Goal: Task Accomplishment & Management: Manage account settings

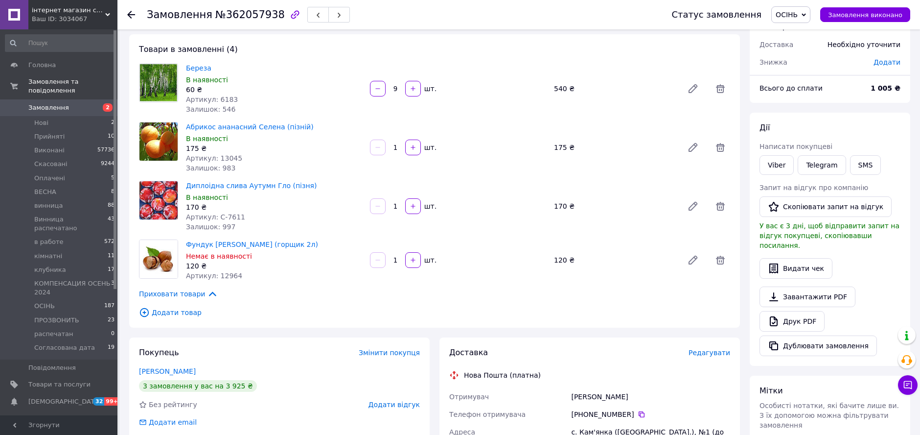
scroll to position [109, 0]
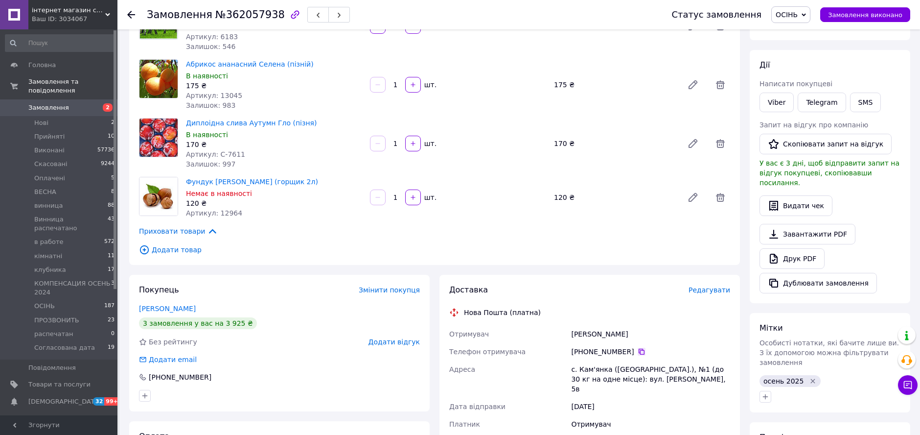
click at [638, 352] on icon at bounding box center [642, 352] width 8 height 8
click at [609, 82] on div "175 ₴" at bounding box center [614, 85] width 129 height 14
click at [614, 184] on div "Фундук Дар Павленка (горщик 2л) Немає в наявності 120 ₴ Артикул: 12964 1   шт. …" at bounding box center [458, 197] width 552 height 45
click at [811, 378] on icon "Видалити мітку" at bounding box center [813, 380] width 4 height 4
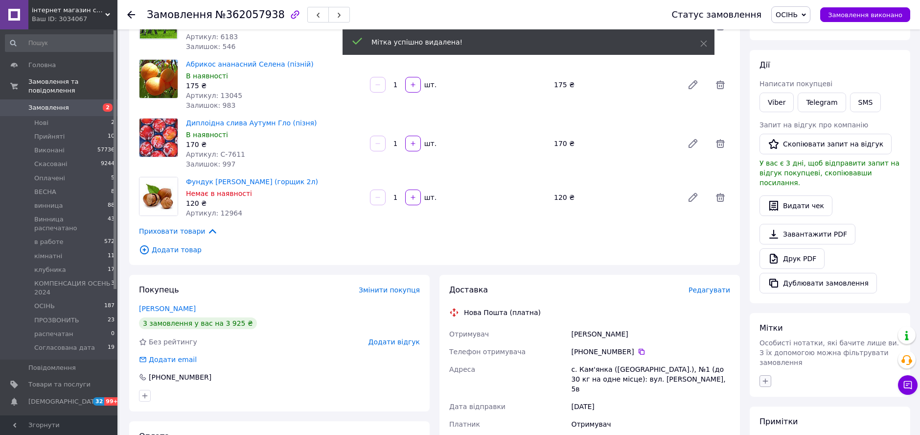
click at [770, 375] on button "button" at bounding box center [766, 381] width 12 height 12
click at [819, 397] on input "text" at bounding box center [820, 407] width 110 height 20
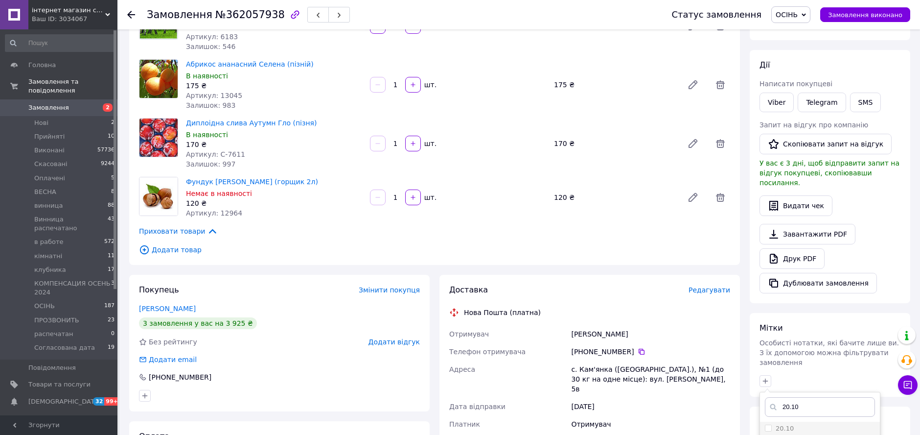
type input "20.10"
click at [769, 424] on input "20.10" at bounding box center [768, 427] width 6 height 6
checkbox input "true"
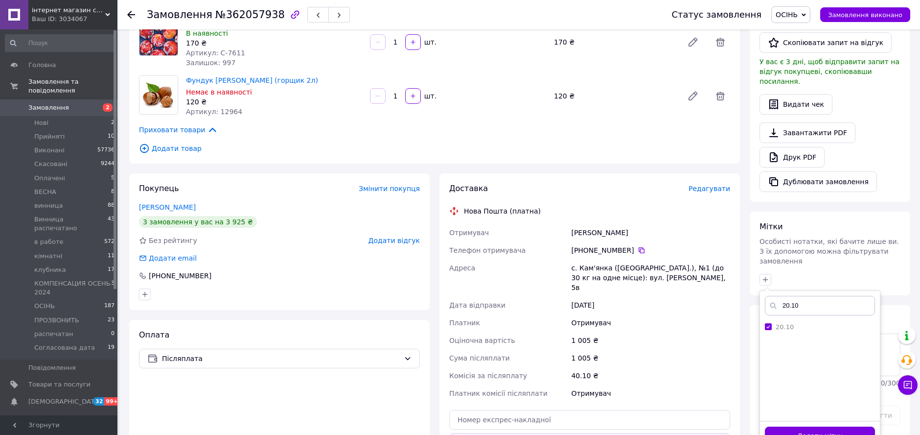
scroll to position [326, 0]
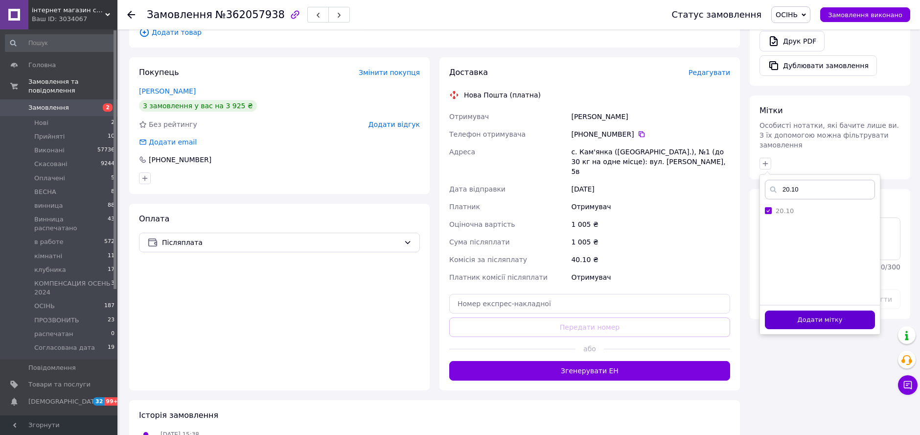
click at [828, 310] on button "Додати мітку" at bounding box center [820, 319] width 110 height 19
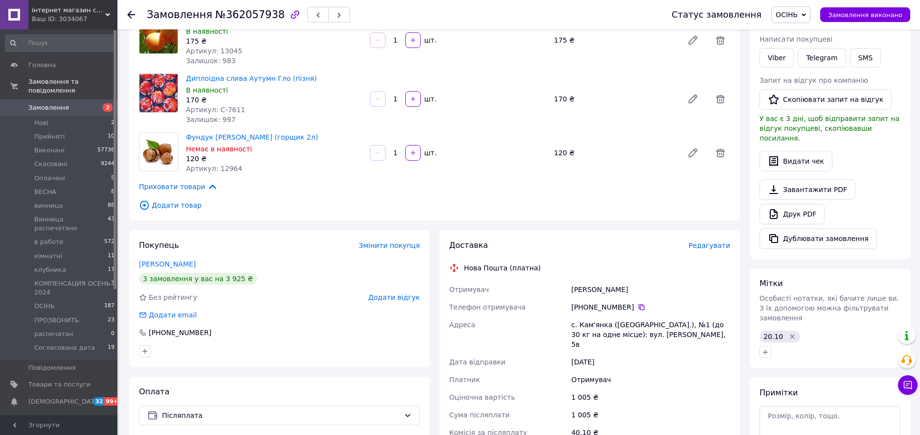
scroll to position [163, 0]
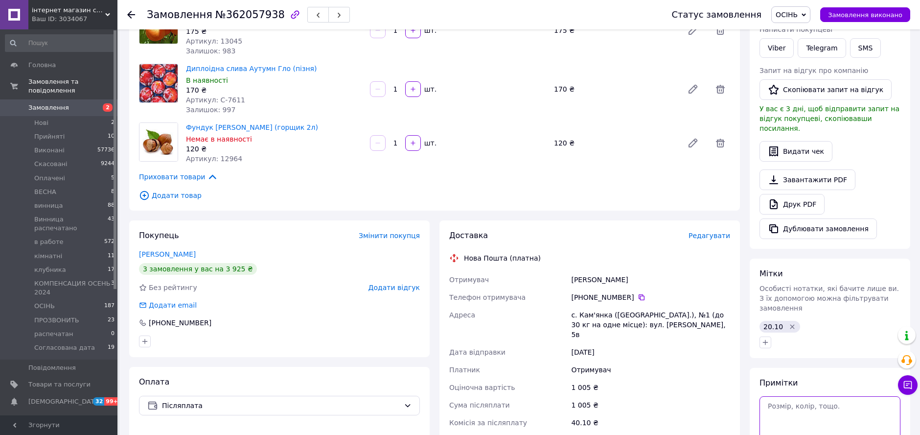
click at [815, 396] on textarea at bounding box center [830, 417] width 141 height 42
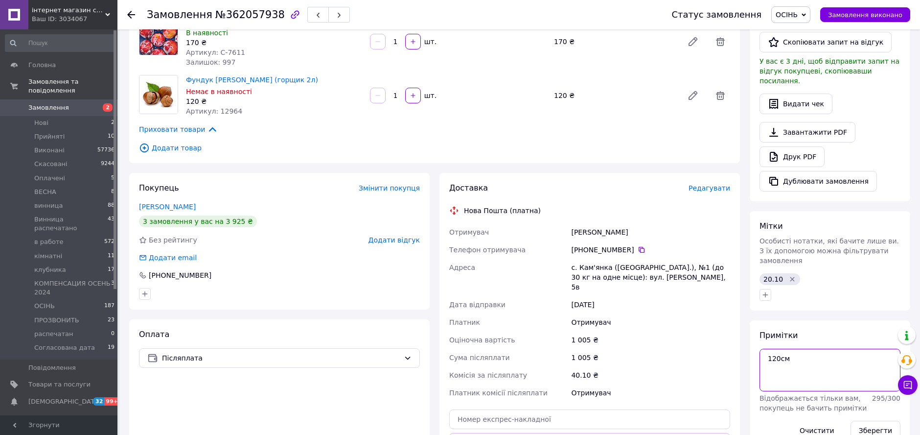
scroll to position [272, 0]
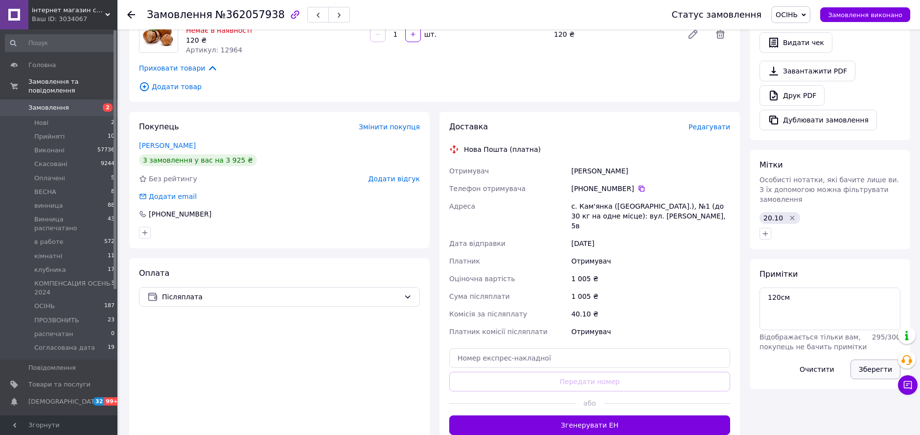
click at [877, 359] on button "Зберегти" at bounding box center [876, 369] width 50 height 20
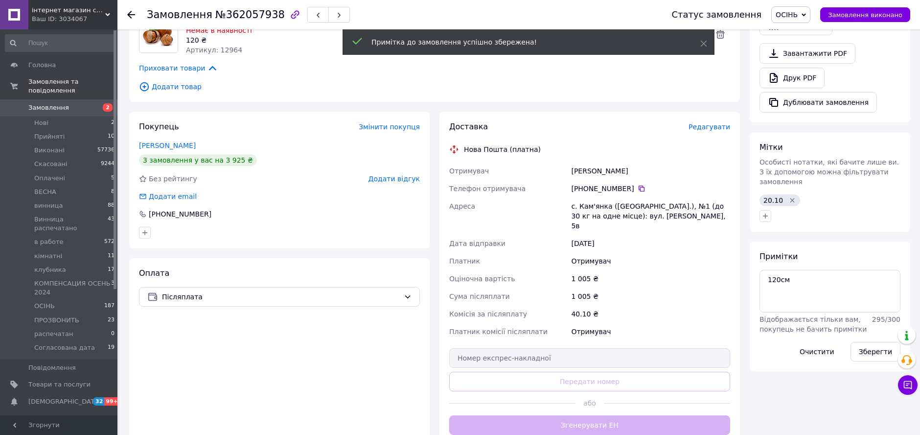
click at [792, 13] on span "ОСІНЬ" at bounding box center [787, 15] width 22 height 8
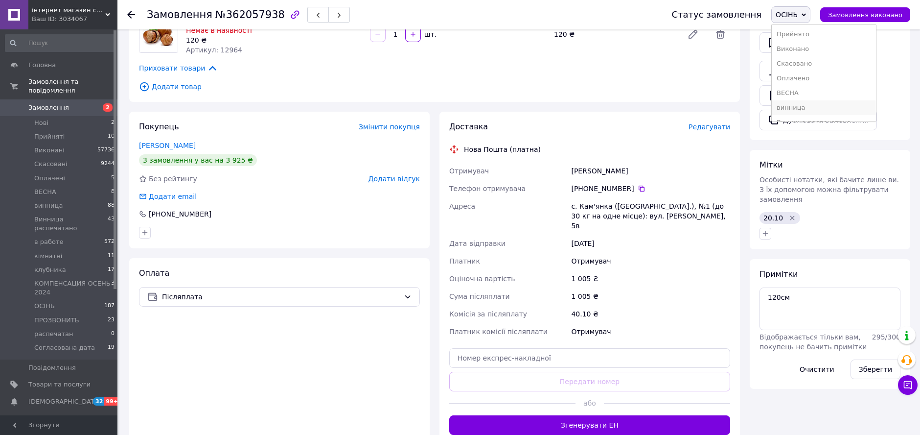
click at [804, 103] on li "винница" at bounding box center [824, 107] width 104 height 15
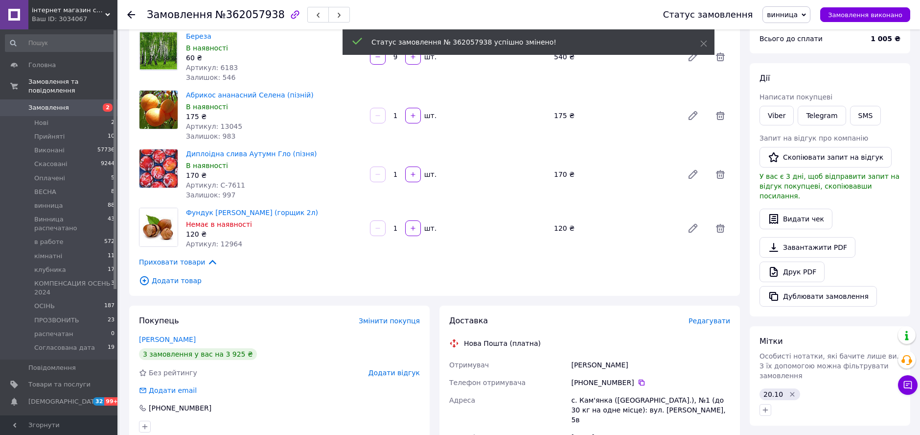
scroll to position [217, 0]
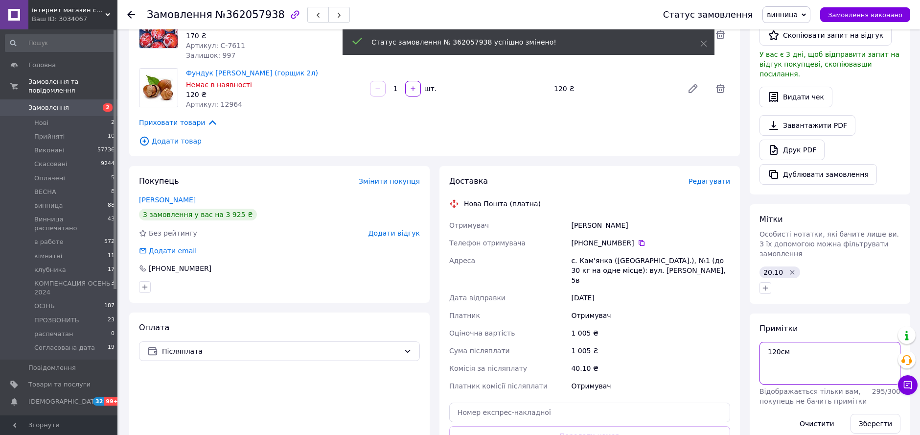
click at [794, 342] on textarea "120см" at bounding box center [830, 363] width 141 height 42
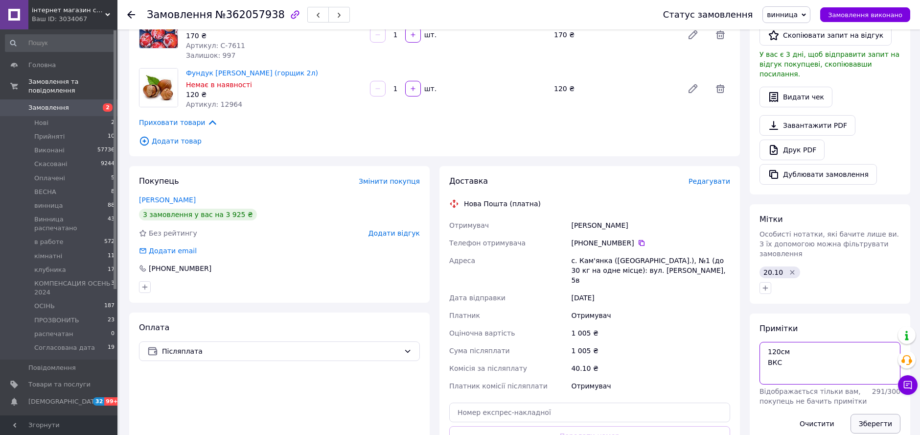
type textarea "120см ВКС"
click at [864, 414] on button "Зберегти" at bounding box center [876, 424] width 50 height 20
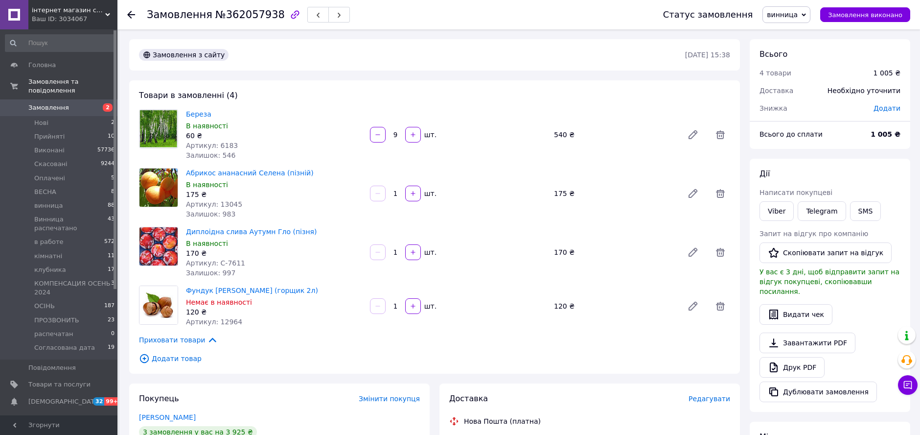
scroll to position [109, 0]
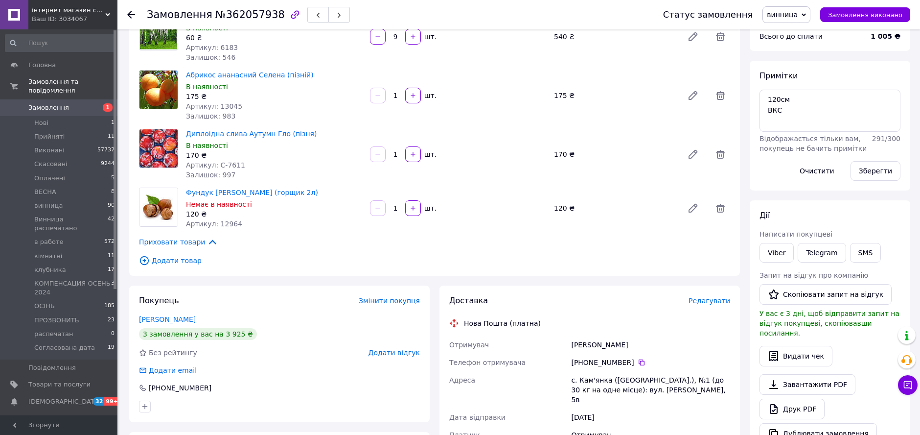
scroll to position [67, 0]
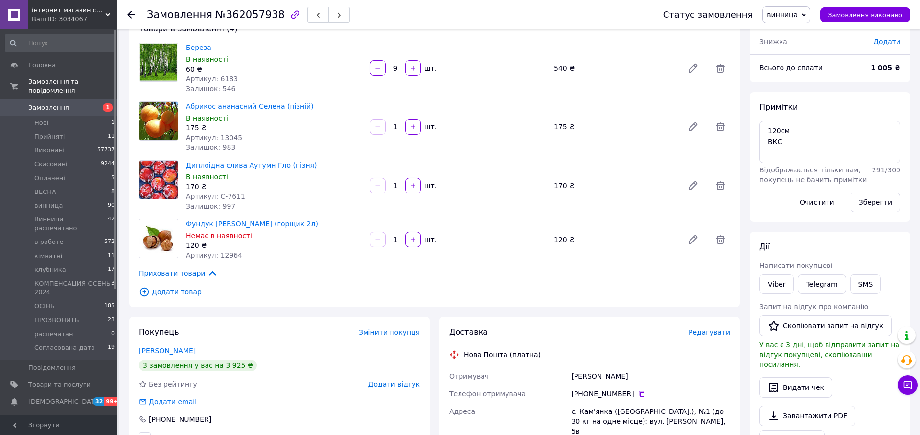
click at [594, 180] on div "170 ₴" at bounding box center [614, 186] width 129 height 14
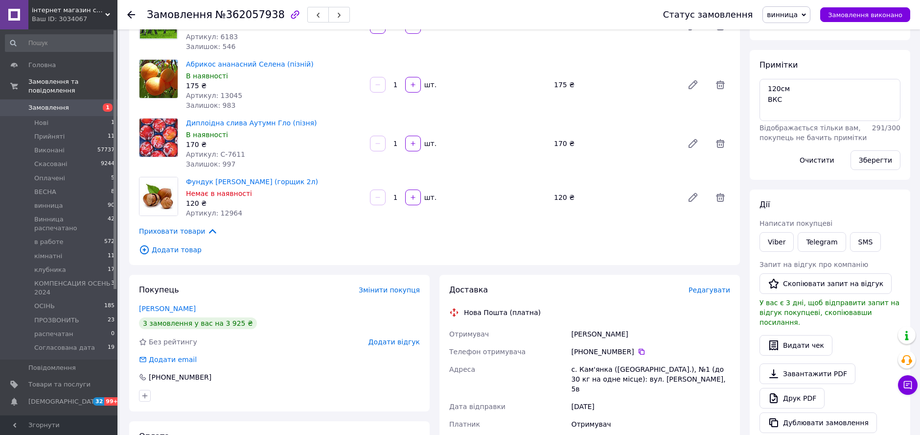
scroll to position [0, 0]
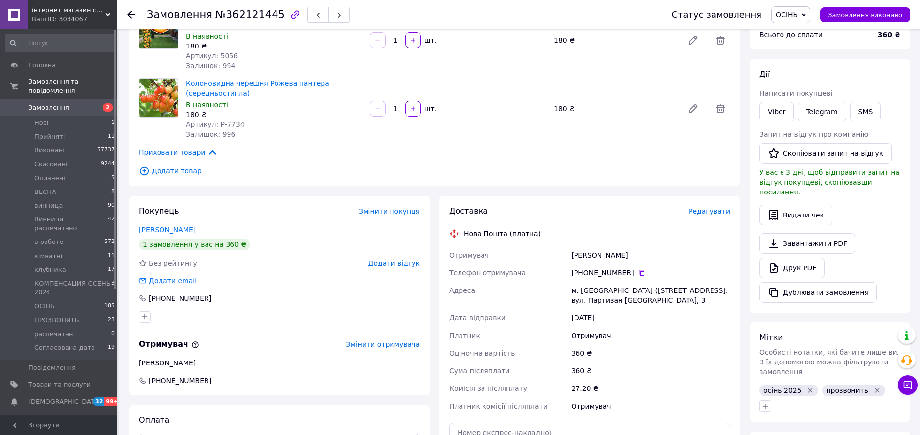
scroll to position [163, 0]
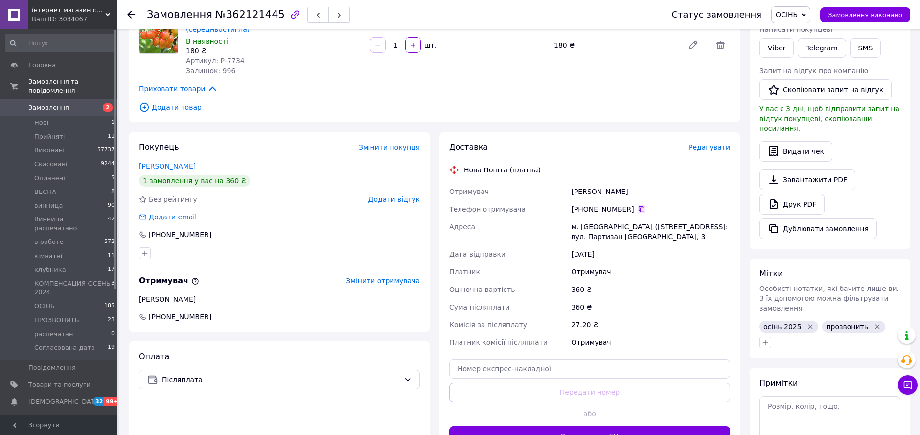
click at [638, 209] on icon at bounding box center [642, 209] width 8 height 8
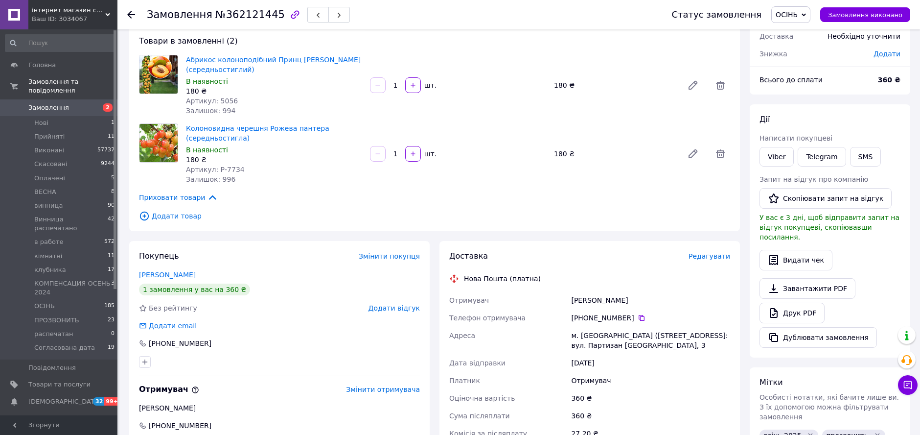
click at [635, 97] on div "Абрикос колоноподібний Принц Март (середньостиглий) В наявності 180 ₴ Артикул: …" at bounding box center [458, 85] width 552 height 65
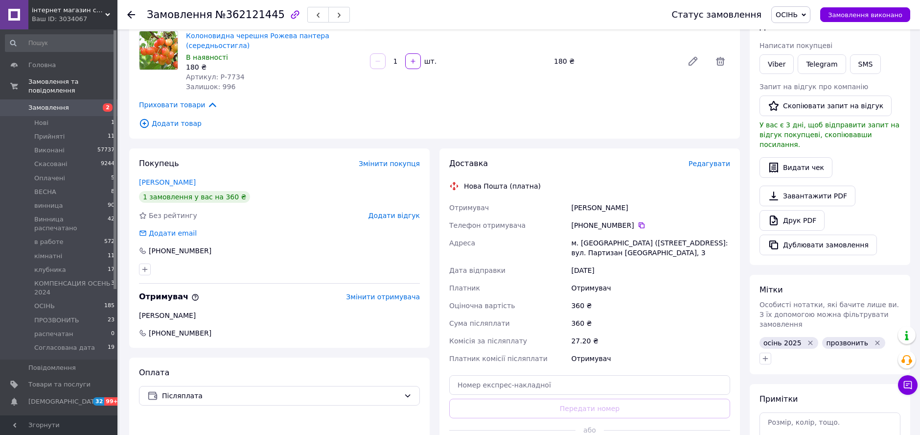
scroll to position [217, 0]
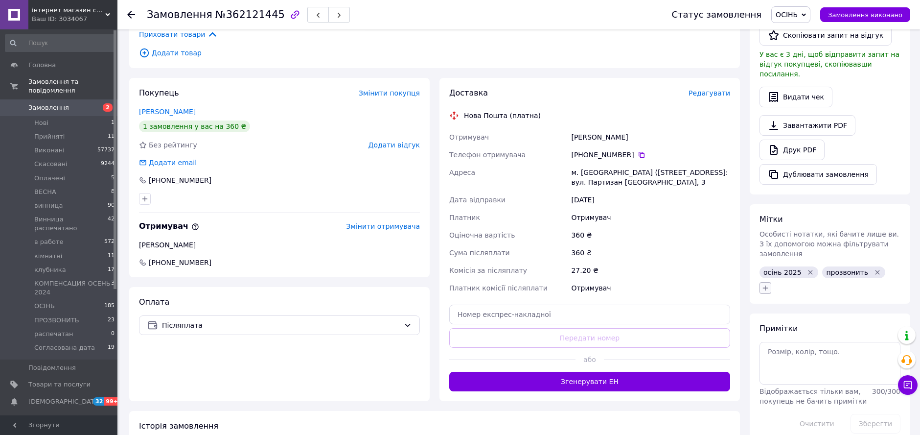
click at [768, 282] on button "button" at bounding box center [766, 288] width 12 height 12
click at [792, 304] on input "text" at bounding box center [820, 314] width 110 height 20
type input "не отв"
click at [769, 331] on input "не отв" at bounding box center [768, 334] width 6 height 6
checkbox input "true"
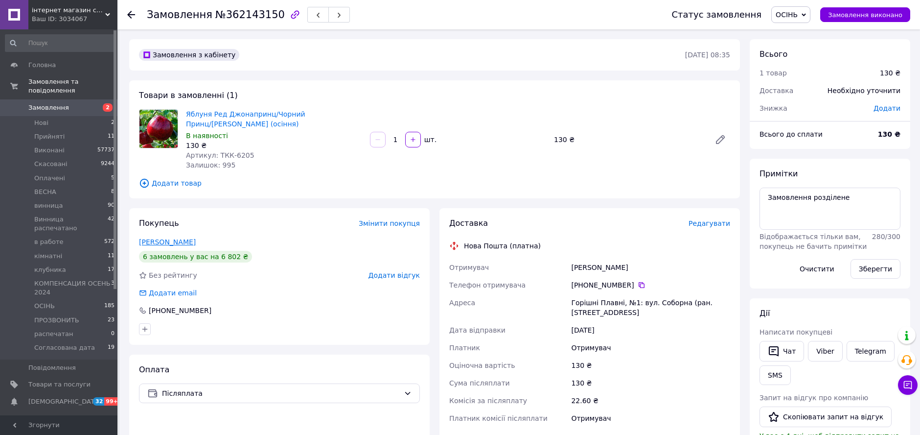
click at [152, 240] on link "Лотоус Віктор" at bounding box center [167, 242] width 57 height 8
click at [626, 284] on div "+380 67 532 91 52" at bounding box center [650, 285] width 159 height 10
click at [630, 284] on div "+380 67 532 91 52" at bounding box center [650, 285] width 159 height 10
click at [639, 286] on icon at bounding box center [642, 285] width 6 height 6
click at [706, 185] on span "Додати товар" at bounding box center [434, 183] width 591 height 11
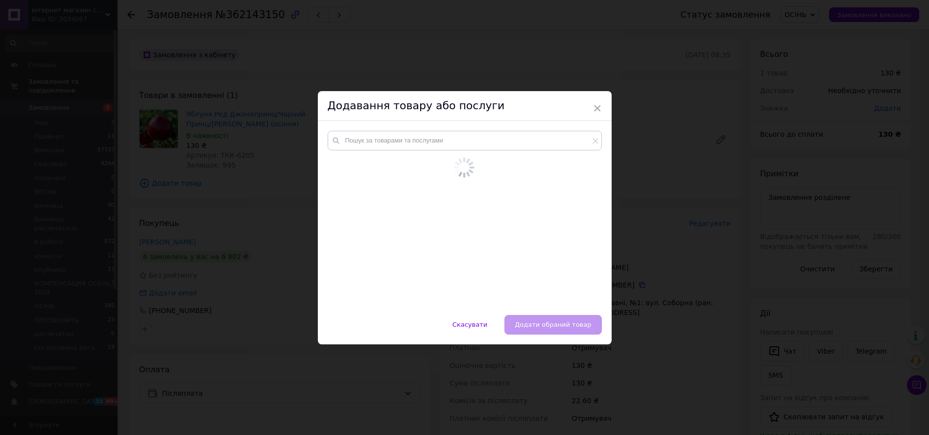
click at [707, 181] on div "× Додавання товару або послуги Скасувати   Додати обраний товар" at bounding box center [464, 217] width 929 height 435
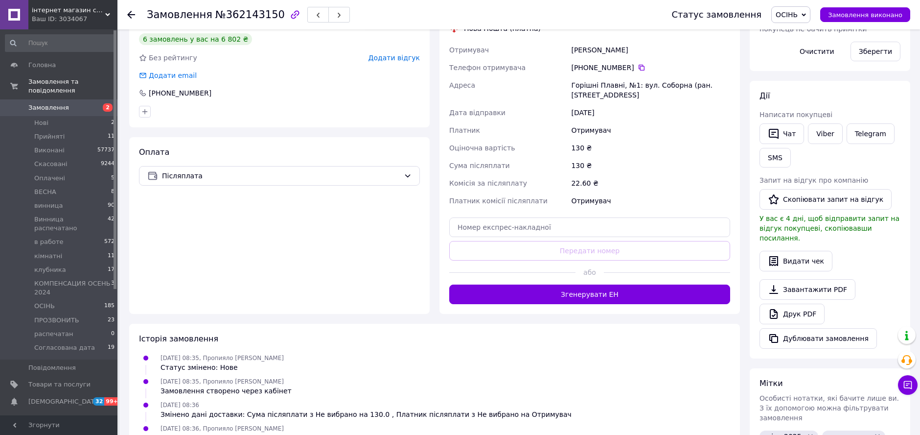
scroll to position [326, 0]
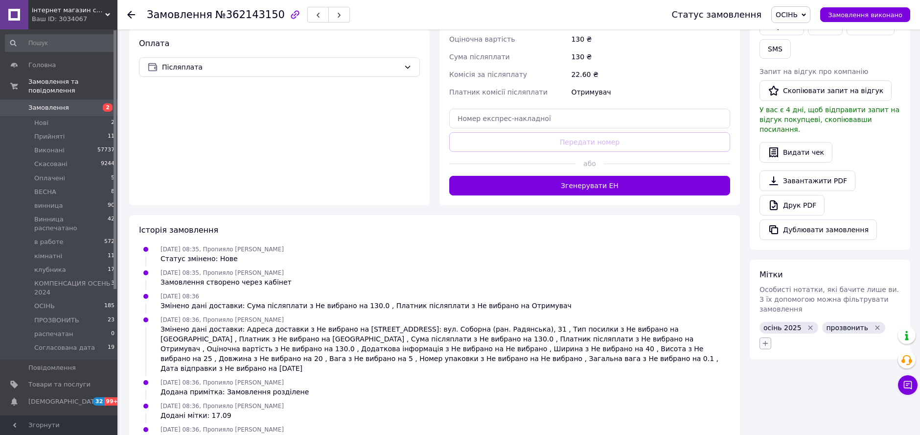
click at [769, 339] on icon "button" at bounding box center [766, 343] width 8 height 8
click at [796, 359] on input "text" at bounding box center [820, 369] width 110 height 20
type input "не отв"
click at [769, 387] on input "не отв" at bounding box center [768, 390] width 6 height 6
checkbox input "true"
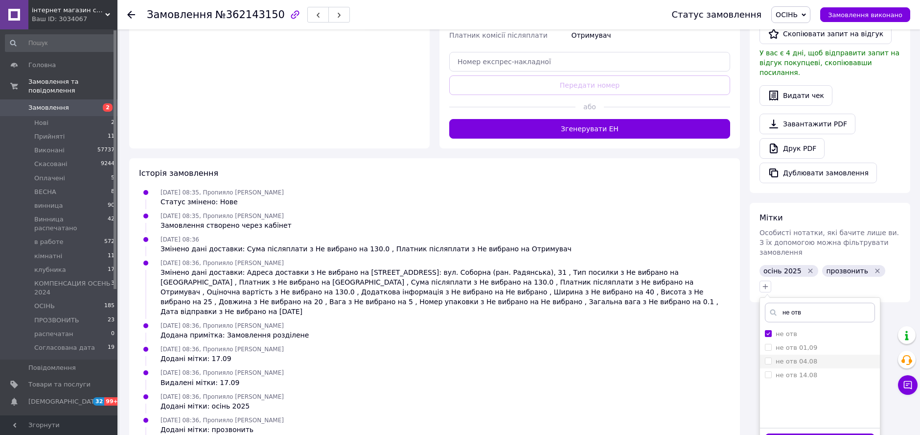
scroll to position [414, 0]
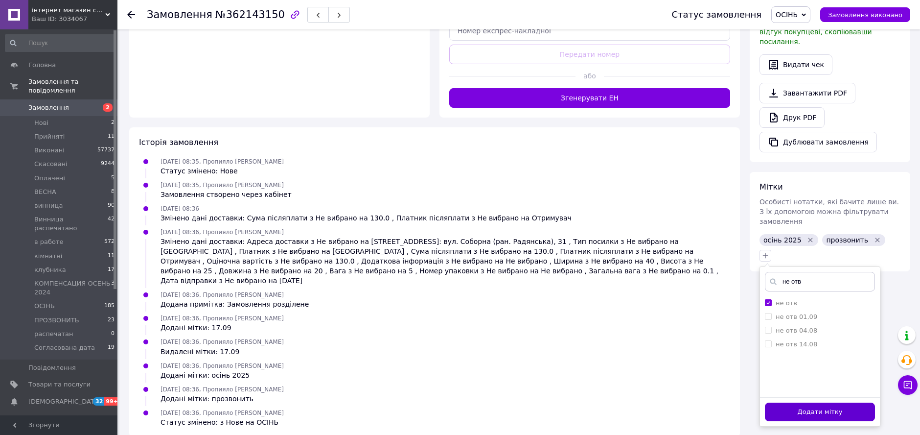
click at [815, 402] on button "Додати мітку" at bounding box center [820, 411] width 110 height 19
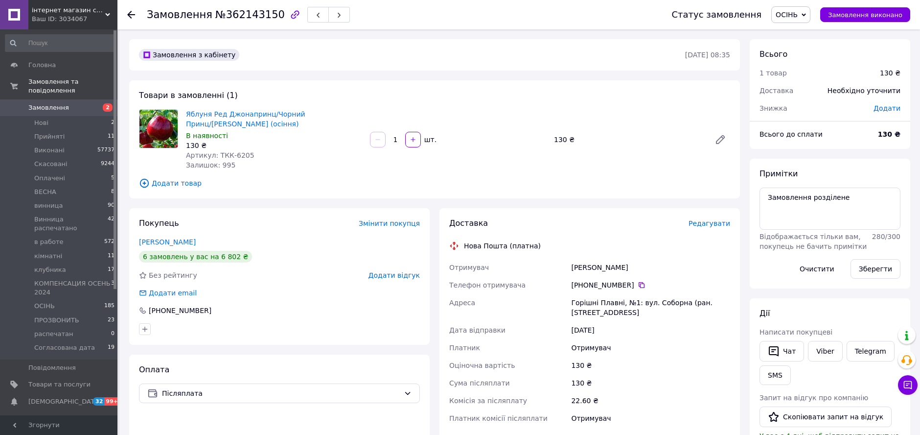
scroll to position [54, 0]
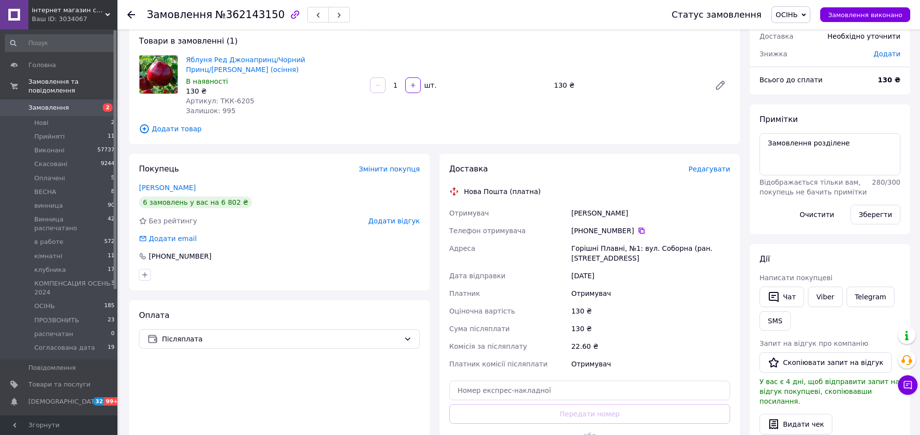
click at [639, 229] on icon at bounding box center [642, 231] width 6 height 6
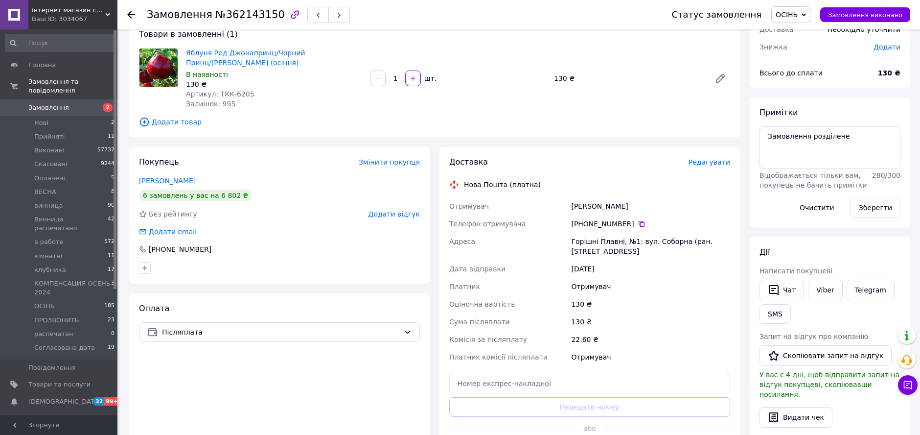
scroll to position [0, 0]
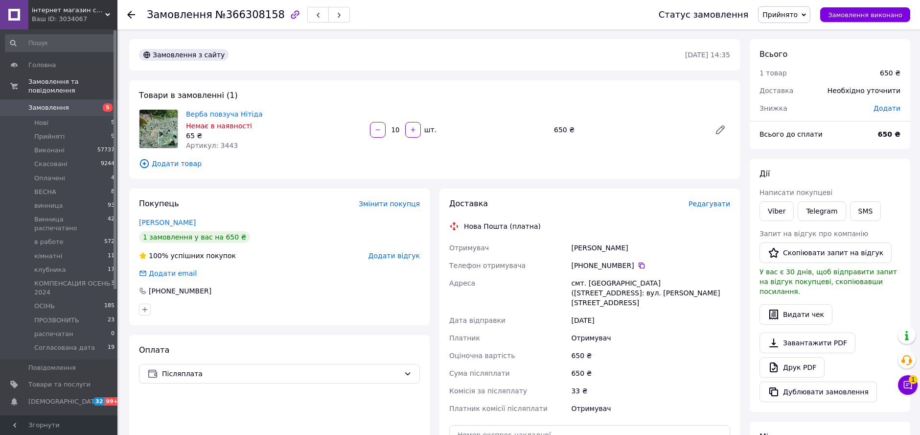
click at [587, 105] on div "Товари в замовленні (1) Верба повзуча Нітіда Немає в наявності 65 ₴ Артикул: 34…" at bounding box center [434, 129] width 611 height 98
click at [913, 379] on span "1" at bounding box center [913, 379] width 9 height 9
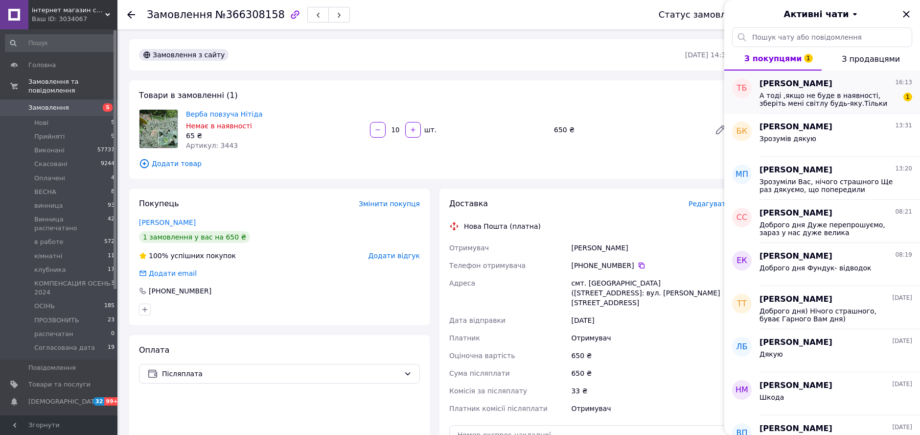
click at [828, 105] on span "А тоді ,якщо не буде в наявності, зберіть мені світлу будь-яку.Тільки щоб до 1,…" at bounding box center [829, 100] width 139 height 16
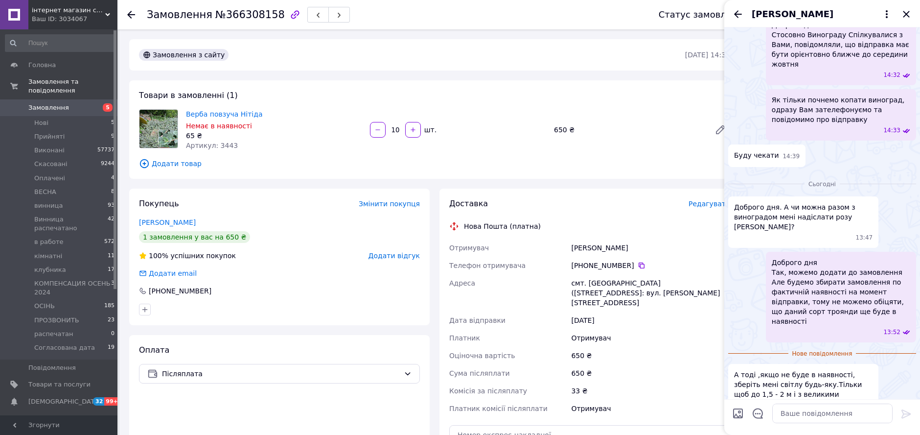
scroll to position [232, 0]
click at [805, 409] on textarea at bounding box center [832, 413] width 120 height 20
click at [813, 410] on textarea at bounding box center [832, 413] width 120 height 20
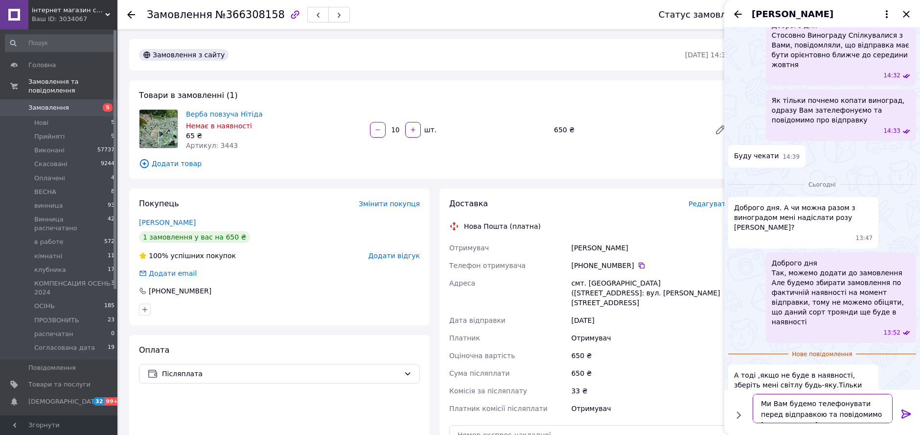
type textarea "Ми Вам будемо телефонувати перед відправкою та повідомимо [PERSON_NAME]"
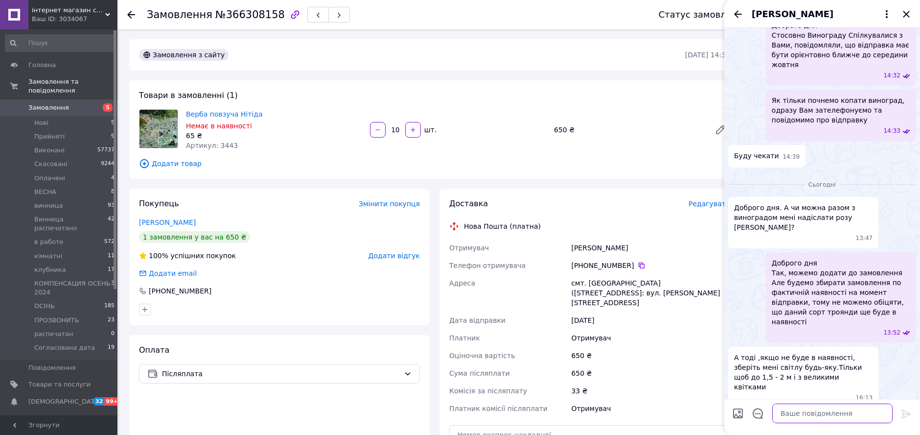
scroll to position [260, 0]
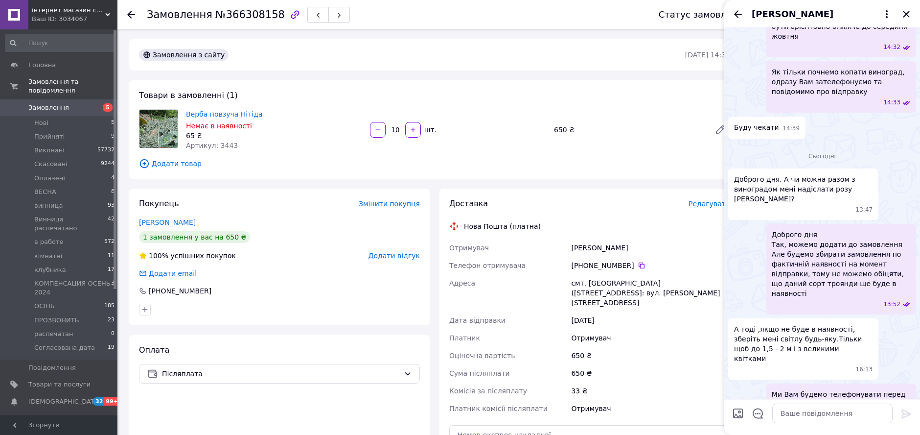
click at [685, 93] on div "Товари в замовленні (1) Верба повзуча Нітіда Немає в наявності 65 ₴ Артикул: 34…" at bounding box center [434, 129] width 611 height 98
click at [906, 10] on icon "Закрити" at bounding box center [907, 14] width 12 height 12
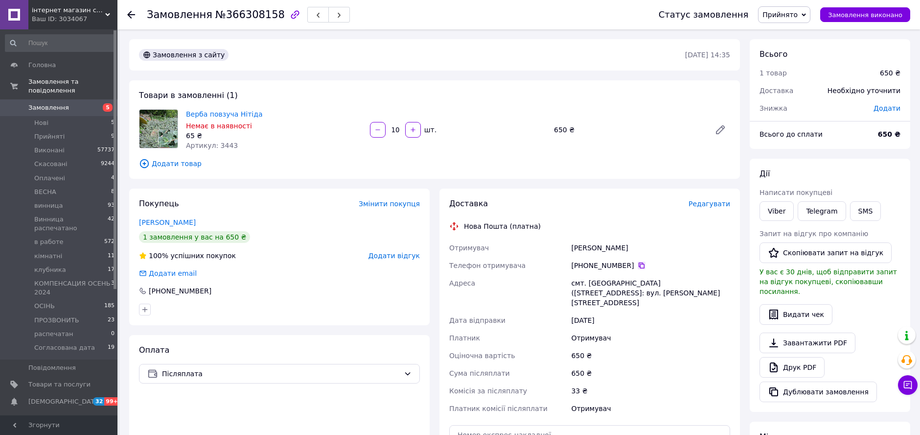
click at [639, 266] on icon at bounding box center [642, 265] width 6 height 6
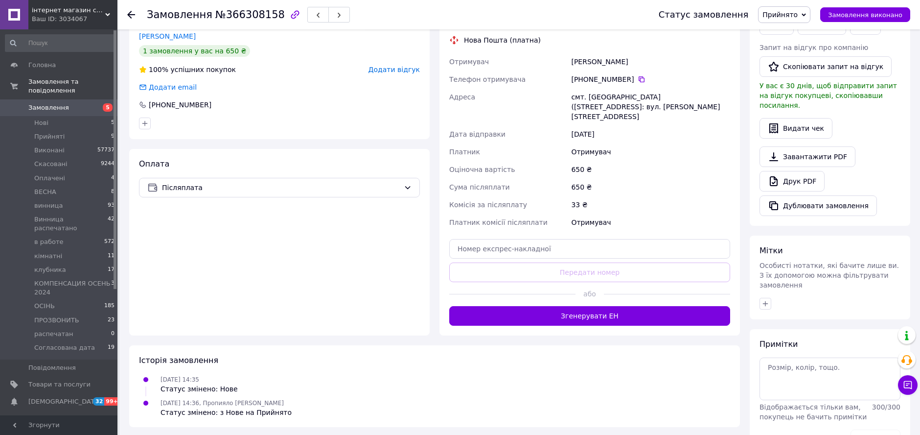
scroll to position [198, 0]
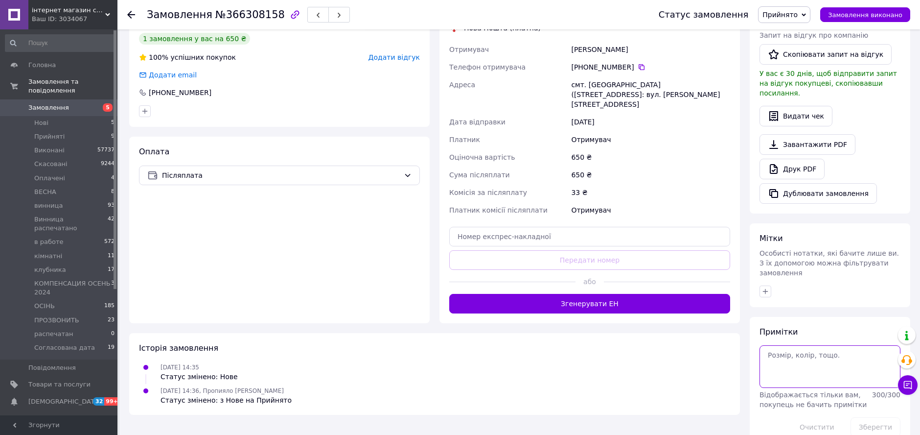
click at [809, 345] on textarea at bounding box center [830, 366] width 141 height 42
type textarea "не отв"
click at [888, 417] on button "Зберегти" at bounding box center [876, 427] width 50 height 20
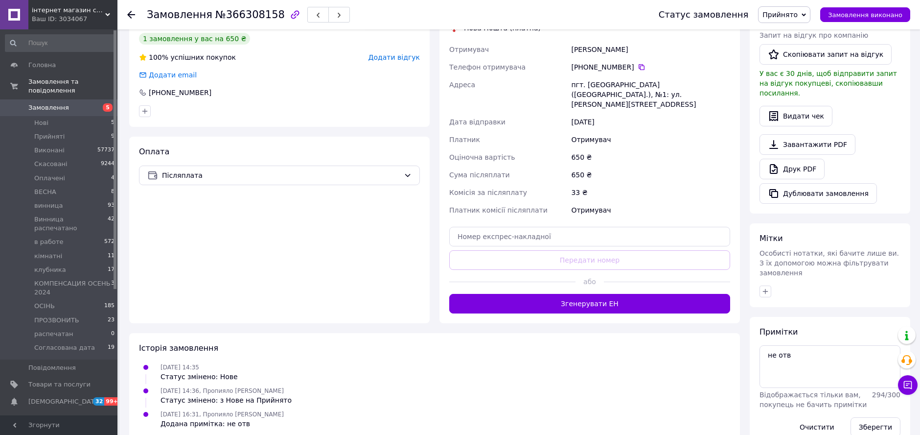
click at [131, 17] on use at bounding box center [131, 15] width 8 height 8
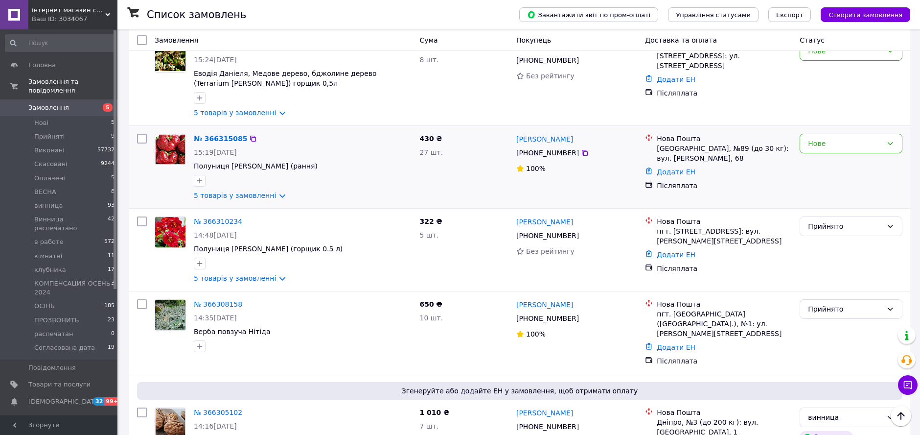
scroll to position [490, 0]
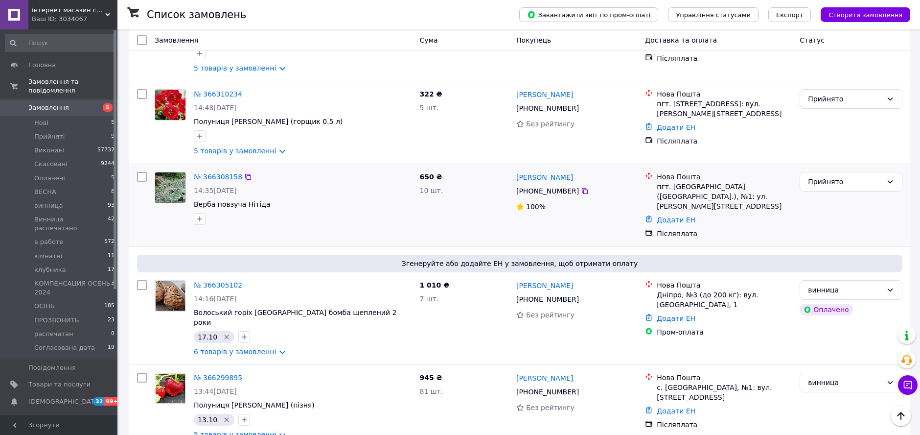
click at [203, 215] on icon "button" at bounding box center [200, 219] width 8 height 8
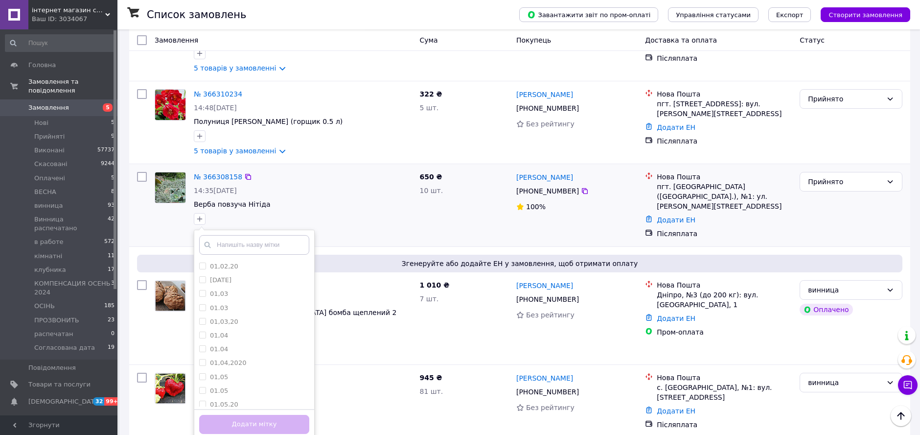
click at [288, 235] on input "text" at bounding box center [254, 245] width 110 height 20
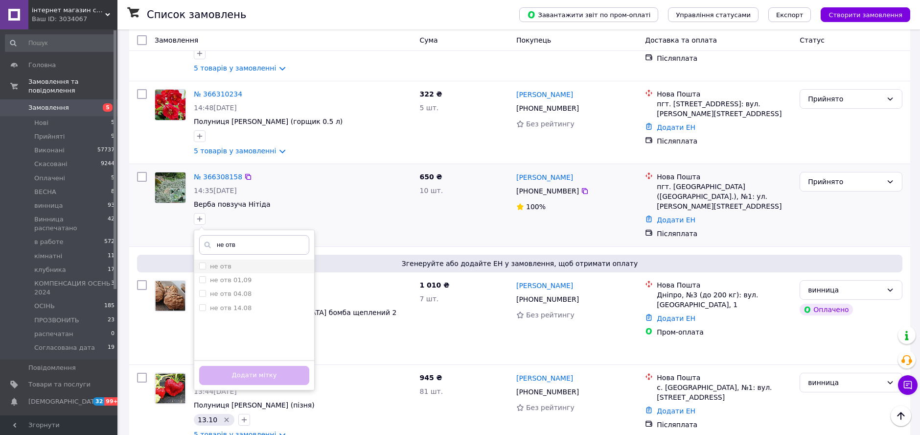
type input "не отв"
click at [203, 262] on label "не отв" at bounding box center [215, 266] width 32 height 9
click at [203, 262] on input "не отв" at bounding box center [202, 265] width 6 height 6
click at [204, 262] on input "не отв" at bounding box center [202, 265] width 6 height 6
checkbox input "true"
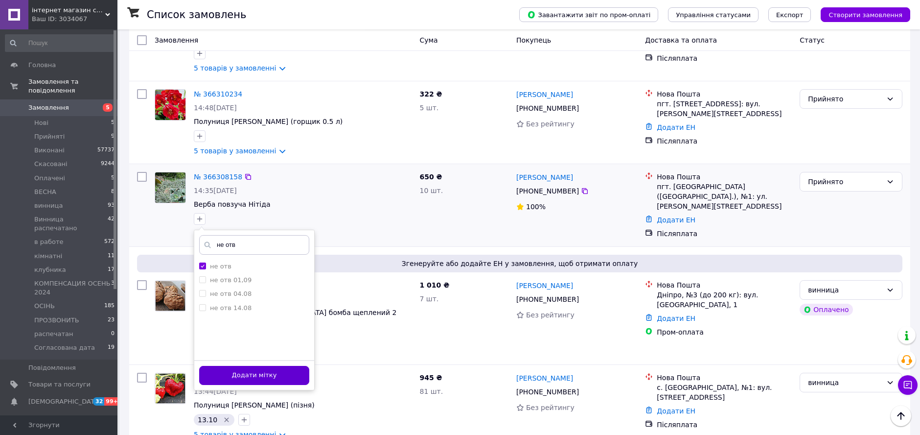
click at [273, 366] on button "Додати мітку" at bounding box center [254, 375] width 110 height 19
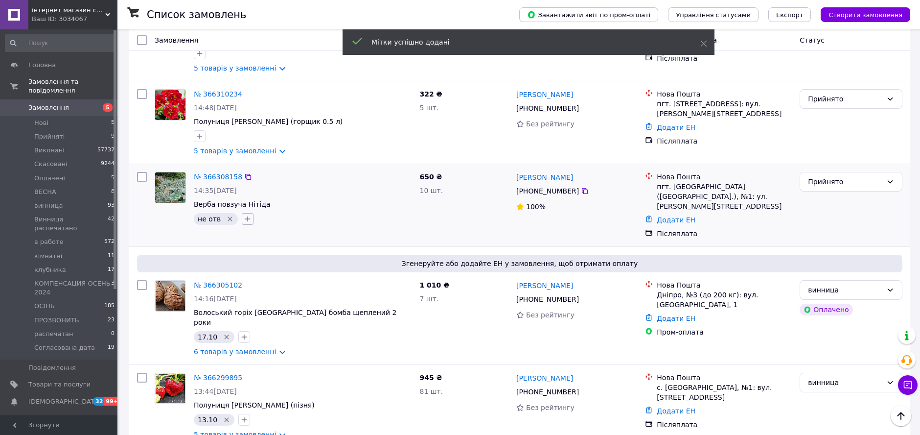
click at [244, 215] on icon "button" at bounding box center [248, 219] width 8 height 8
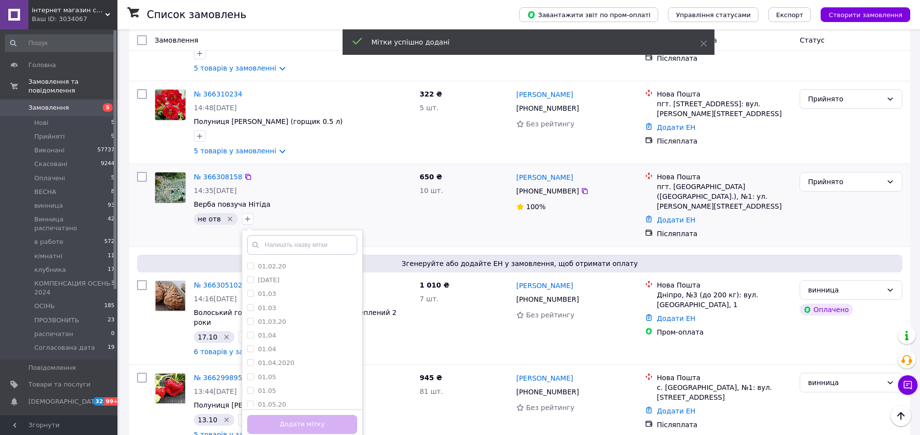
click at [283, 235] on input "text" at bounding box center [302, 245] width 110 height 20
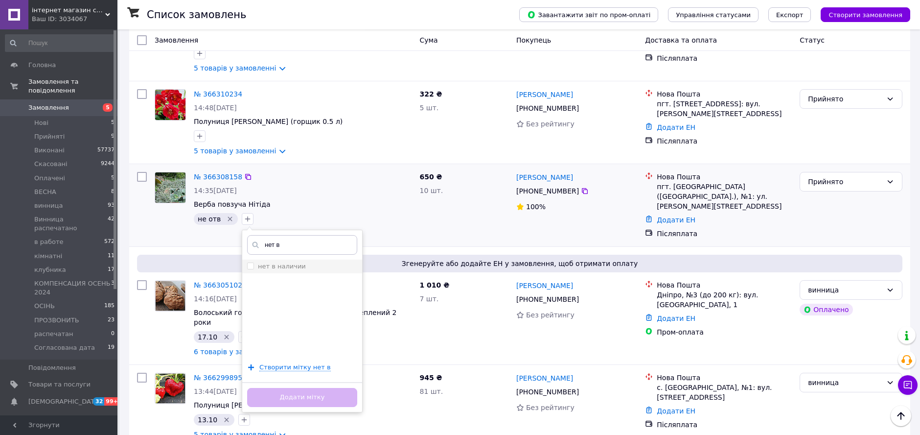
type input "нет в"
click at [248, 262] on label "нет в наличии" at bounding box center [276, 266] width 59 height 9
click at [248, 262] on input "нет в наличии" at bounding box center [250, 265] width 6 height 6
click at [250, 262] on span at bounding box center [250, 265] width 7 height 7
click at [250, 262] on input "нет в наличии" at bounding box center [250, 265] width 6 height 6
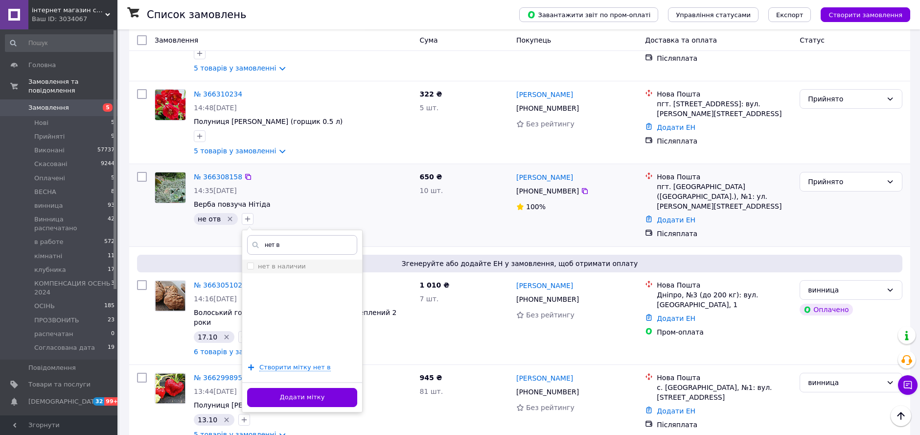
click at [247, 262] on input "нет в наличии" at bounding box center [250, 265] width 6 height 6
checkbox input "true"
click at [317, 388] on button "Додати мітку" at bounding box center [302, 397] width 110 height 19
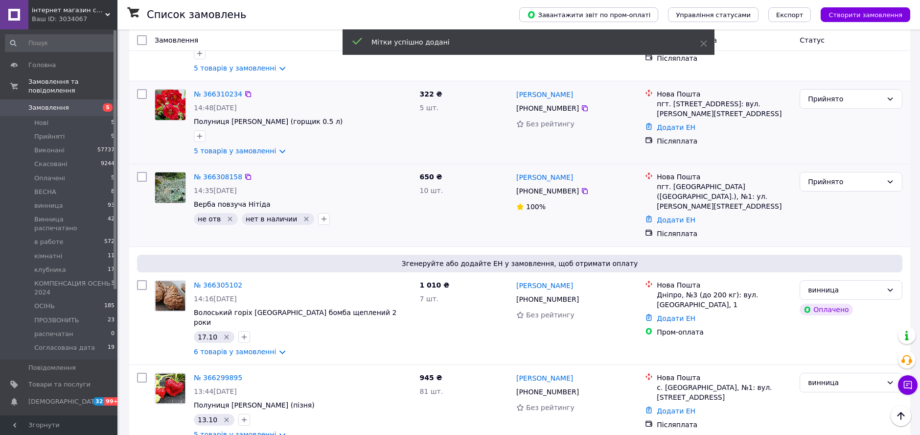
scroll to position [380, 0]
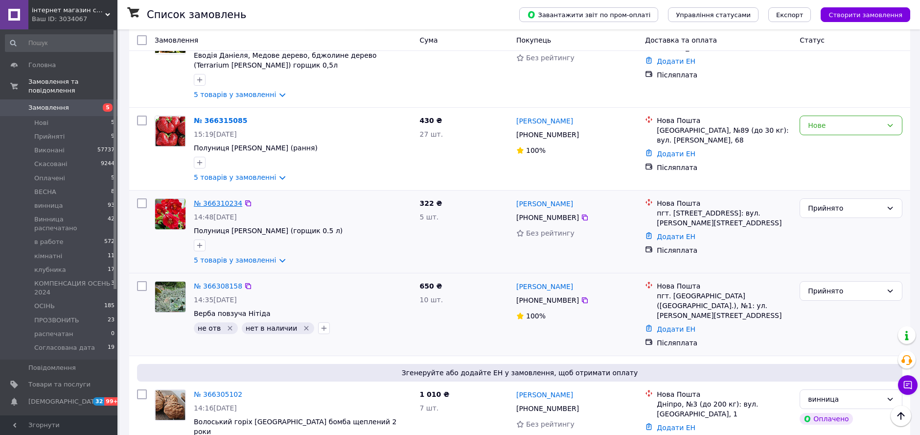
click at [203, 199] on link "№ 366310234" at bounding box center [218, 203] width 48 height 8
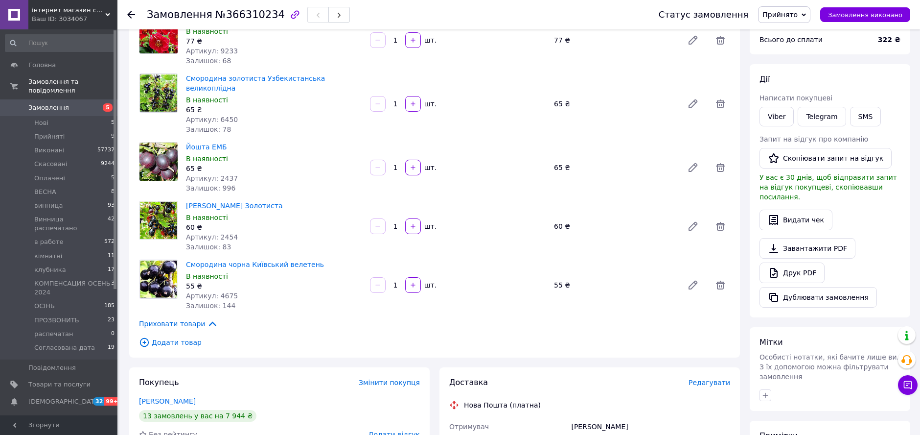
scroll to position [217, 0]
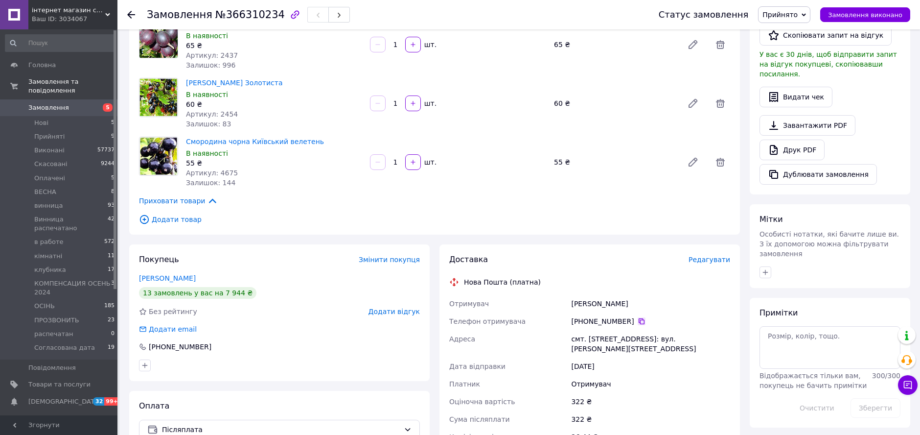
click at [639, 318] on icon at bounding box center [642, 321] width 6 height 6
click at [606, 135] on div "Смородина чорна Київський велетень В наявності 55 ₴ Артикул: 4675 Залишок: 144 …" at bounding box center [458, 162] width 552 height 55
click at [153, 274] on link "Смоляр Олена" at bounding box center [167, 278] width 57 height 8
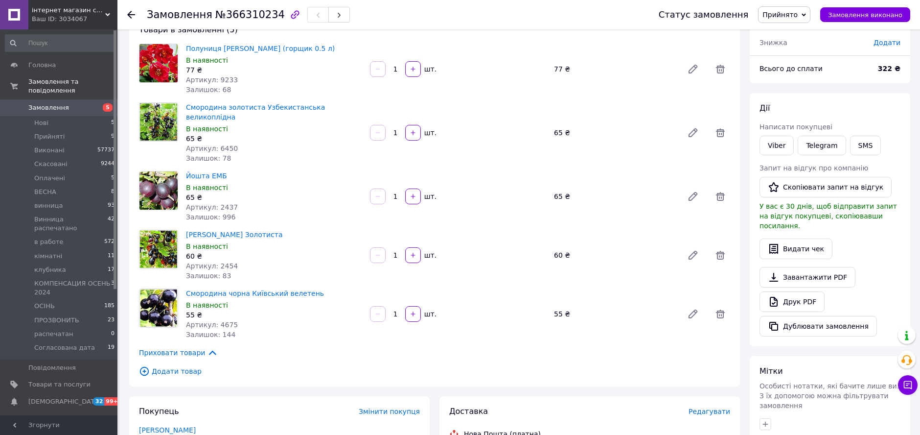
scroll to position [0, 0]
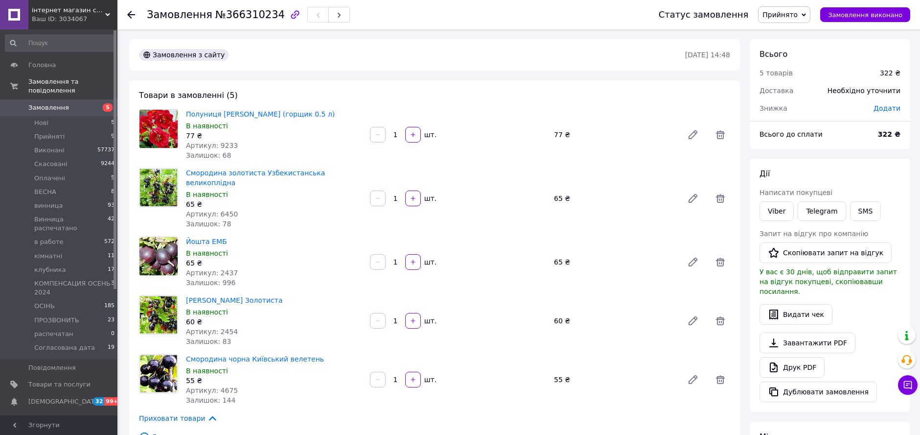
click at [779, 14] on span "Прийнято" at bounding box center [780, 15] width 35 height 8
click at [793, 40] on li "Виконано" at bounding box center [811, 34] width 104 height 15
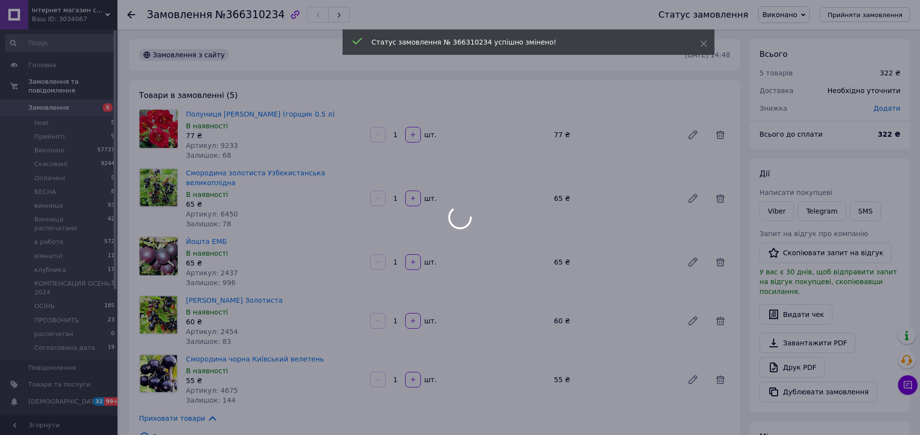
click at [799, 22] on span "Виконано" at bounding box center [784, 14] width 52 height 17
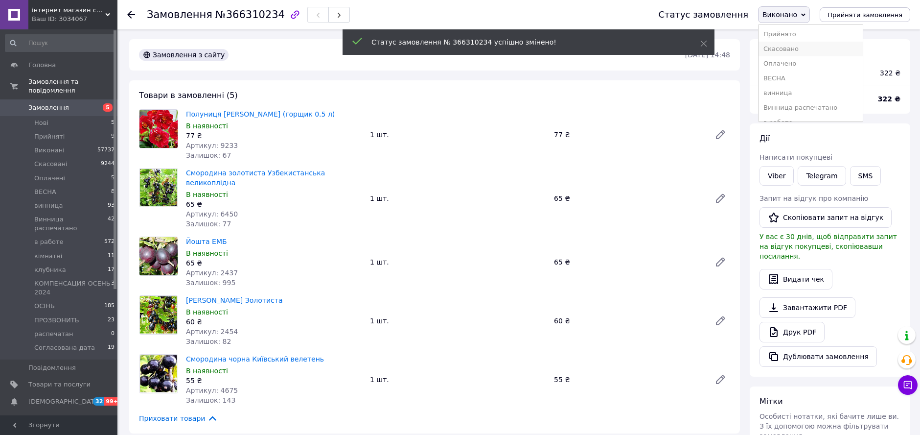
click at [812, 47] on li "Скасовано" at bounding box center [811, 49] width 104 height 15
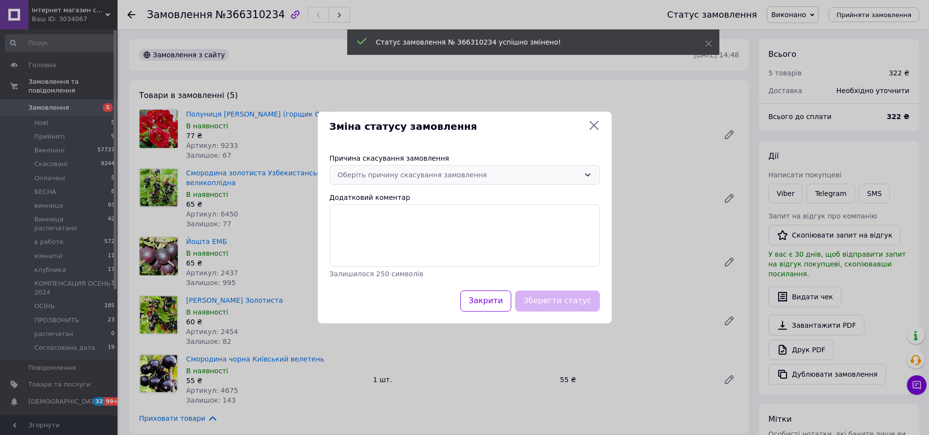
click at [426, 177] on div "Оберіть причину скасування замовлення" at bounding box center [459, 174] width 242 height 11
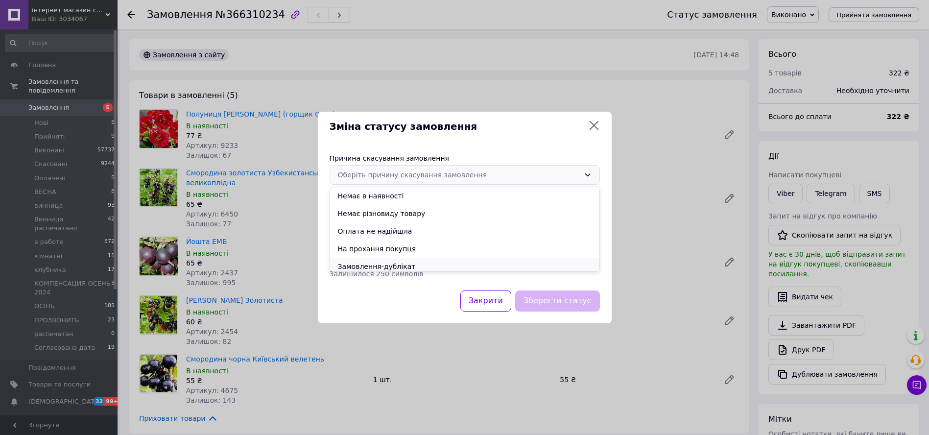
click at [420, 260] on li "Замовлення-дублікат" at bounding box center [464, 266] width 269 height 18
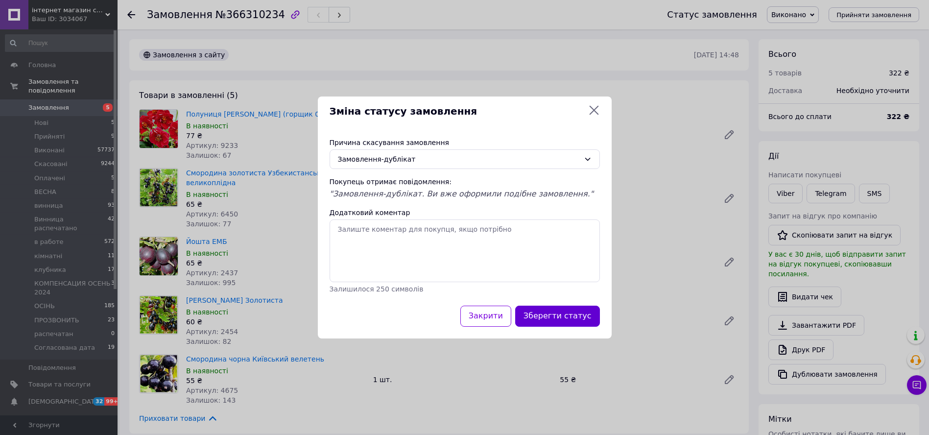
click at [560, 317] on button "Зберегти статус" at bounding box center [557, 315] width 85 height 21
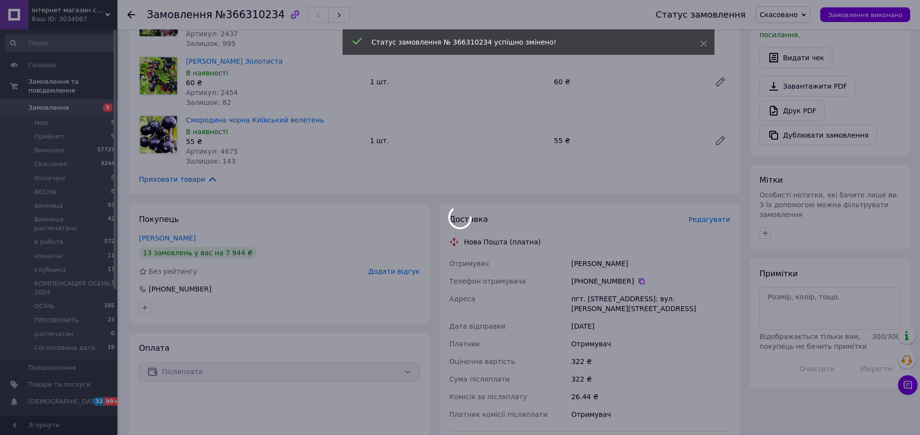
drag, startPoint x: 764, startPoint y: 226, endPoint x: 765, endPoint y: 236, distance: 10.8
click at [764, 227] on div at bounding box center [460, 217] width 920 height 435
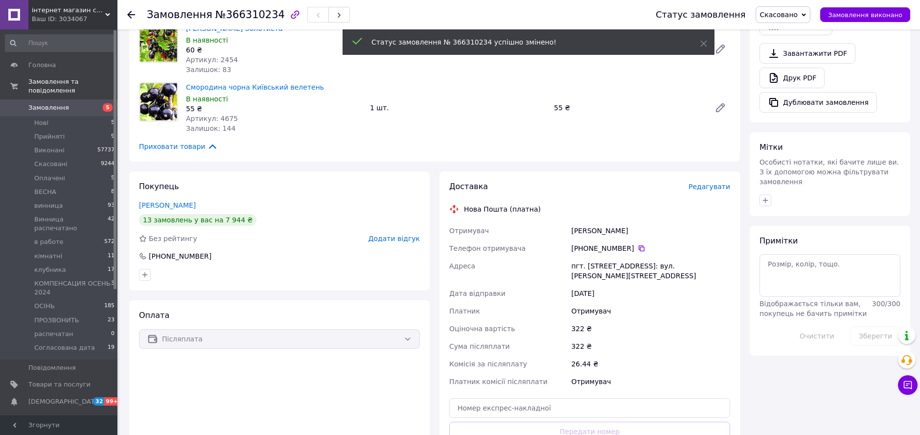
click at [765, 194] on button "button" at bounding box center [766, 200] width 12 height 12
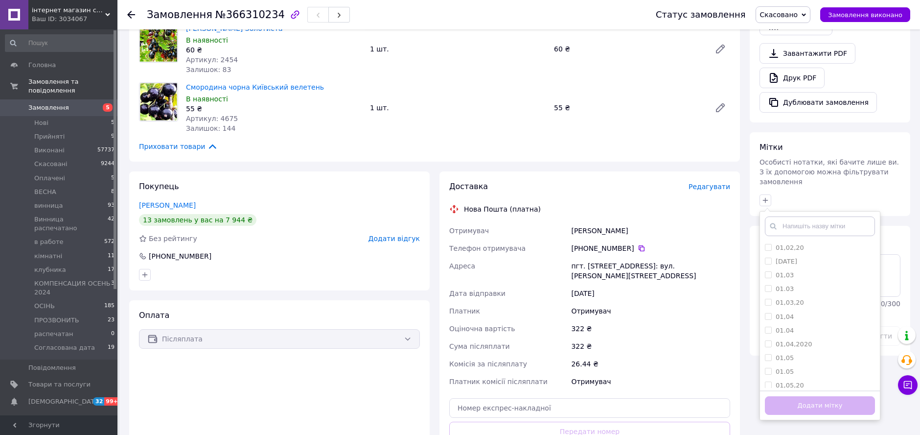
click at [801, 216] on input "text" at bounding box center [820, 226] width 110 height 20
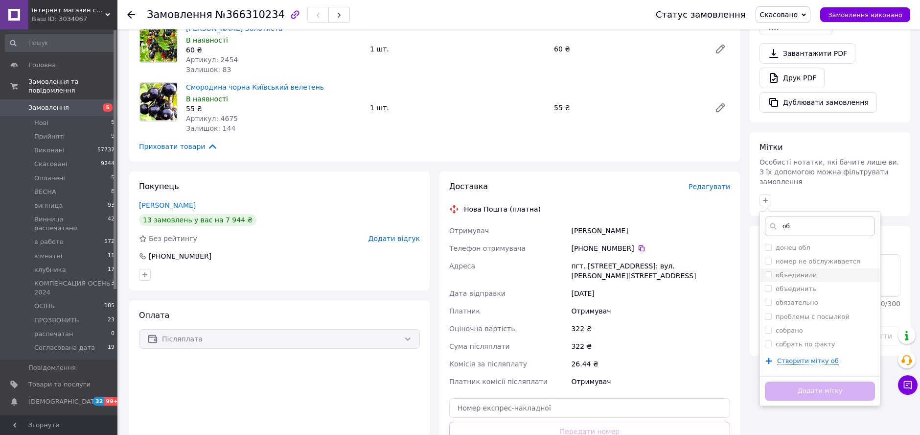
type input "об"
click at [769, 271] on input "объединили" at bounding box center [768, 274] width 6 height 6
checkbox input "true"
click at [850, 381] on button "Додати мітку" at bounding box center [820, 390] width 110 height 19
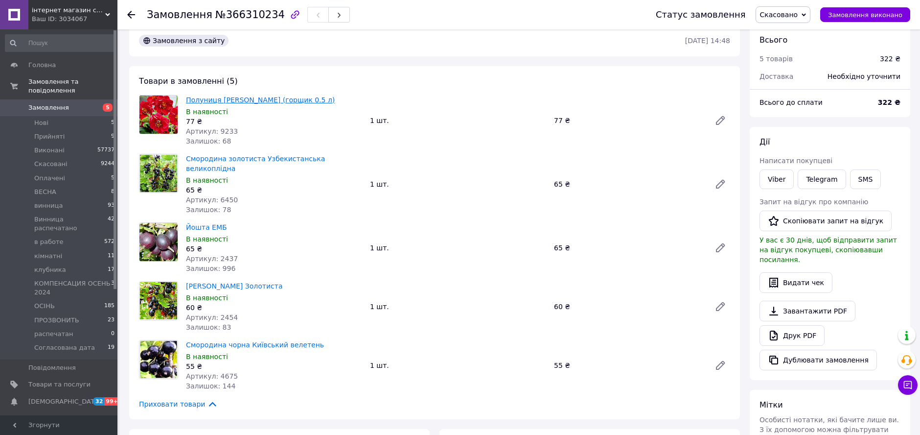
scroll to position [0, 0]
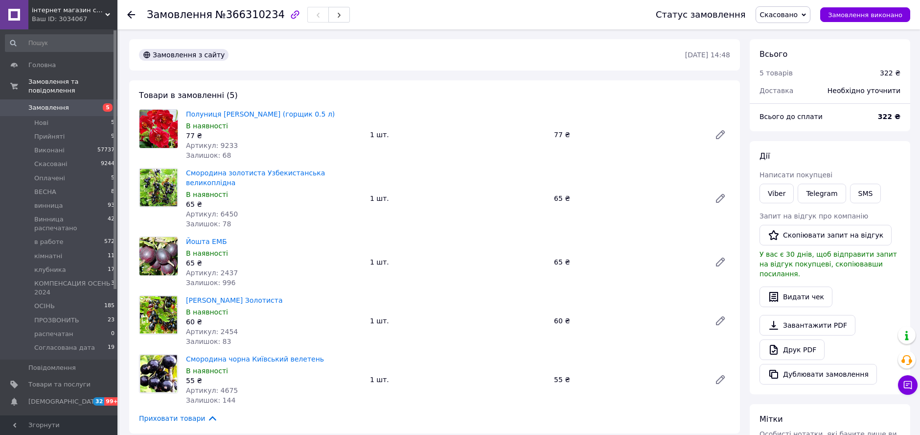
click at [127, 16] on icon at bounding box center [131, 15] width 8 height 8
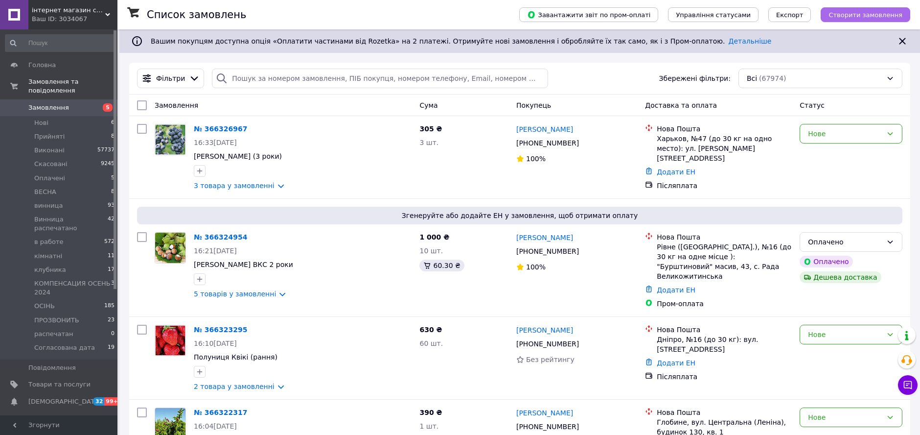
click at [864, 17] on span "Створити замовлення" at bounding box center [866, 14] width 74 height 7
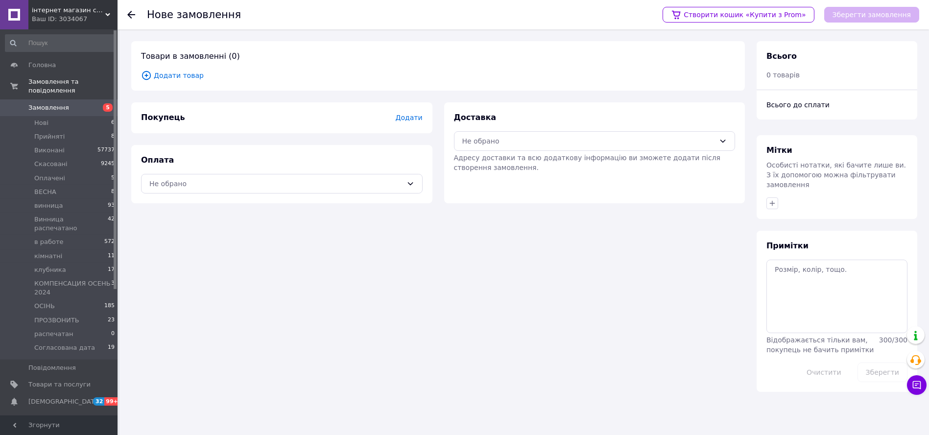
click at [181, 76] on span "Додати товар" at bounding box center [438, 75] width 594 height 11
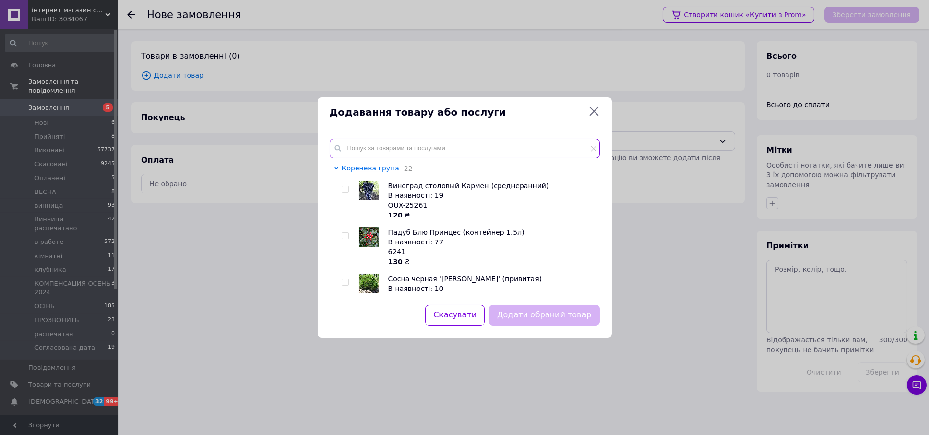
click at [417, 142] on input "text" at bounding box center [464, 149] width 270 height 20
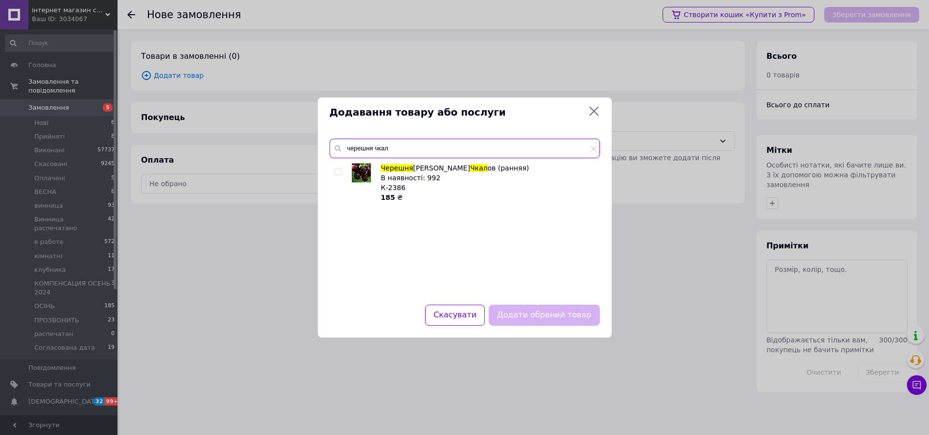
type input "черешня чкал"
click at [337, 168] on input "checkbox" at bounding box center [337, 171] width 6 height 6
checkbox input "true"
click at [586, 321] on button "Додати обраний товар" at bounding box center [544, 314] width 111 height 21
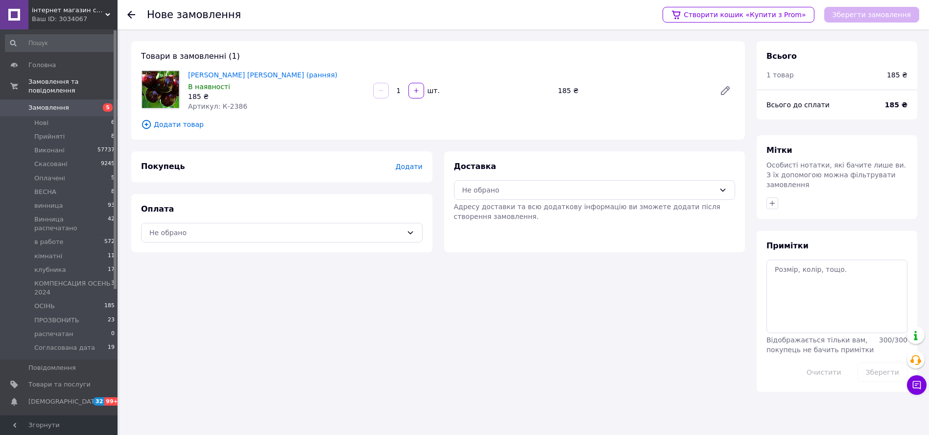
click at [182, 122] on span "Додати товар" at bounding box center [438, 124] width 594 height 11
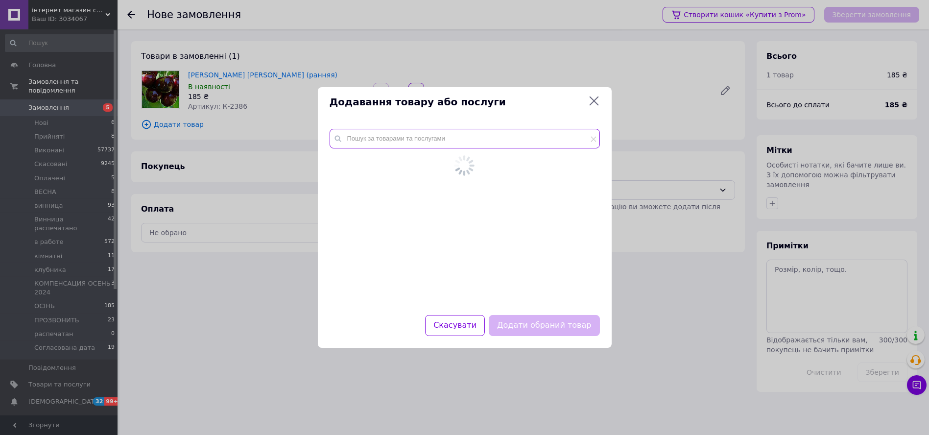
click at [360, 140] on input "text" at bounding box center [464, 139] width 270 height 20
paste input "Черешня присадибна"
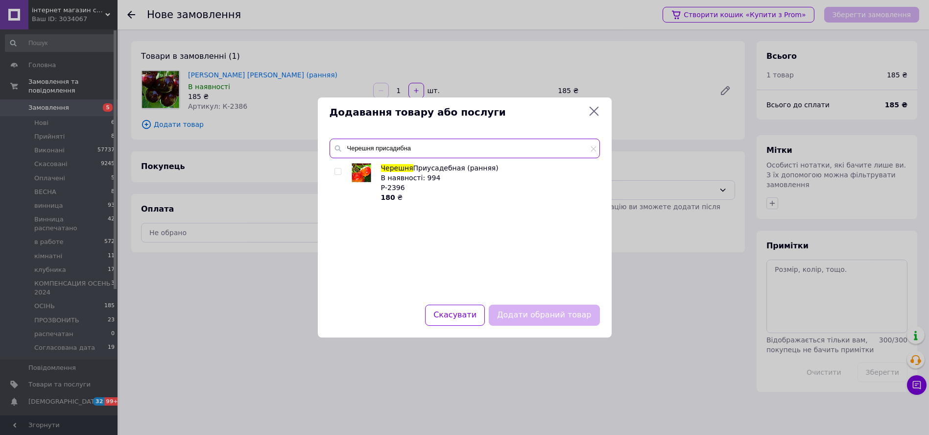
type input "Черешня присадибна"
click at [337, 171] on input "checkbox" at bounding box center [337, 171] width 6 height 6
checkbox input "true"
click at [575, 305] on button "Додати обраний товар" at bounding box center [544, 314] width 111 height 21
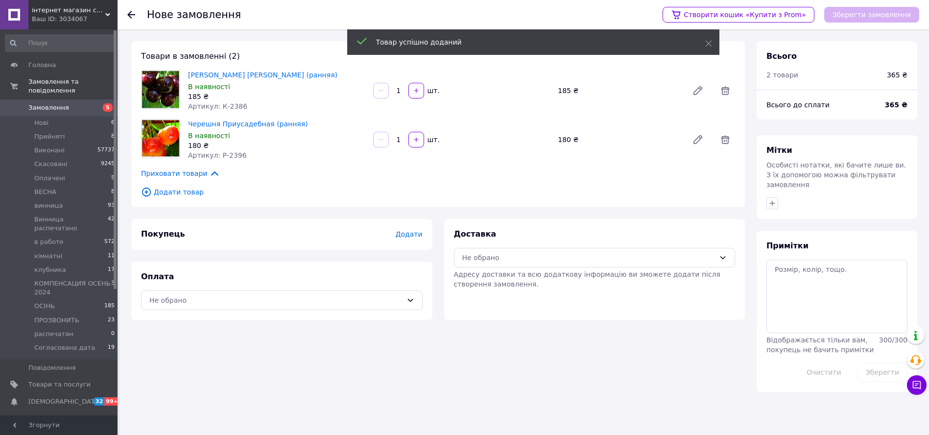
click at [347, 80] on div "Черешня Валерий Чкалов (ранняя) В наявності 185 ₴ Артикул: К-2386" at bounding box center [276, 90] width 185 height 45
click at [508, 98] on div "1   шт." at bounding box center [461, 91] width 185 height 20
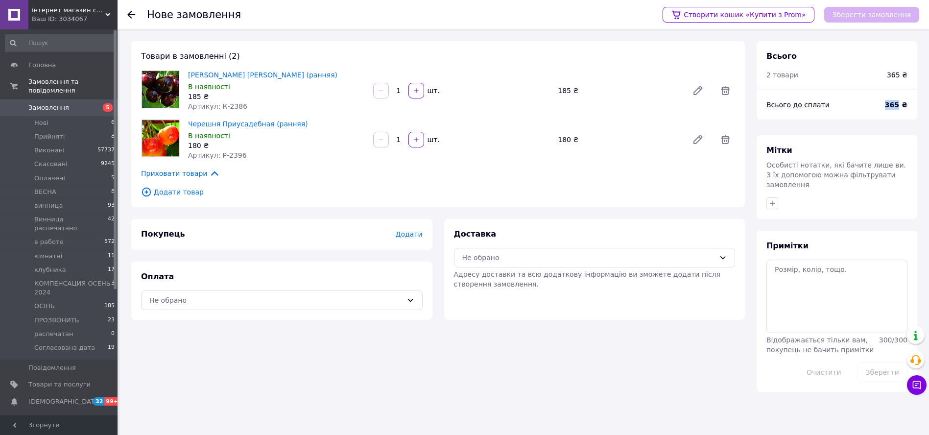
drag, startPoint x: 880, startPoint y: 106, endPoint x: 900, endPoint y: 110, distance: 20.1
click at [901, 110] on div "Всього до сплати 365 ₴" at bounding box center [836, 105] width 161 height 30
click at [549, 99] on div "Черешня Валерий Чкалов (ранняя) В наявності 185 ₴ Артикул: К-2386 1   шт. 185 ₴" at bounding box center [461, 90] width 555 height 45
click at [586, 101] on div "Черешня Валерий Чкалов (ранняя) В наявності 185 ₴ Артикул: К-2386 1   шт. 185 ₴" at bounding box center [461, 90] width 555 height 45
click at [411, 240] on div "Покупець Додати" at bounding box center [281, 234] width 301 height 31
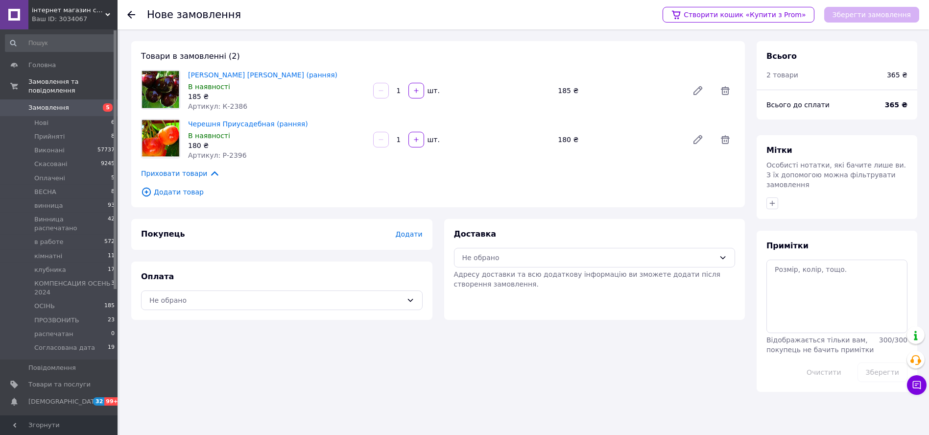
click at [413, 235] on span "Додати" at bounding box center [408, 234] width 27 height 8
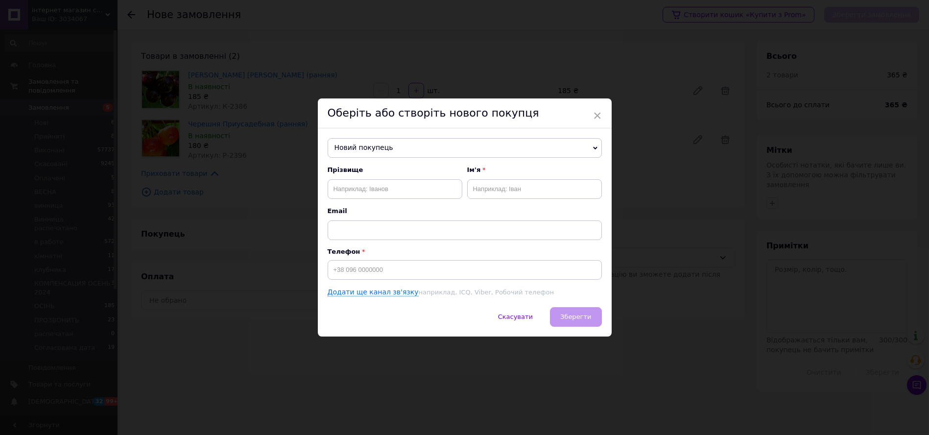
drag, startPoint x: 385, startPoint y: 162, endPoint x: 393, endPoint y: 153, distance: 12.2
click at [386, 162] on div "Новий покупець Новий покупець Прізвище Ім'я Email Телефон Додати ще канал зв'яз…" at bounding box center [465, 217] width 294 height 179
click at [394, 152] on span "Новий покупець" at bounding box center [464, 148] width 274 height 20
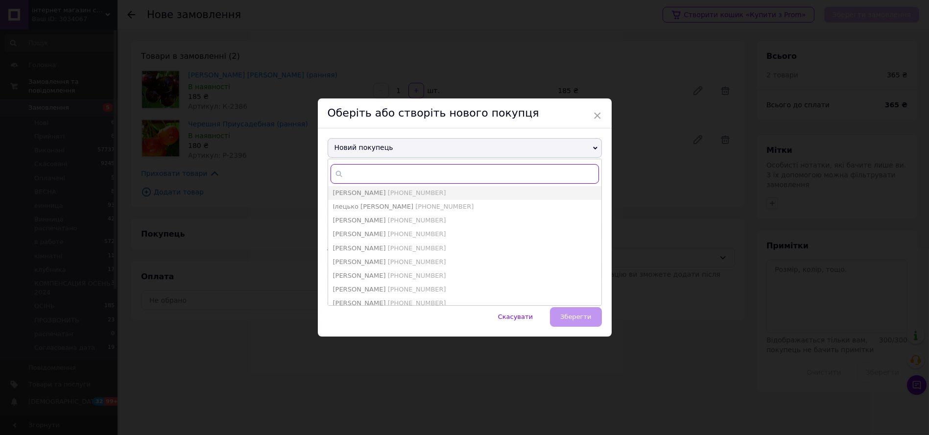
click at [394, 173] on input "text" at bounding box center [464, 174] width 268 height 20
paste input "0501804938"
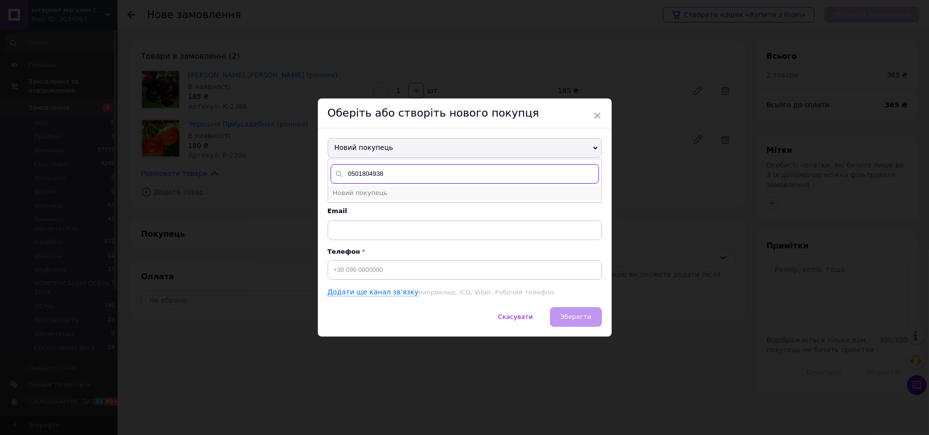
type input "0501804938"
click at [391, 193] on li "Новий покупець" at bounding box center [464, 193] width 273 height 14
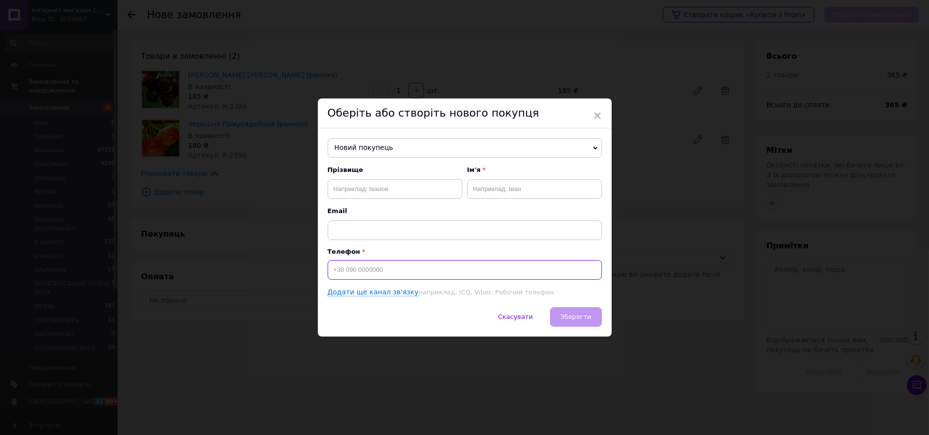
click at [406, 273] on input at bounding box center [464, 270] width 274 height 20
paste input "0501804938"
type input "+380501804938"
click at [355, 182] on input "text" at bounding box center [394, 189] width 135 height 20
type input "Компанієць"
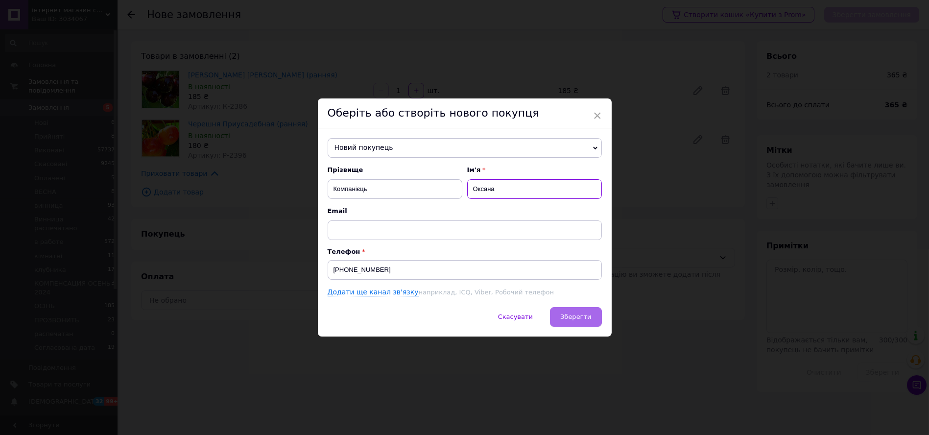
type input "Оксана"
drag, startPoint x: 583, startPoint y: 311, endPoint x: 561, endPoint y: 307, distance: 22.9
click at [584, 313] on span "Зберегти" at bounding box center [575, 316] width 31 height 7
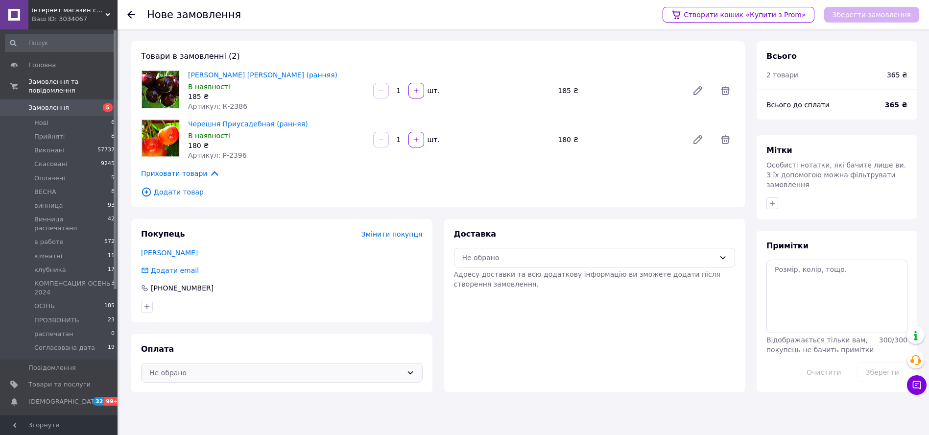
click at [219, 363] on div "Не обрано" at bounding box center [281, 373] width 281 height 20
click at [226, 337] on span "Післяплата" at bounding box center [289, 333] width 250 height 10
click at [509, 255] on div "Не обрано" at bounding box center [588, 257] width 253 height 11
click at [513, 279] on span "Нова Пошта (платна)" at bounding box center [602, 279] width 250 height 10
click at [889, 9] on button "Зберегти замовлення" at bounding box center [871, 15] width 95 height 16
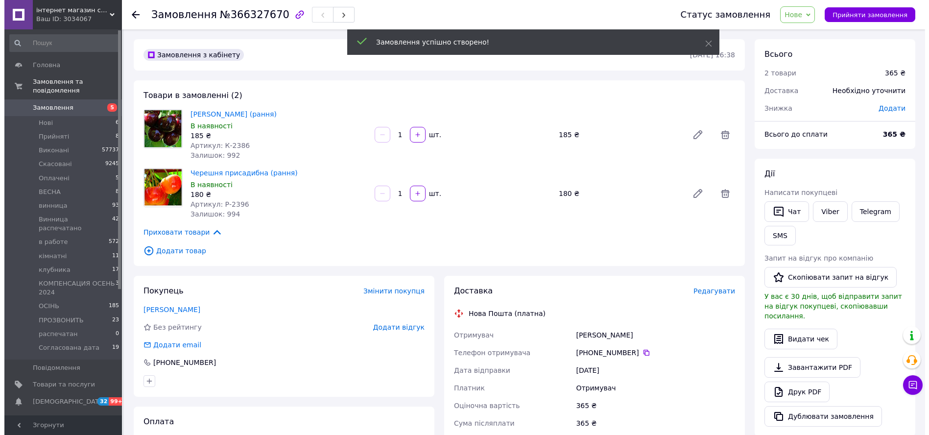
scroll to position [54, 0]
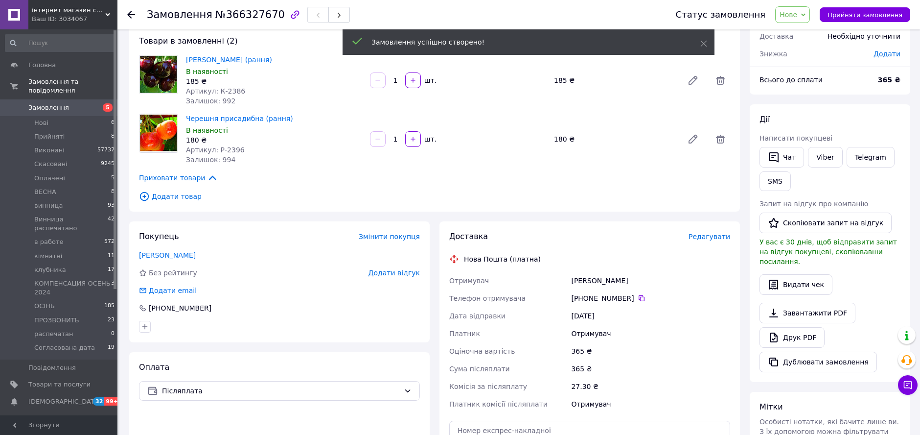
click at [696, 236] on span "Редагувати" at bounding box center [710, 237] width 42 height 8
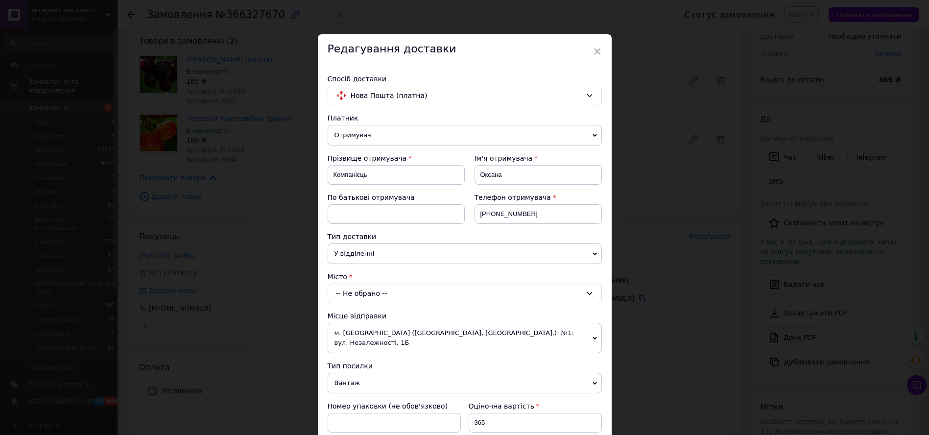
click at [400, 287] on div "-- Не обрано --" at bounding box center [464, 293] width 274 height 20
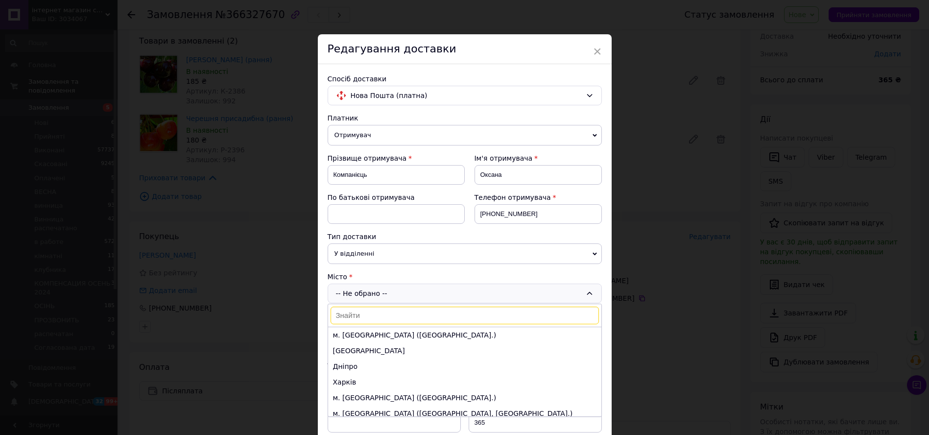
click at [392, 308] on input at bounding box center [464, 315] width 268 height 18
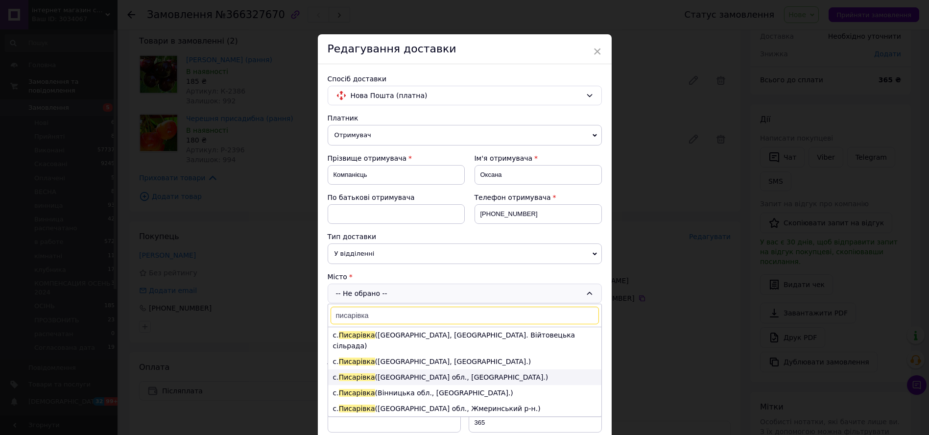
type input "писарівка"
click at [485, 369] on li "с. Писарівка (Вінницька обл., Хмільницький р-н.)" at bounding box center [464, 377] width 273 height 16
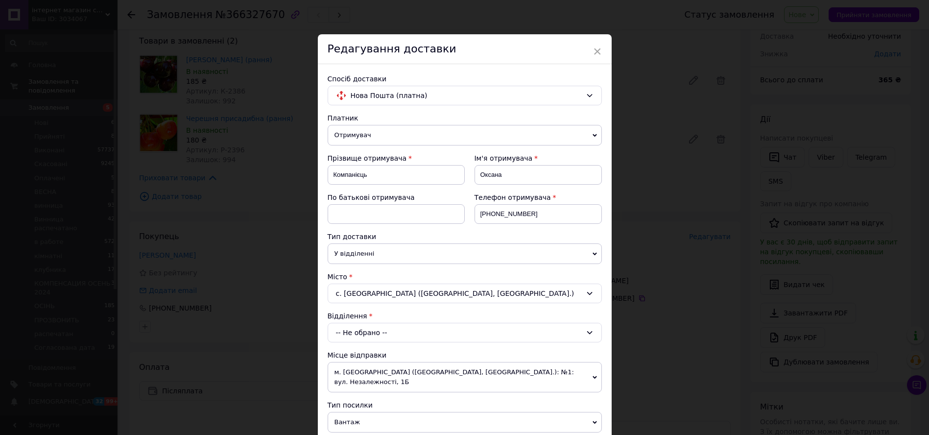
click at [390, 332] on div "-- Не обрано --" at bounding box center [464, 333] width 274 height 20
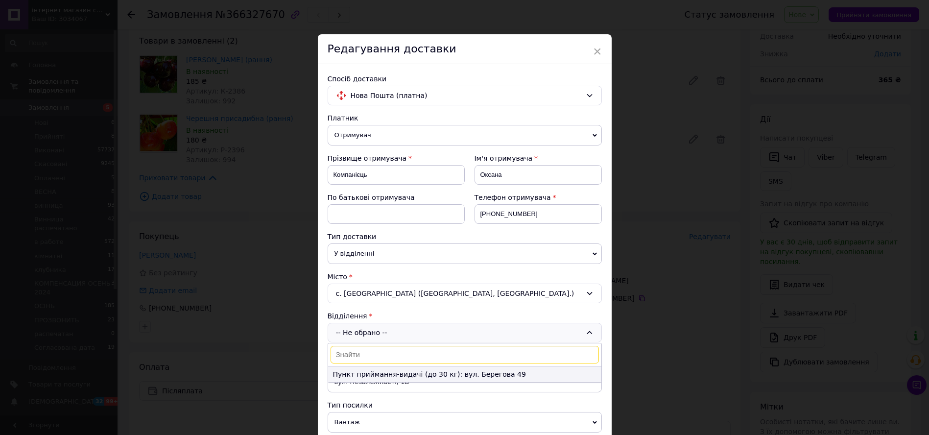
click at [399, 372] on li "Пункт приймання-видачі (до 30 кг): вул. Берегова 49" at bounding box center [464, 374] width 273 height 16
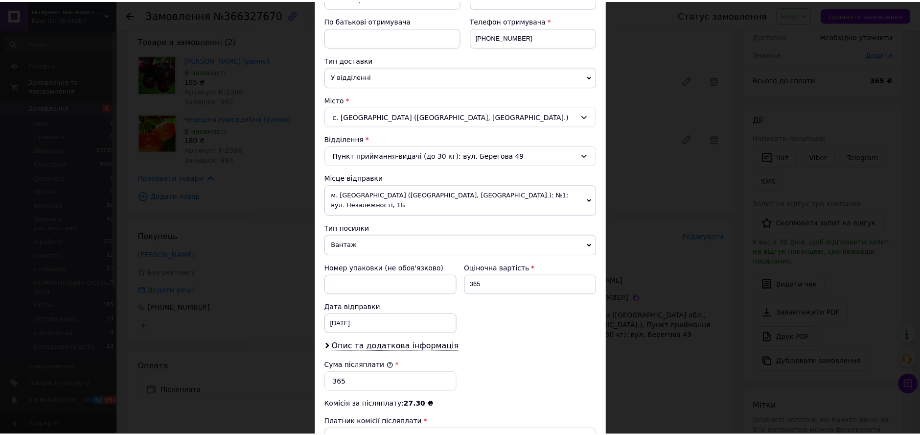
scroll to position [272, 0]
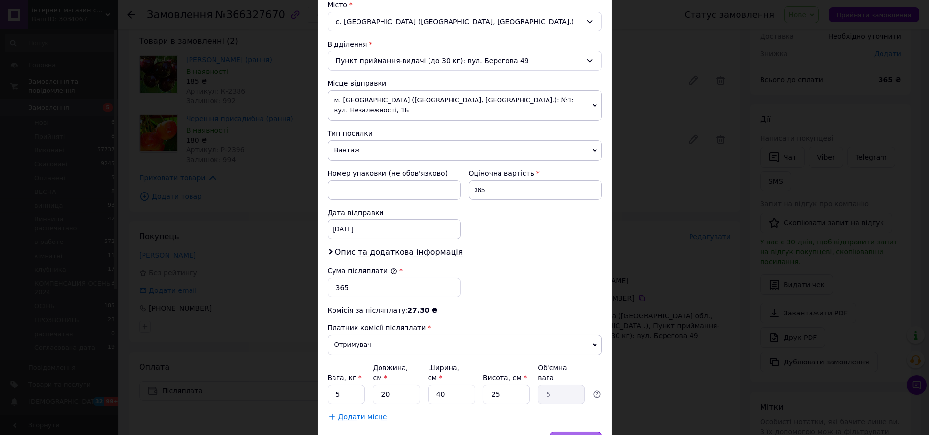
click at [578, 434] on span "Зберегти" at bounding box center [575, 440] width 31 height 7
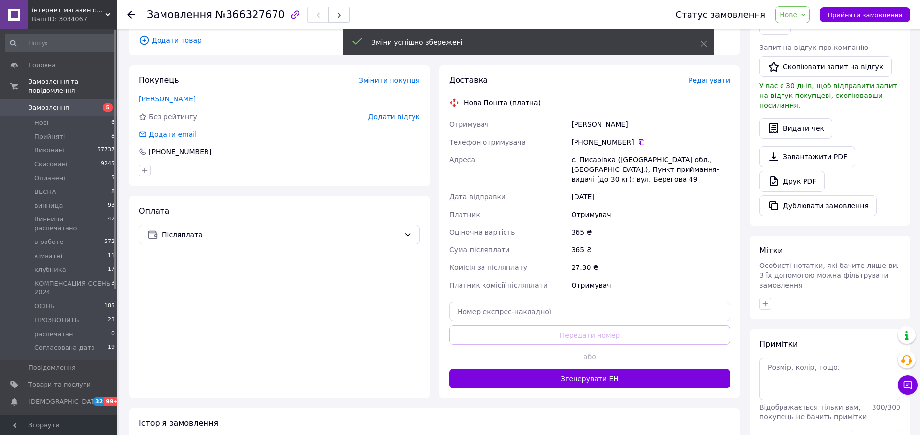
scroll to position [217, 0]
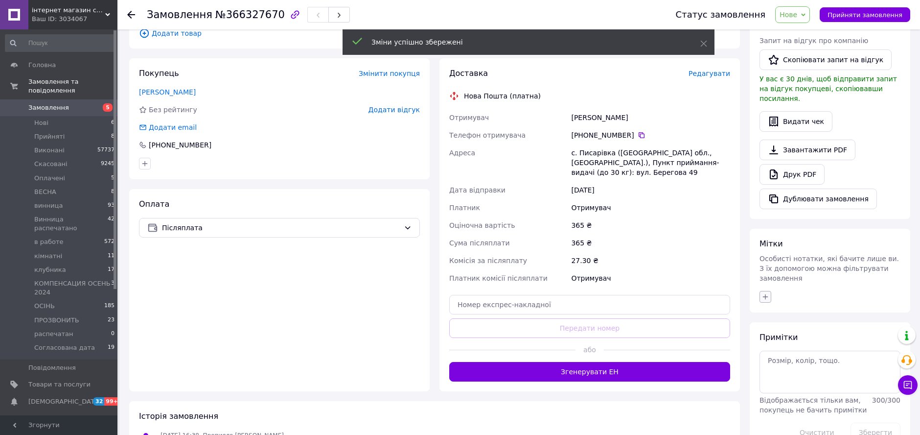
click at [765, 294] on icon "button" at bounding box center [765, 296] width 5 height 5
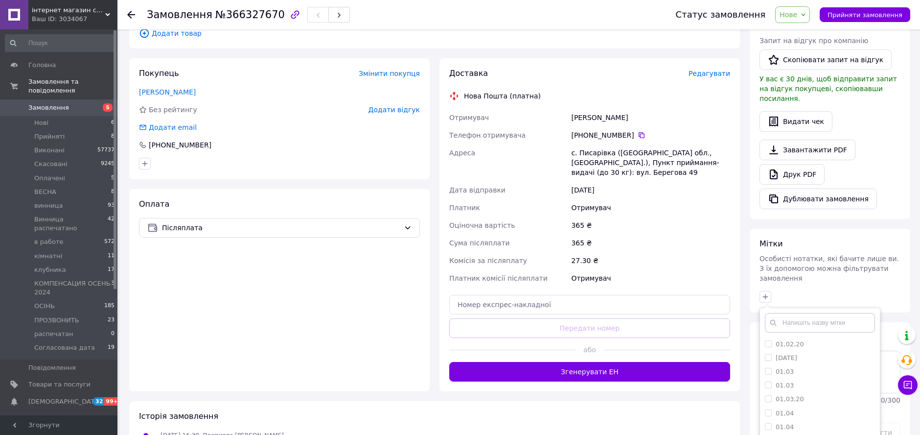
click at [802, 313] on input "text" at bounding box center [820, 323] width 110 height 20
type input "13.10"
drag, startPoint x: 767, startPoint y: 321, endPoint x: 780, endPoint y: 318, distance: 13.4
click at [767, 340] on input "13.10" at bounding box center [768, 343] width 6 height 6
checkbox input "true"
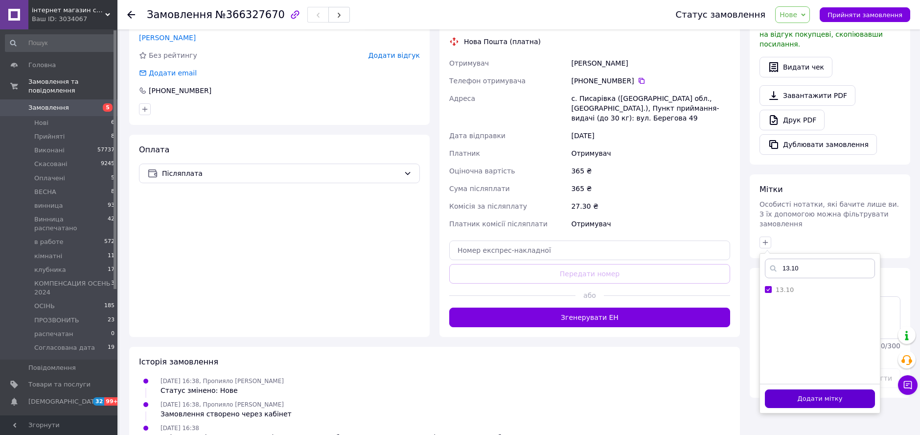
click at [825, 389] on button "Додати мітку" at bounding box center [820, 398] width 110 height 19
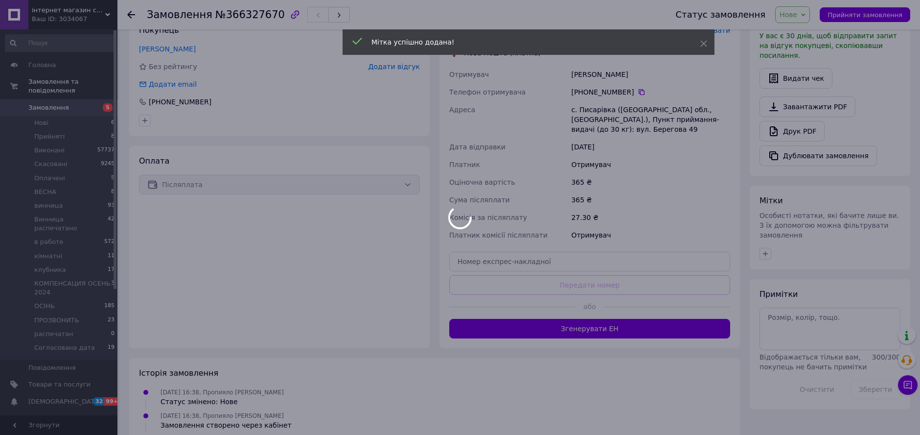
scroll to position [0, 0]
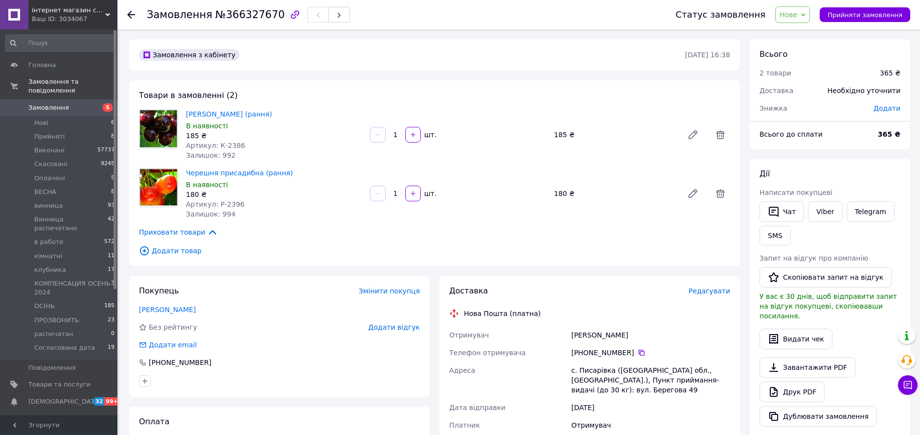
click at [660, 381] on div "с. Писарівка (Вінницька обл., Хмільницький р-н.), Пункт приймання-видачі (до 30…" at bounding box center [650, 379] width 163 height 37
drag, startPoint x: 660, startPoint y: 381, endPoint x: 674, endPoint y: 382, distance: 13.8
click at [674, 382] on div "с. Писарівка (Вінницька обл., Хмільницький р-н.), Пункт приймання-видачі (до 30…" at bounding box center [650, 379] width 163 height 37
click at [613, 170] on div "Черешня присадибна (рання) В наявності 180 ₴ Артикул: Р-2396 Залишок: 994 1   ш…" at bounding box center [458, 193] width 552 height 55
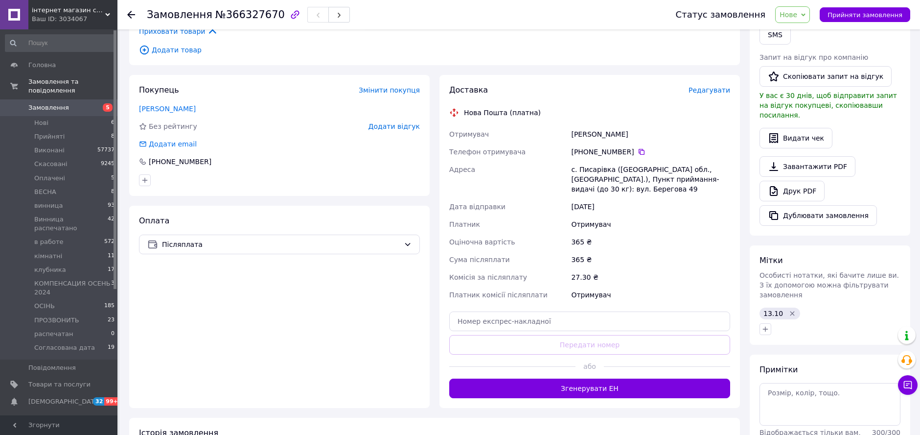
scroll to position [217, 0]
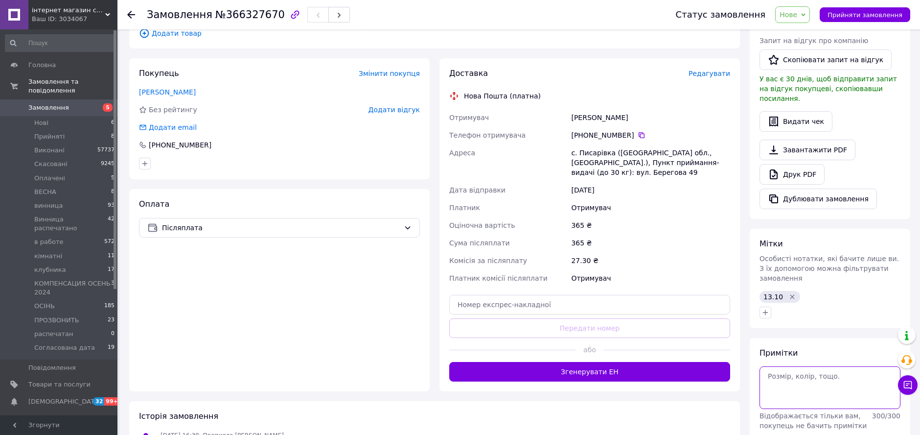
click at [804, 367] on textarea at bounding box center [830, 387] width 141 height 42
click at [804, 366] on textarea at bounding box center [830, 387] width 141 height 42
type textarea "120см"
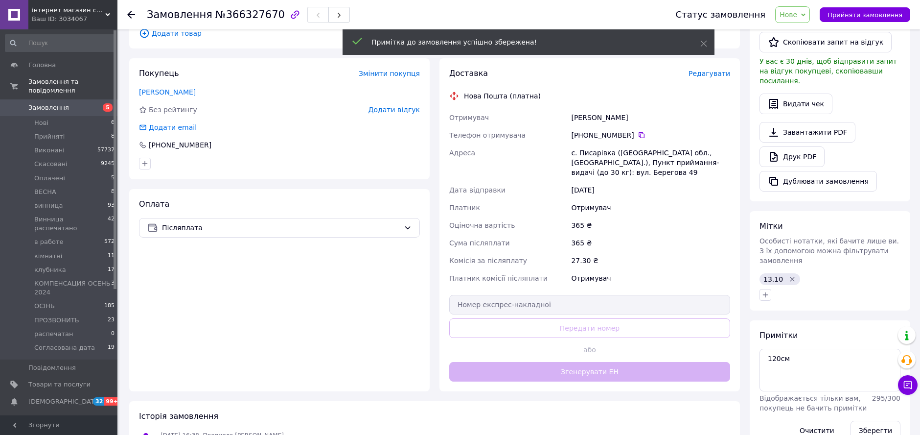
click at [796, 15] on span "Нове" at bounding box center [789, 15] width 18 height 8
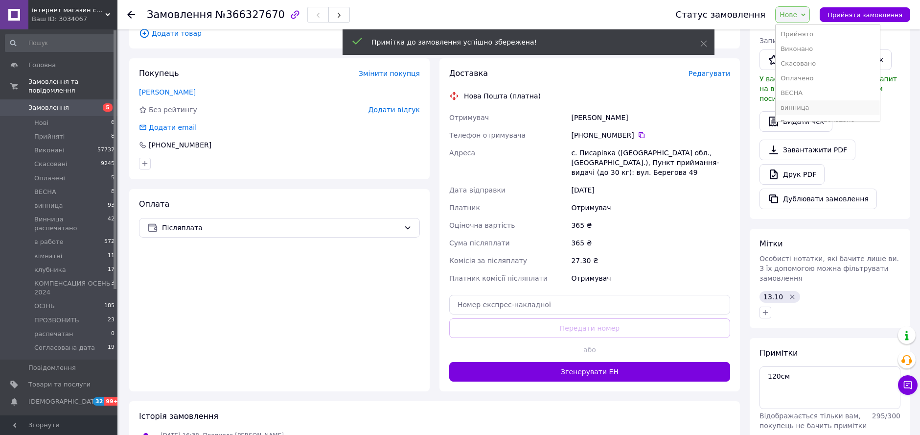
click at [814, 103] on li "винница" at bounding box center [828, 107] width 104 height 15
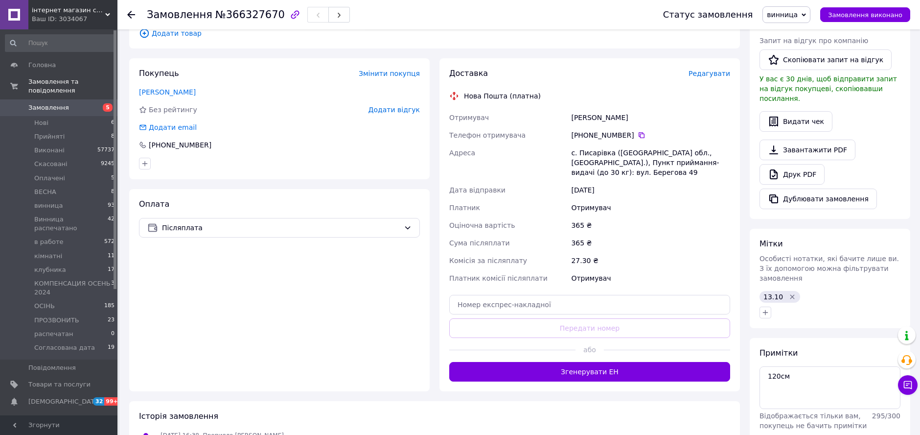
click at [137, 12] on div at bounding box center [137, 14] width 20 height 29
click at [133, 13] on icon at bounding box center [131, 15] width 8 height 8
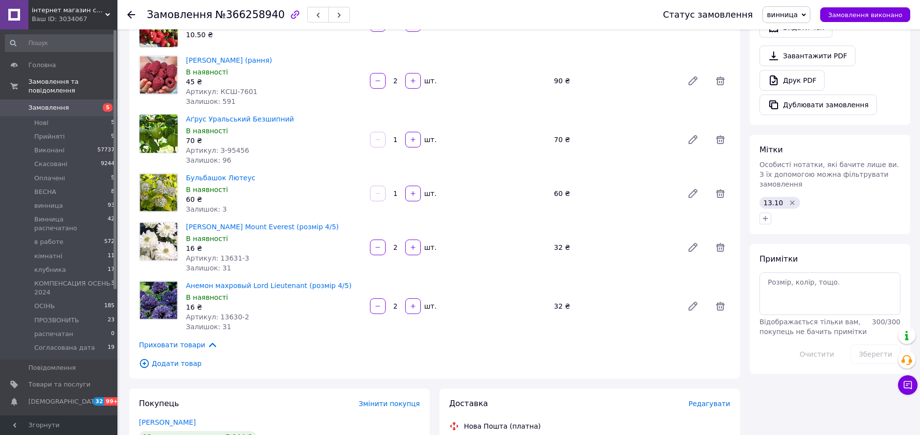
scroll to position [326, 0]
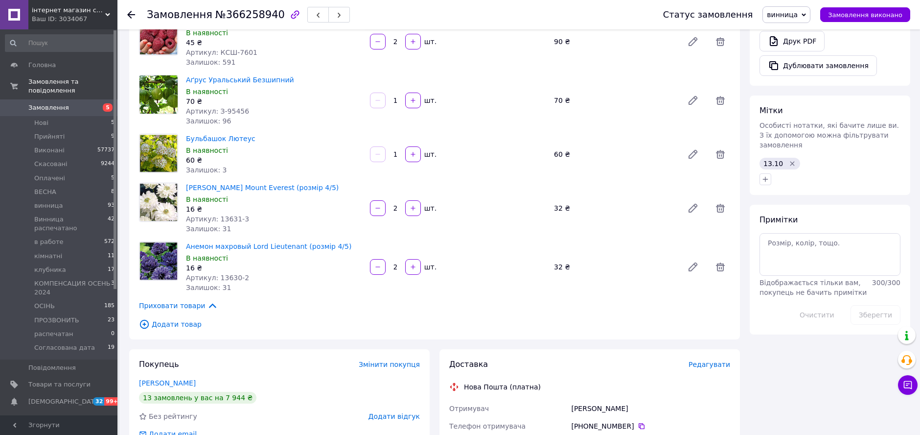
click at [182, 319] on span "Додати товар" at bounding box center [434, 324] width 591 height 11
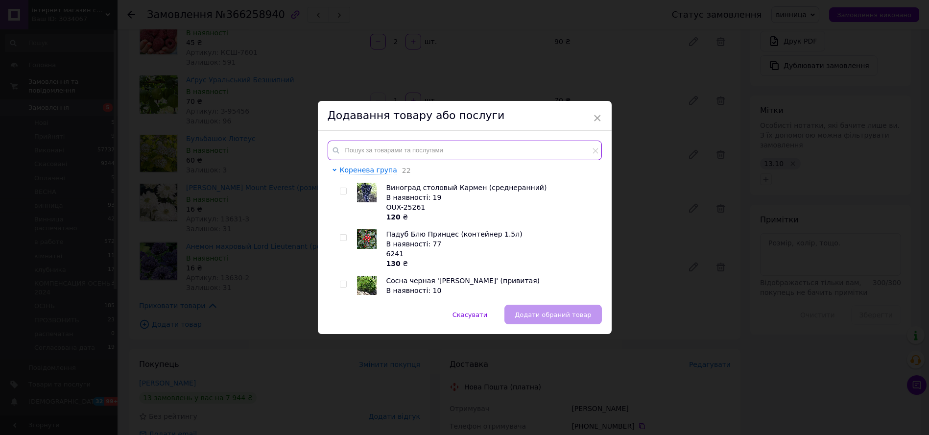
click at [381, 142] on input "text" at bounding box center [464, 150] width 274 height 20
paste input "Полуниця [PERSON_NAME] (горщик 0.5 л)"
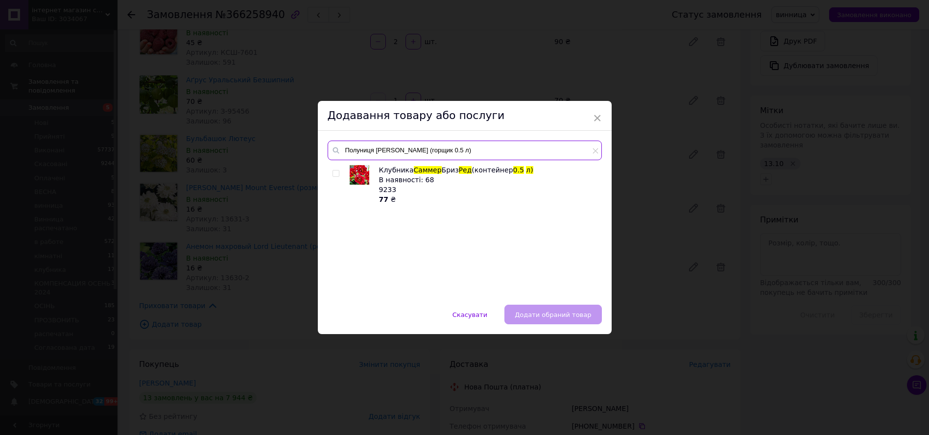
type input "Полуниця [PERSON_NAME] (горщик 0.5 л)"
click at [334, 171] on input "checkbox" at bounding box center [335, 173] width 6 height 6
checkbox input "true"
click at [554, 316] on span "Додати обраний товар" at bounding box center [552, 314] width 76 height 7
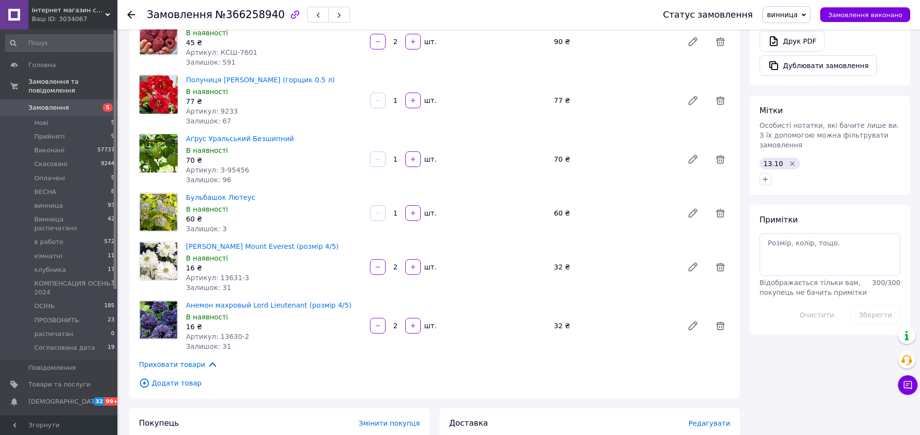
click at [167, 377] on span "Додати товар" at bounding box center [434, 382] width 591 height 11
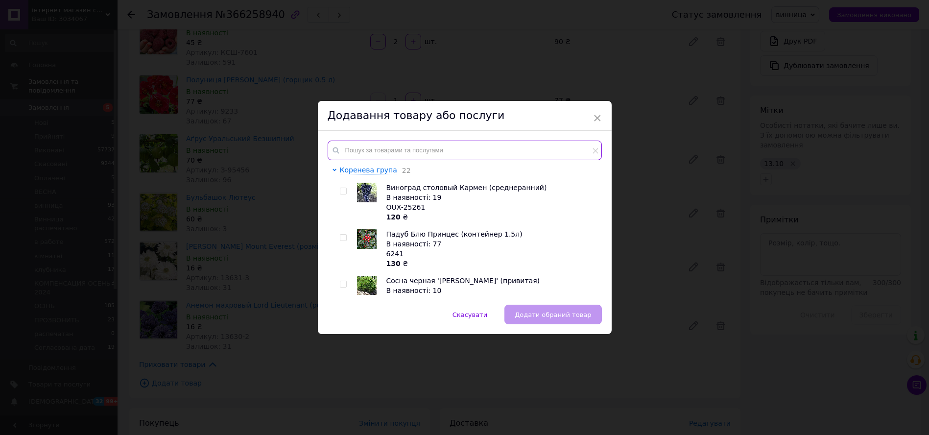
click at [384, 153] on input "text" at bounding box center [464, 150] width 274 height 20
paste input "Смородина золотиста Узбекистанська великоплідна"
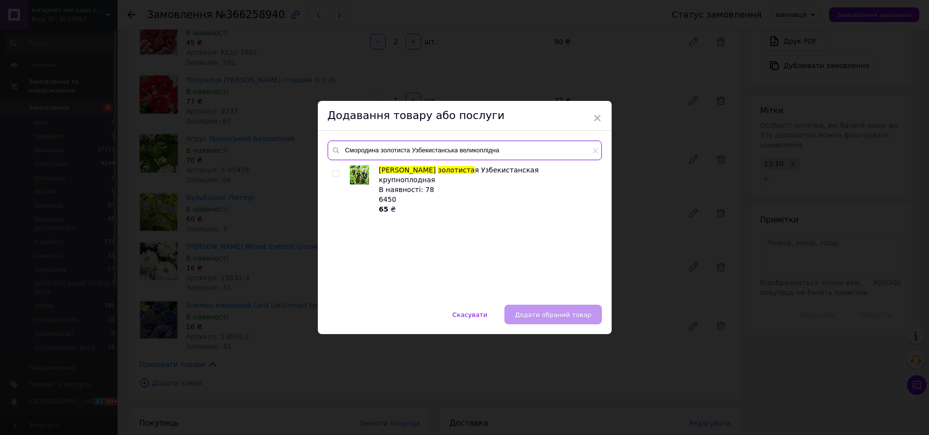
type input "Смородина золотиста Узбекистанська великоплідна"
click at [335, 171] on input "checkbox" at bounding box center [335, 173] width 6 height 6
checkbox input "true"
drag, startPoint x: 586, startPoint y: 317, endPoint x: 576, endPoint y: 308, distance: 13.5
click at [584, 317] on span "Додати обраний товар" at bounding box center [552, 314] width 76 height 7
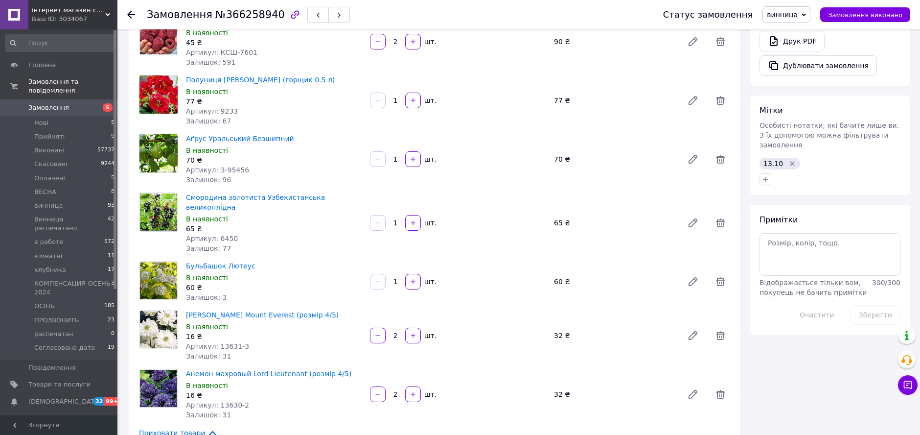
scroll to position [435, 0]
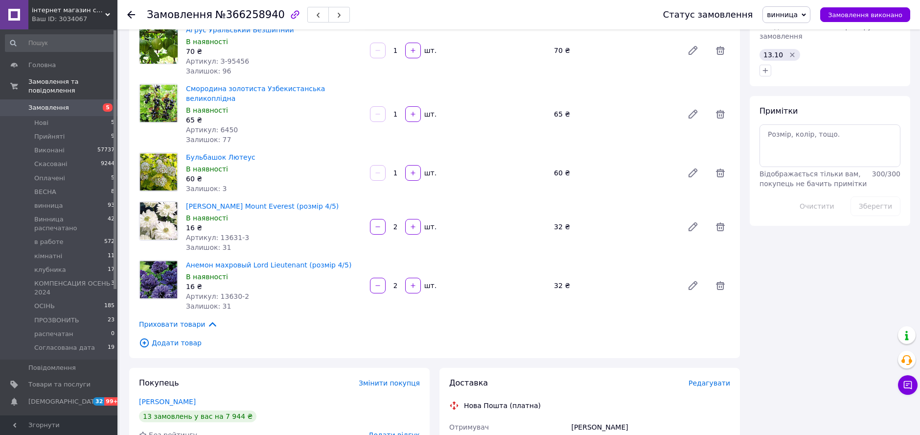
click at [170, 337] on span "Додати товар" at bounding box center [434, 342] width 591 height 11
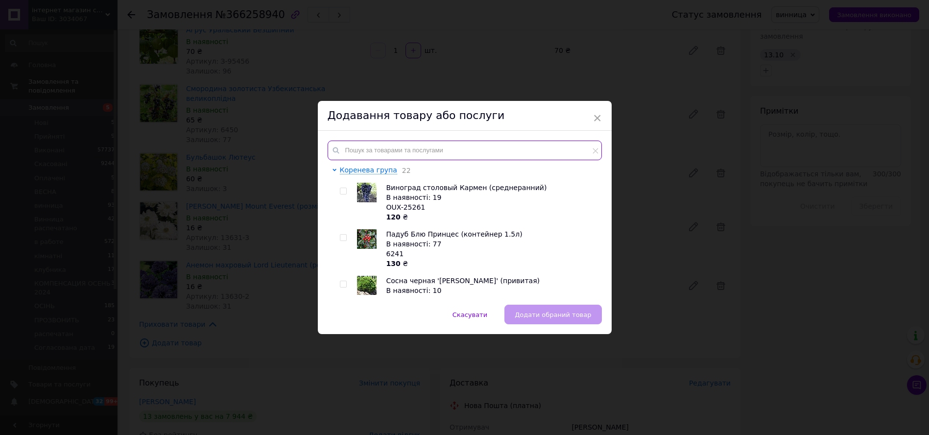
click at [381, 147] on input "text" at bounding box center [464, 150] width 274 height 20
paste input "Йошта ЕМБ"
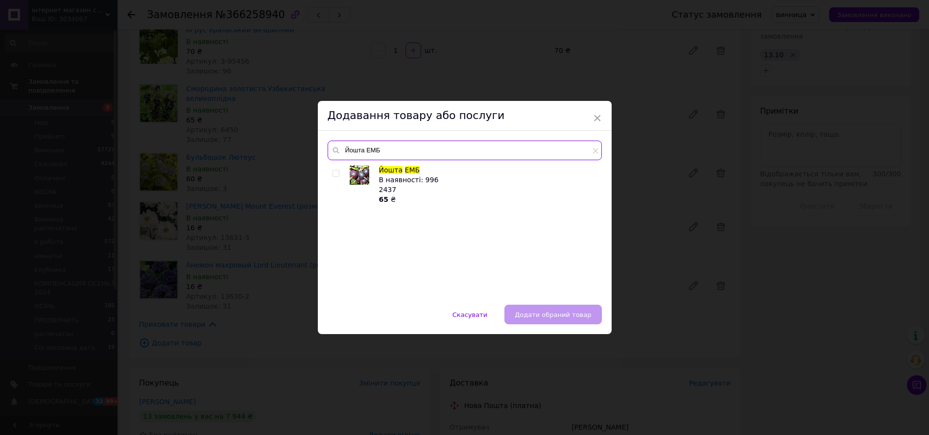
type input "Йошта ЕМБ"
click at [336, 170] on input "checkbox" at bounding box center [335, 173] width 6 height 6
checkbox input "true"
click at [583, 315] on span "Додати обраний товар" at bounding box center [552, 314] width 76 height 7
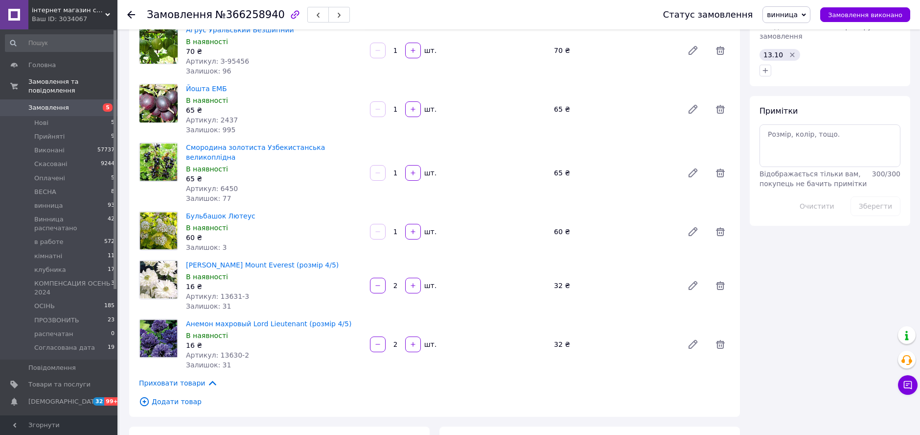
click at [171, 396] on span "Додати товар" at bounding box center [434, 401] width 591 height 11
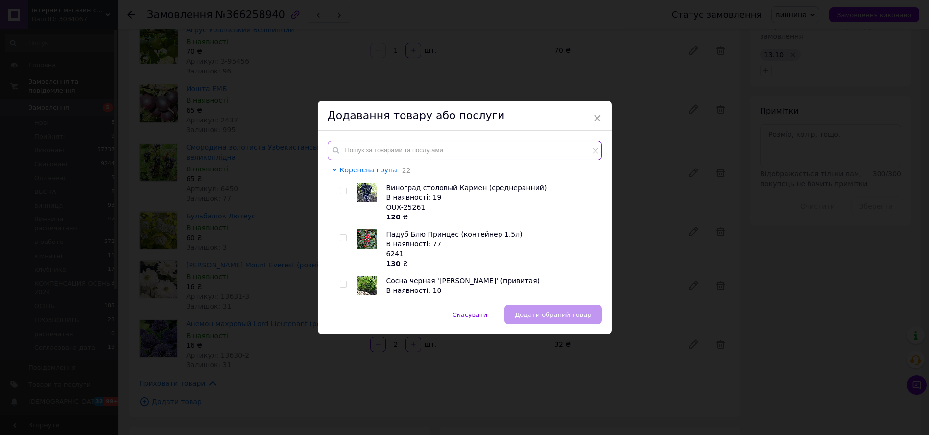
click at [375, 150] on input "text" at bounding box center [464, 150] width 274 height 20
paste input "Смородина Золотиста"
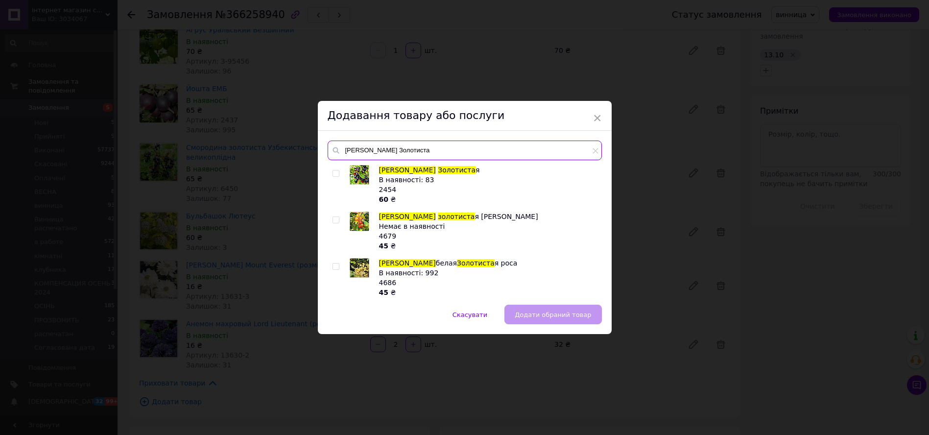
type input "Смородина Золотиста"
click at [334, 170] on input "checkbox" at bounding box center [335, 173] width 6 height 6
checkbox input "true"
click at [564, 317] on span "Додати обраний товар" at bounding box center [552, 314] width 76 height 7
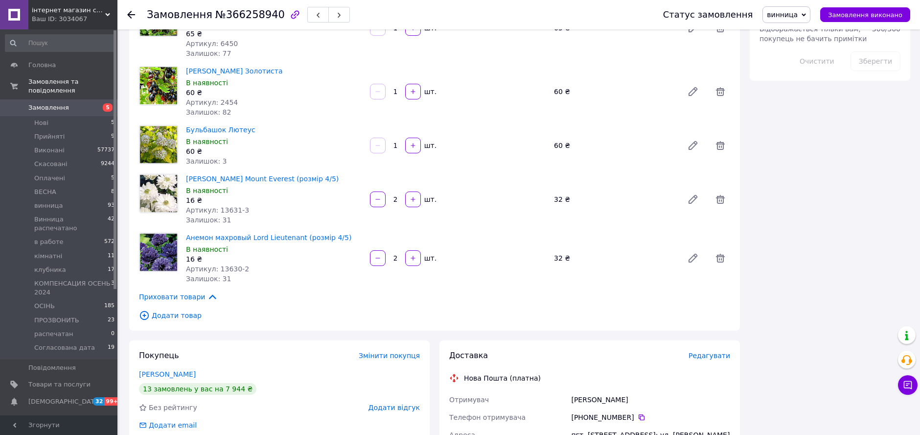
scroll to position [598, 0]
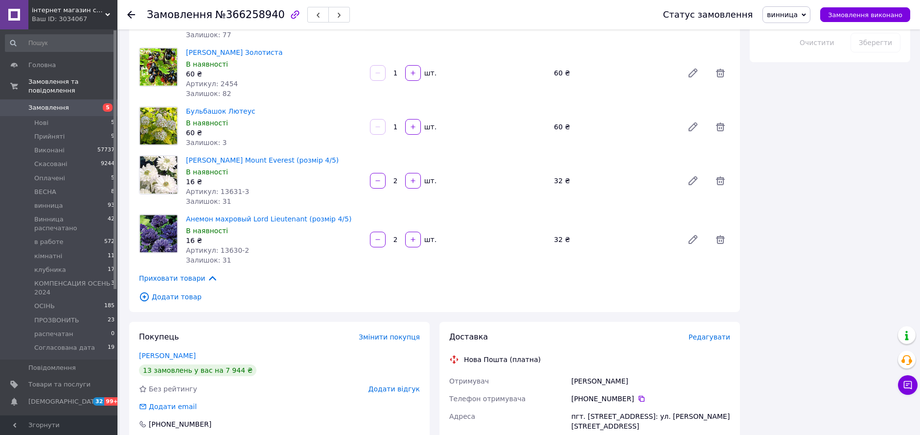
click at [174, 291] on span "Додати товар" at bounding box center [434, 296] width 591 height 11
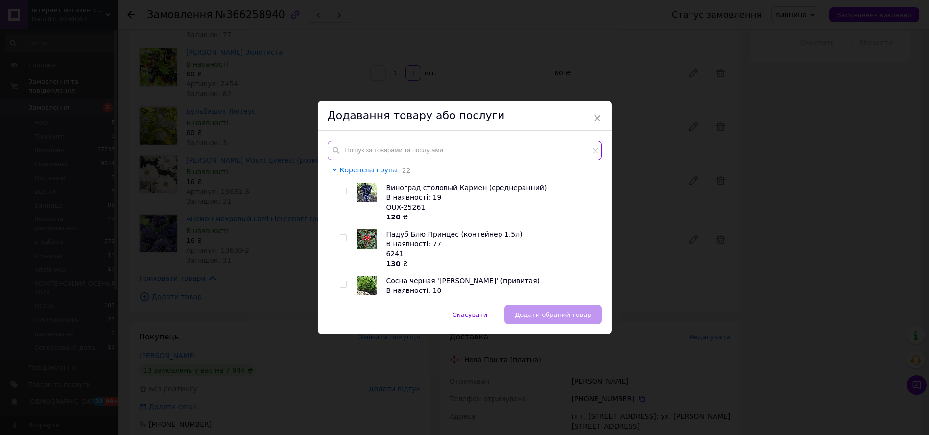
click at [428, 142] on input "text" at bounding box center [464, 150] width 274 height 20
paste input "Смородина чорна Київський велетень"
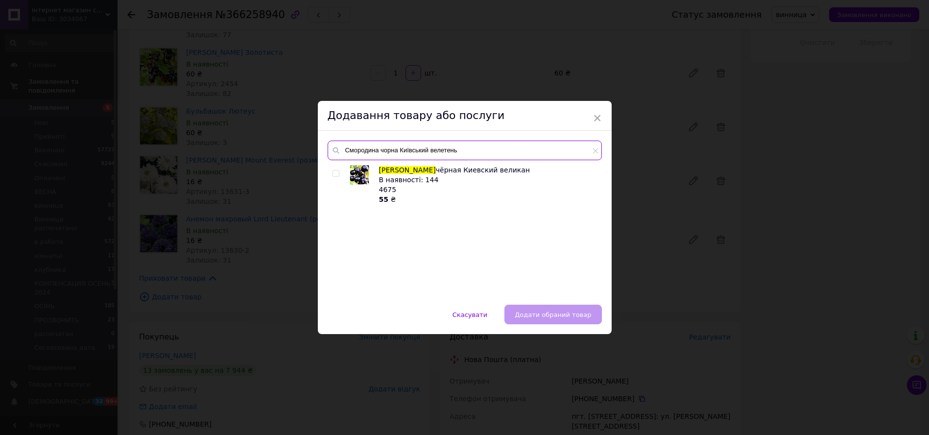
type input "Смородина чорна Київський велетень"
click at [327, 171] on div "Смородина чёрная Киевский великан В наявності: 144 4675 55 ₴" at bounding box center [464, 230] width 274 height 130
click at [330, 173] on div "Смородина чёрная Киевский великан В наявності: 144 4675 55 ₴" at bounding box center [464, 230] width 274 height 130
click at [332, 173] on input "checkbox" at bounding box center [335, 173] width 6 height 6
checkbox input "true"
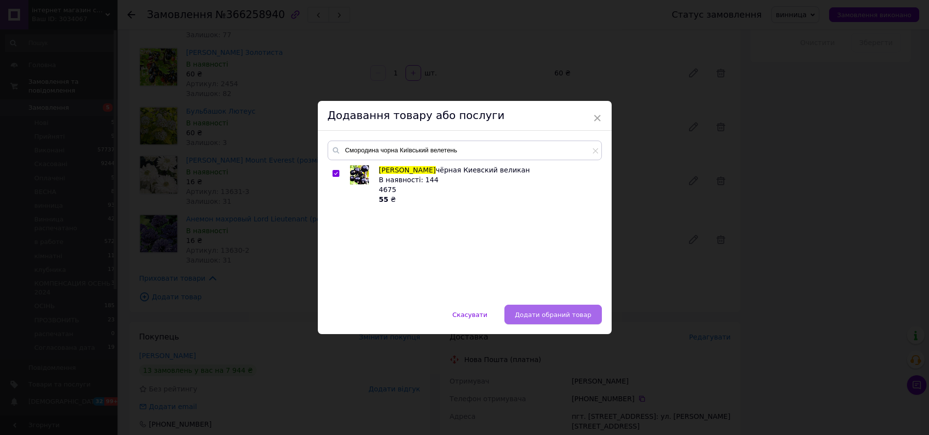
click at [566, 318] on span "Додати обраний товар" at bounding box center [552, 314] width 76 height 7
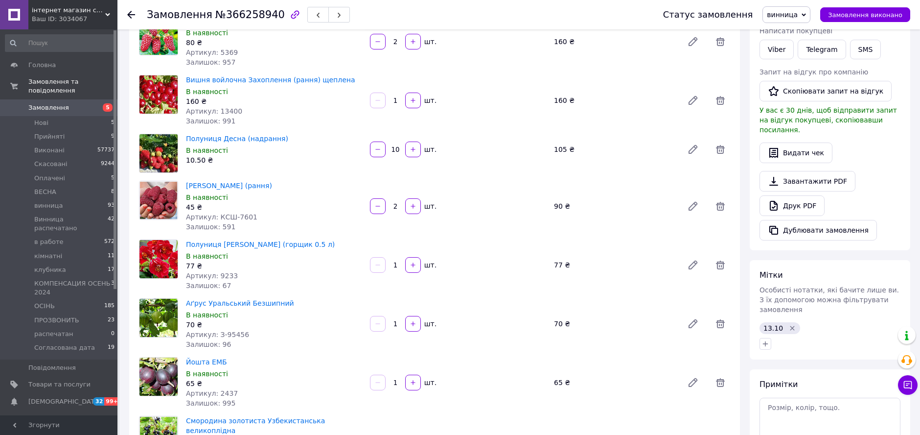
scroll to position [109, 0]
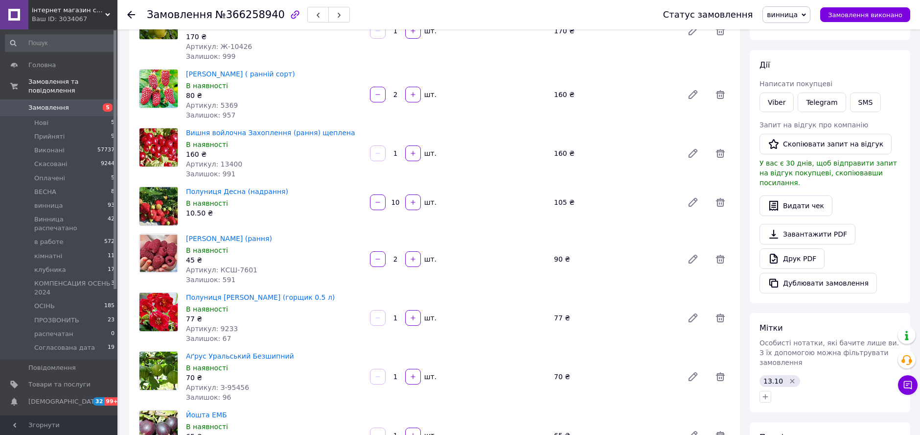
click at [129, 16] on use at bounding box center [131, 15] width 8 height 8
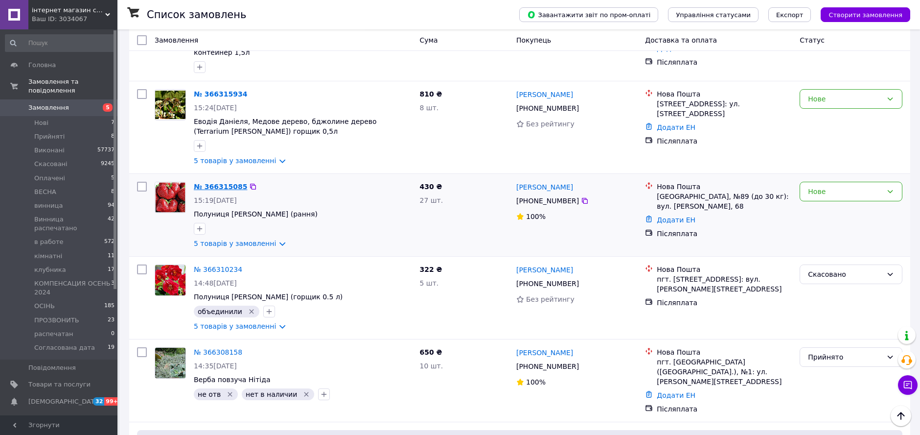
click at [209, 183] on link "№ 366315085" at bounding box center [220, 187] width 53 height 8
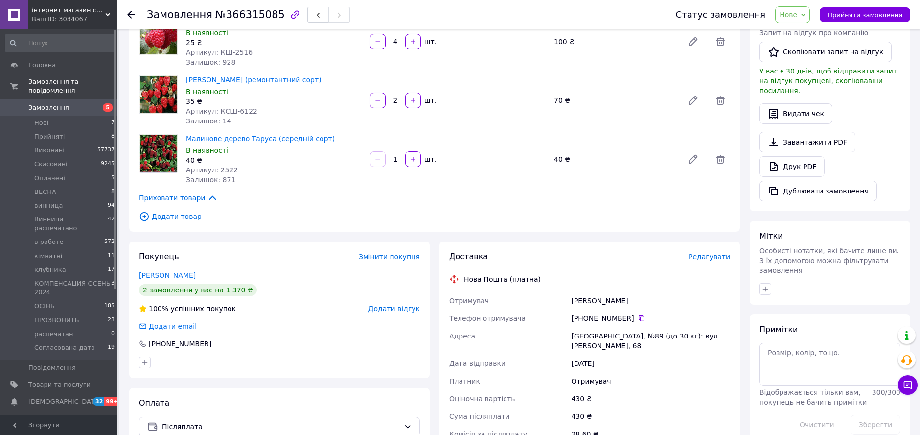
scroll to position [217, 0]
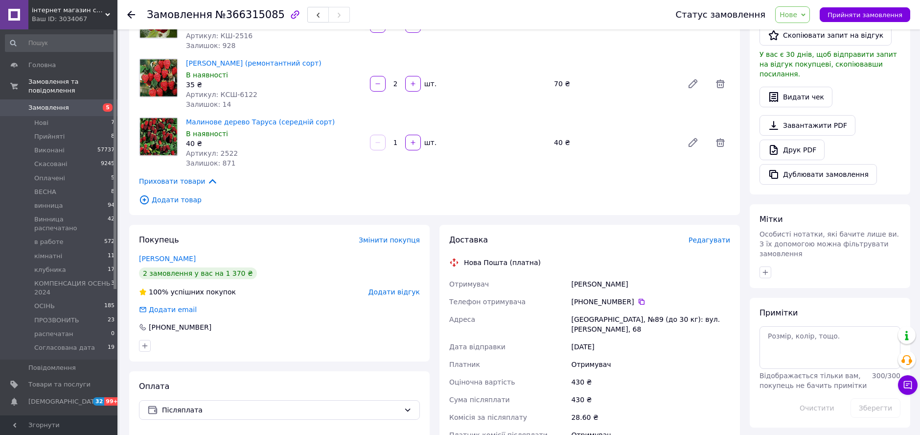
drag, startPoint x: 638, startPoint y: 304, endPoint x: 589, endPoint y: 325, distance: 52.6
click at [638, 304] on icon at bounding box center [642, 302] width 8 height 8
click at [645, 120] on div "Малинове дерево Таруса (середній сорт) В наявності 40 ₴ Артикул: 2522 Залишок: …" at bounding box center [458, 142] width 552 height 55
click at [178, 262] on link "Чёрная Лариса" at bounding box center [167, 259] width 57 height 8
click at [587, 321] on div "Одеса, №89 (до 30 кг): вул. Семена Палія, 68" at bounding box center [650, 323] width 163 height 27
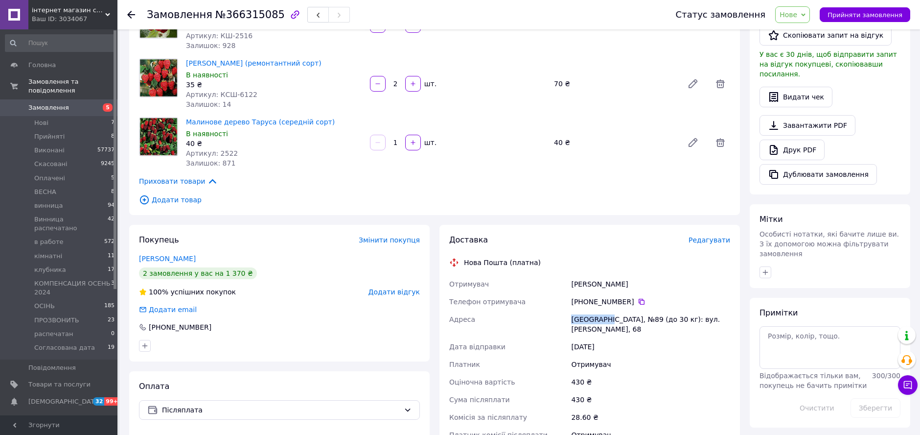
drag, startPoint x: 587, startPoint y: 321, endPoint x: 600, endPoint y: 318, distance: 13.0
click at [600, 318] on div "Одеса, №89 (до 30 кг): вул. Семена Палія, 68" at bounding box center [650, 323] width 163 height 27
click at [763, 268] on icon "button" at bounding box center [766, 272] width 8 height 8
click at [831, 288] on input "text" at bounding box center [820, 298] width 110 height 20
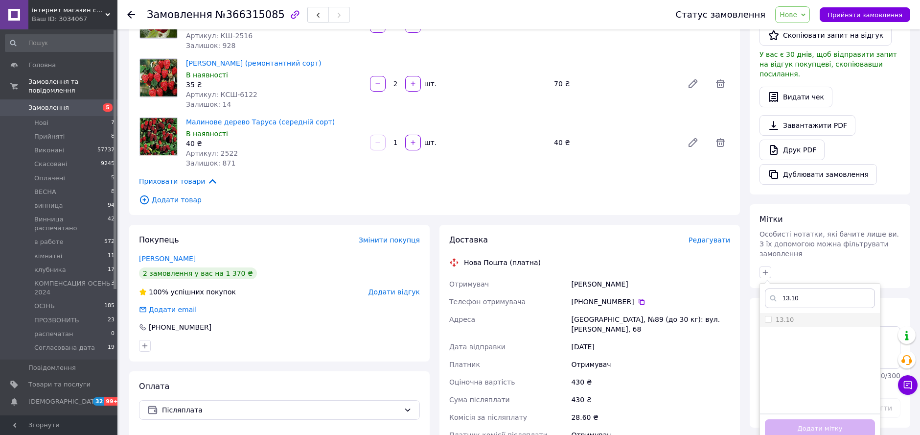
type input "13.10"
click at [770, 316] on input "13.10" at bounding box center [768, 319] width 6 height 6
checkbox input "true"
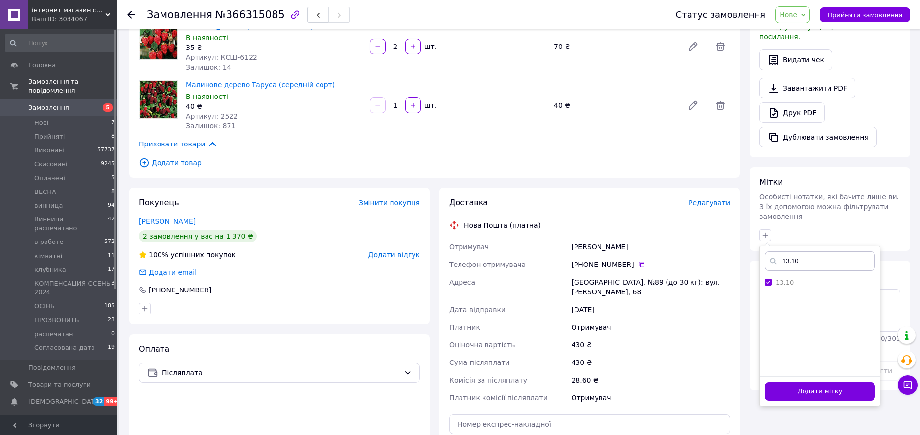
scroll to position [272, 0]
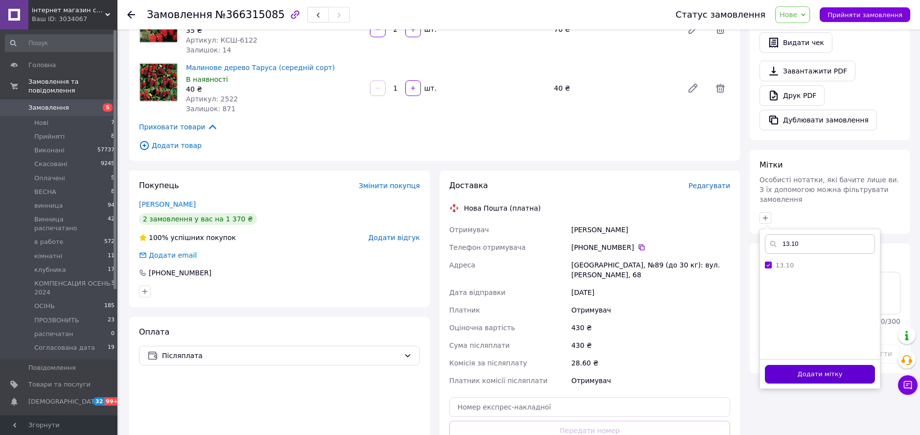
click at [820, 365] on button "Додати мітку" at bounding box center [820, 374] width 110 height 19
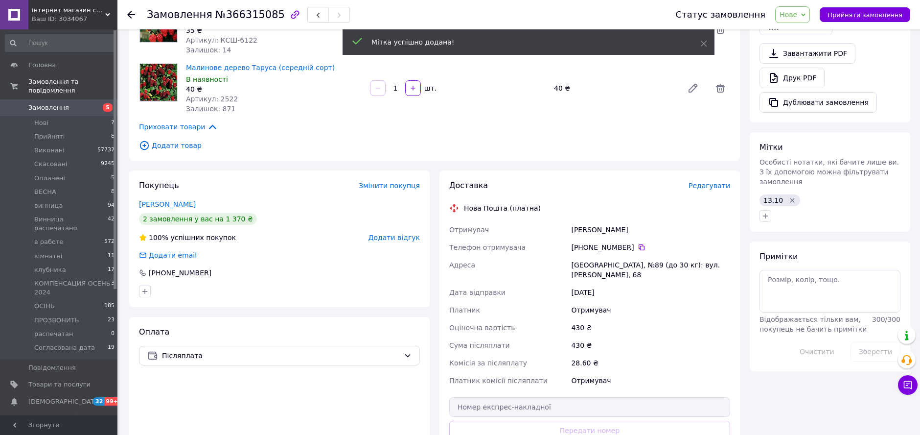
click at [797, 14] on span "Нове" at bounding box center [789, 15] width 18 height 8
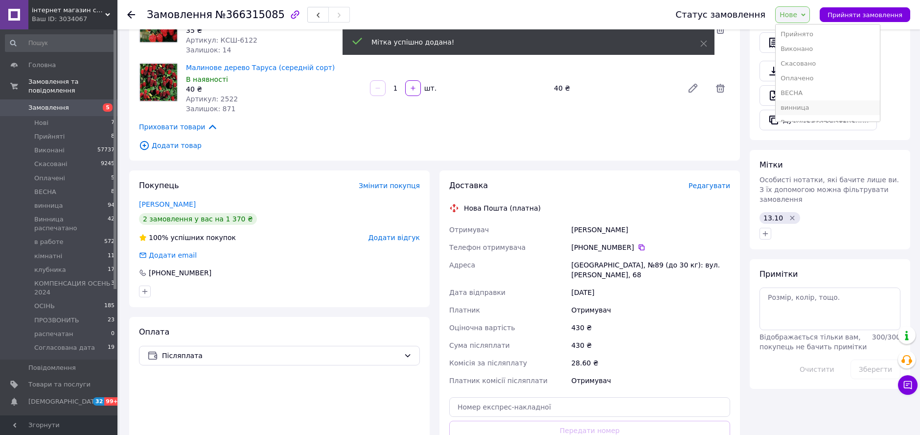
click at [819, 108] on li "винница" at bounding box center [828, 107] width 104 height 15
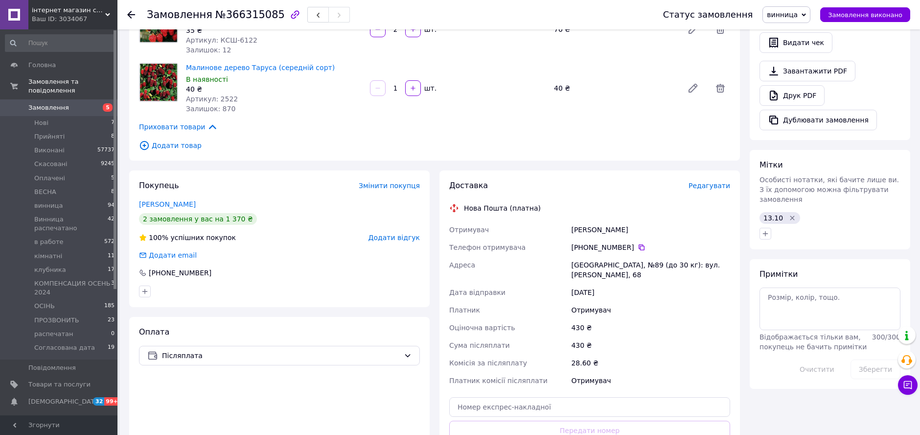
click at [566, 126] on div "Приховати товари" at bounding box center [434, 126] width 591 height 11
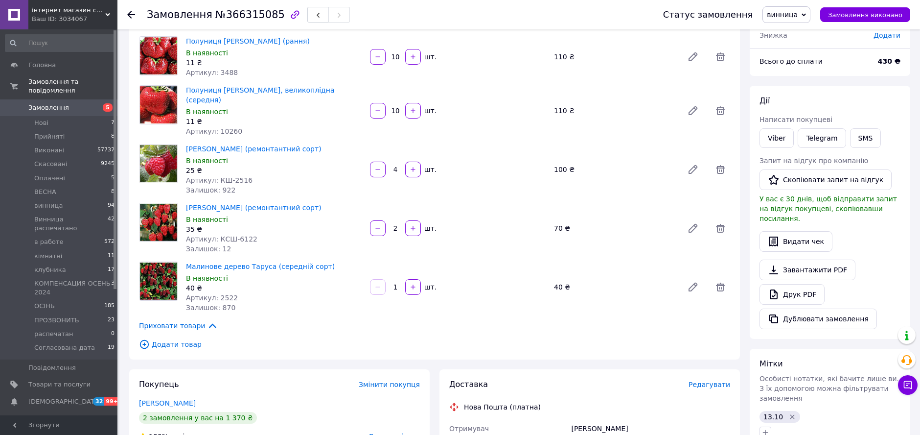
scroll to position [0, 0]
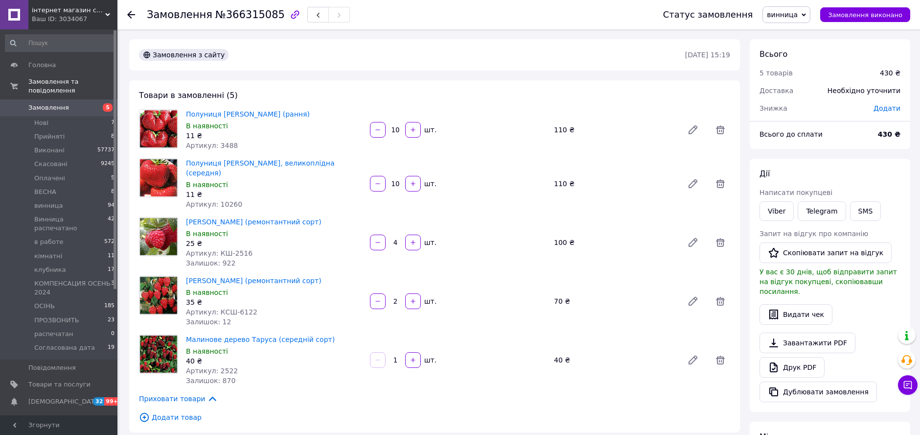
click at [133, 12] on icon at bounding box center [131, 15] width 8 height 8
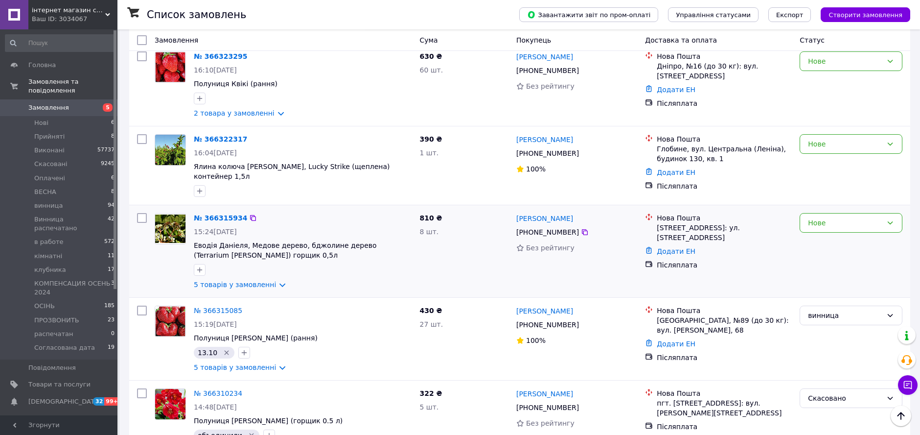
scroll to position [490, 0]
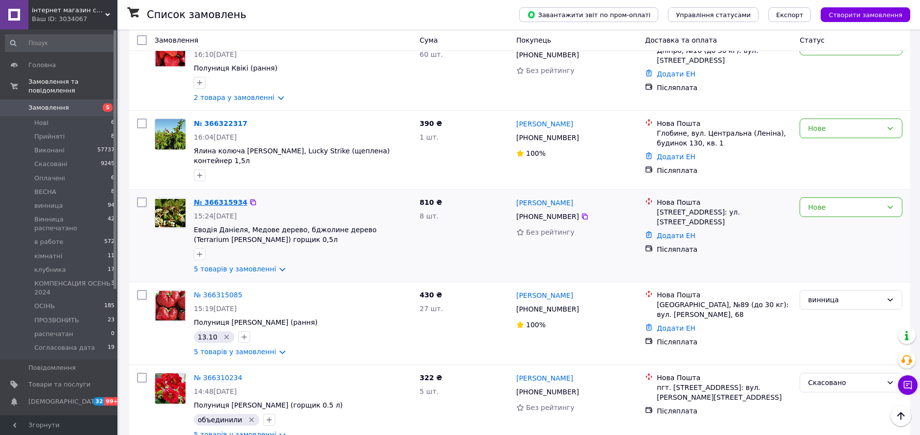
click at [224, 198] on link "№ 366315934" at bounding box center [220, 202] width 53 height 8
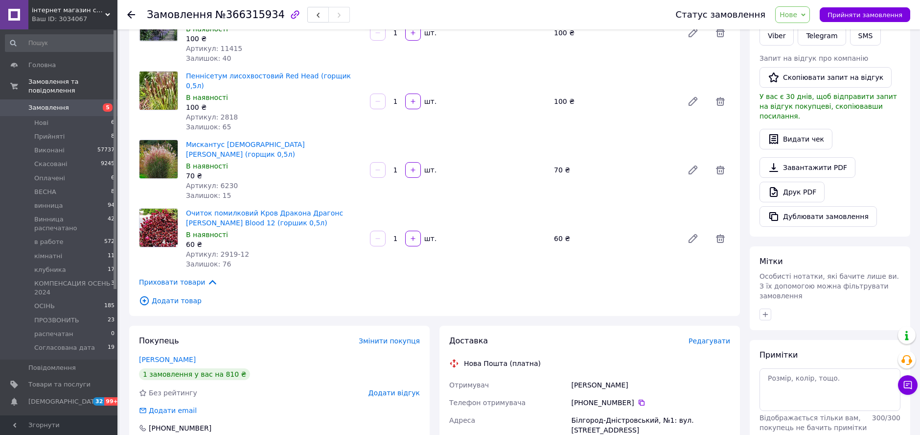
scroll to position [272, 0]
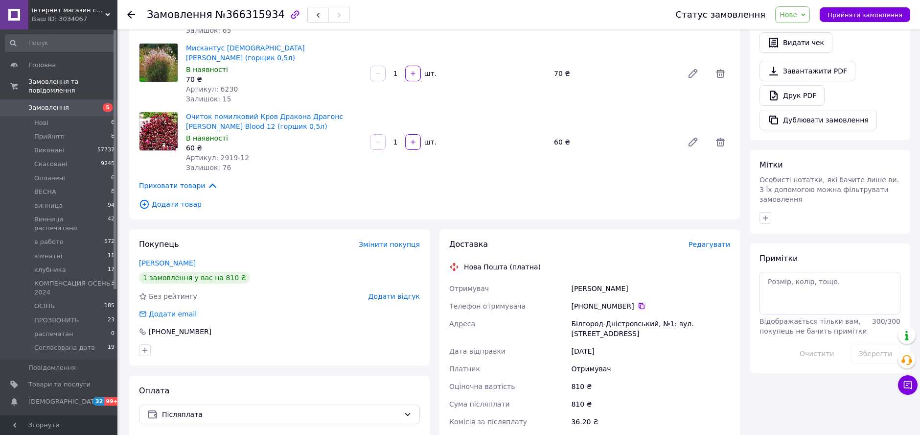
click at [638, 302] on icon at bounding box center [642, 306] width 8 height 8
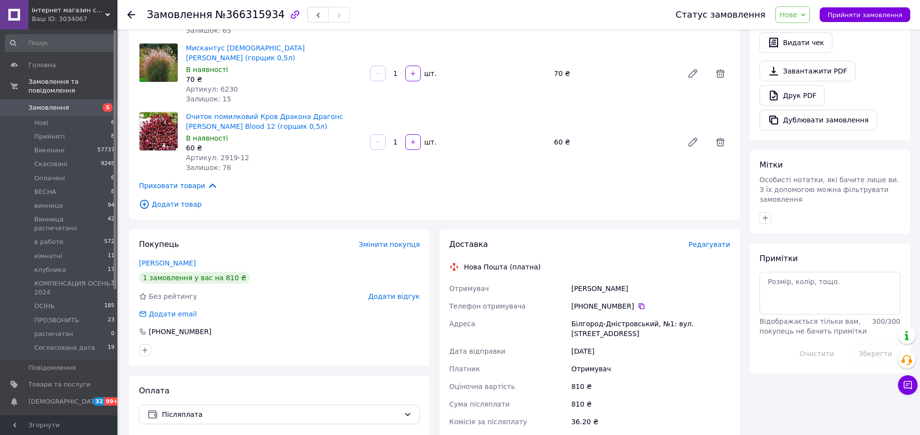
click at [649, 124] on div "Очиток помилковий Кров Дракона Драгонс Блад Dragons Blood 12 (горшик 0,5л) В на…" at bounding box center [458, 142] width 552 height 65
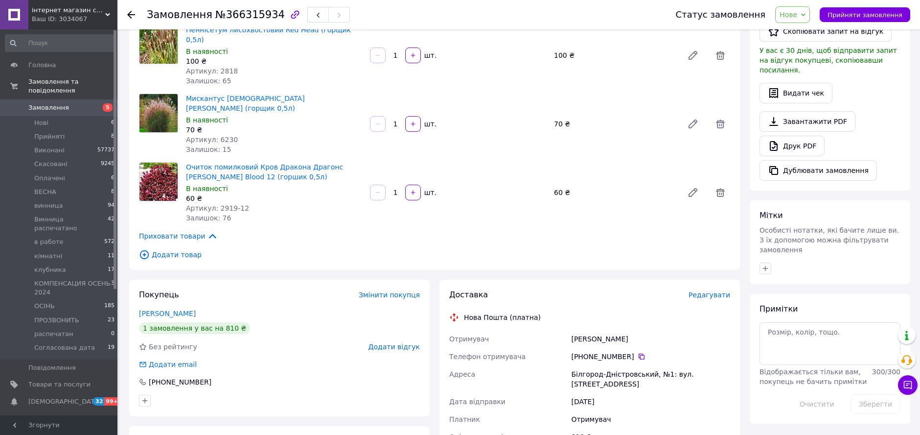
scroll to position [326, 0]
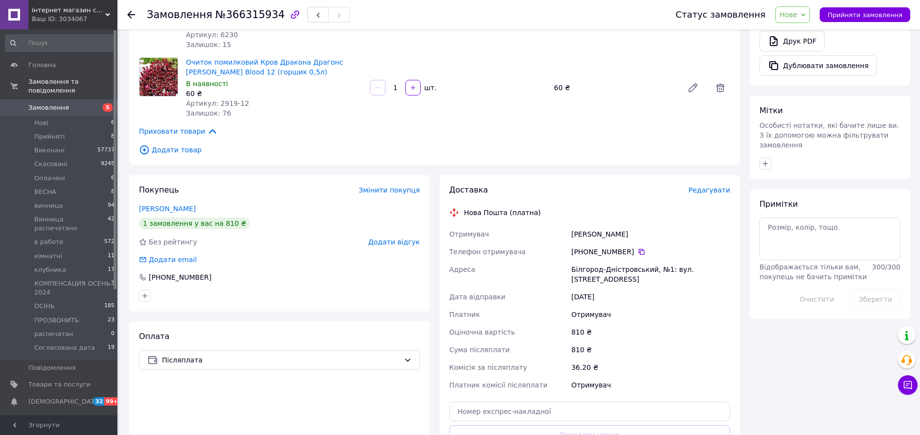
click at [596, 260] on div "Білгород-Дністровський, №1: вул. Героїв України, 59а" at bounding box center [650, 273] width 163 height 27
drag, startPoint x: 596, startPoint y: 240, endPoint x: 654, endPoint y: 245, distance: 58.0
click at [654, 260] on div "Білгород-Дністровський, №1: вул. Героїв України, 59а" at bounding box center [650, 273] width 163 height 27
drag, startPoint x: 654, startPoint y: 242, endPoint x: 588, endPoint y: 231, distance: 67.4
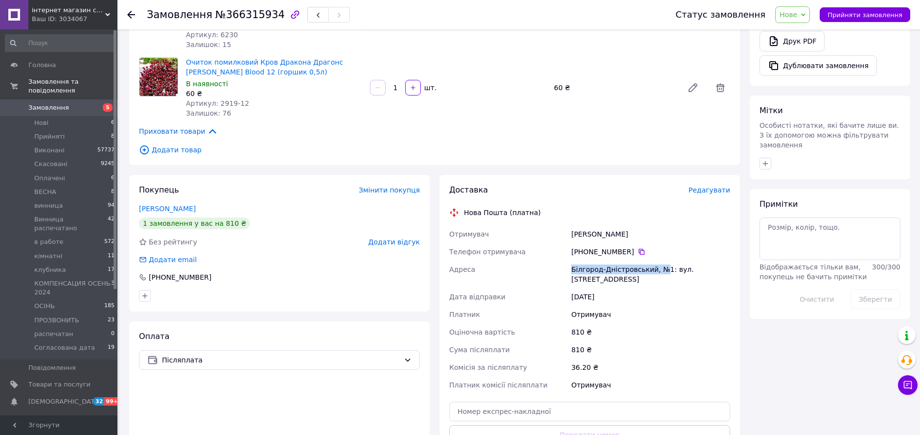
click at [588, 260] on div "Білгород-Дністровський, №1: вул. Героїв України, 59а" at bounding box center [650, 273] width 163 height 27
click at [766, 160] on icon "button" at bounding box center [766, 164] width 8 height 8
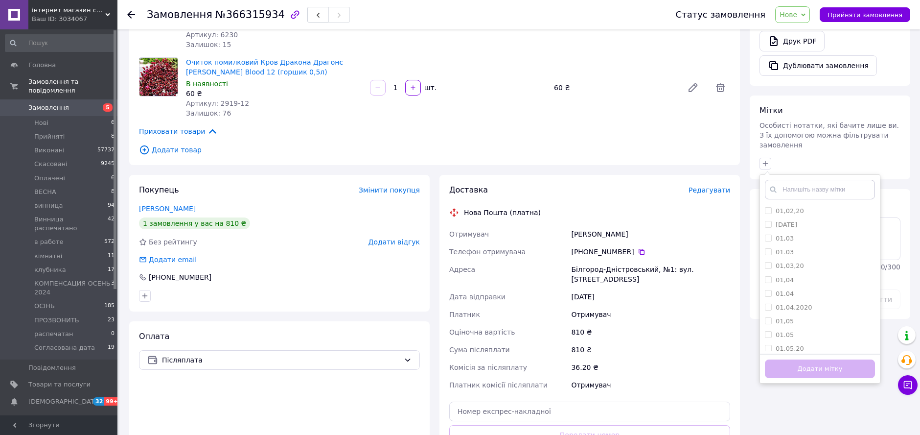
click at [807, 180] on input "text" at bounding box center [820, 190] width 110 height 20
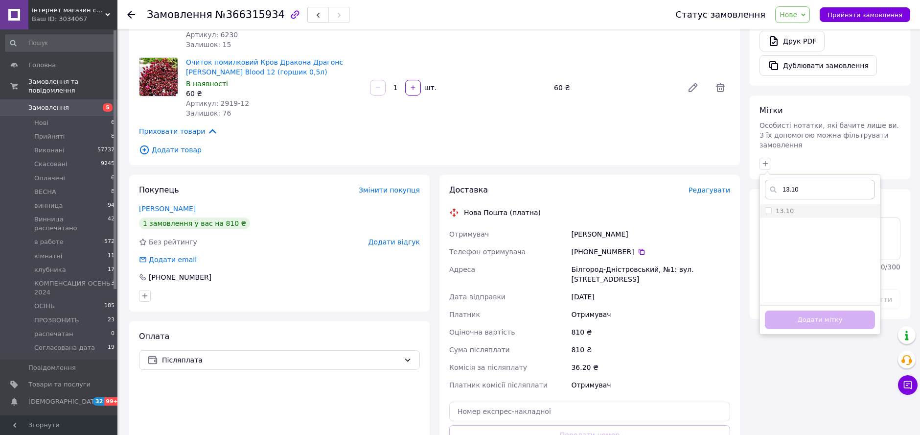
type input "13.10"
click at [770, 207] on input "13.10" at bounding box center [768, 210] width 6 height 6
checkbox input "true"
click at [805, 310] on button "Додати мітку" at bounding box center [820, 319] width 110 height 19
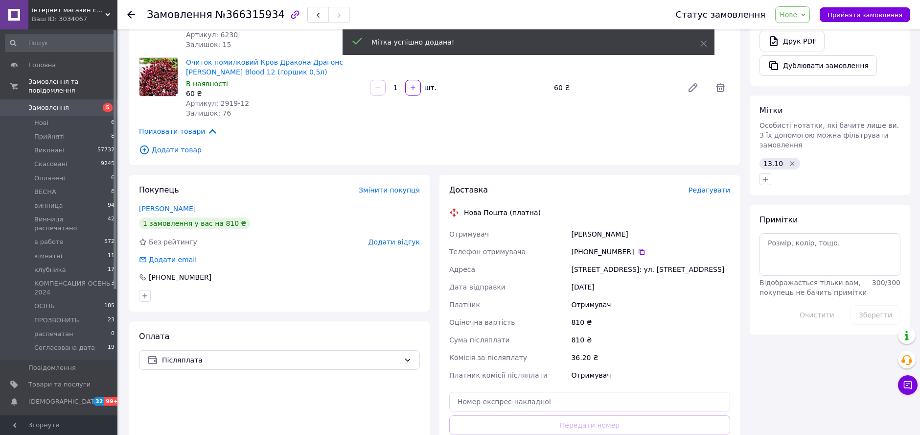
click at [797, 18] on span "Нове" at bounding box center [789, 15] width 18 height 8
click at [813, 105] on li "винница" at bounding box center [828, 107] width 104 height 15
click at [130, 13] on icon at bounding box center [131, 15] width 8 height 8
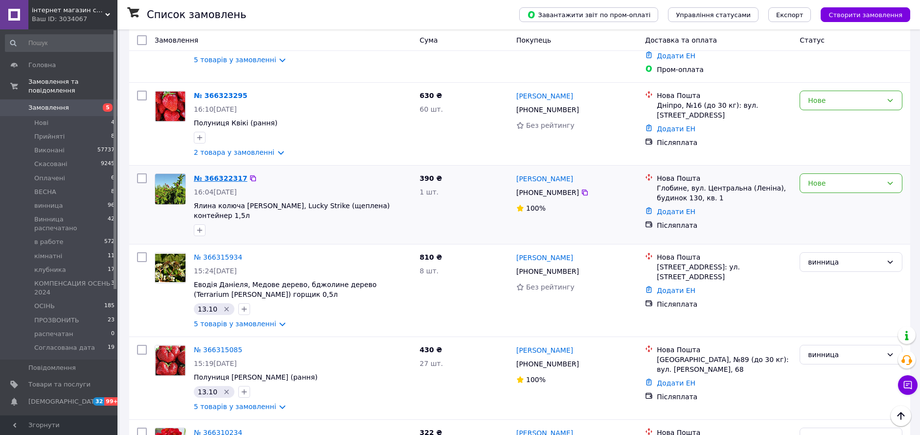
click at [224, 174] on link "№ 366322317" at bounding box center [220, 178] width 53 height 8
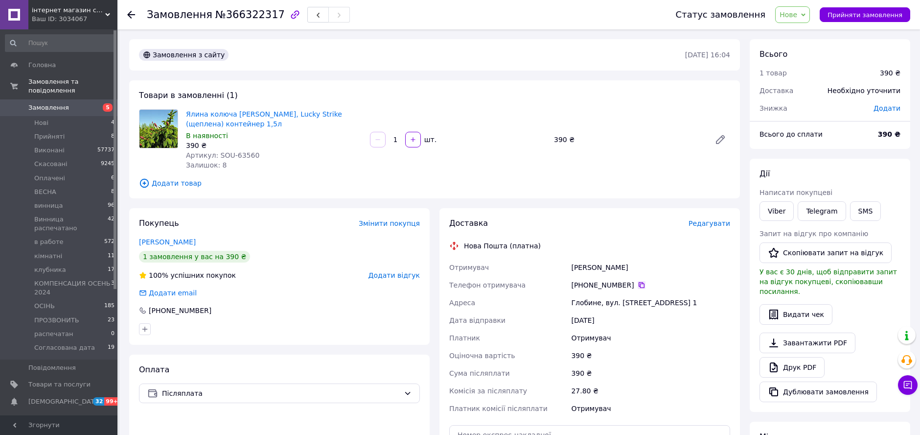
click at [638, 281] on icon at bounding box center [642, 285] width 8 height 8
click at [581, 71] on div "Замовлення з сайту 12.10.2025 • 16:04 Товари в замовленні (1) Ялина колюча Лакі…" at bounding box center [434, 342] width 621 height 606
click at [700, 221] on span "Редагувати" at bounding box center [710, 223] width 42 height 8
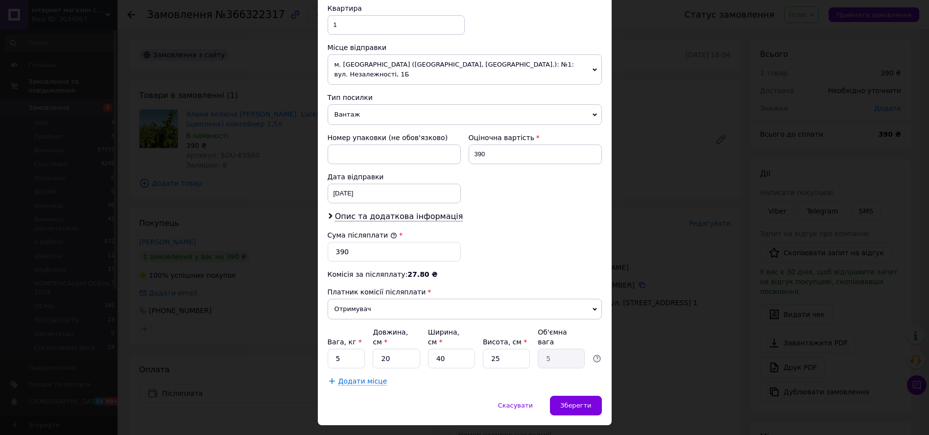
scroll to position [347, 0]
click at [560, 396] on div "Зберегти" at bounding box center [575, 406] width 51 height 20
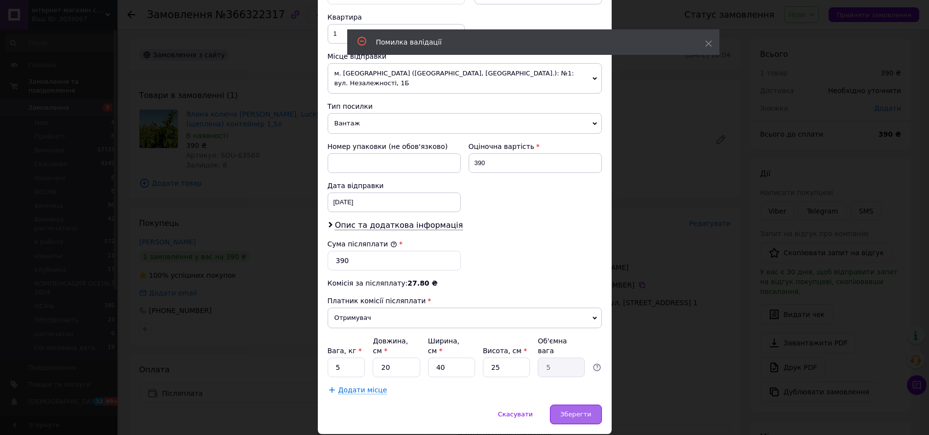
scroll to position [0, 0]
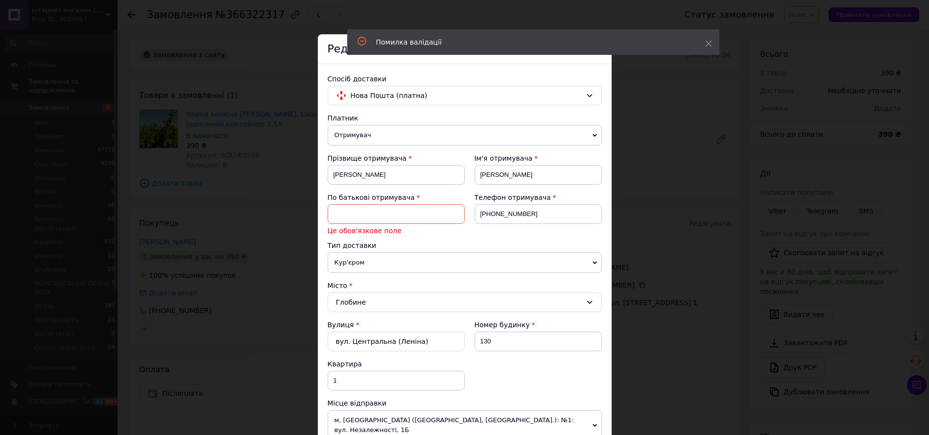
click at [399, 213] on input at bounding box center [395, 214] width 137 height 20
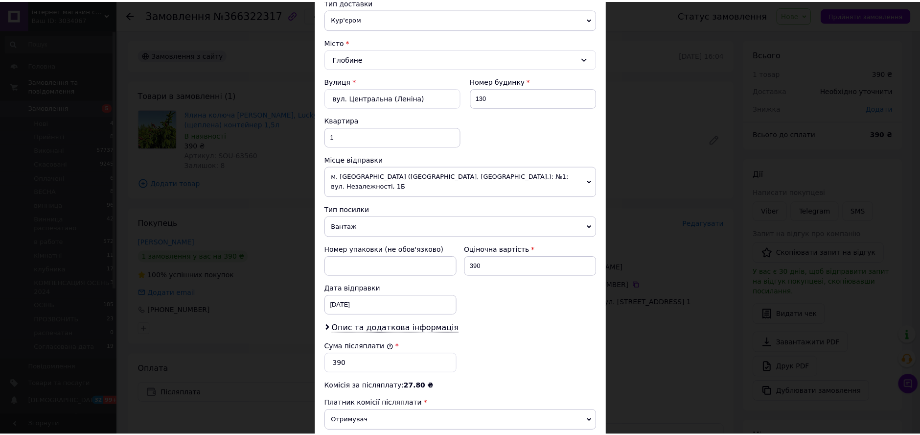
scroll to position [326, 0]
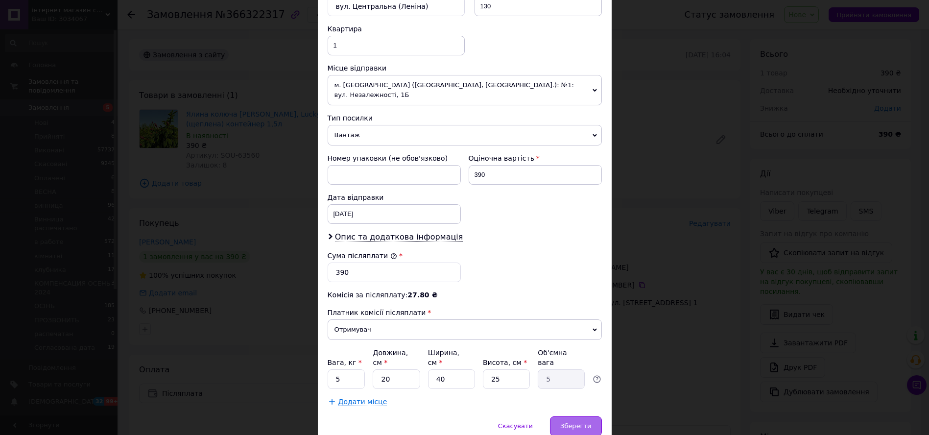
type input "Валеріївна"
click at [579, 416] on div "Зберегти" at bounding box center [575, 426] width 51 height 20
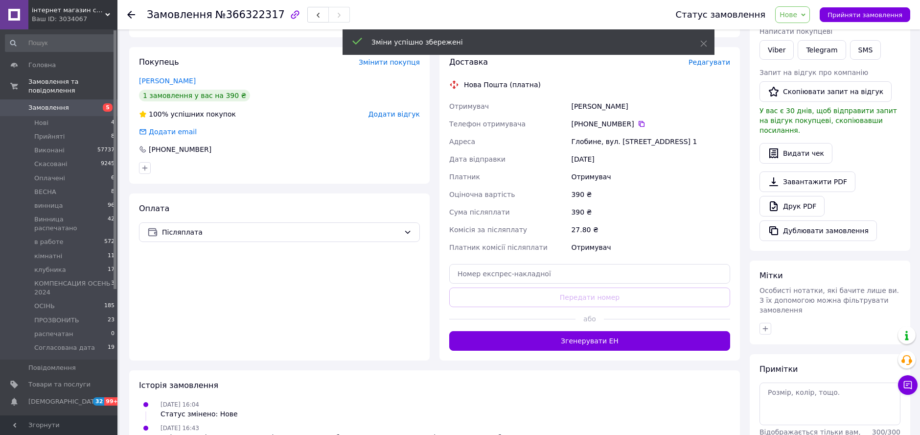
scroll to position [163, 0]
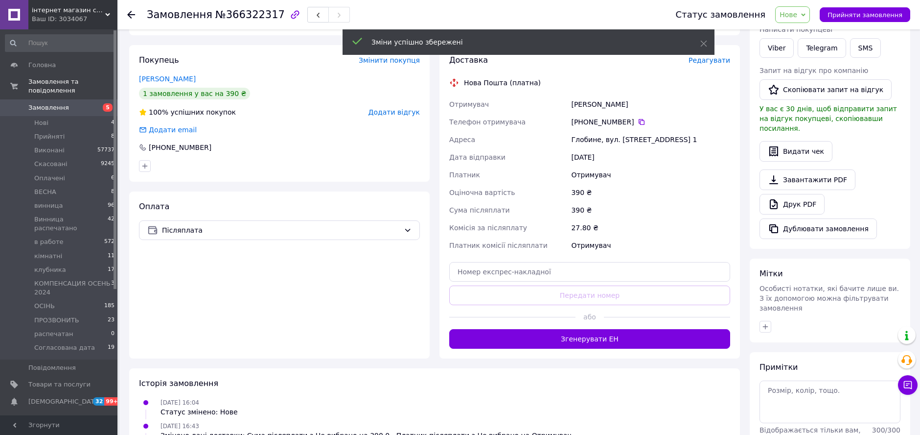
click at [769, 323] on icon "button" at bounding box center [766, 327] width 8 height 8
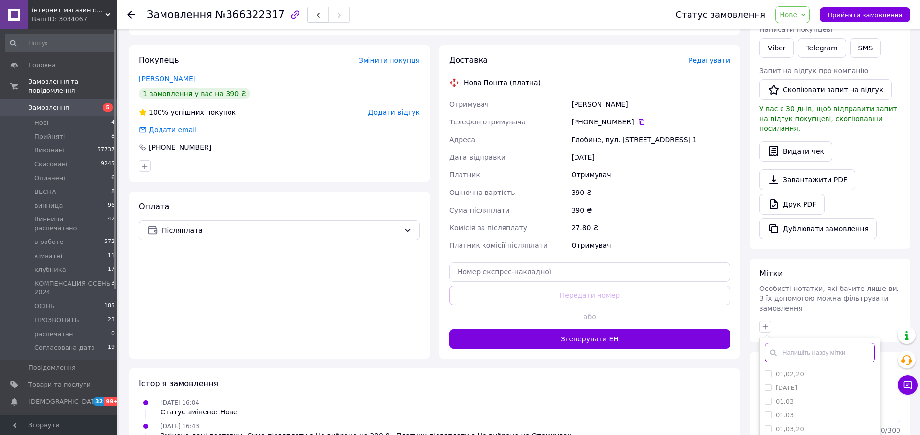
click at [870, 343] on input "text" at bounding box center [820, 353] width 110 height 20
type input "13.10"
click at [769, 370] on input "13.10" at bounding box center [768, 373] width 6 height 6
checkbox input "true"
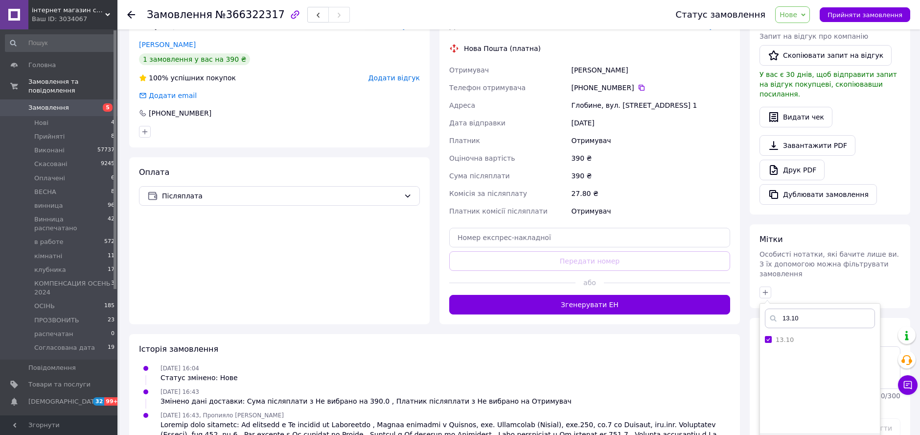
scroll to position [239, 0]
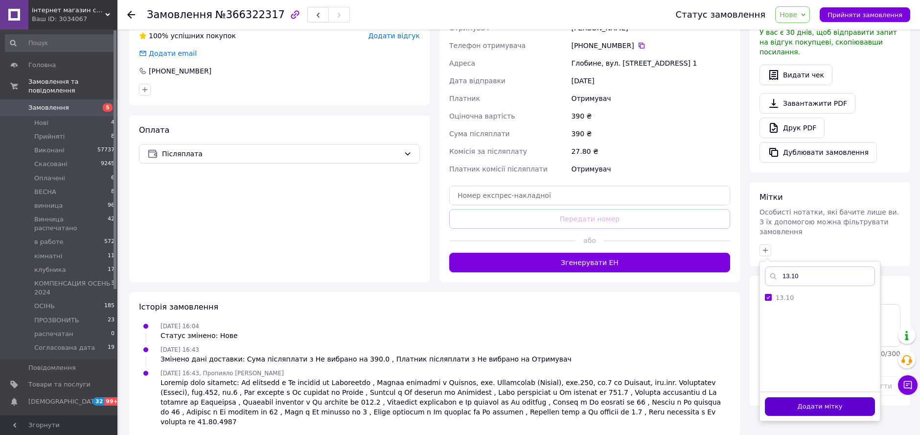
click at [804, 397] on button "Додати мітку" at bounding box center [820, 406] width 110 height 19
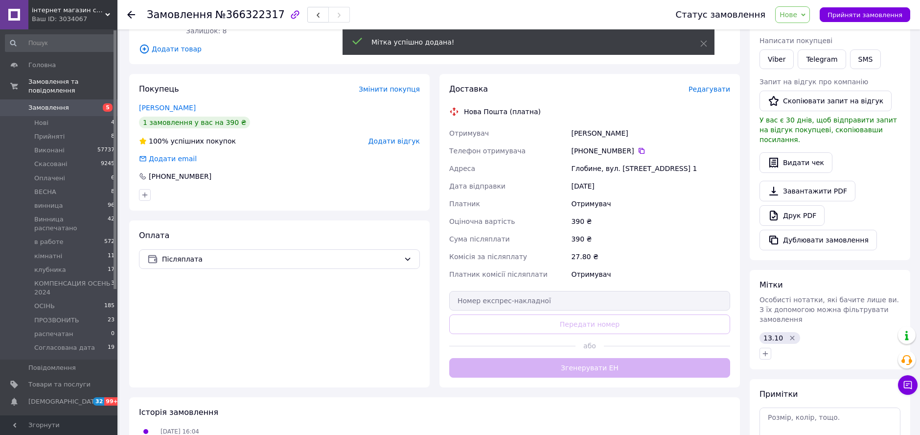
scroll to position [22, 0]
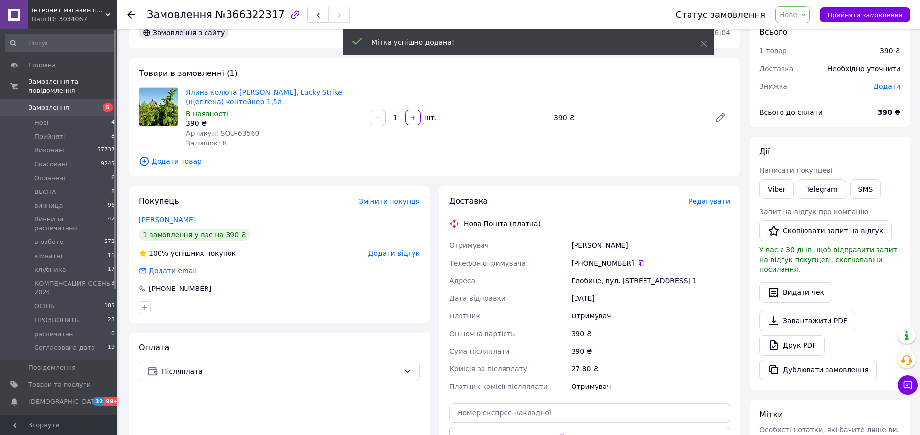
click at [797, 15] on span "Нове" at bounding box center [789, 15] width 18 height 8
click at [816, 110] on li "винница" at bounding box center [828, 107] width 104 height 15
click at [131, 11] on icon at bounding box center [131, 15] width 8 height 8
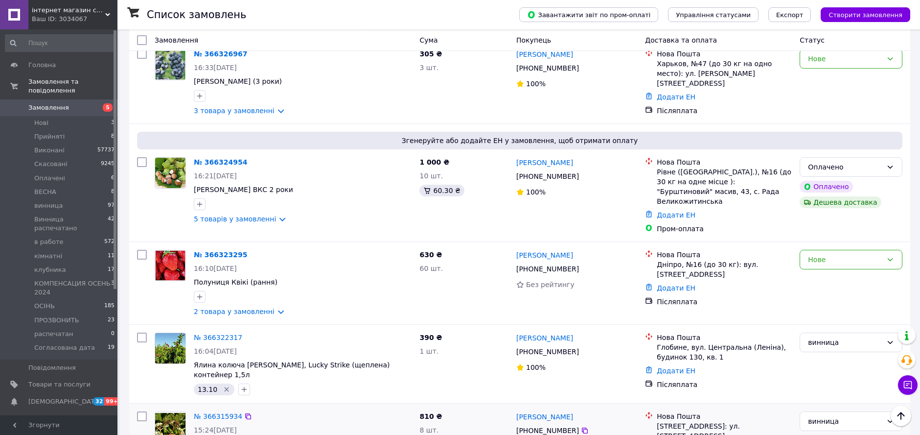
scroll to position [380, 0]
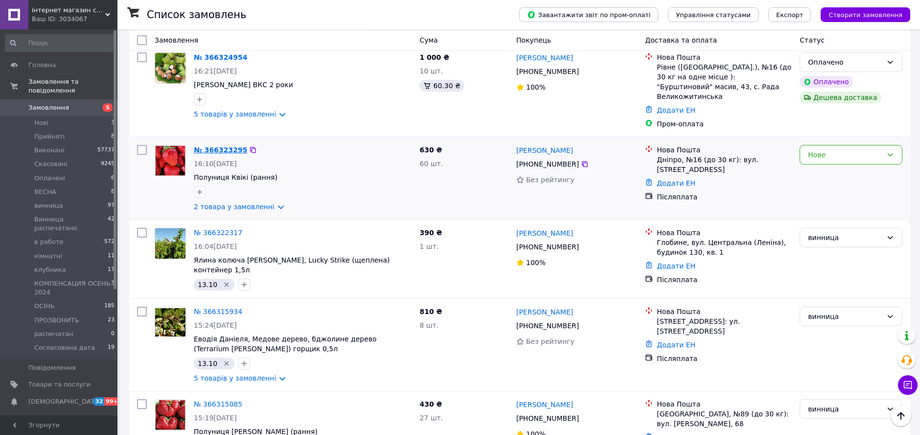
click at [222, 146] on link "№ 366323295" at bounding box center [220, 150] width 53 height 8
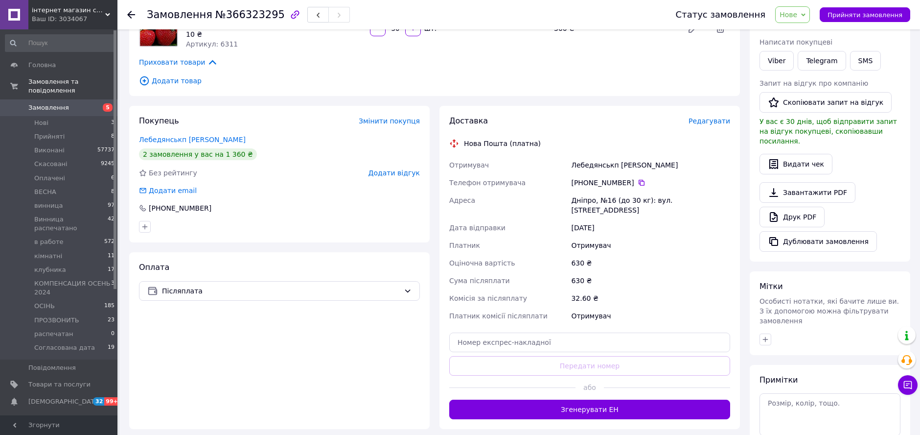
scroll to position [117, 0]
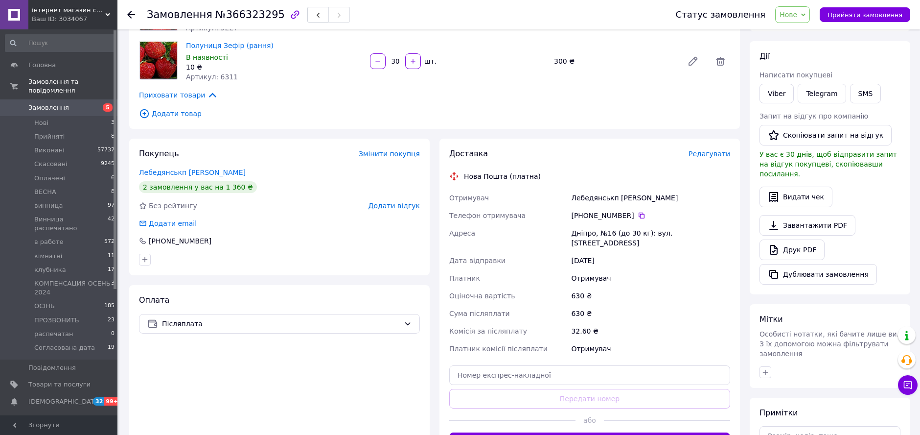
click at [632, 210] on div "+380 97 774 71 62" at bounding box center [650, 215] width 159 height 10
click at [639, 216] on icon at bounding box center [642, 215] width 6 height 6
click at [604, 109] on span "Додати товар" at bounding box center [434, 113] width 591 height 11
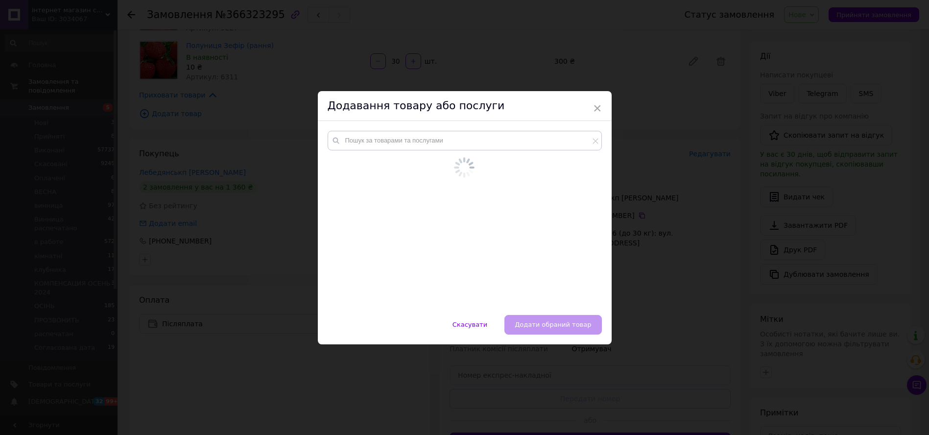
click at [747, 170] on div "× Додавання товару або послуги Скасувати   Додати обраний товар" at bounding box center [464, 217] width 929 height 435
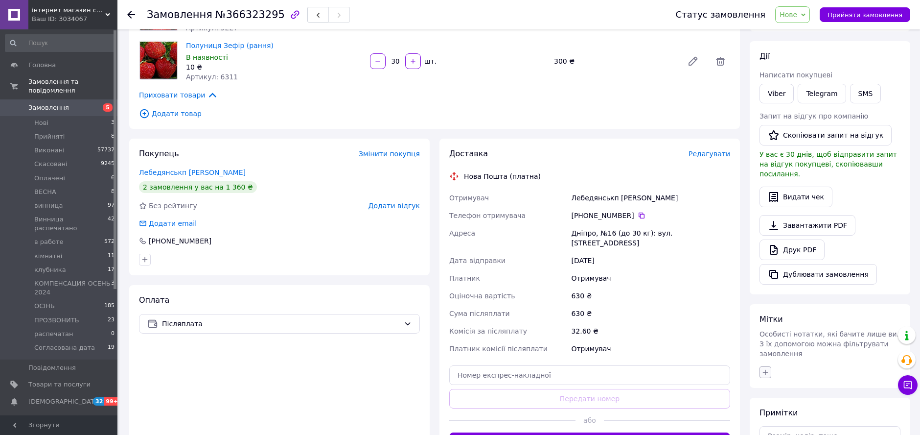
click at [764, 368] on icon "button" at bounding box center [766, 372] width 8 height 8
click at [792, 388] on input "text" at bounding box center [820, 398] width 110 height 20
type input "не отв"
click at [764, 413] on li "не отв" at bounding box center [820, 420] width 120 height 14
checkbox input "true"
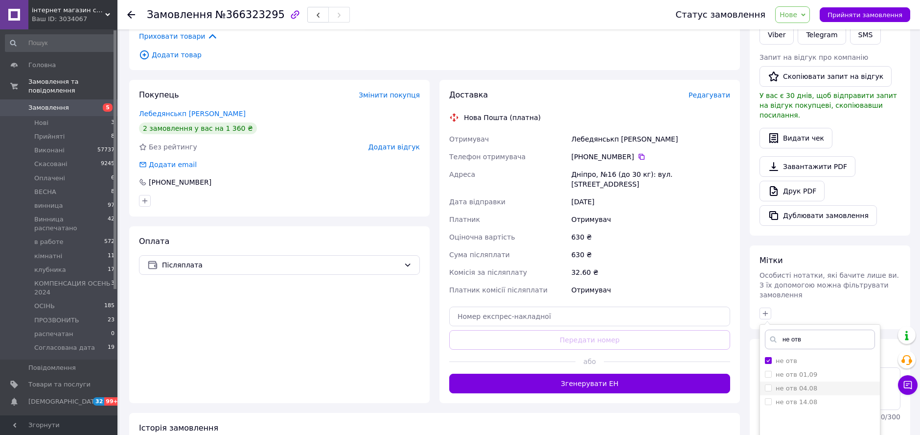
scroll to position [211, 0]
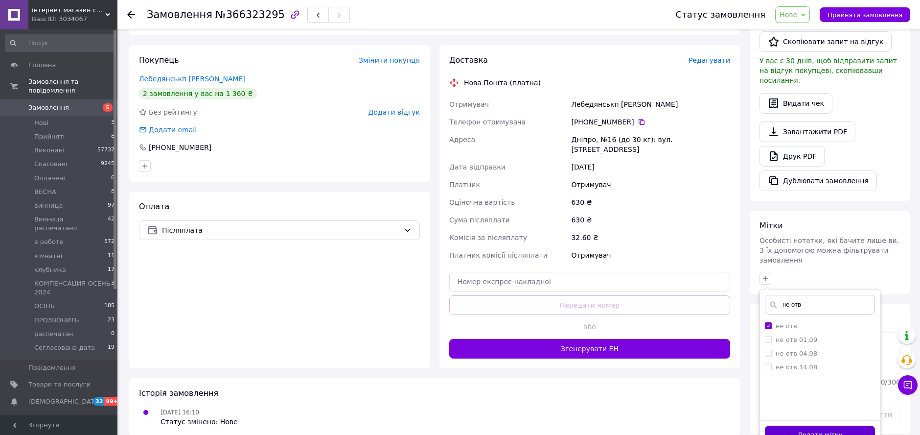
click at [798, 425] on button "Додати мітку" at bounding box center [820, 434] width 110 height 19
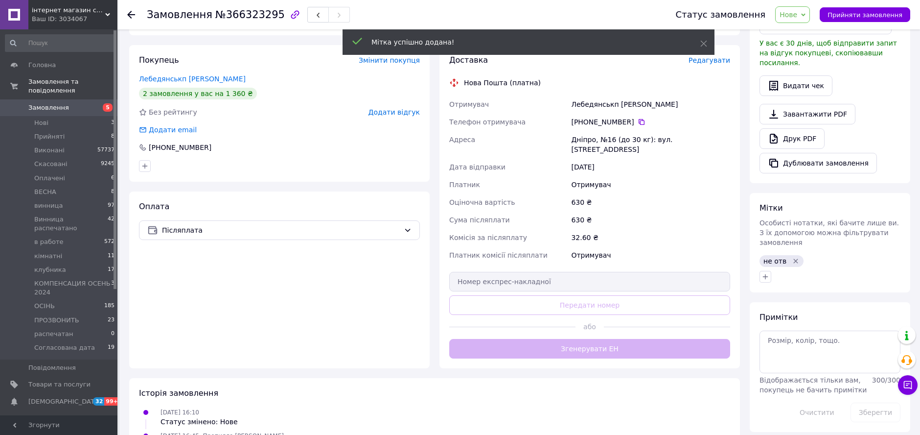
scroll to position [48, 0]
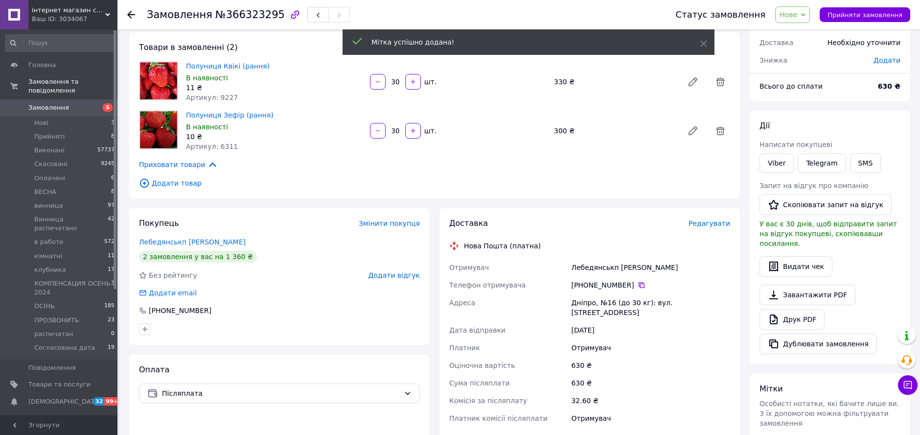
click at [797, 19] on span "Нове" at bounding box center [789, 15] width 18 height 8
click at [803, 31] on li "Прийнято" at bounding box center [828, 34] width 104 height 15
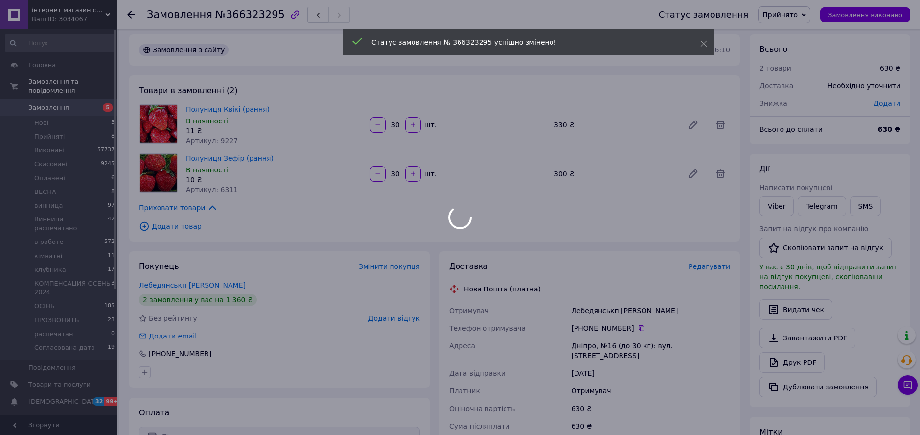
scroll to position [0, 0]
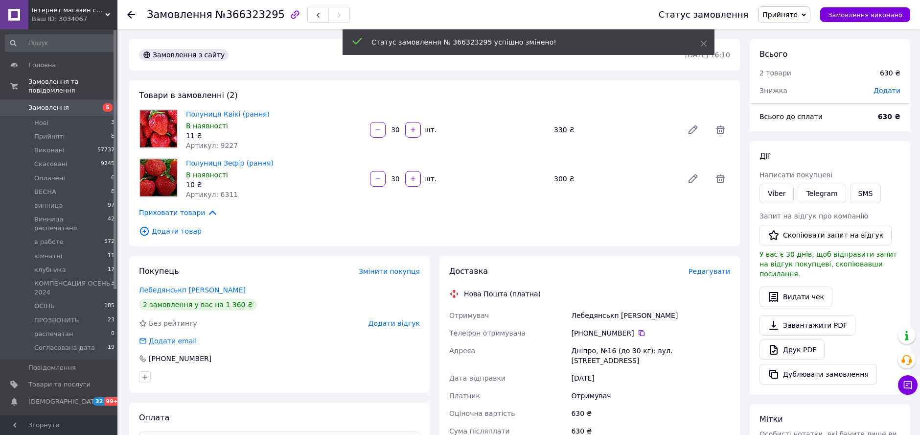
click at [130, 13] on icon at bounding box center [131, 15] width 8 height 8
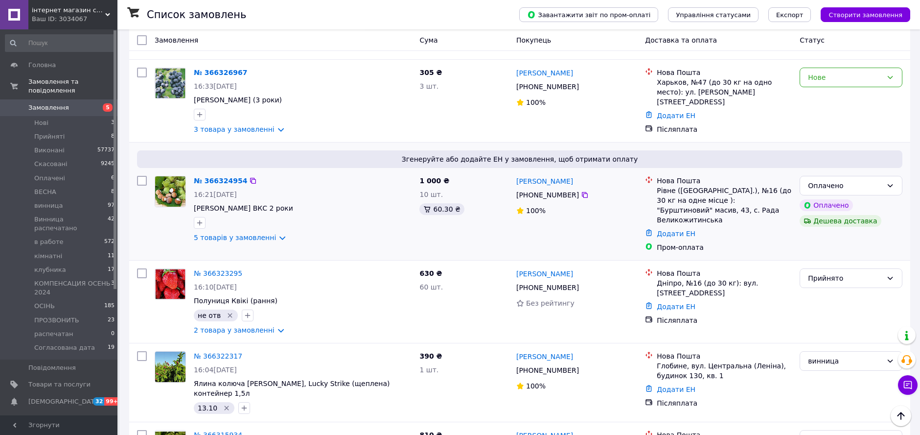
scroll to position [272, 0]
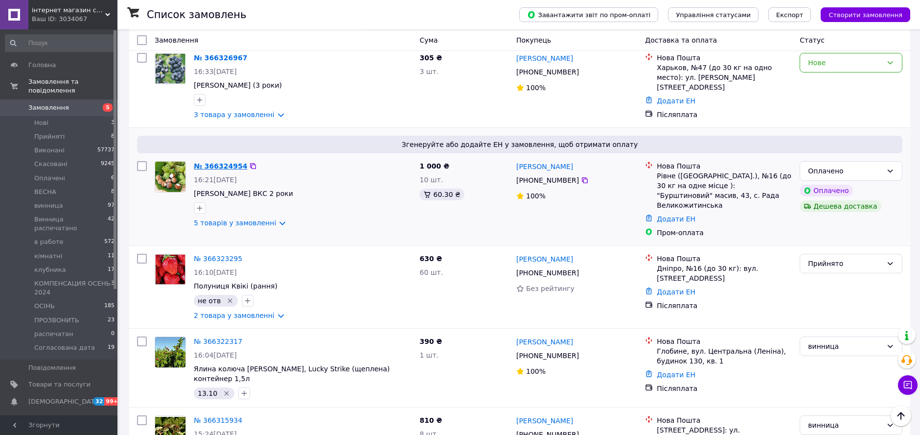
click at [221, 162] on link "№ 366324954" at bounding box center [220, 166] width 53 height 8
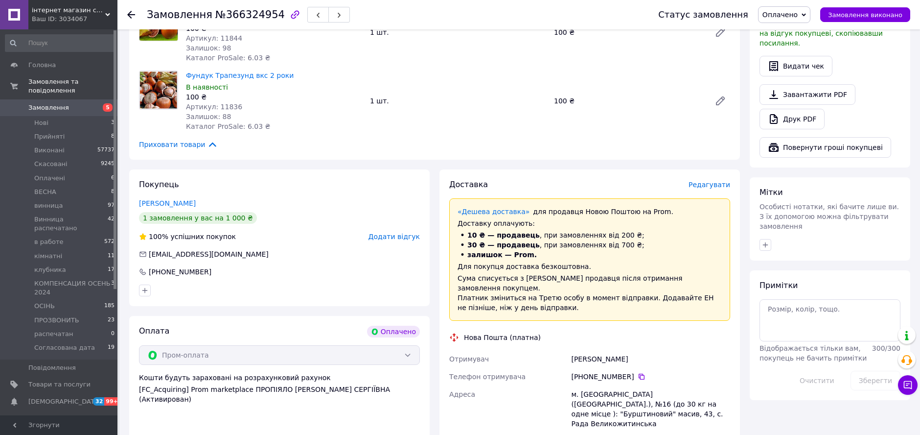
scroll to position [380, 0]
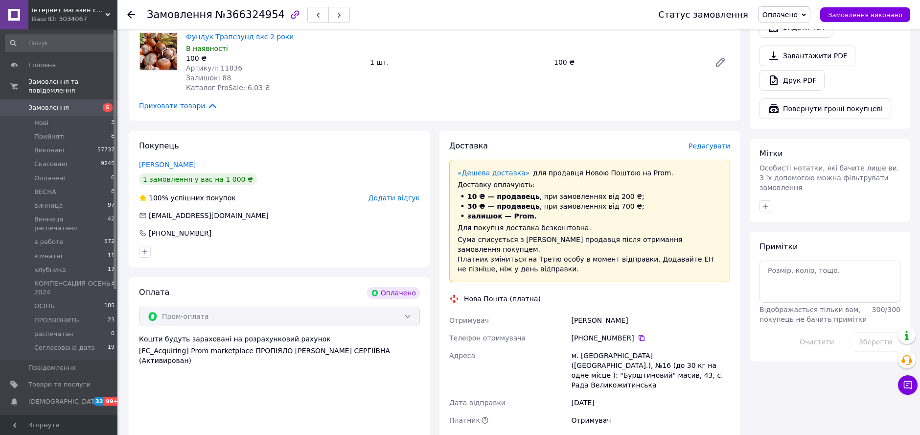
click at [639, 335] on icon at bounding box center [642, 338] width 6 height 6
click at [638, 334] on icon at bounding box center [642, 338] width 8 height 8
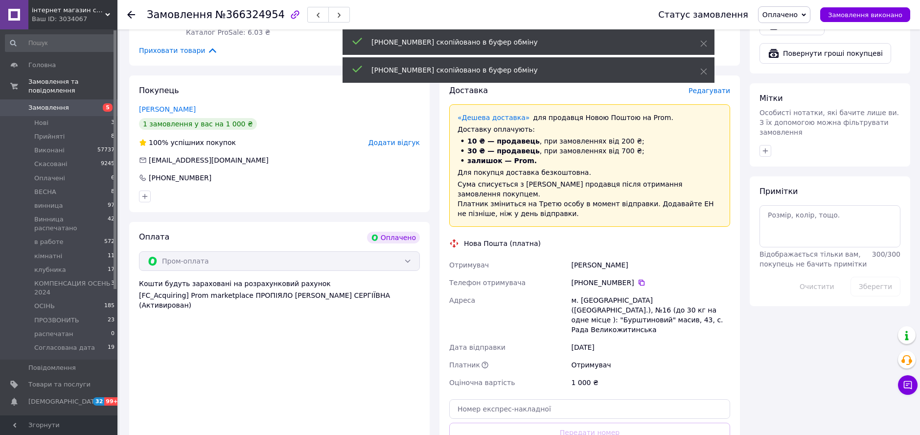
scroll to position [435, 0]
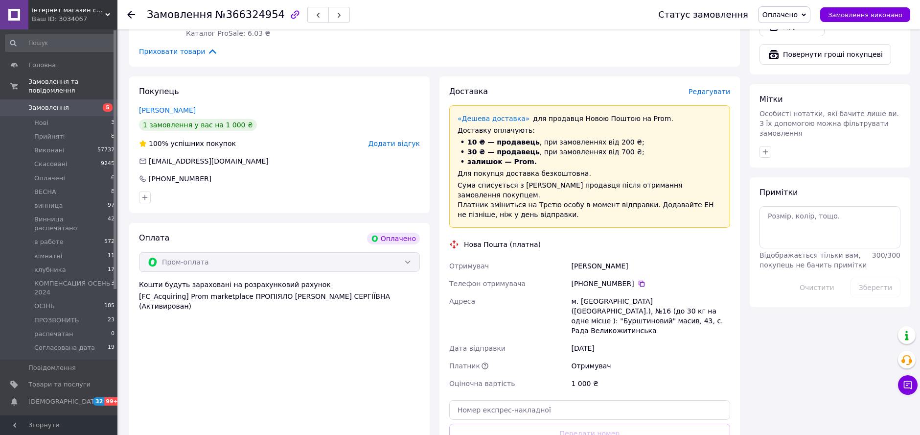
drag, startPoint x: 608, startPoint y: 74, endPoint x: 639, endPoint y: 90, distance: 34.2
click at [608, 74] on div "Замовлення з каталогу Оплачено Дешева доставка 12.10.2025 • 16:21 Товари в замо…" at bounding box center [434, 122] width 621 height 978
click at [769, 148] on icon "button" at bounding box center [766, 152] width 8 height 8
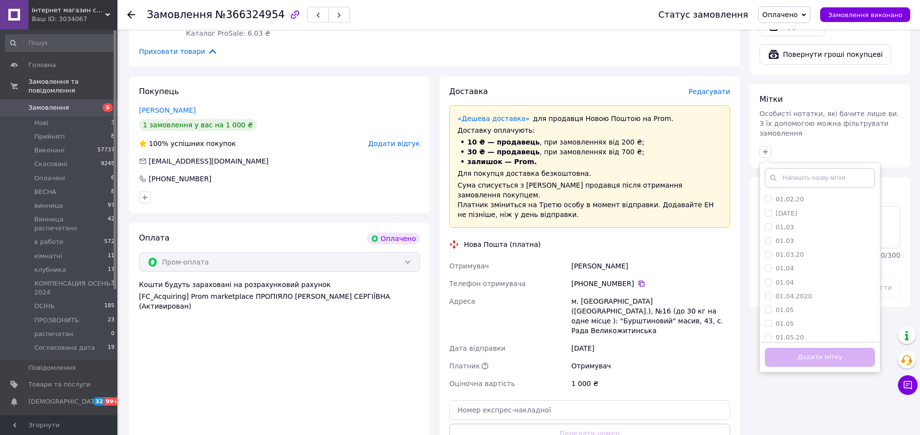
click at [796, 168] on input "text" at bounding box center [820, 178] width 110 height 20
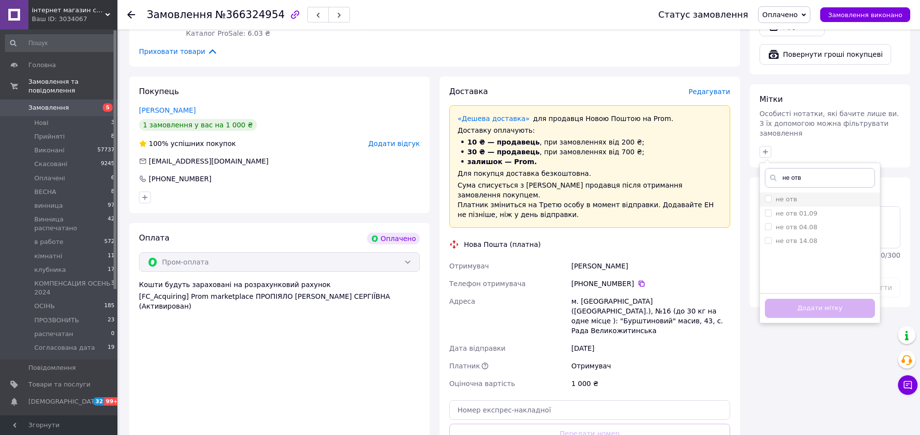
type input "не отв"
click at [769, 195] on input "не отв" at bounding box center [768, 198] width 6 height 6
checkbox input "true"
click at [821, 299] on button "Додати мітку" at bounding box center [820, 308] width 110 height 19
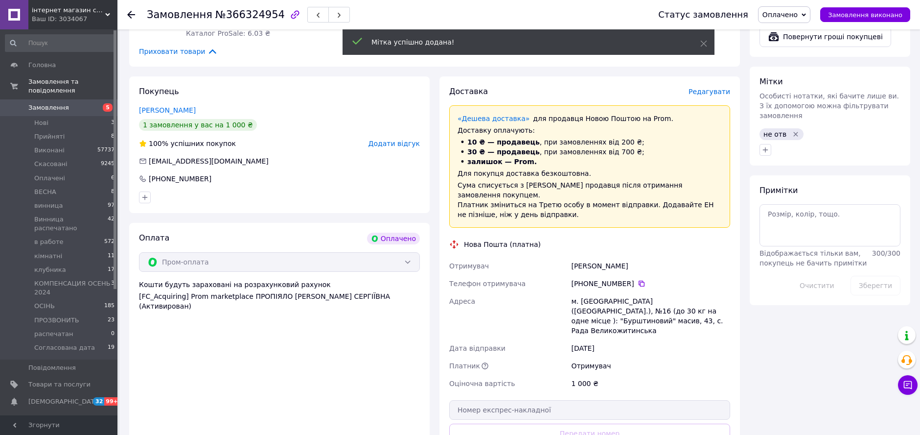
click at [134, 13] on icon at bounding box center [131, 15] width 8 height 8
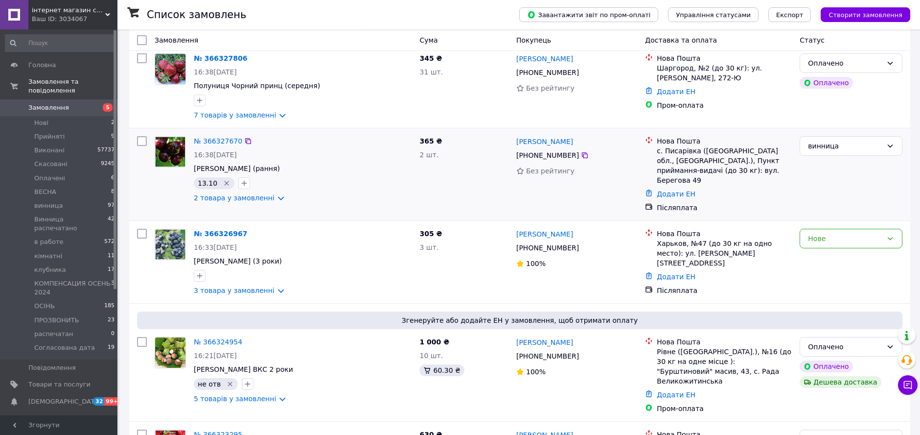
scroll to position [163, 0]
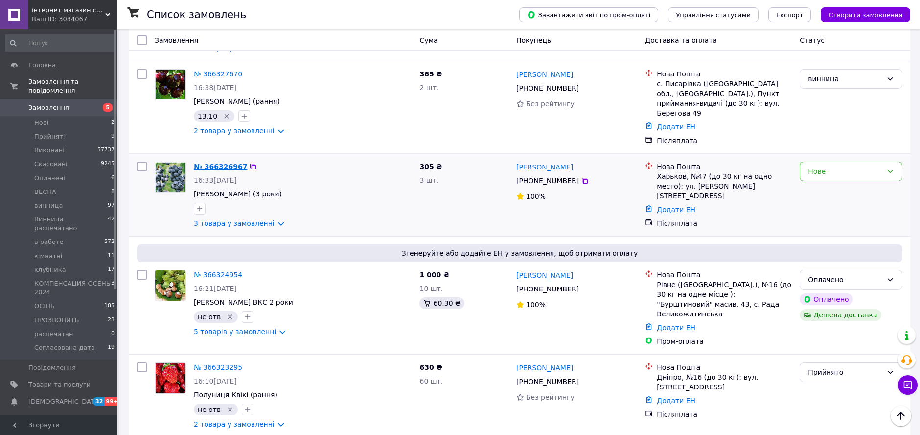
click at [215, 163] on link "№ 366326967" at bounding box center [220, 167] width 53 height 8
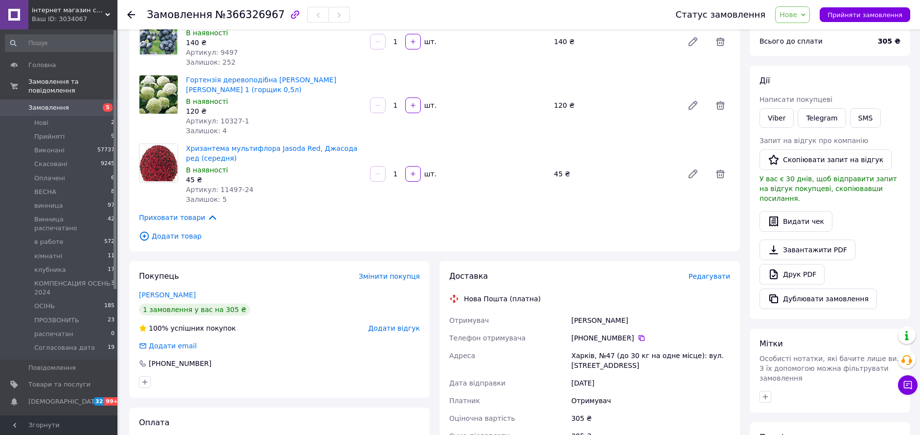
scroll to position [163, 0]
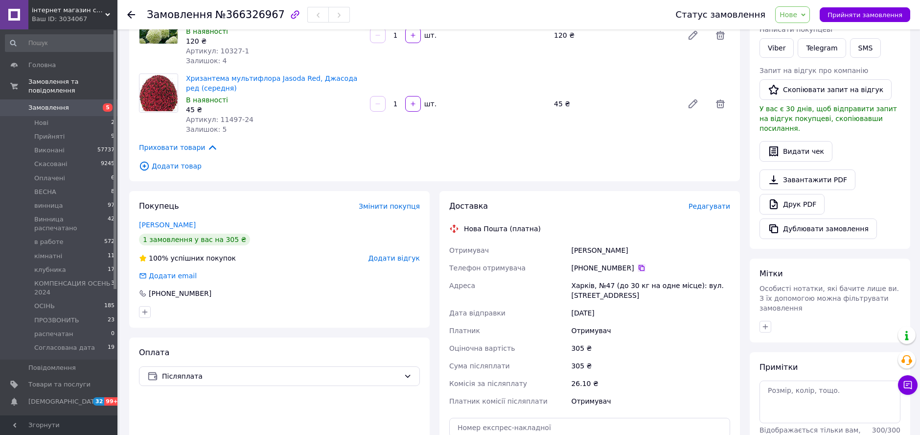
click at [638, 270] on icon at bounding box center [642, 268] width 8 height 8
click at [544, 111] on div "1   шт." at bounding box center [458, 104] width 178 height 16
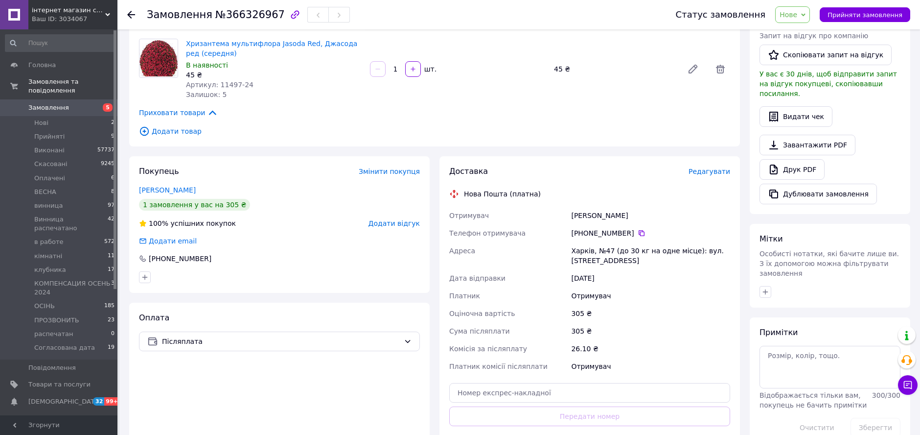
scroll to position [217, 0]
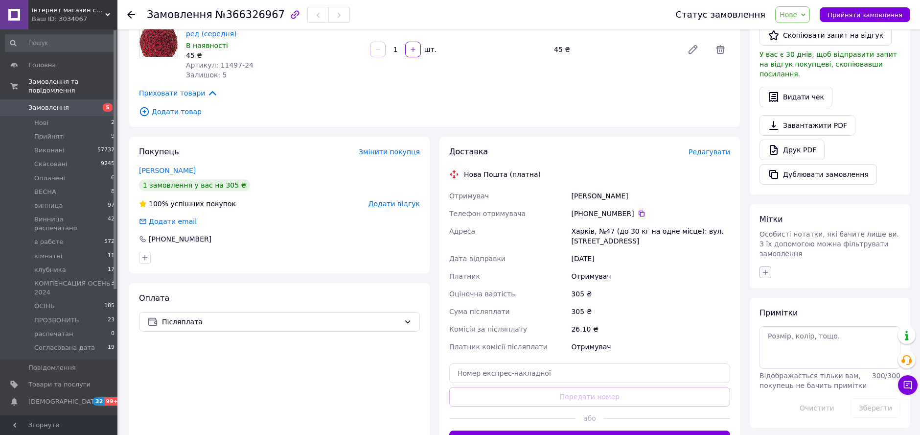
click at [766, 266] on button "button" at bounding box center [766, 272] width 12 height 12
click at [797, 288] on input "text" at bounding box center [820, 298] width 110 height 20
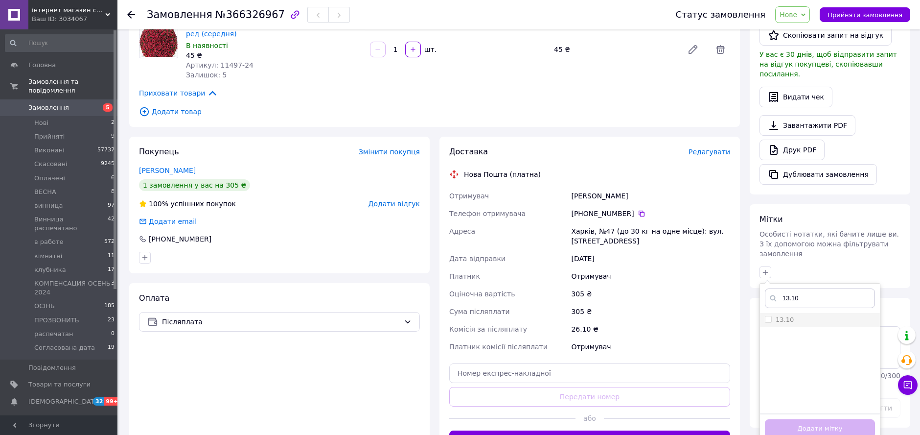
type input "13.10"
click at [769, 316] on input "13.10" at bounding box center [768, 319] width 6 height 6
checkbox input "true"
click at [807, 413] on div "Додати мітку" at bounding box center [820, 428] width 120 height 30
click at [808, 419] on button "Додати мітку" at bounding box center [820, 428] width 110 height 19
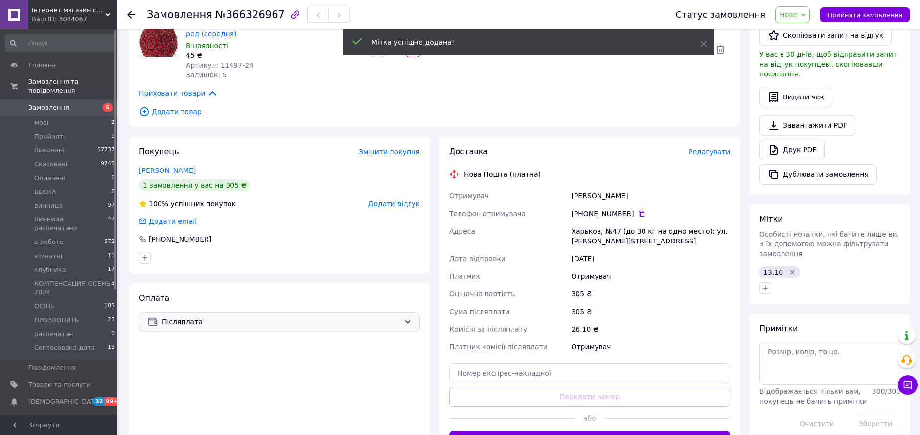
click at [345, 317] on span "Післяплата" at bounding box center [281, 321] width 238 height 11
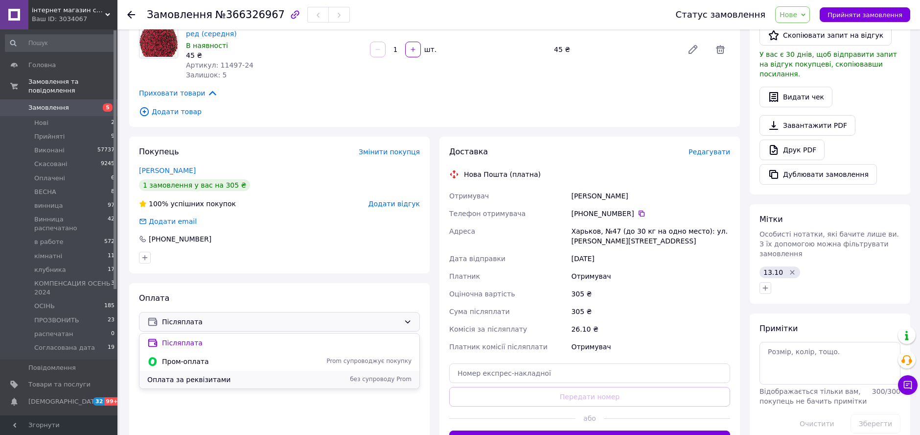
click at [179, 377] on span "Оплата за реквізитами" at bounding box center [225, 379] width 157 height 10
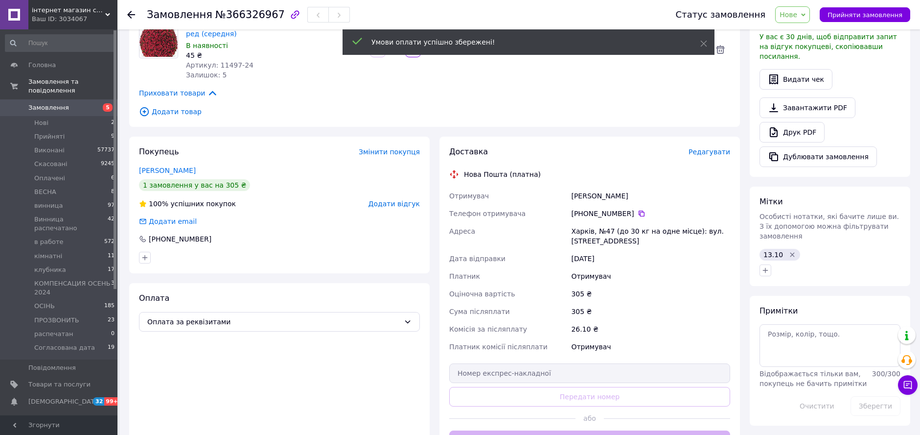
click at [639, 212] on icon at bounding box center [642, 213] width 6 height 6
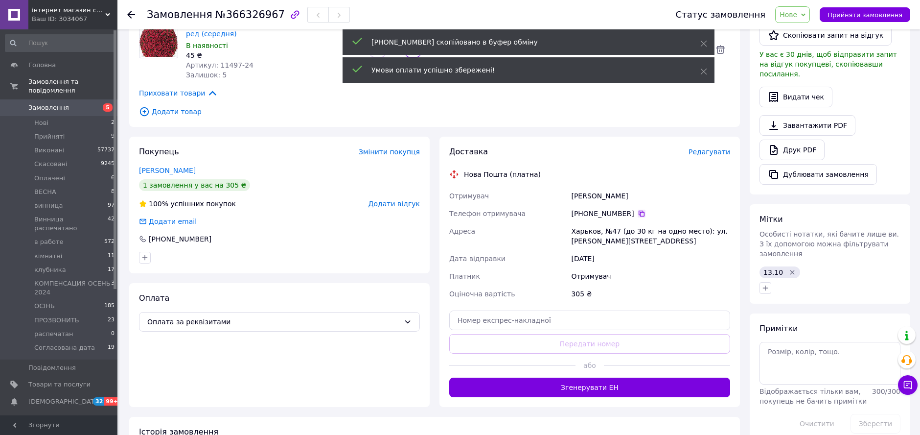
click at [638, 211] on icon at bounding box center [642, 214] width 8 height 8
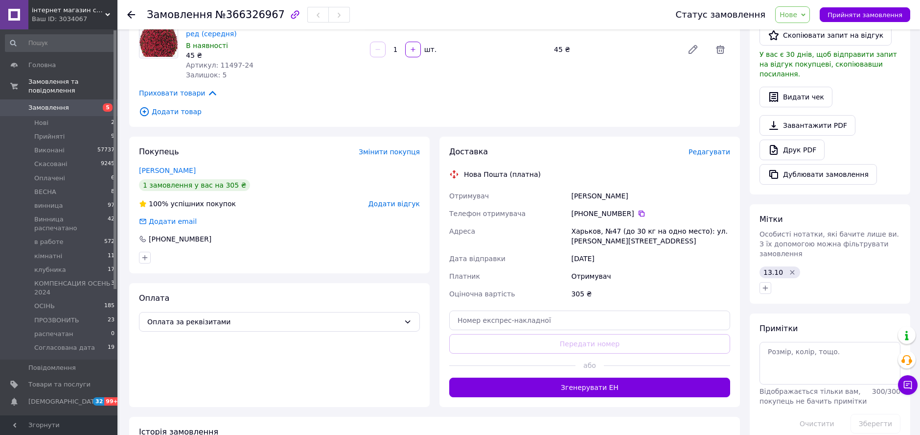
click at [797, 12] on span "Нове" at bounding box center [789, 15] width 18 height 8
click at [825, 107] on li "винница" at bounding box center [828, 107] width 104 height 15
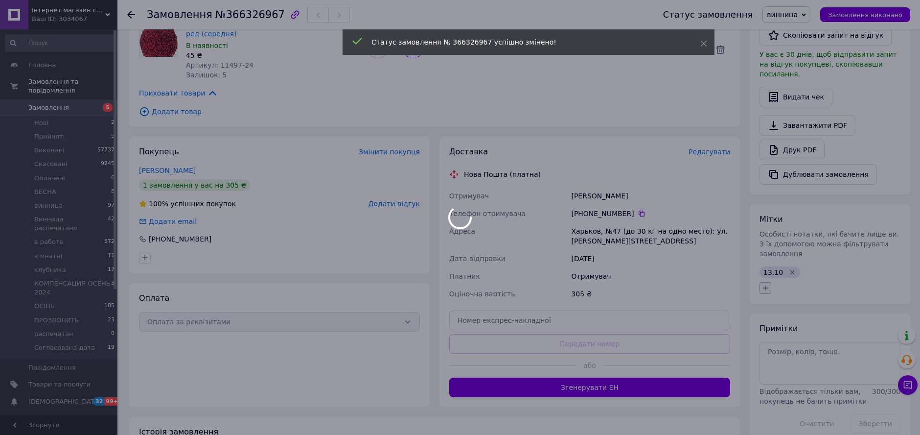
click at [763, 284] on icon "button" at bounding box center [766, 288] width 8 height 8
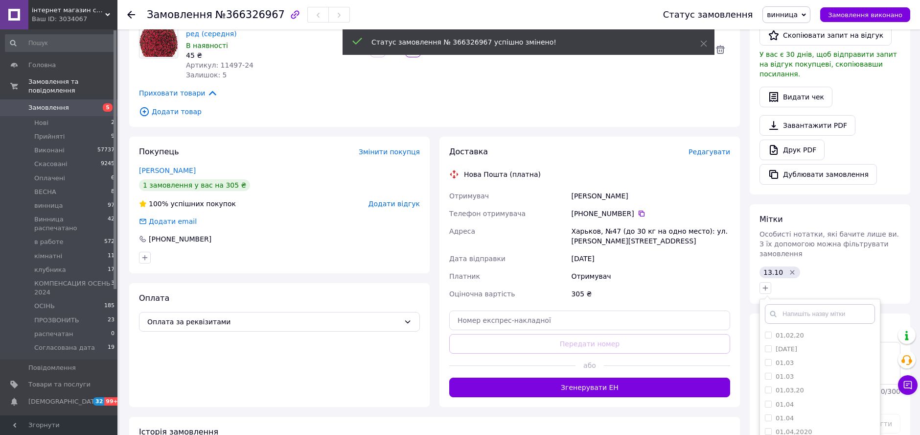
click at [808, 304] on input "text" at bounding box center [820, 314] width 110 height 20
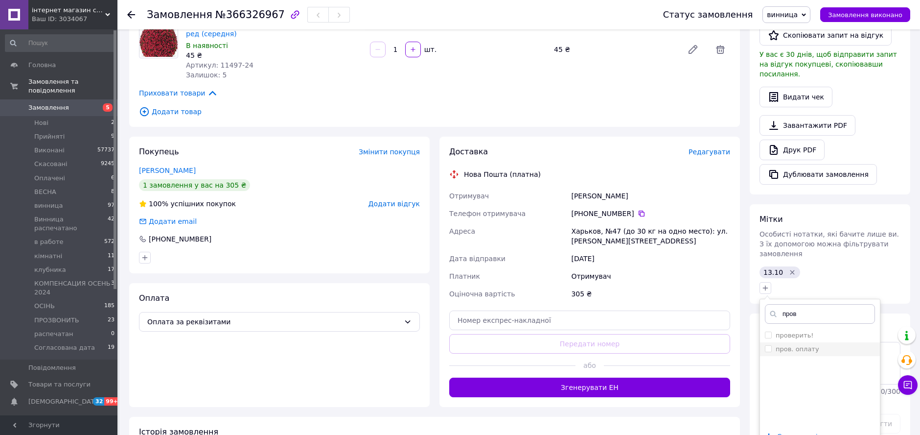
type input "пров"
click at [768, 345] on input "пров. оплату" at bounding box center [768, 348] width 6 height 6
checkbox input "true"
click at [789, 304] on input "пров" at bounding box center [820, 314] width 110 height 20
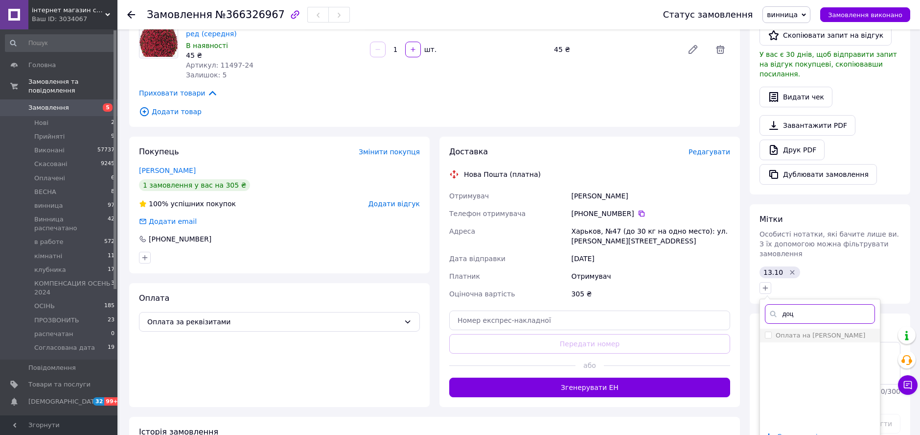
type input "доц"
click at [768, 331] on input "Оплата на [PERSON_NAME]" at bounding box center [768, 334] width 6 height 6
checkbox input "true"
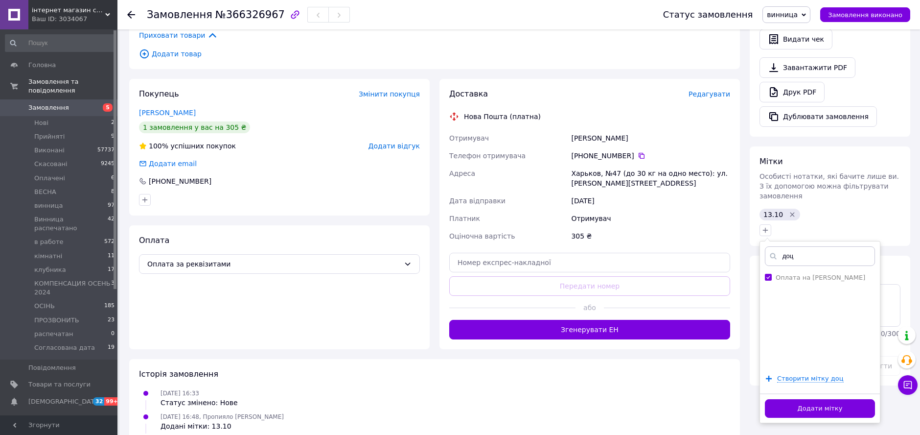
scroll to position [313, 0]
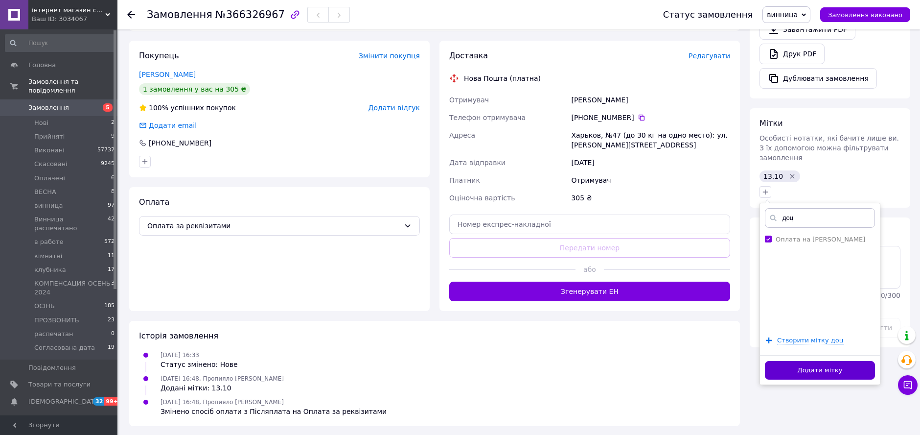
click at [813, 361] on button "Додати мітку" at bounding box center [820, 370] width 110 height 19
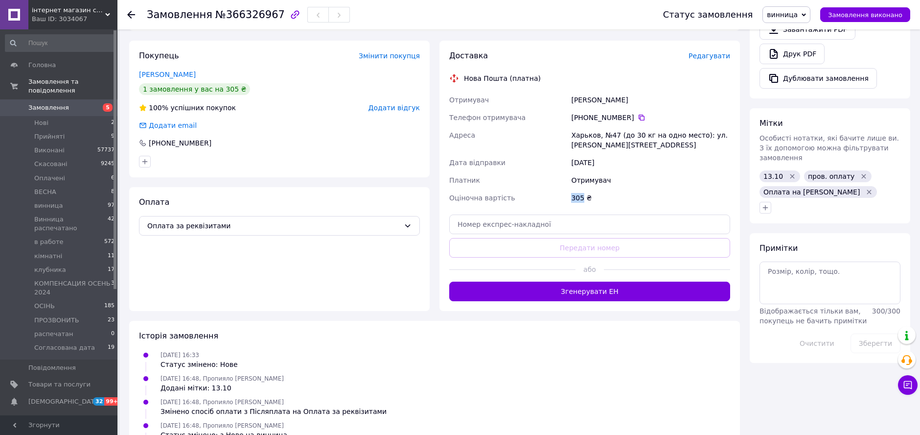
drag, startPoint x: 572, startPoint y: 201, endPoint x: 582, endPoint y: 199, distance: 9.4
click at [582, 199] on div "305 ₴" at bounding box center [650, 198] width 163 height 18
copy div "305"
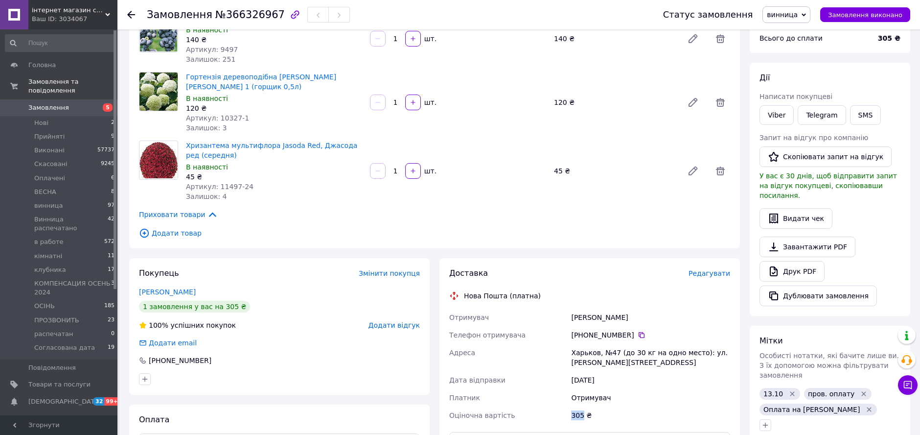
scroll to position [204, 0]
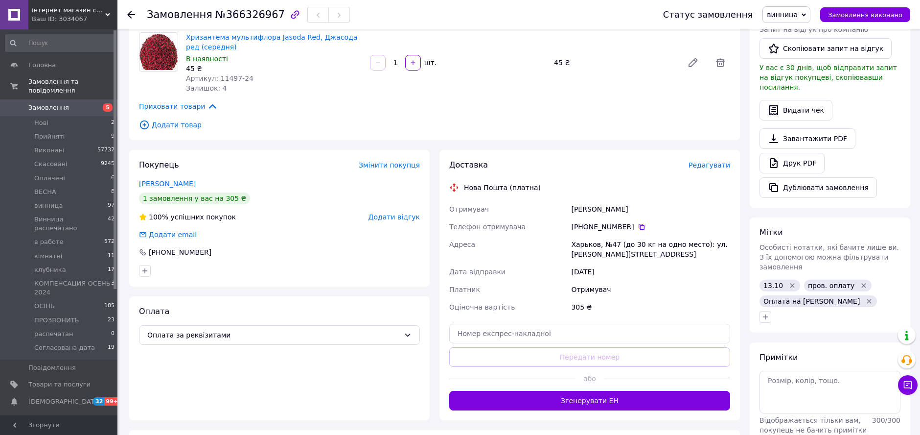
click at [652, 170] on div "Доставка" at bounding box center [568, 165] width 239 height 11
click at [132, 13] on icon at bounding box center [131, 15] width 8 height 8
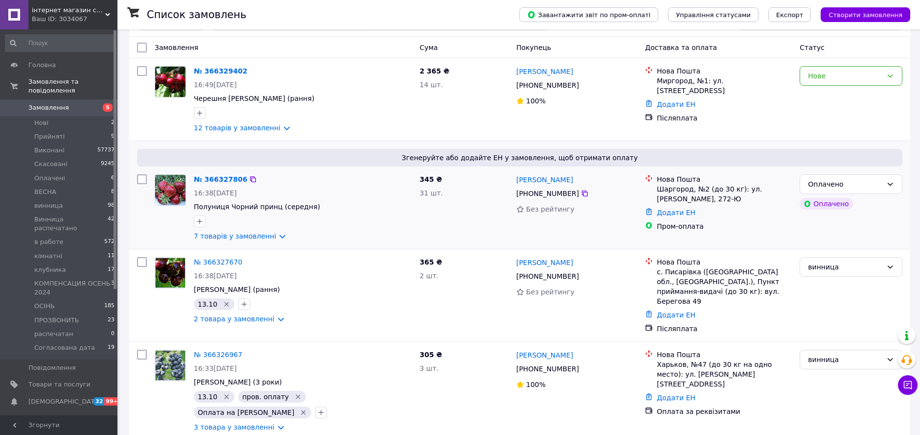
scroll to position [163, 0]
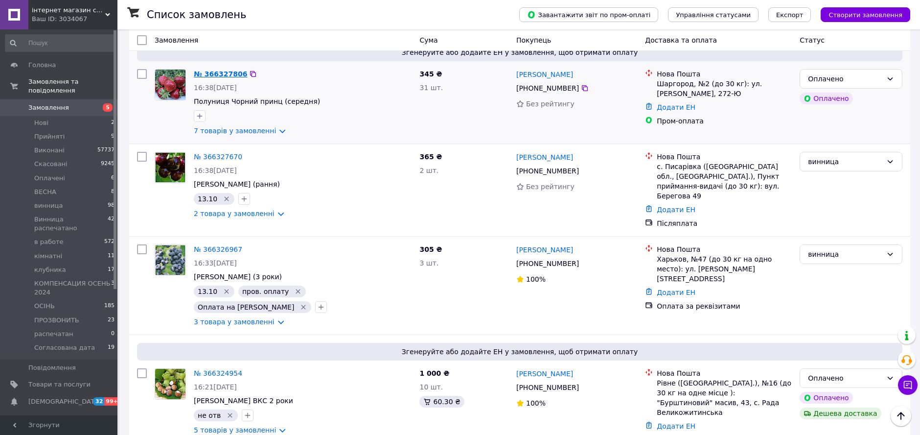
click at [228, 75] on link "№ 366327806" at bounding box center [220, 74] width 53 height 8
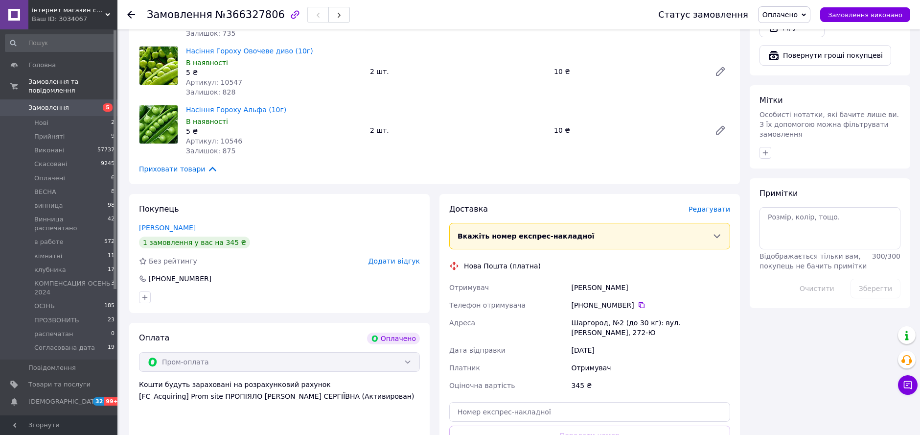
scroll to position [435, 0]
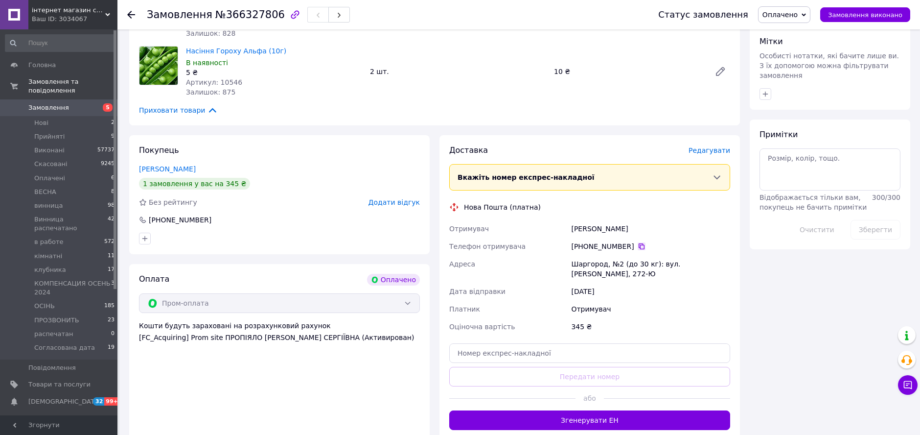
click at [639, 248] on icon at bounding box center [642, 246] width 6 height 6
click at [644, 72] on div "10 ₴" at bounding box center [628, 72] width 157 height 14
click at [766, 90] on icon "button" at bounding box center [766, 94] width 8 height 8
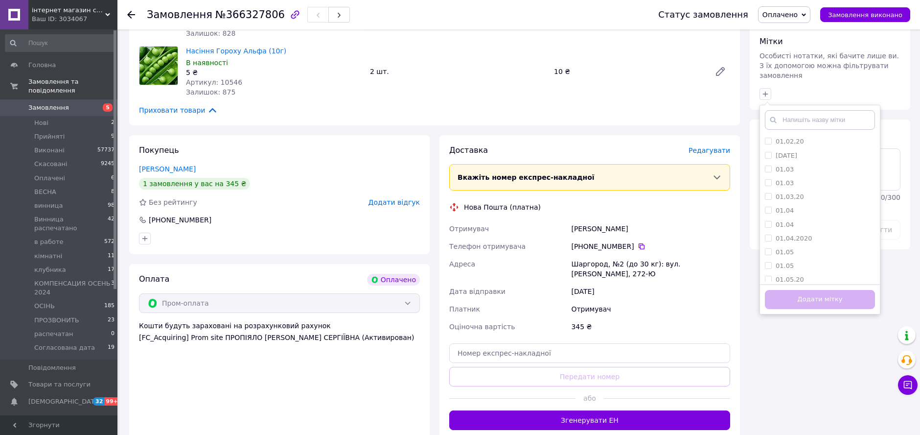
click at [789, 110] on input "text" at bounding box center [820, 120] width 110 height 20
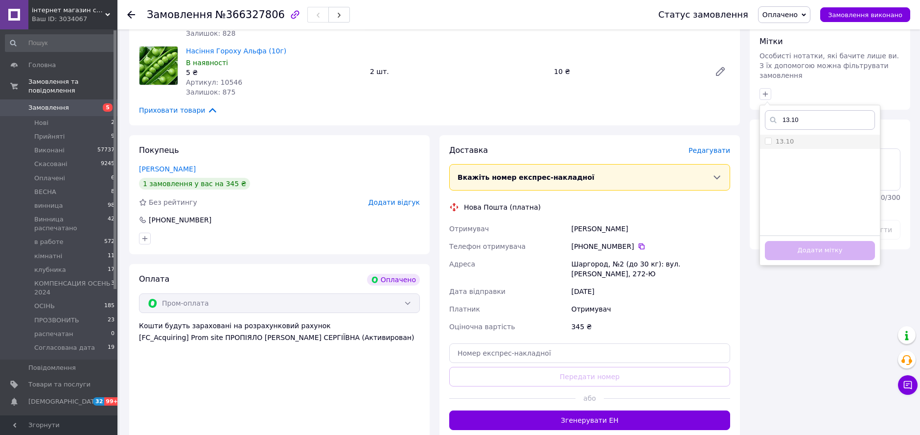
type input "13.10"
click at [768, 138] on input "13.10" at bounding box center [768, 141] width 6 height 6
checkbox input "true"
click at [811, 241] on button "Додати мітку" at bounding box center [820, 250] width 110 height 19
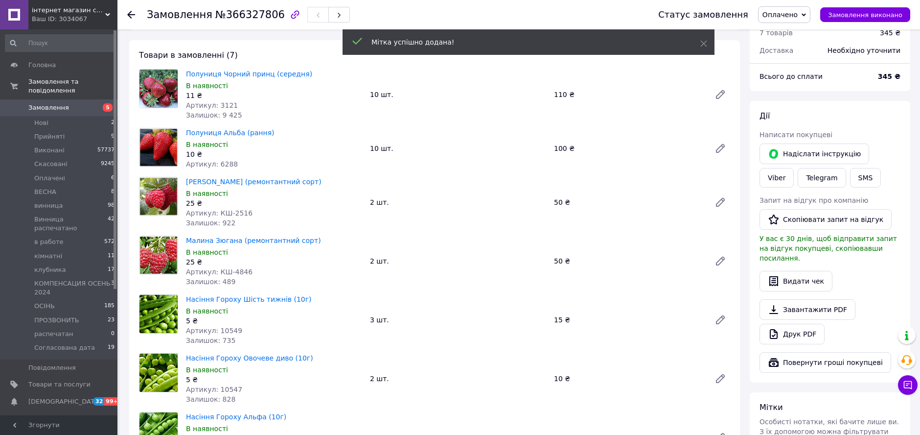
scroll to position [0, 0]
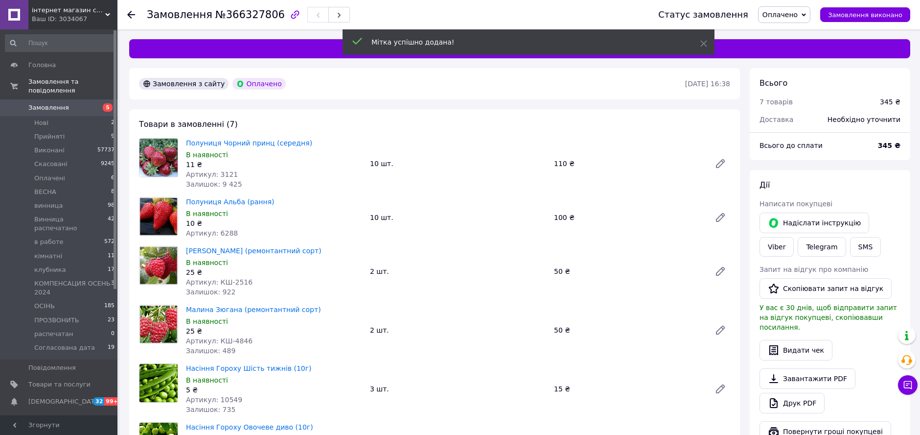
click at [796, 14] on span "Оплачено" at bounding box center [780, 15] width 35 height 8
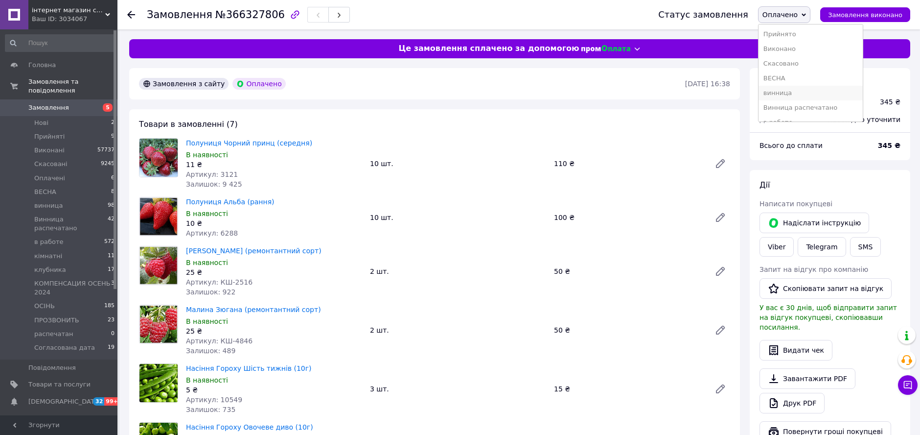
click at [811, 89] on li "винница" at bounding box center [811, 93] width 104 height 15
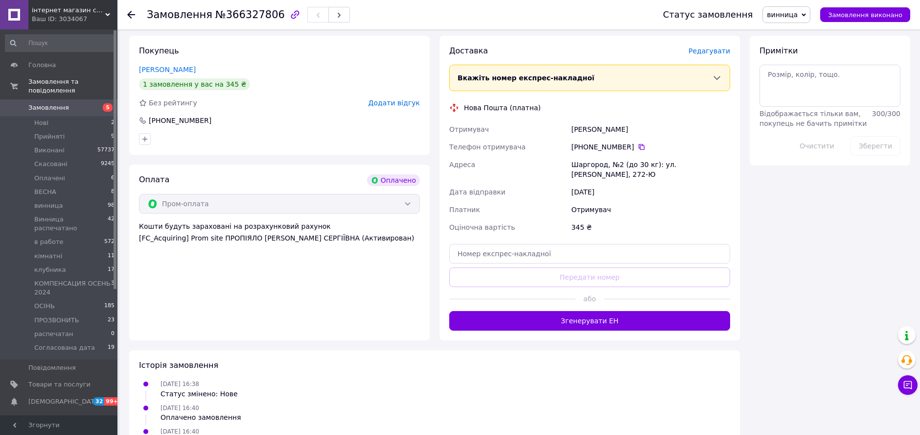
scroll to position [586, 0]
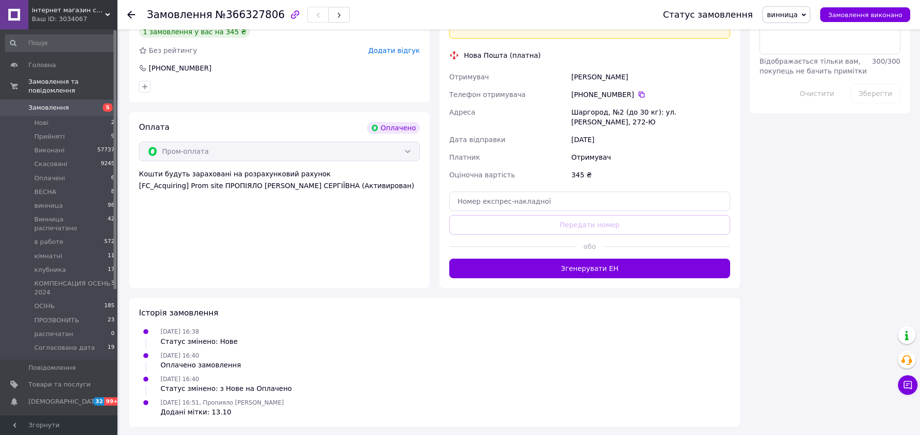
click at [575, 172] on div "345 ₴" at bounding box center [650, 175] width 163 height 18
click at [578, 159] on div "Отримувач" at bounding box center [650, 157] width 163 height 18
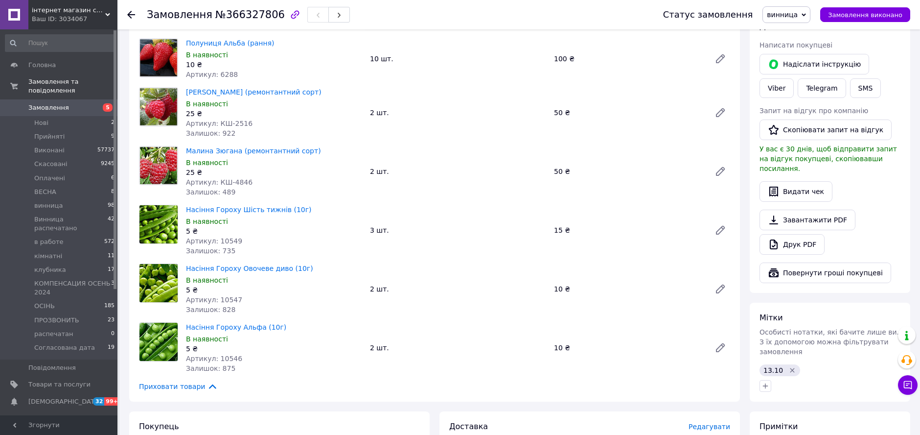
scroll to position [97, 0]
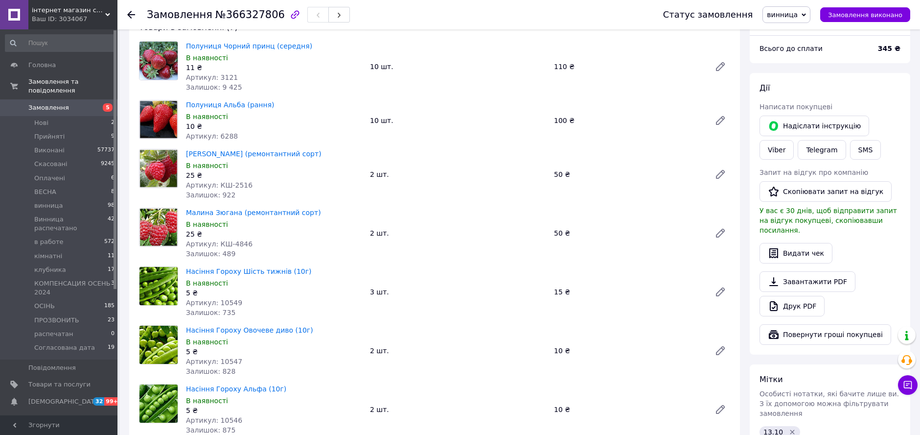
click at [563, 112] on div "Полуниця Альба (рання) В наявності 10 ₴ Артикул: 6288 10 шт. 100 ₴" at bounding box center [458, 120] width 552 height 45
click at [558, 117] on div "100 ₴" at bounding box center [628, 121] width 157 height 14
click at [558, 62] on div "110 ₴" at bounding box center [628, 67] width 157 height 14
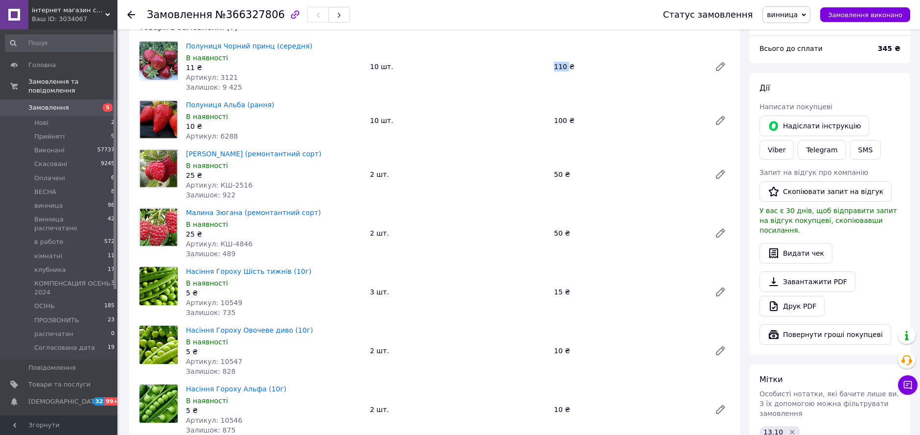
click at [558, 62] on div "110 ₴" at bounding box center [628, 67] width 157 height 14
click at [600, 82] on div "Полуниця Чорний принц (середня) В наявності 11 ₴ Артикул: 3121 Залишок: 9 425 1…" at bounding box center [458, 66] width 552 height 55
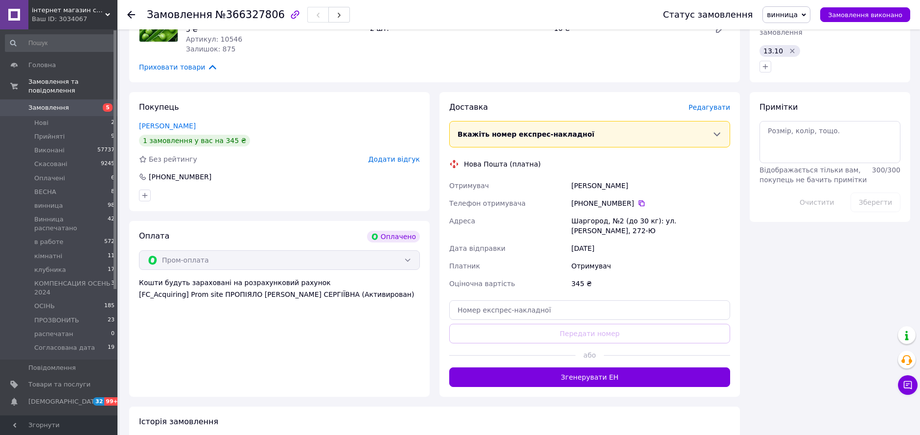
scroll to position [151, 0]
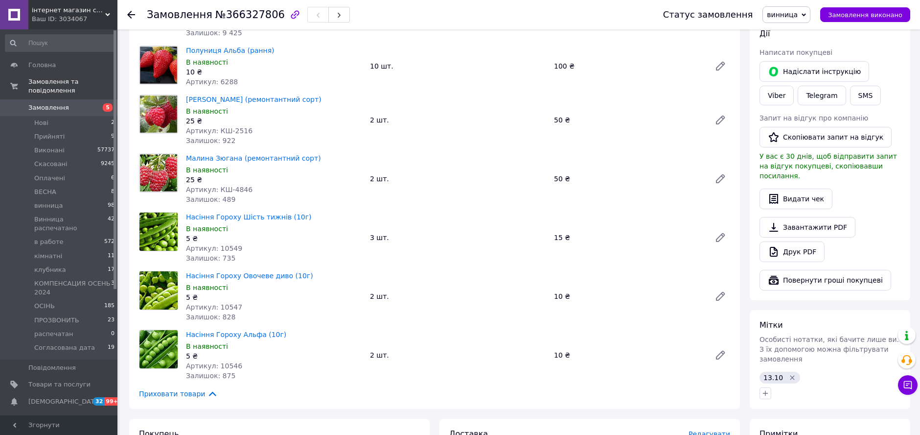
click at [496, 57] on div "Полуниця Альба (рання) В наявності 10 ₴ Артикул: 6288 10 шт. 100 ₴" at bounding box center [458, 66] width 552 height 45
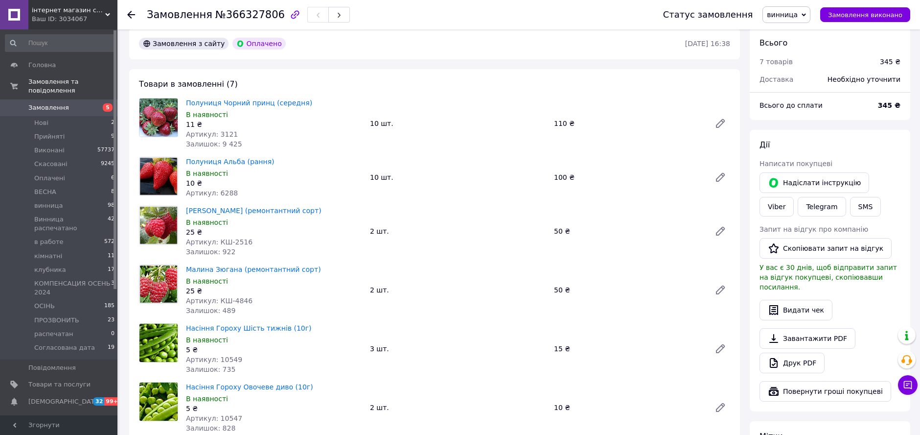
scroll to position [0, 0]
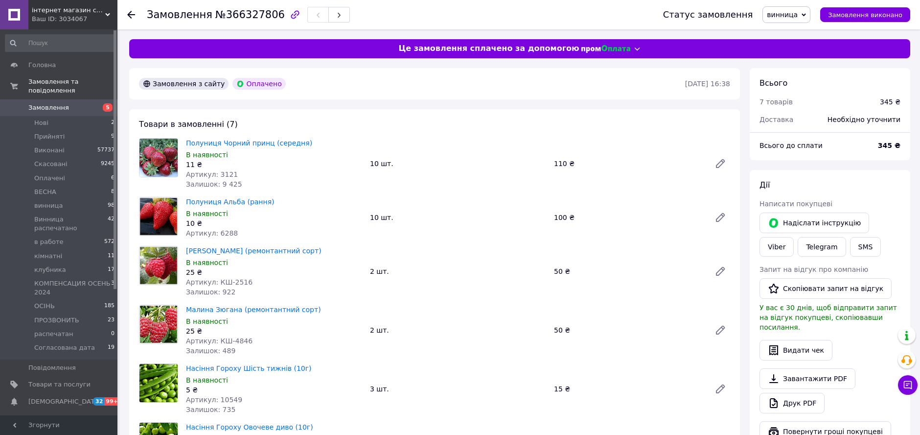
click at [132, 13] on icon at bounding box center [131, 15] width 8 height 8
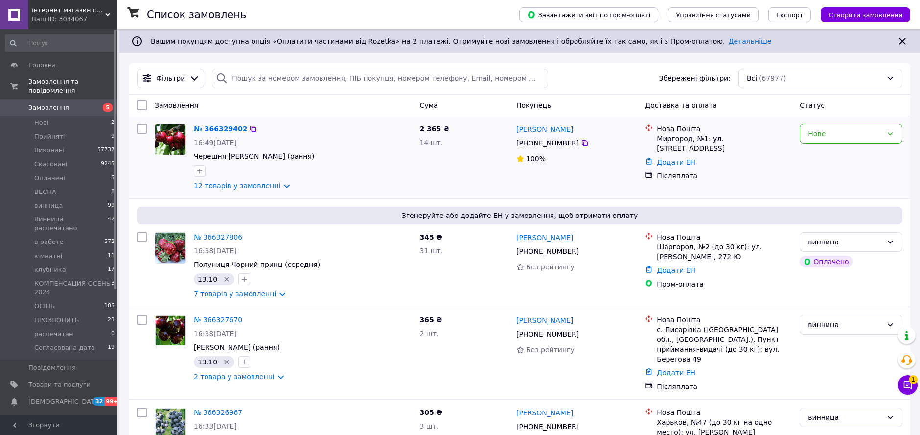
click at [214, 128] on link "№ 366329402" at bounding box center [220, 129] width 53 height 8
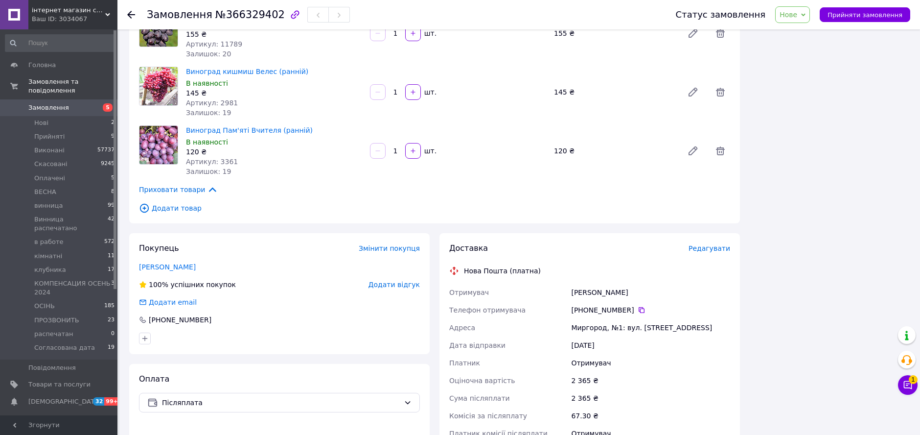
scroll to position [707, 0]
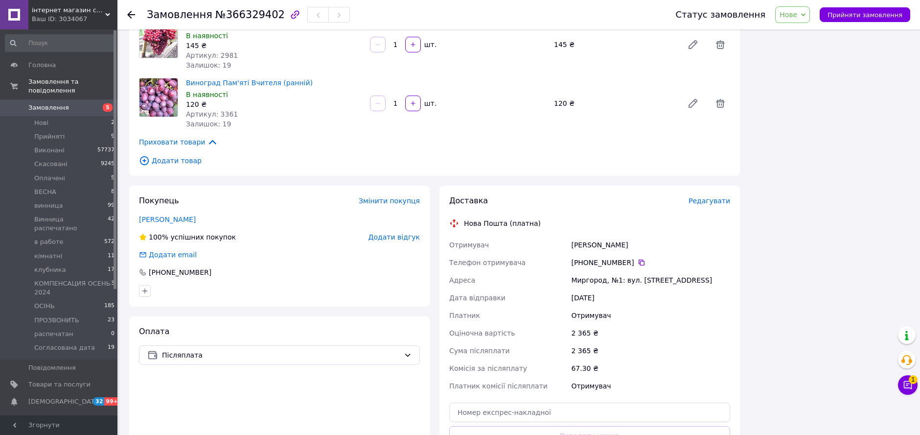
click at [630, 257] on div "+380 68 133 09 92" at bounding box center [650, 262] width 159 height 10
click at [638, 258] on icon at bounding box center [642, 262] width 8 height 8
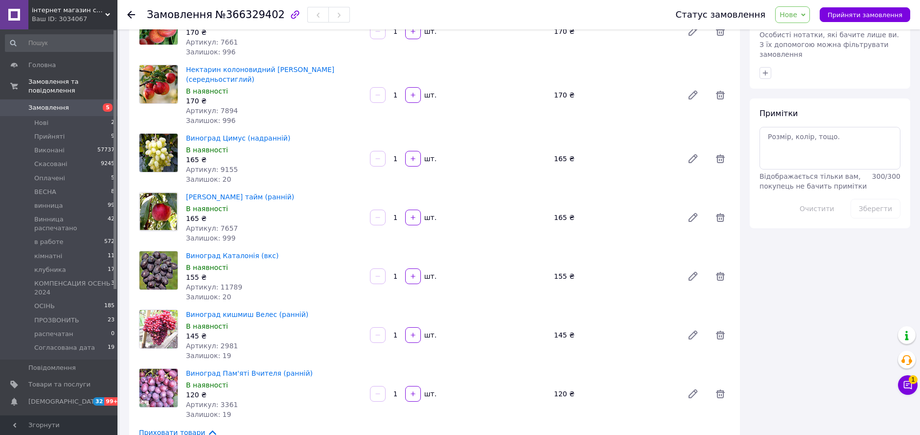
scroll to position [326, 0]
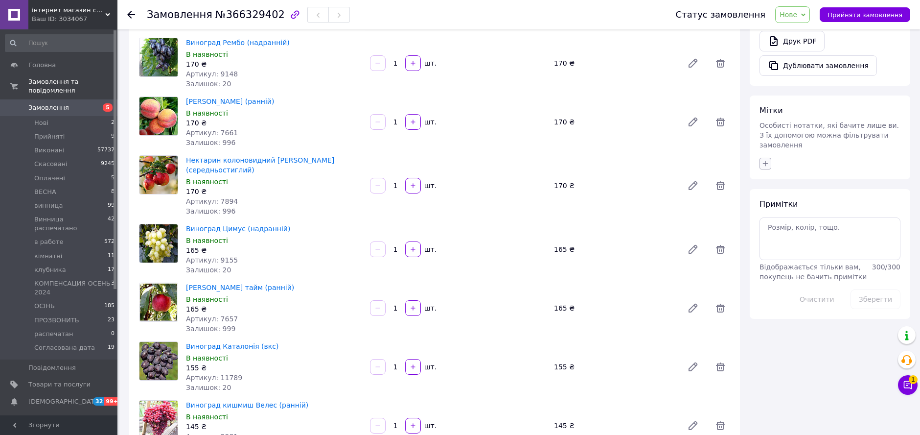
click at [762, 160] on icon "button" at bounding box center [766, 164] width 8 height 8
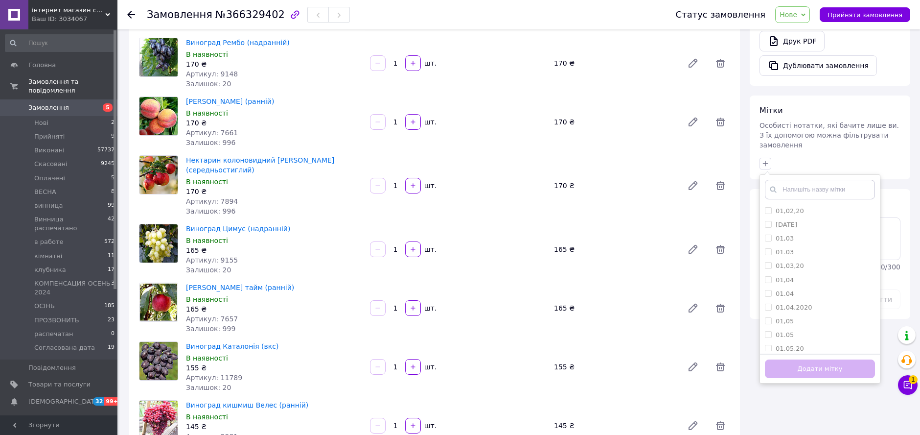
click at [792, 180] on input "text" at bounding box center [820, 190] width 110 height 20
type input "1"
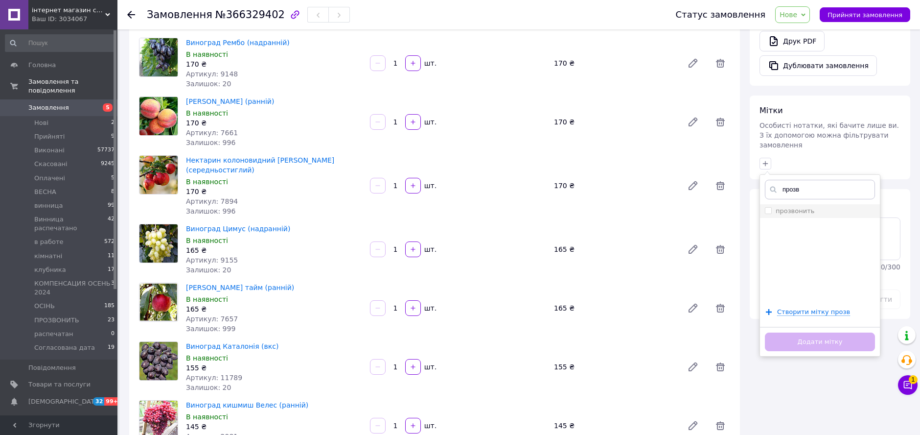
type input "прозв"
click at [769, 207] on input "прозвонить" at bounding box center [768, 210] width 6 height 6
checkbox input "true"
drag, startPoint x: 802, startPoint y: 319, endPoint x: 803, endPoint y: 307, distance: 11.8
click at [802, 332] on button "Додати мітку" at bounding box center [820, 341] width 110 height 19
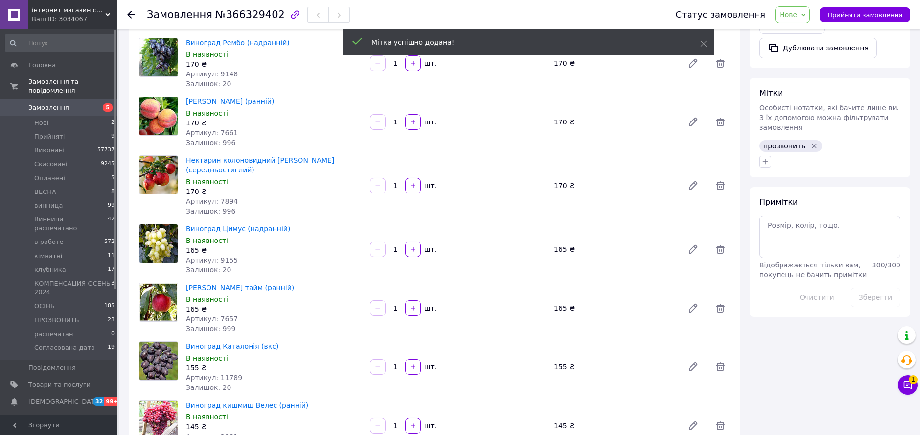
click at [797, 16] on span "Нове" at bounding box center [789, 15] width 18 height 8
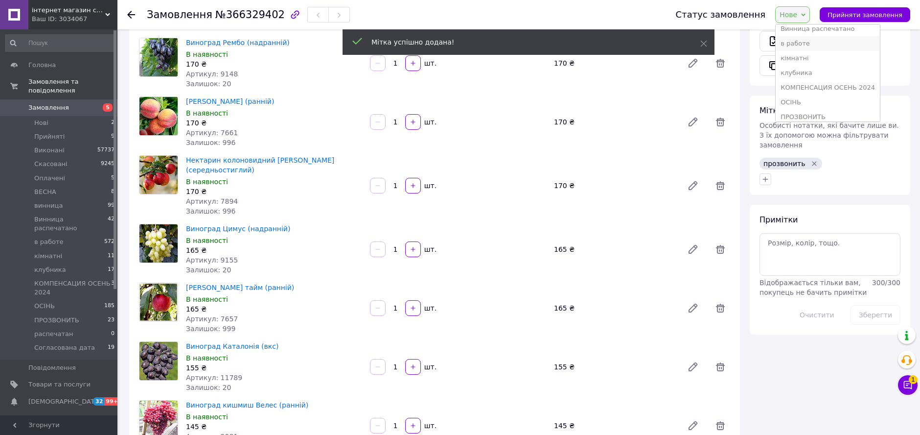
scroll to position [109, 0]
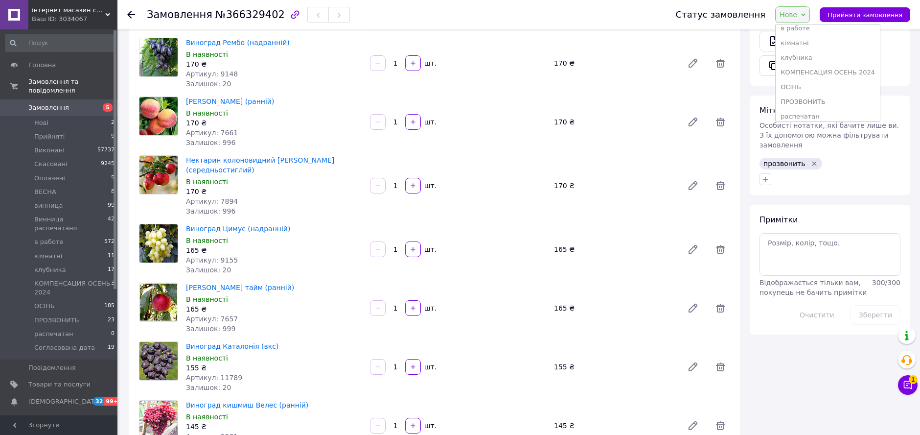
click at [819, 83] on li "ОСІНЬ" at bounding box center [828, 87] width 104 height 15
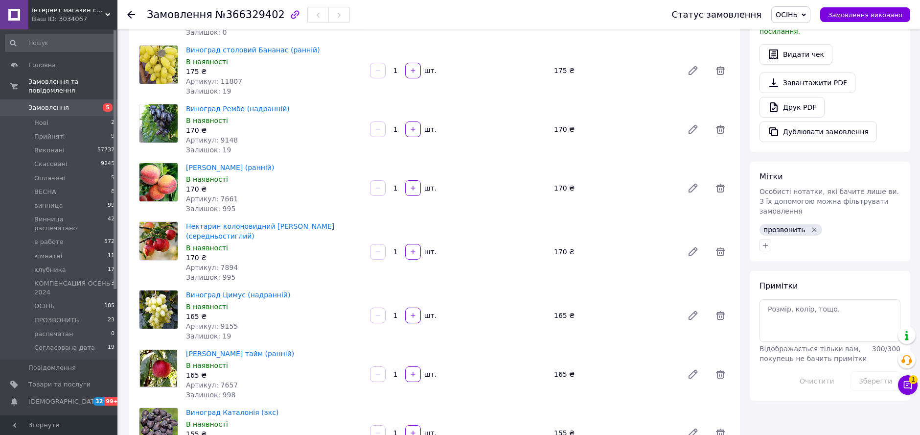
scroll to position [0, 0]
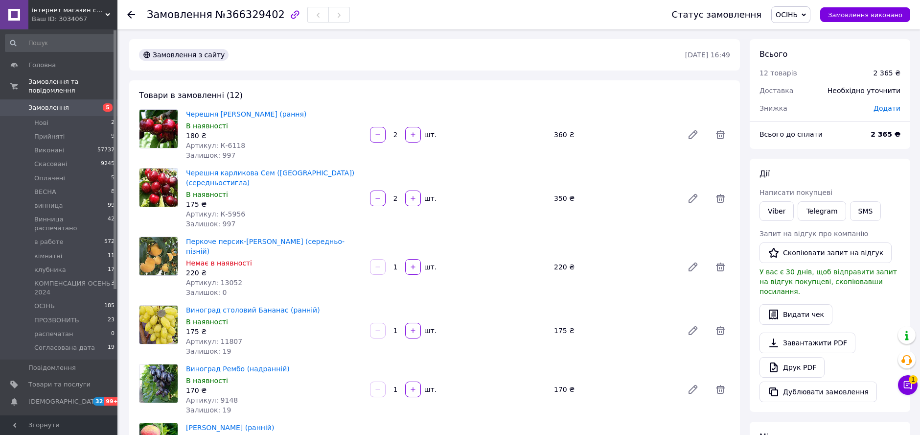
click at [422, 66] on div "Замовлення з сайту 12.10.2025 • 16:49" at bounding box center [434, 54] width 611 height 31
click at [131, 11] on icon at bounding box center [131, 15] width 8 height 8
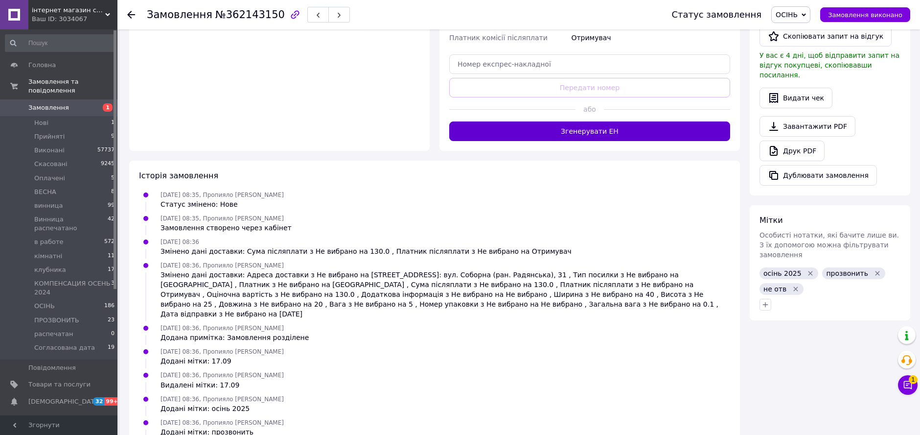
scroll to position [109, 0]
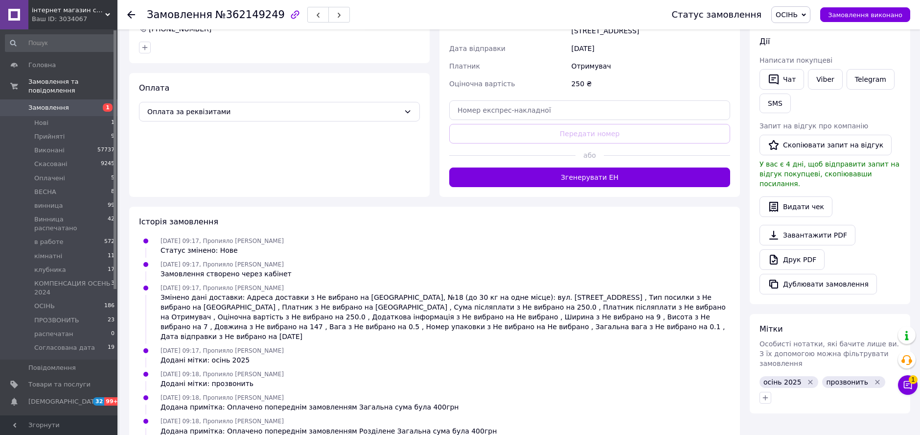
scroll to position [54, 0]
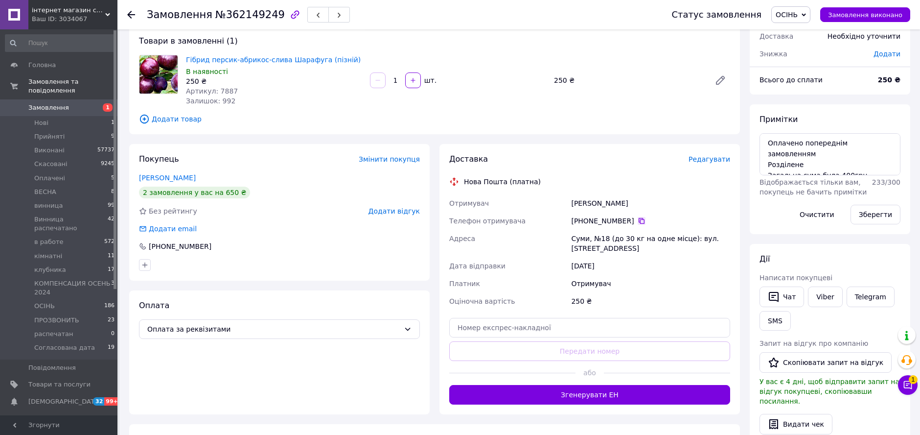
click at [638, 223] on icon at bounding box center [642, 221] width 8 height 8
drag, startPoint x: 608, startPoint y: 138, endPoint x: 584, endPoint y: 140, distance: 24.0
click at [608, 138] on div "Замовлення з кабінету [DATE] 09:17 Товари в замовленні (1) Гібрид персик-абрико…" at bounding box center [434, 335] width 621 height 701
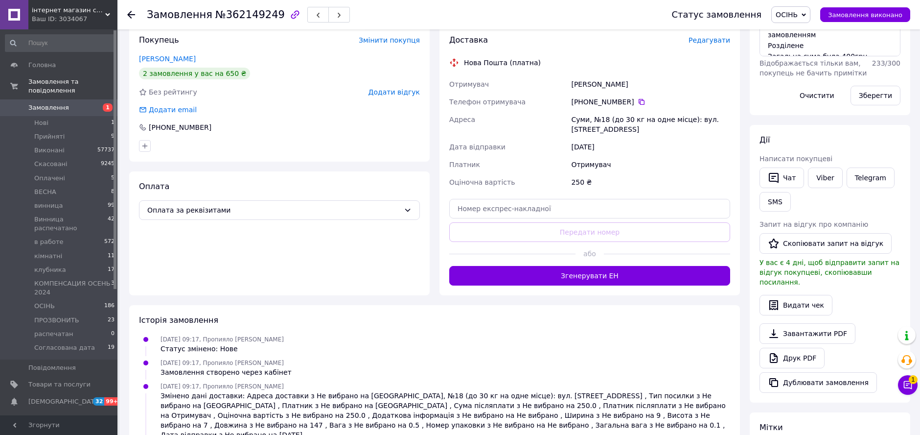
scroll to position [272, 0]
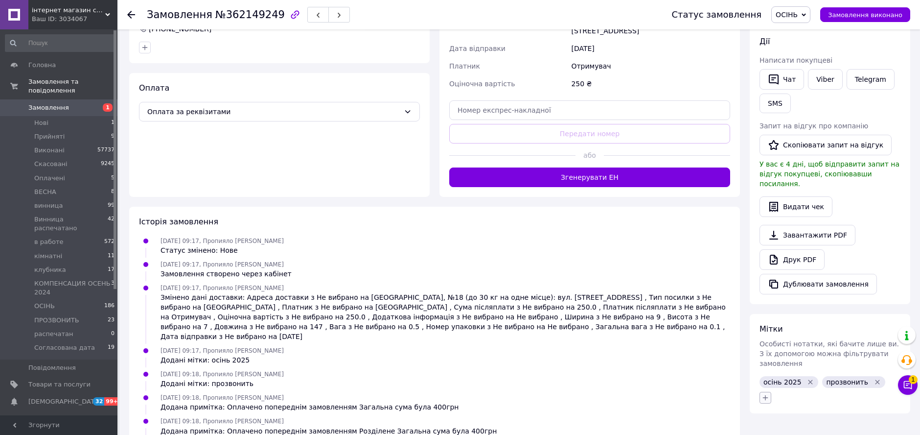
click at [768, 394] on icon "button" at bounding box center [766, 398] width 8 height 8
click at [805, 414] on input "text" at bounding box center [820, 424] width 110 height 20
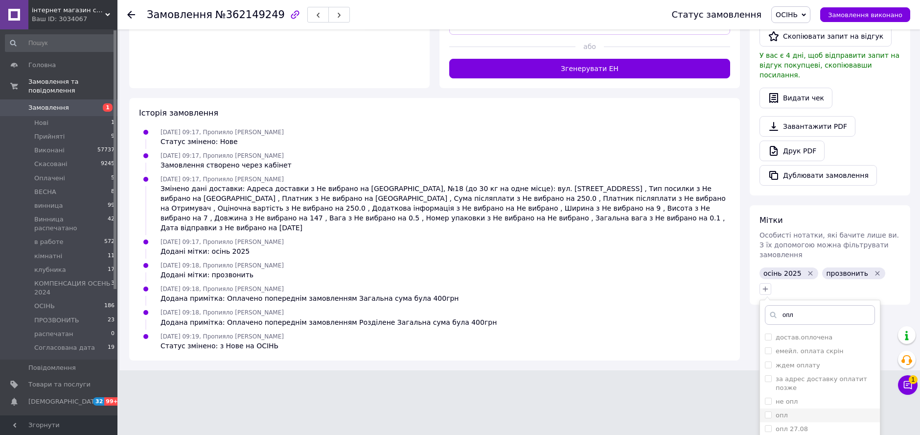
scroll to position [54, 0]
type input "опл"
click at [768, 397] on input "опл" at bounding box center [768, 400] width 6 height 6
checkbox input "true"
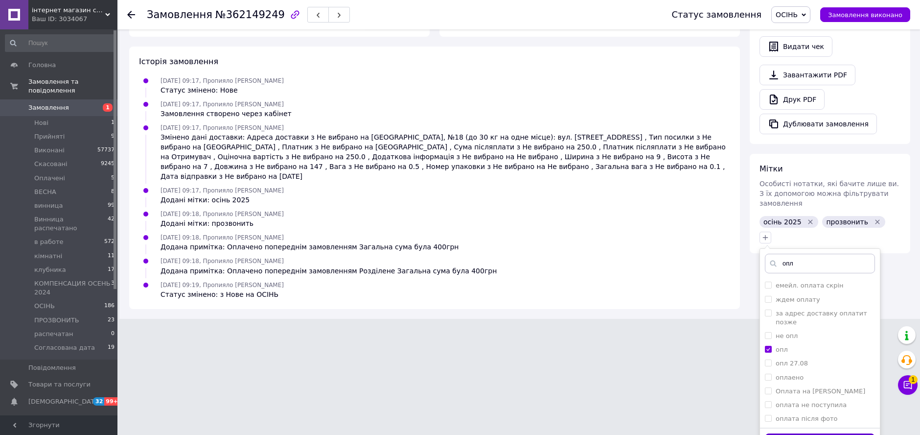
click at [814, 433] on button "Додати мітку" at bounding box center [820, 442] width 110 height 19
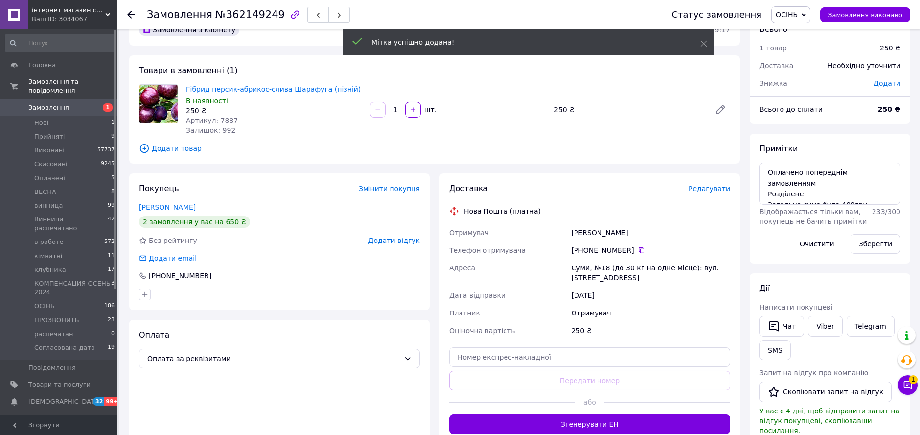
scroll to position [0, 0]
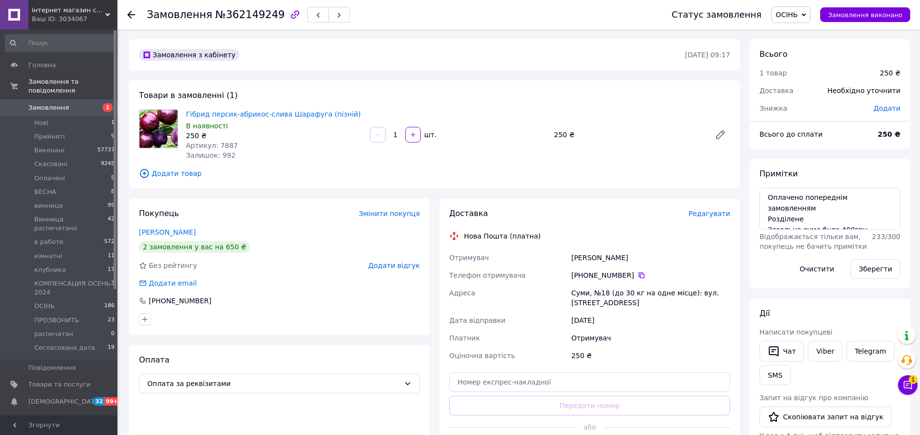
click at [579, 298] on div "Суми, №18 (до 30 кг на одне місце): вул. Іллінська, 56" at bounding box center [650, 297] width 163 height 27
click at [581, 294] on div "Суми, №18 (до 30 кг на одне місце): вул. Іллінська, 56" at bounding box center [650, 297] width 163 height 27
drag, startPoint x: 581, startPoint y: 294, endPoint x: 606, endPoint y: 290, distance: 25.4
click at [606, 290] on div "Суми, №18 (до 30 кг на одне місце): вул. Іллінська, 56" at bounding box center [650, 297] width 163 height 27
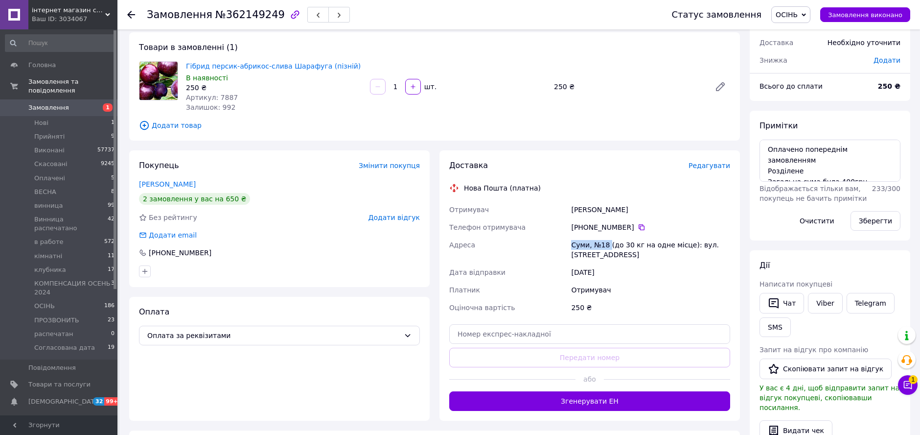
scroll to position [109, 0]
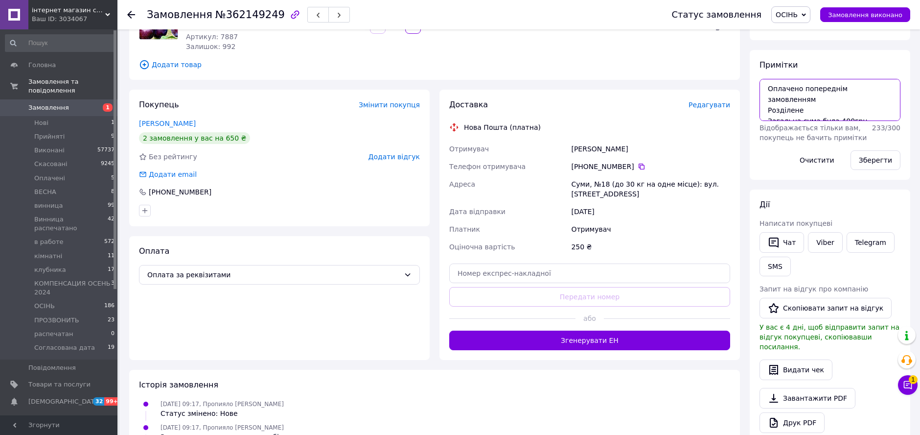
click at [768, 88] on textarea "Оплачено попереднім замовленням Розділене Загальна сума була 400грн" at bounding box center [830, 100] width 141 height 42
click at [843, 81] on textarea "Оплачено попереднім замовленням Розділене Загальна сума була 400грн" at bounding box center [830, 100] width 141 height 42
type textarea "120см Оплачено попереднім замовленням Розділене Загальна сума була 400грн"
click at [885, 166] on button "Зберегти" at bounding box center [876, 160] width 50 height 20
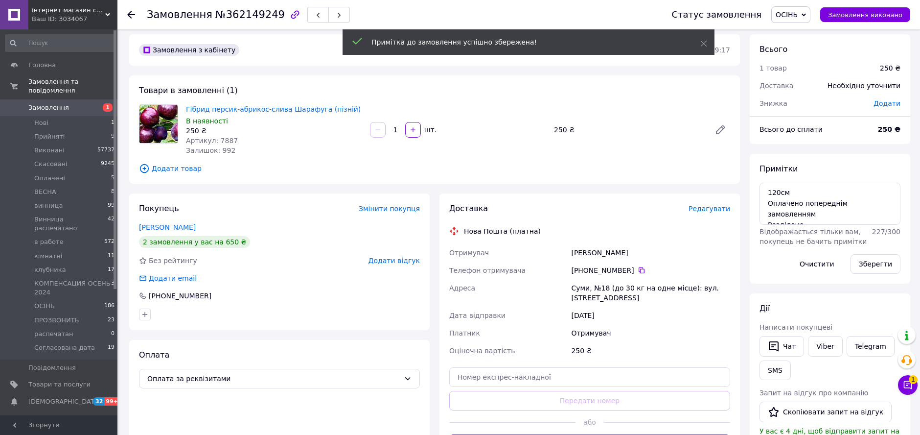
scroll to position [0, 0]
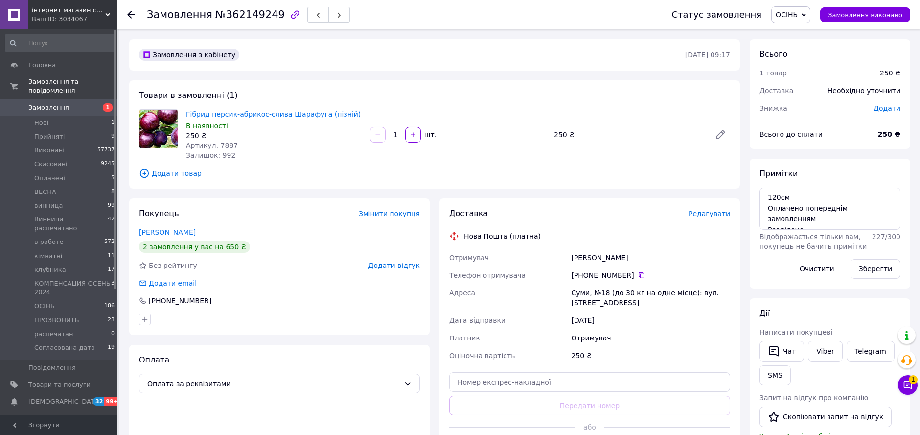
click at [798, 18] on span "ОСІНЬ" at bounding box center [787, 15] width 22 height 8
click at [817, 110] on li "винница" at bounding box center [824, 107] width 104 height 15
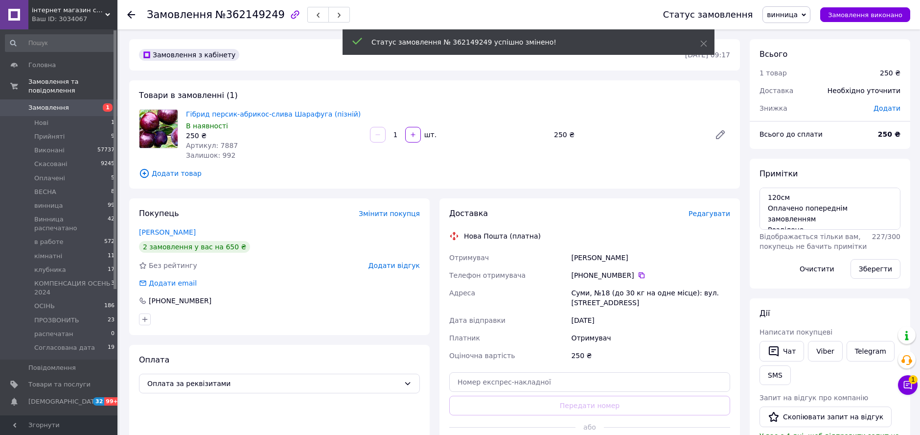
click at [888, 255] on div "Зберегти" at bounding box center [876, 268] width 58 height 27
click at [889, 258] on div "Зберегти" at bounding box center [876, 268] width 58 height 27
click at [889, 262] on button "Зберегти" at bounding box center [876, 269] width 50 height 20
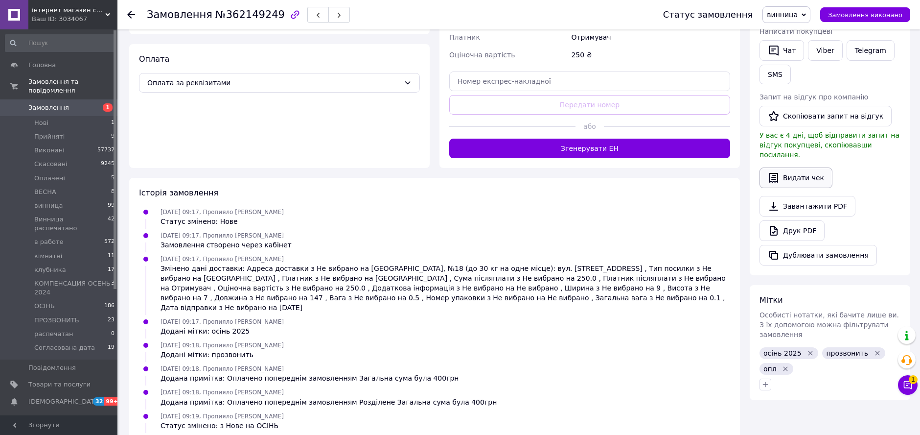
scroll to position [374, 0]
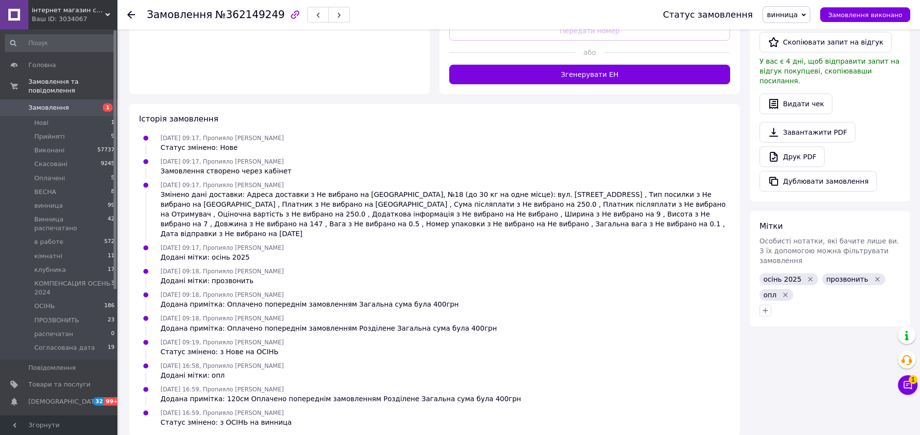
click at [807, 275] on icon "Видалити мітку" at bounding box center [811, 279] width 8 height 8
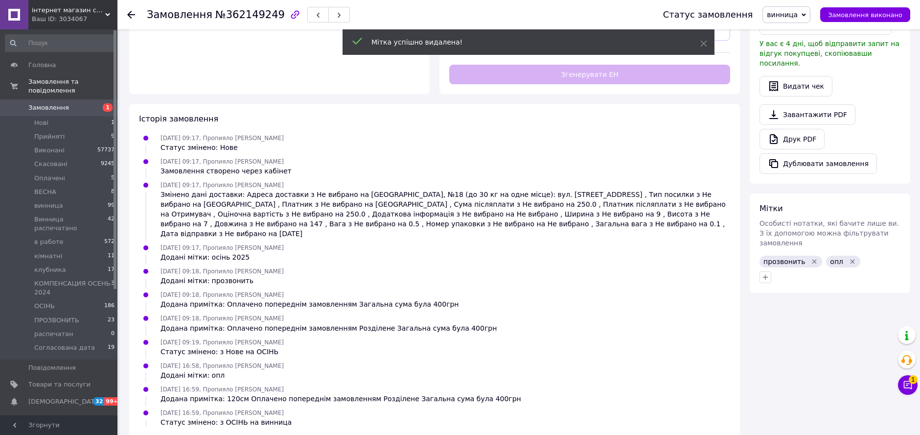
scroll to position [14, 0]
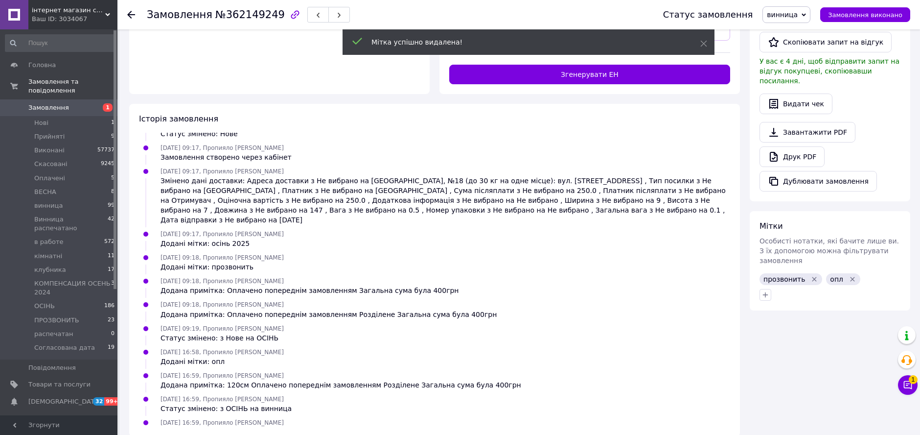
click at [811, 275] on icon "Видалити мітку" at bounding box center [815, 279] width 8 height 8
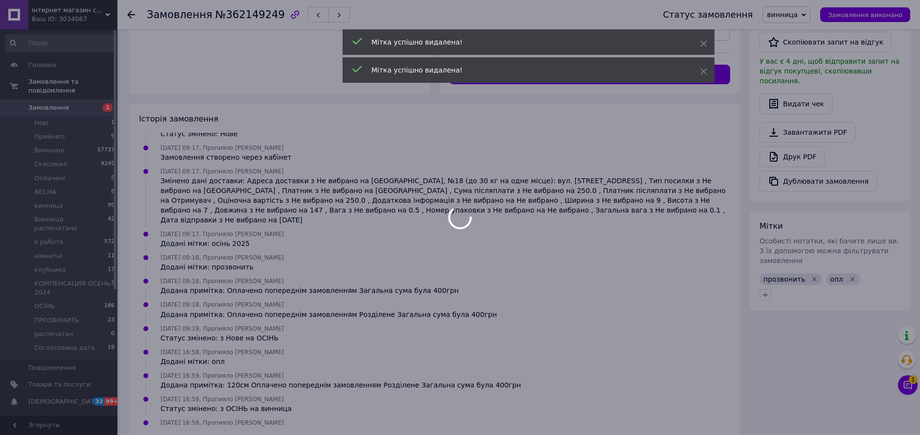
scroll to position [37, 0]
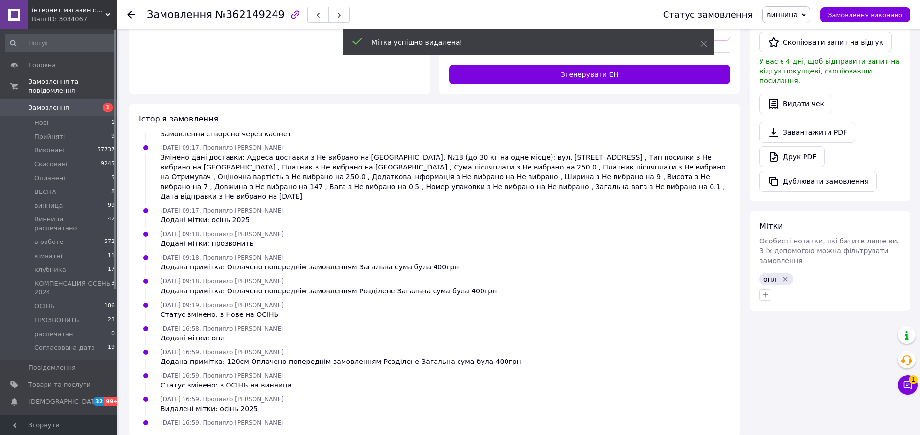
click at [769, 287] on div at bounding box center [830, 295] width 145 height 16
click at [765, 291] on icon "button" at bounding box center [766, 295] width 8 height 8
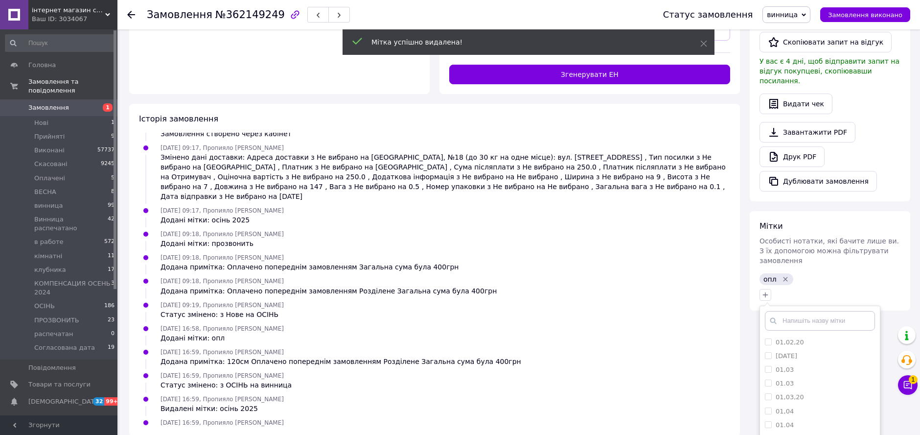
click at [789, 311] on input "text" at bounding box center [820, 321] width 110 height 20
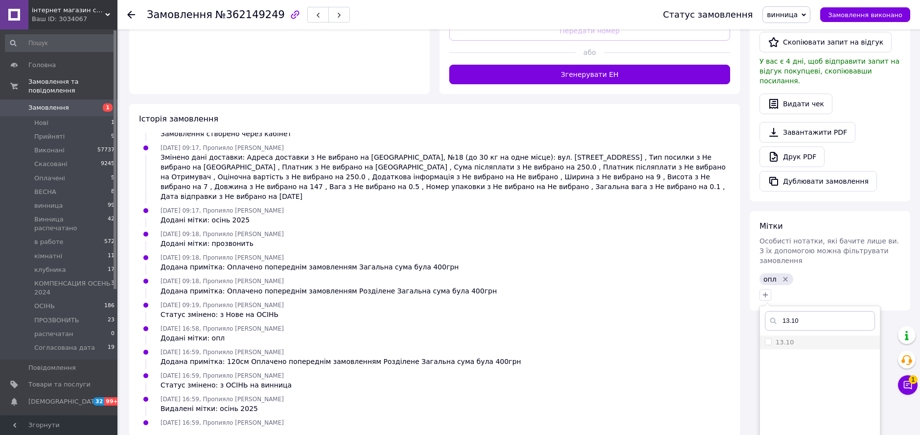
type input "13.10"
click at [769, 338] on input "13.10" at bounding box center [768, 341] width 6 height 6
checkbox input "true"
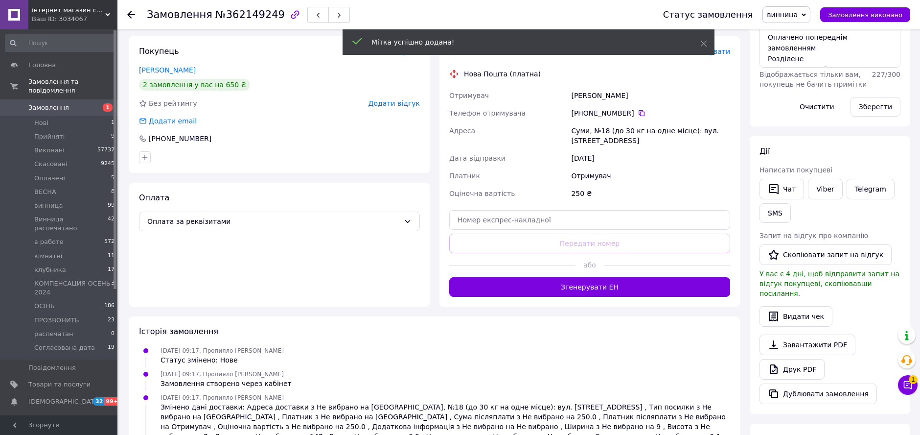
scroll to position [103, 0]
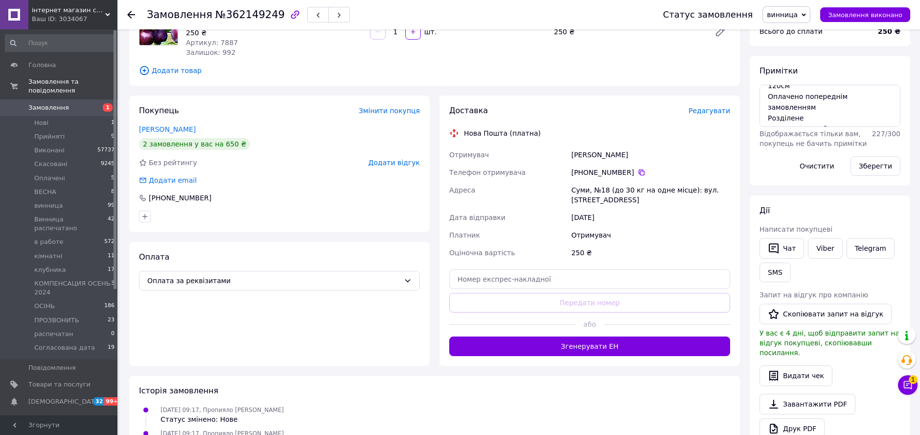
click at [128, 12] on icon at bounding box center [131, 15] width 8 height 8
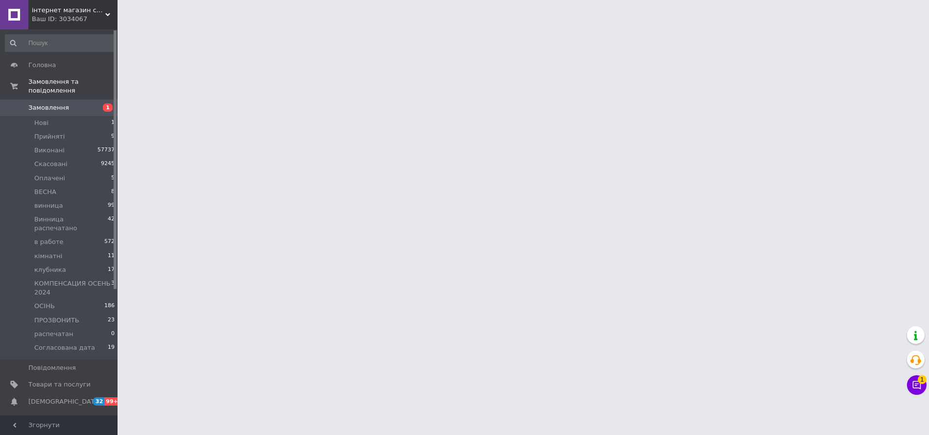
click at [674, 24] on html "інтернет магазин садівника Садиба Сад Ваш ID: 3034067 Сайт інтернет магазин сад…" at bounding box center [464, 12] width 929 height 24
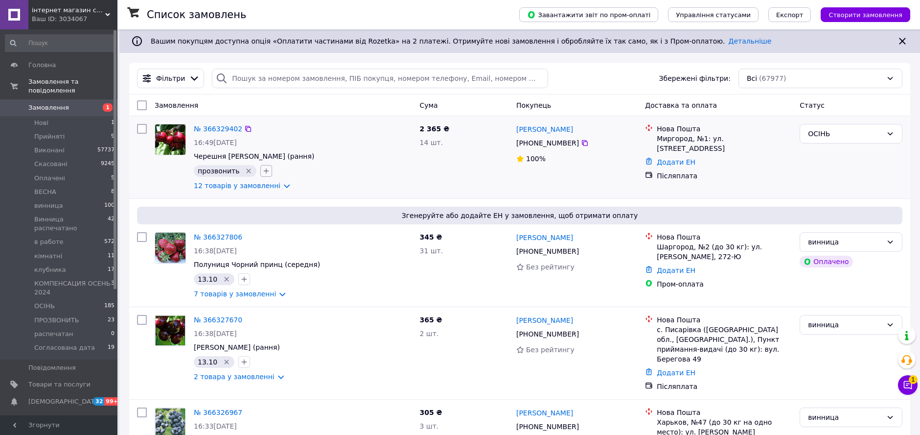
click at [266, 165] on div at bounding box center [266, 171] width 16 height 16
click at [264, 168] on icon "button" at bounding box center [266, 171] width 8 height 8
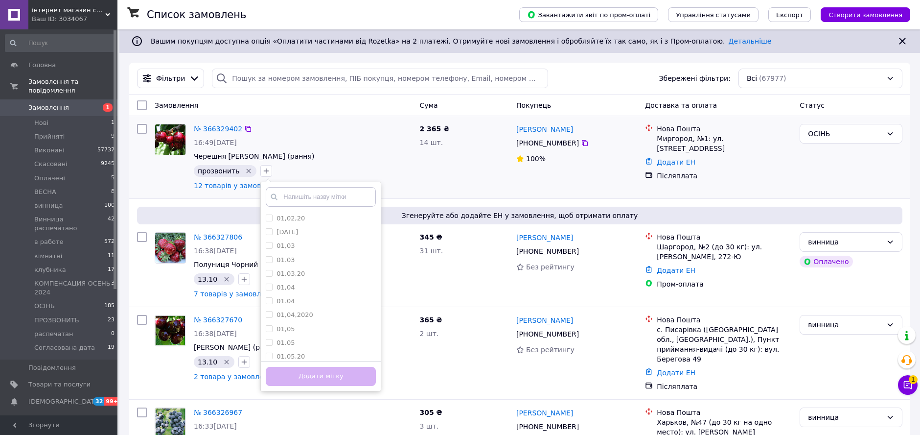
click at [324, 195] on input "text" at bounding box center [321, 197] width 110 height 20
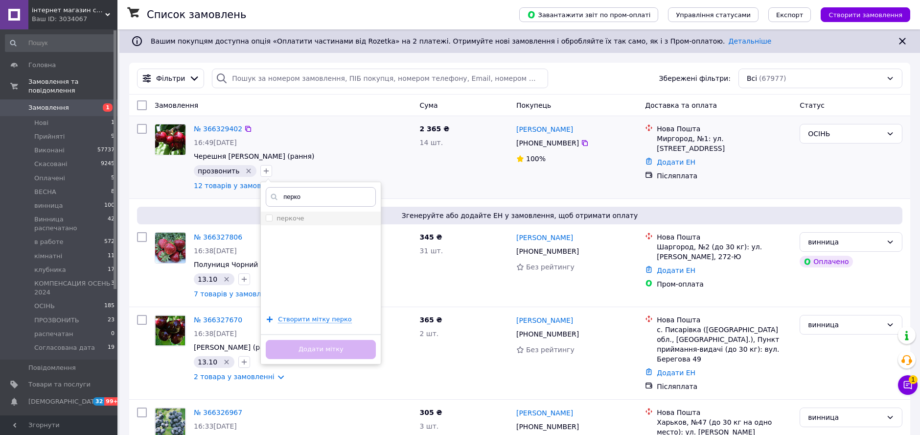
type input "перко"
click at [266, 219] on input "перкоче" at bounding box center [269, 217] width 6 height 6
checkbox input "true"
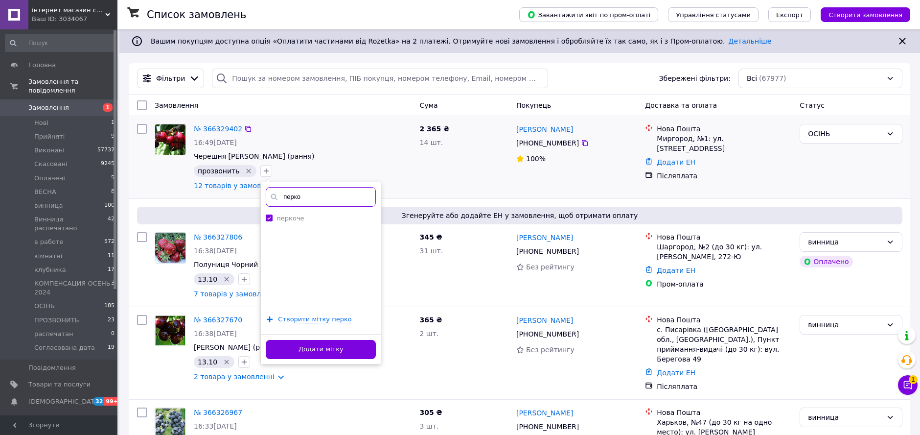
click at [281, 198] on input "перко" at bounding box center [321, 197] width 110 height 20
type input "виног"
click at [266, 215] on input "виноград" at bounding box center [269, 217] width 6 height 6
checkbox input "true"
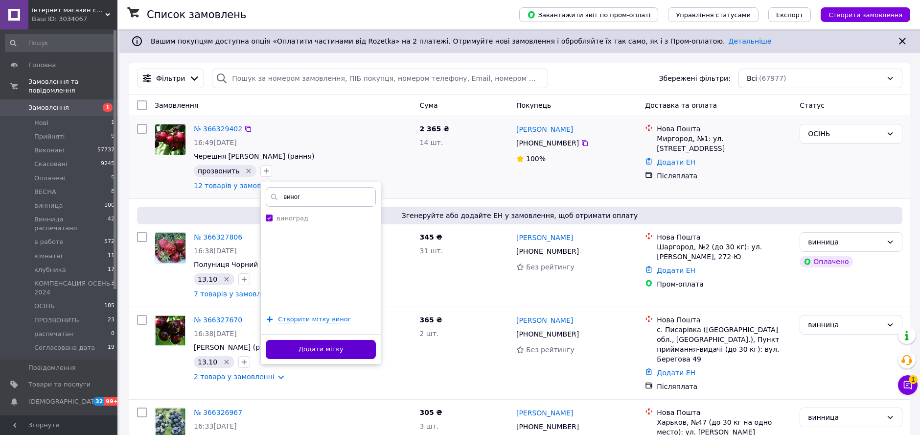
click at [360, 350] on button "Додати мітку" at bounding box center [321, 349] width 110 height 19
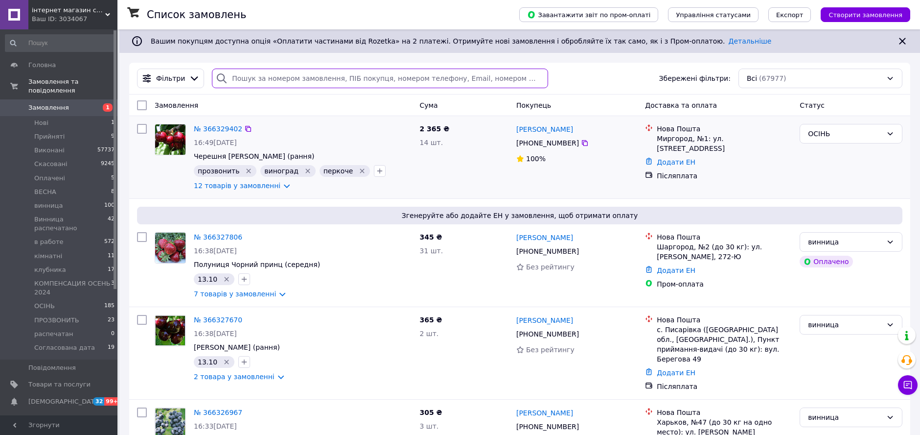
click at [253, 77] on input "search" at bounding box center [380, 79] width 336 height 20
paste input "0987693037"
type input "0987693037"
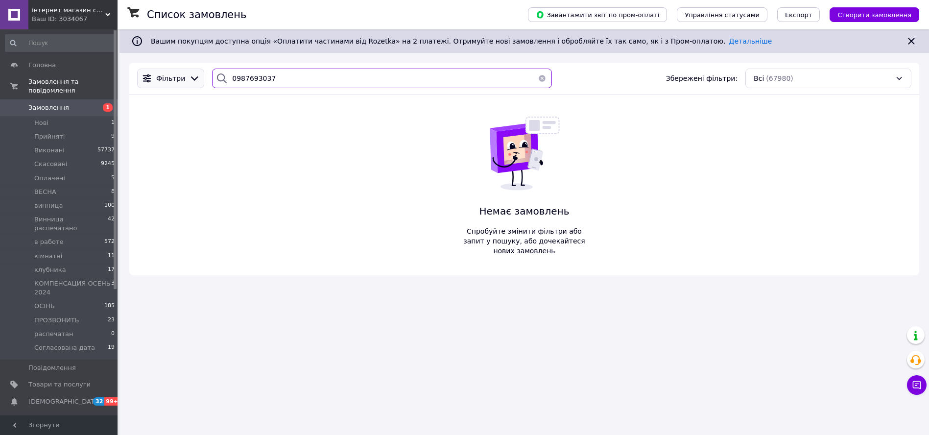
drag, startPoint x: 315, startPoint y: 82, endPoint x: 174, endPoint y: 84, distance: 140.5
click at [174, 84] on div "Фільтри 0987693037 Збережені фільтри: Всі (67980)" at bounding box center [524, 79] width 782 height 20
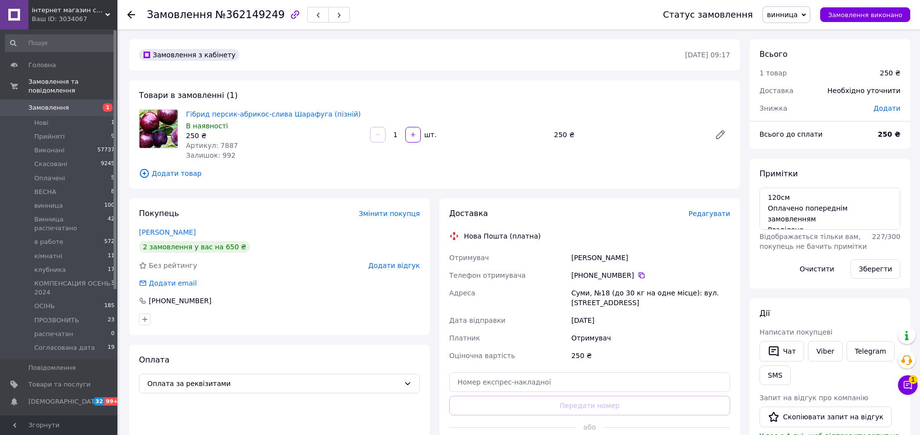
scroll to position [61, 0]
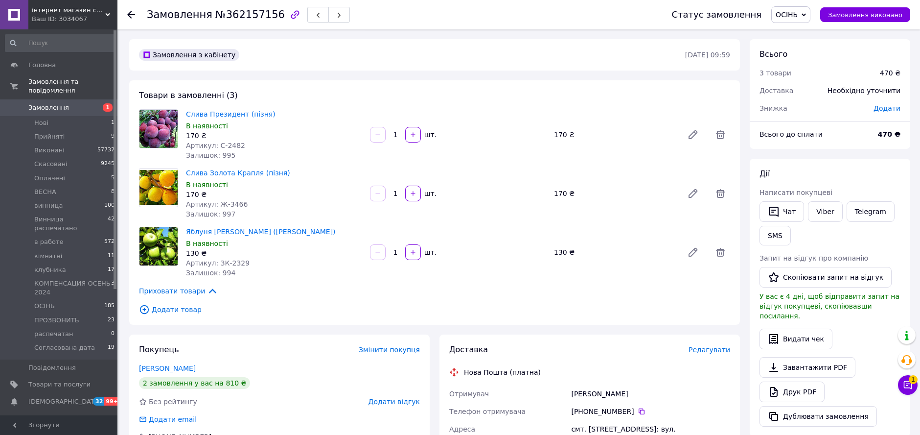
click at [637, 101] on div "Товари в замовленні (3) Слива Президент (пізня) В наявності 170 ₴ Артикул: С-24…" at bounding box center [434, 202] width 611 height 244
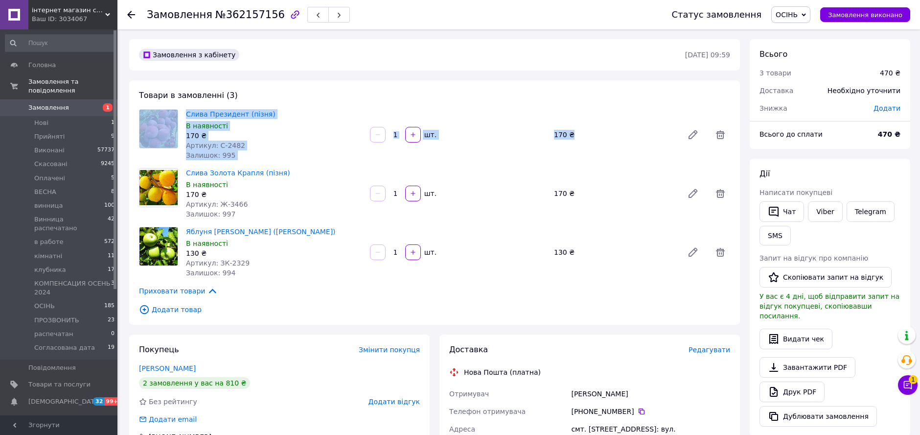
click at [577, 131] on div "170 ₴" at bounding box center [614, 135] width 129 height 14
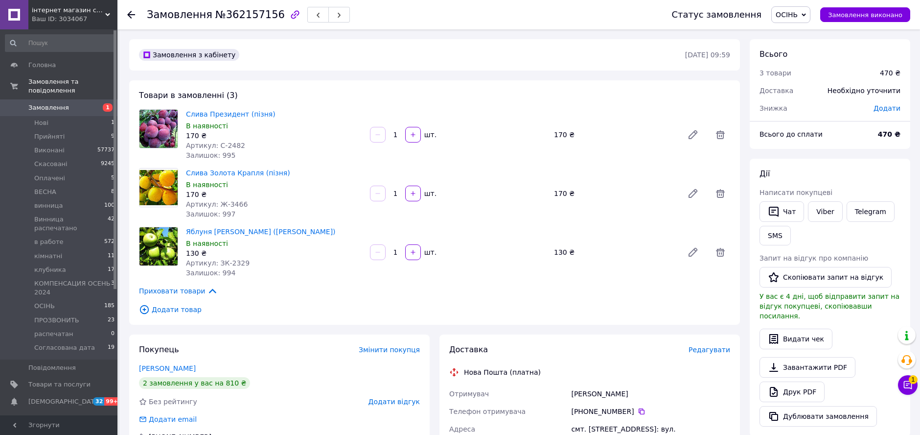
scroll to position [109, 0]
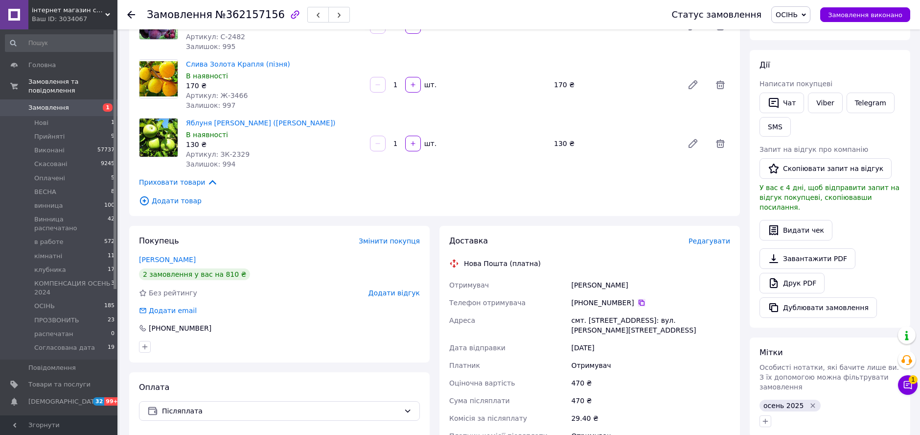
click at [638, 300] on icon at bounding box center [642, 303] width 8 height 8
click at [618, 131] on div "Яблуня [PERSON_NAME] (зимова) В наявності 130 ₴ Артикул: ЗК-2329 Залишок: 994 1…" at bounding box center [458, 143] width 552 height 55
click at [900, 381] on button "Чат з покупцем 1" at bounding box center [908, 385] width 20 height 20
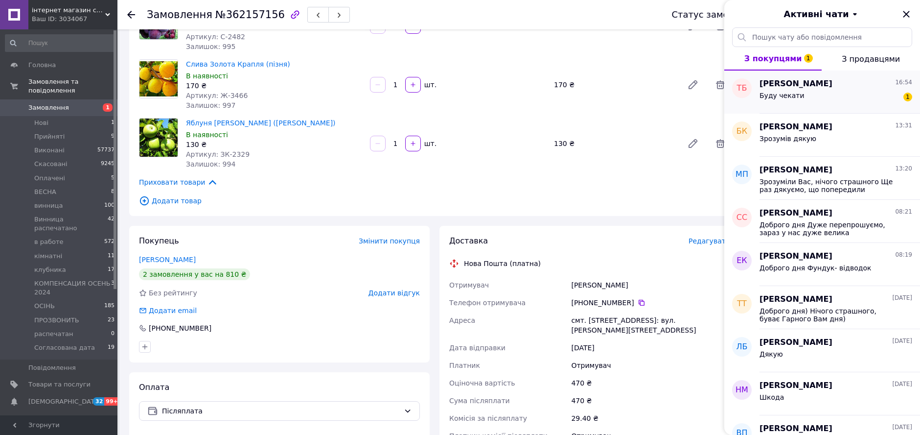
click at [820, 93] on div "Буду чекати 1" at bounding box center [836, 98] width 153 height 16
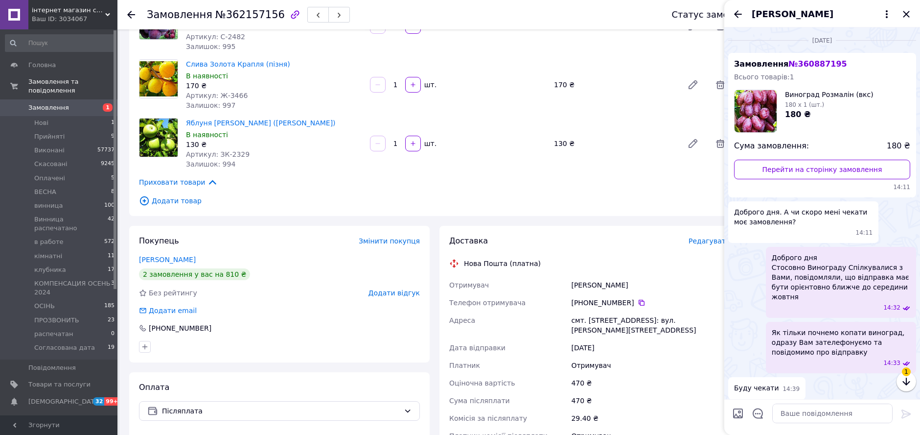
scroll to position [304, 0]
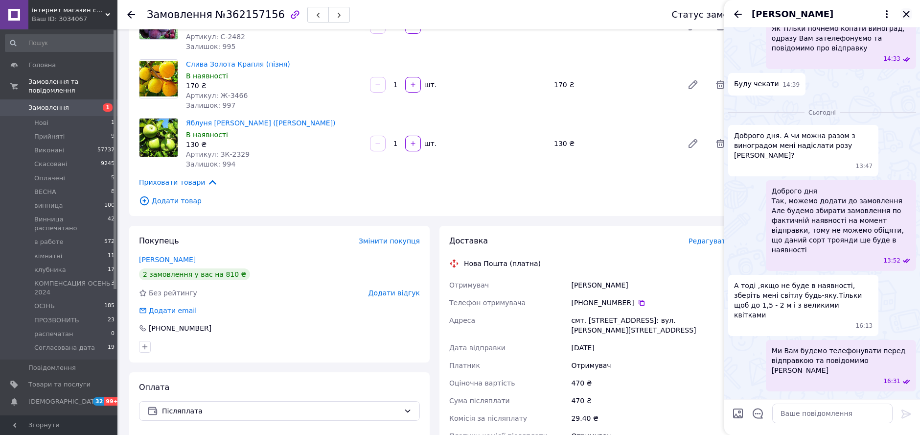
click at [904, 15] on icon "Закрити" at bounding box center [907, 14] width 12 height 12
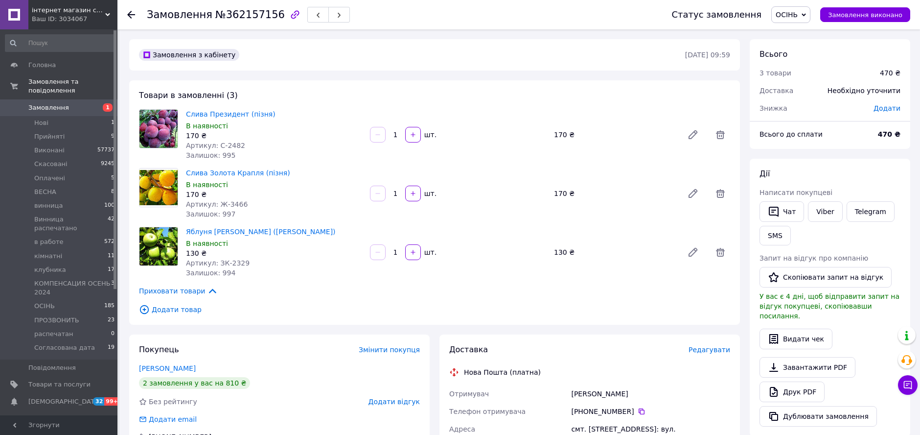
scroll to position [163, 0]
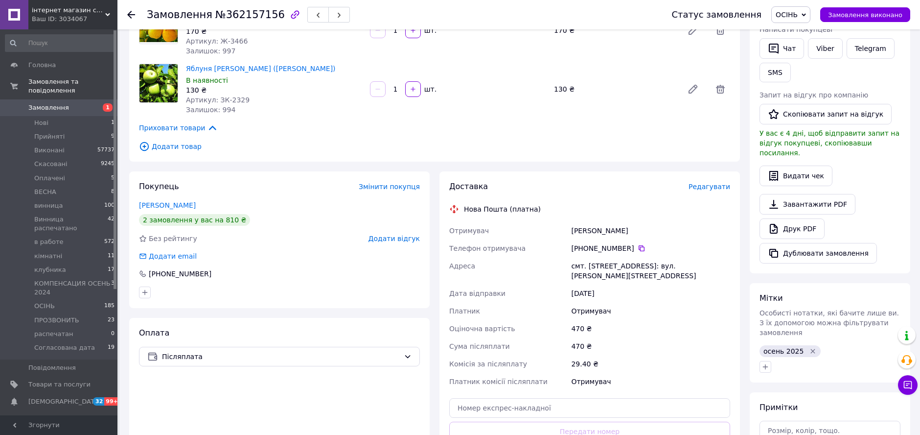
click at [811, 349] on icon "Видалити мітку" at bounding box center [813, 351] width 4 height 4
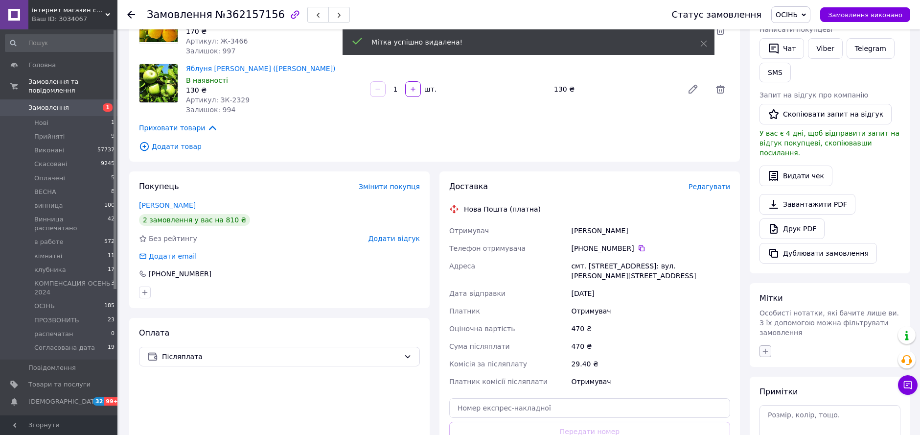
click at [764, 347] on icon "button" at bounding box center [766, 351] width 8 height 8
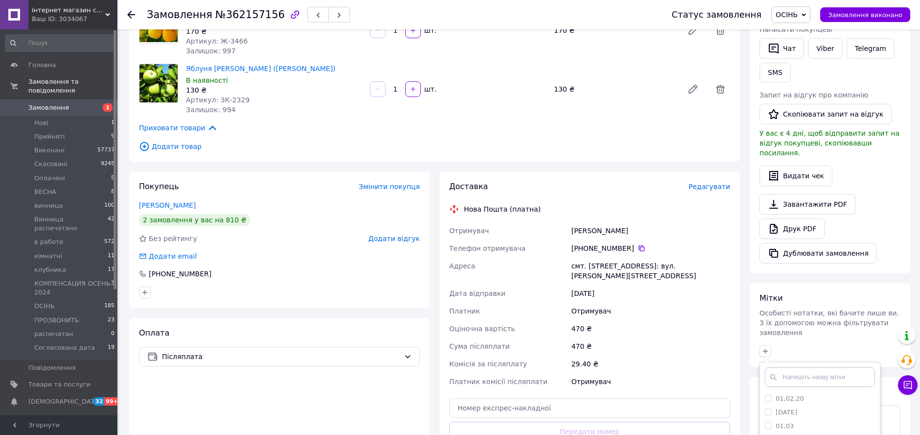
click at [832, 367] on input "text" at bounding box center [820, 377] width 110 height 20
type input "13.10"
click at [767, 395] on input "13.10" at bounding box center [768, 398] width 6 height 6
checkbox input "true"
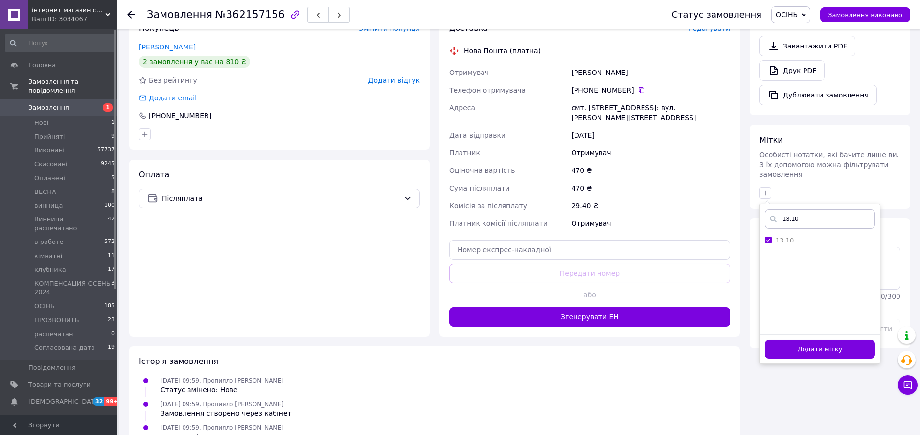
scroll to position [326, 0]
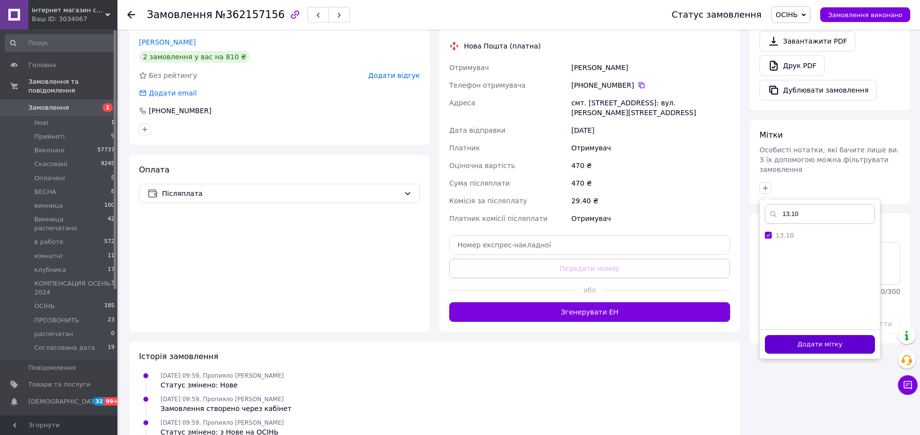
click at [850, 335] on button "Додати мітку" at bounding box center [820, 344] width 110 height 19
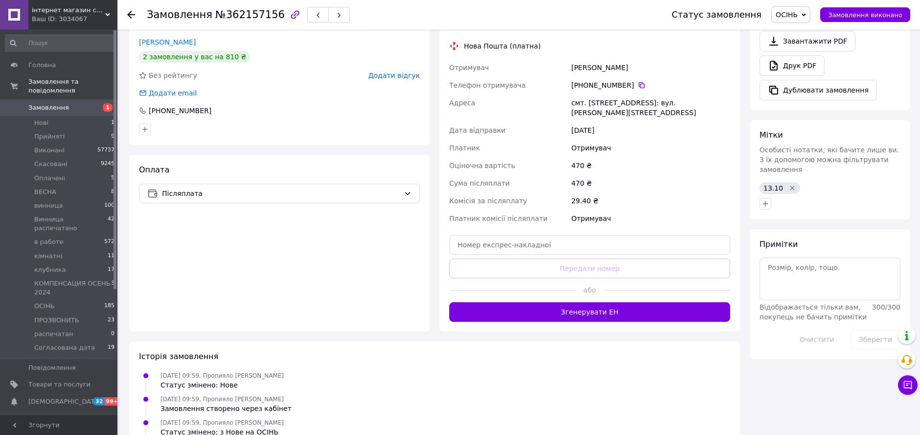
click at [806, 13] on icon at bounding box center [804, 15] width 4 height 4
click at [816, 104] on li "винница" at bounding box center [824, 107] width 104 height 15
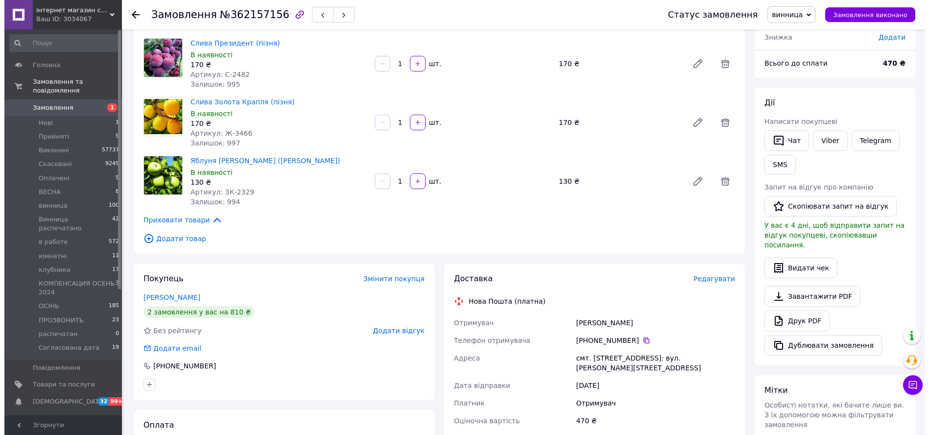
scroll to position [0, 0]
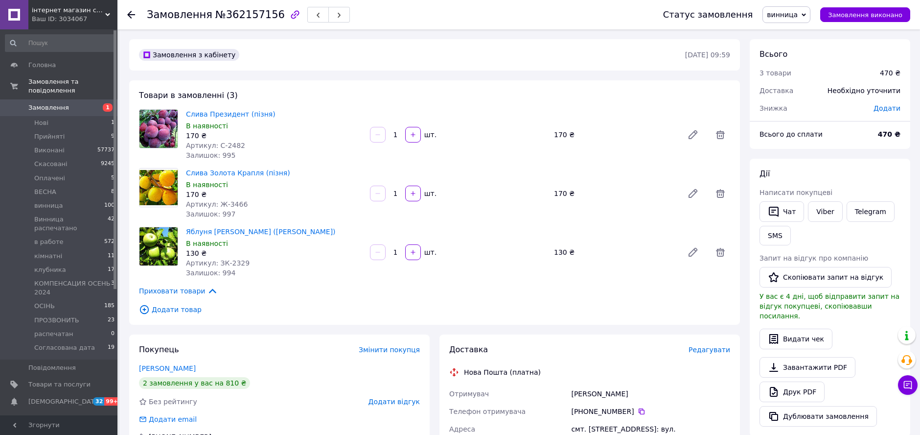
click at [130, 14] on use at bounding box center [131, 15] width 8 height 8
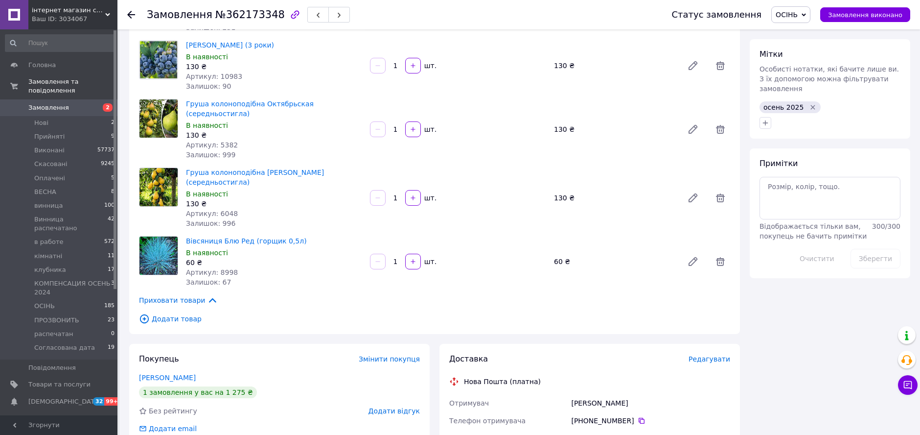
scroll to position [435, 0]
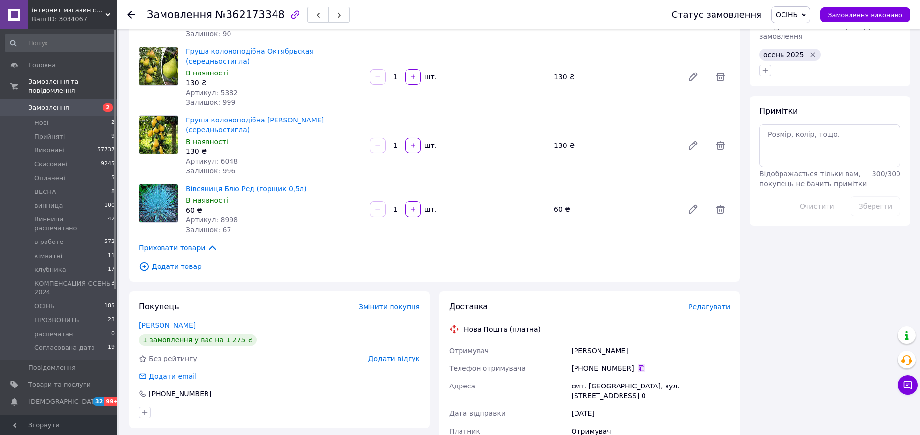
click at [638, 364] on icon at bounding box center [642, 368] width 8 height 8
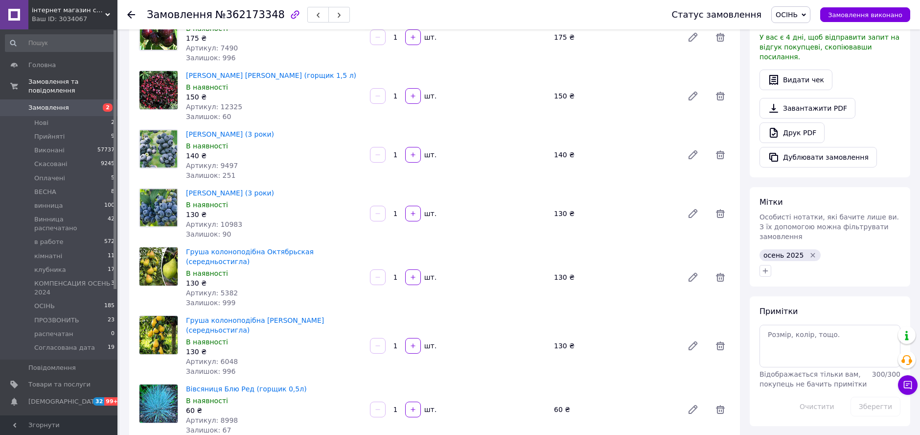
scroll to position [109, 0]
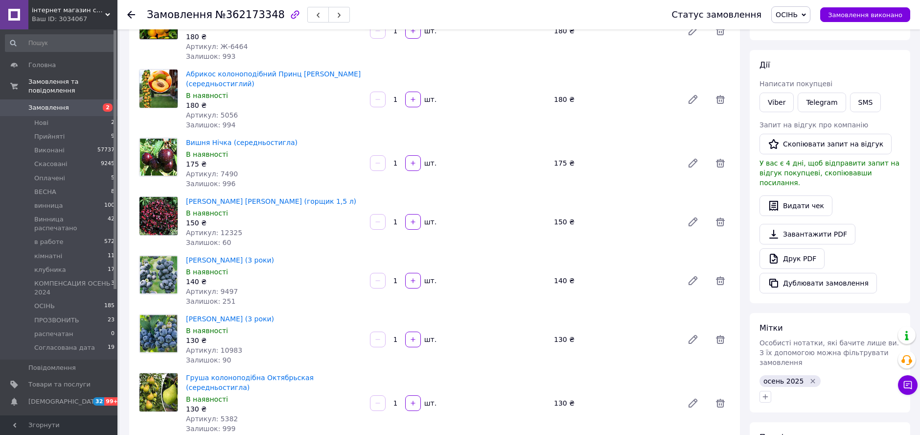
click at [597, 182] on div "Товари в замовленні (9) Слива колоноподібна Мірабель бона (середньо-рання) В на…" at bounding box center [434, 290] width 611 height 636
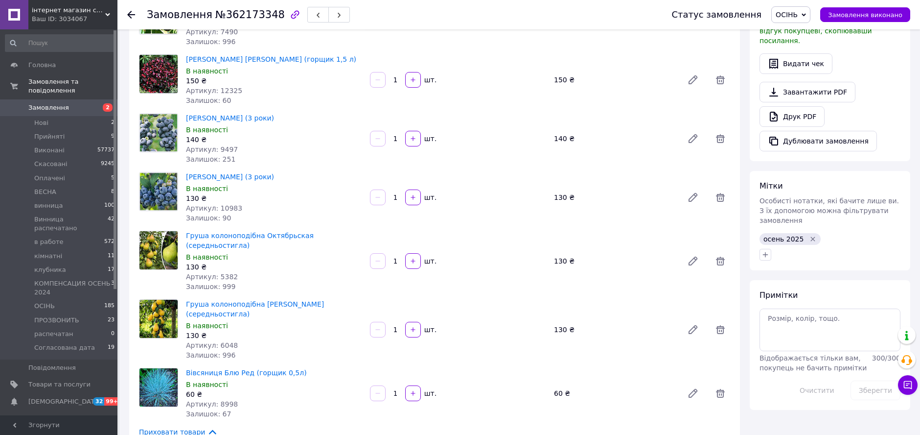
scroll to position [272, 0]
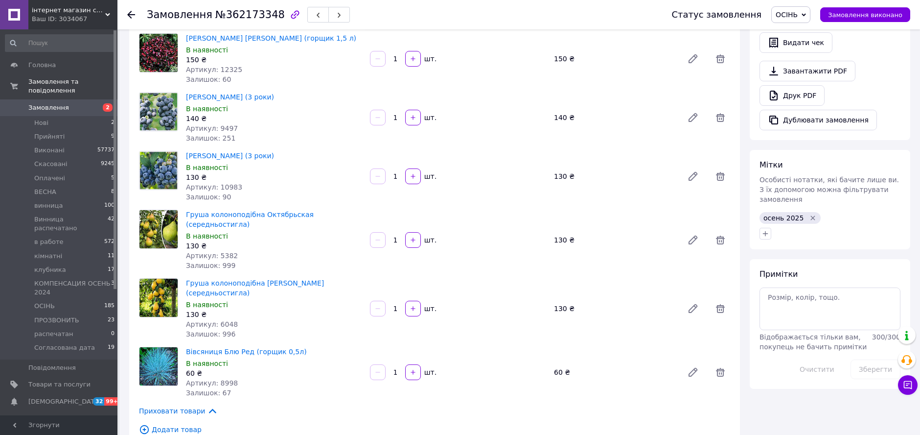
click at [809, 214] on icon "Видалити мітку" at bounding box center [813, 218] width 8 height 8
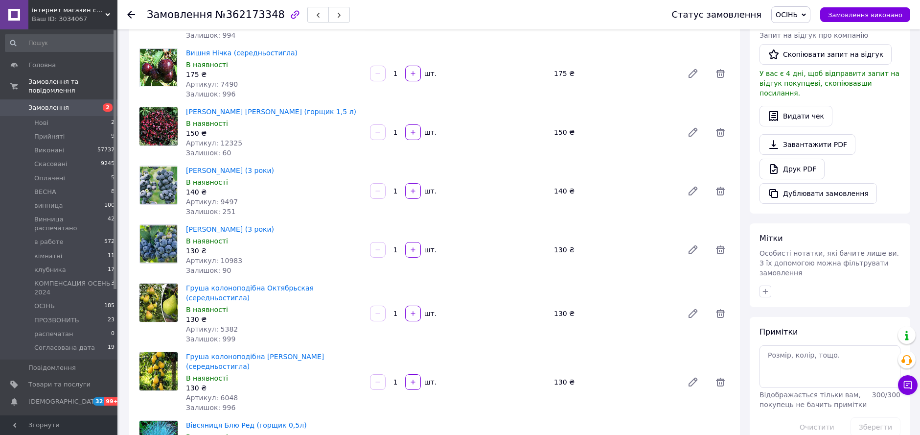
scroll to position [163, 0]
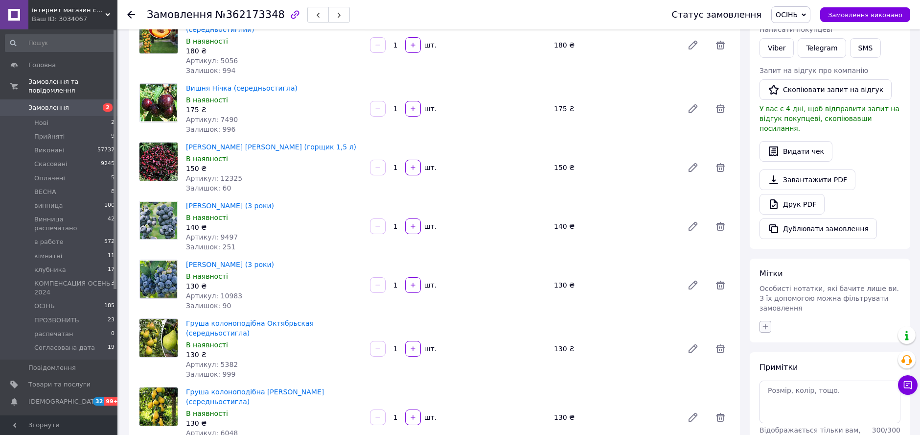
click at [762, 321] on button "button" at bounding box center [766, 327] width 12 height 12
click at [783, 343] on input "text" at bounding box center [820, 353] width 110 height 20
type input "13.10"
click at [772, 370] on label "13.10" at bounding box center [779, 374] width 29 height 9
click at [771, 370] on input "13.10" at bounding box center [768, 373] width 6 height 6
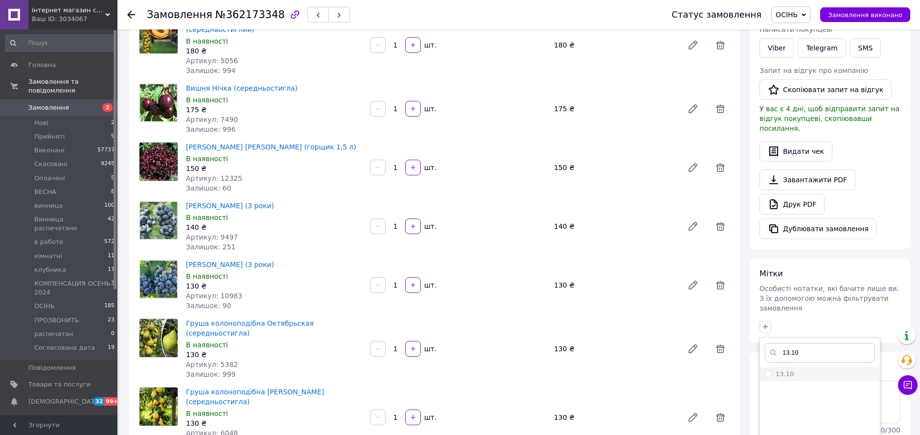
click at [770, 370] on input "13.10" at bounding box center [768, 373] width 6 height 6
checkbox input "true"
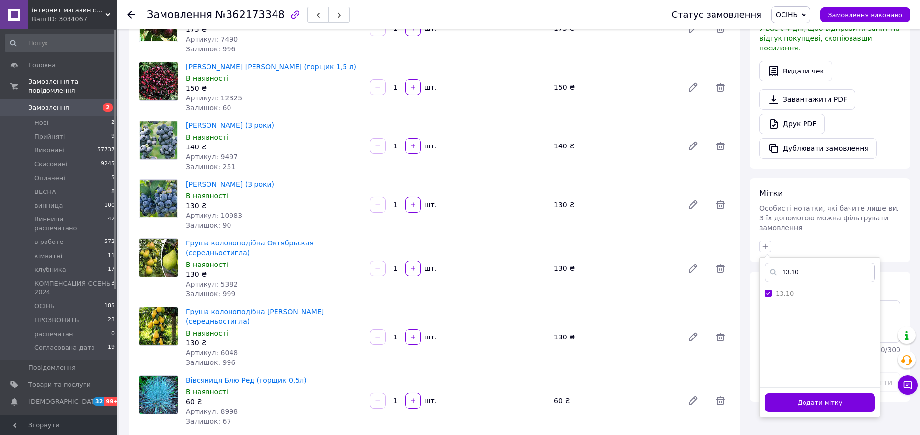
scroll to position [326, 0]
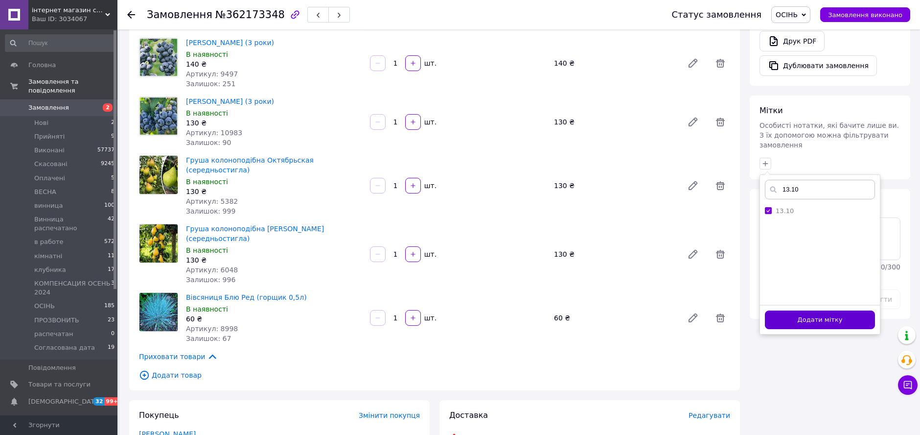
click at [818, 310] on button "Додати мітку" at bounding box center [820, 319] width 110 height 19
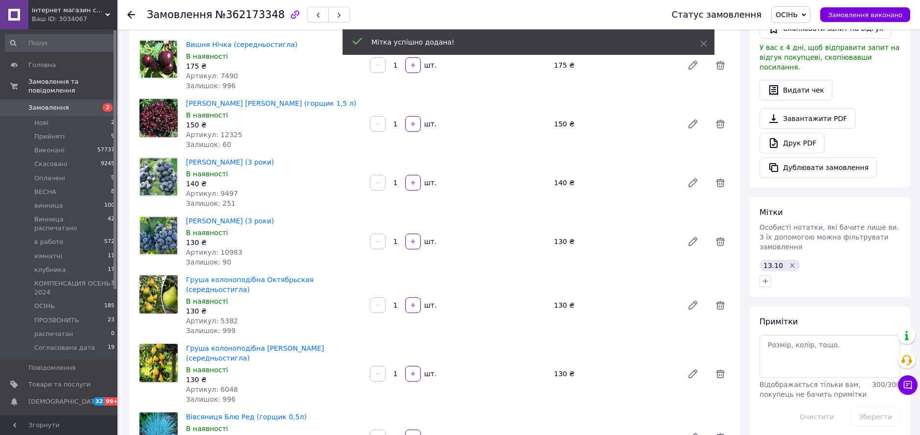
scroll to position [0, 0]
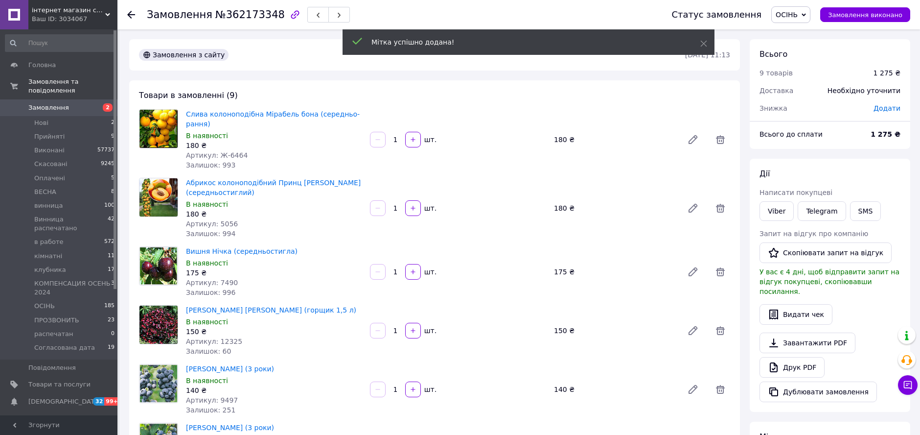
click at [798, 15] on span "ОСІНЬ" at bounding box center [787, 15] width 22 height 8
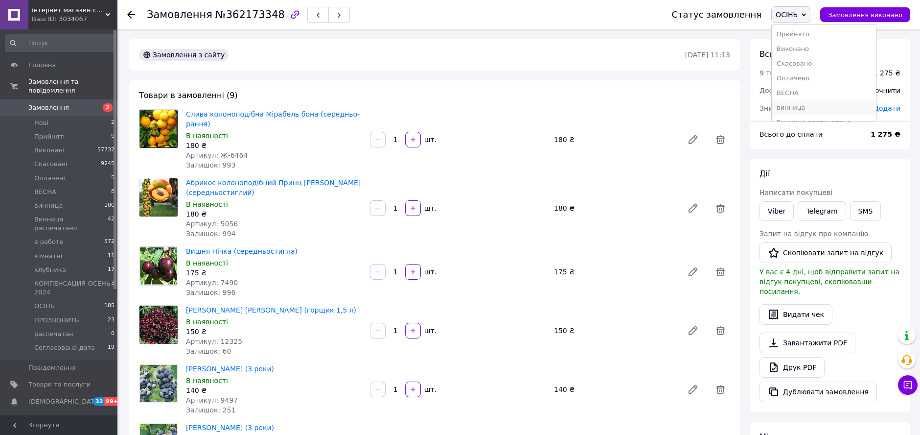
click at [820, 111] on li "винница" at bounding box center [824, 107] width 104 height 15
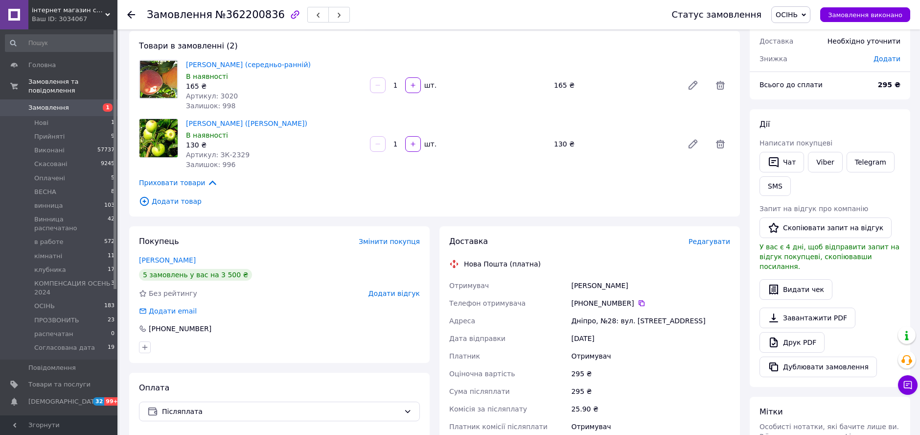
scroll to position [163, 0]
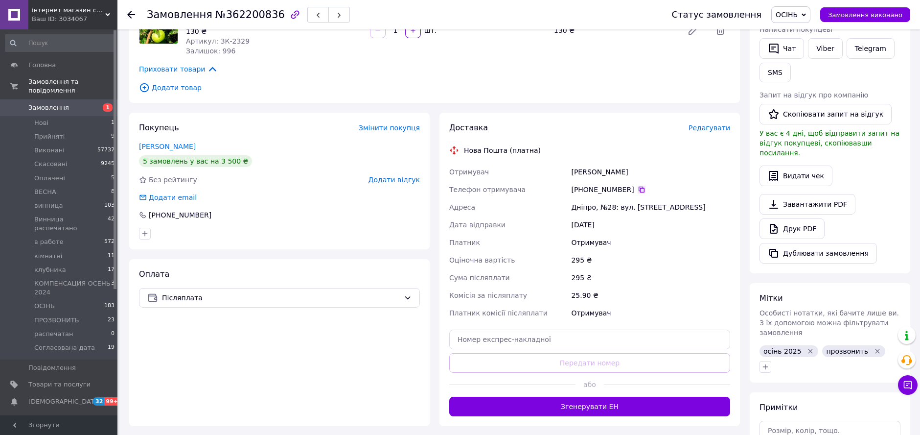
click at [639, 191] on icon at bounding box center [642, 190] width 6 height 6
click at [609, 121] on div "Доставка Редагувати Нова Пошта (платна) Отримувач Бойченко Олексій Телефон отри…" at bounding box center [590, 269] width 301 height 313
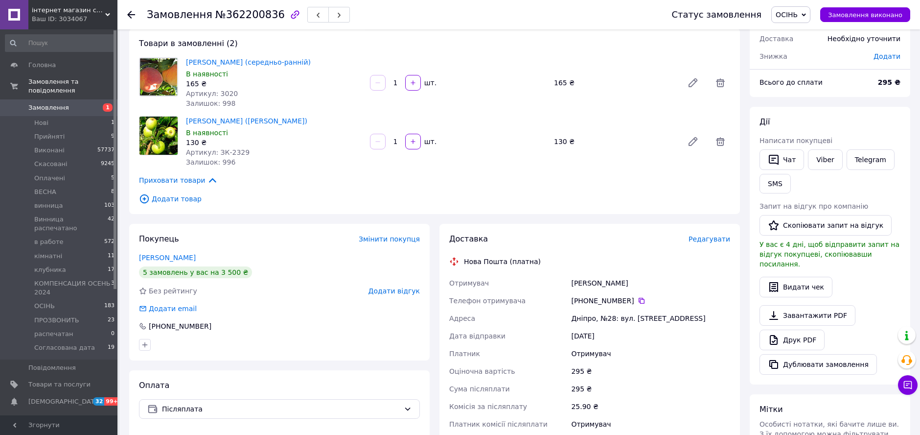
scroll to position [0, 0]
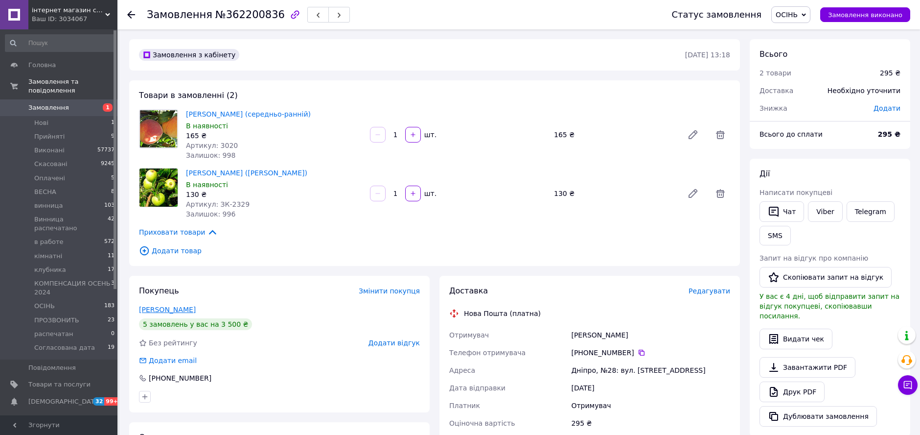
click at [187, 308] on link "Бойченко Олексій" at bounding box center [167, 309] width 57 height 8
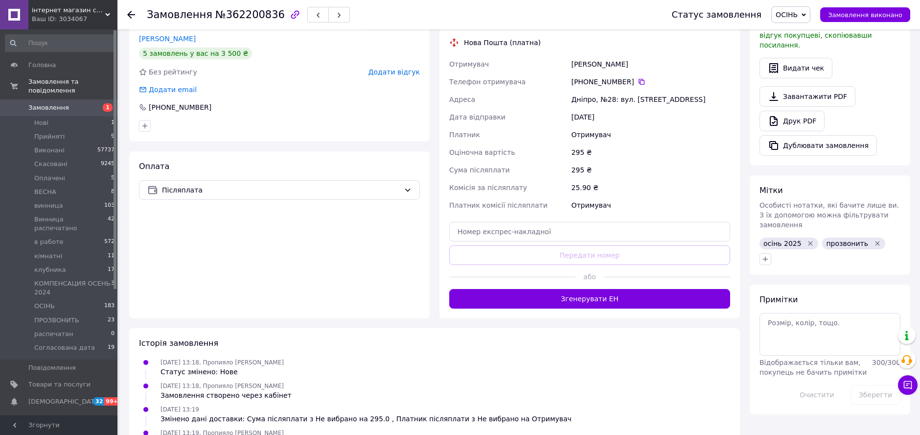
scroll to position [272, 0]
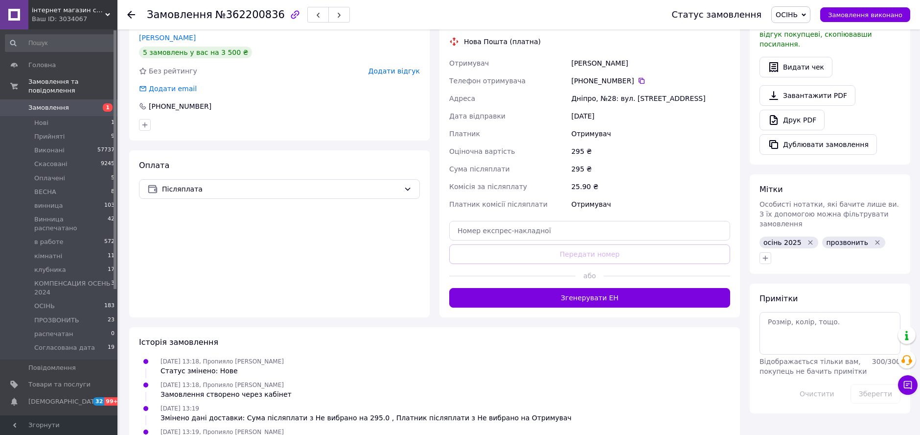
click at [766, 250] on div at bounding box center [830, 258] width 145 height 16
click at [767, 254] on icon "button" at bounding box center [766, 258] width 8 height 8
click at [797, 274] on input "text" at bounding box center [820, 284] width 110 height 20
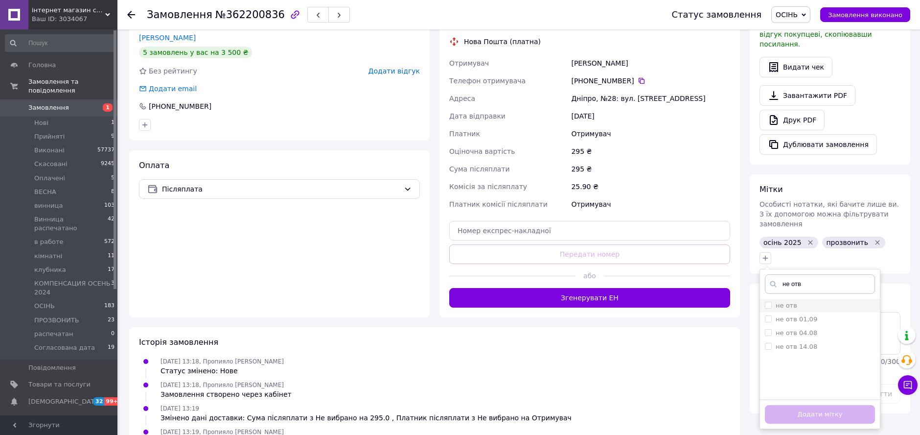
type input "не отв"
click at [769, 302] on input "не отв" at bounding box center [768, 305] width 6 height 6
checkbox input "true"
click at [834, 405] on button "Додати мітку" at bounding box center [820, 414] width 110 height 19
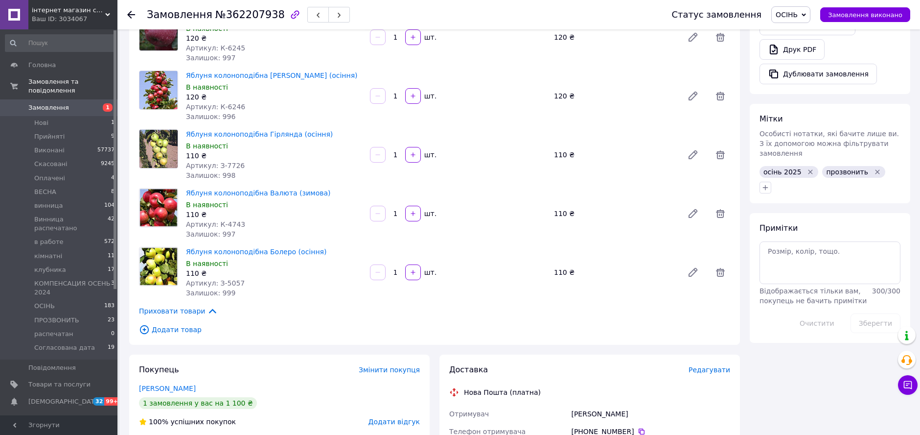
scroll to position [435, 0]
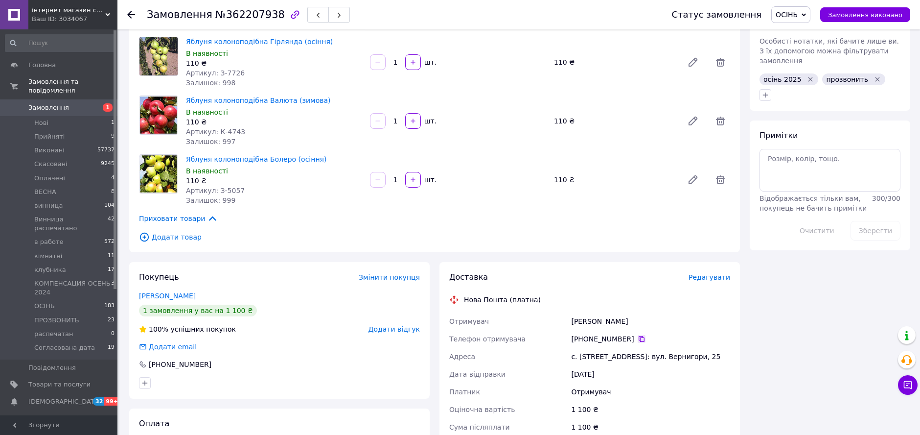
click at [638, 335] on icon at bounding box center [642, 339] width 8 height 8
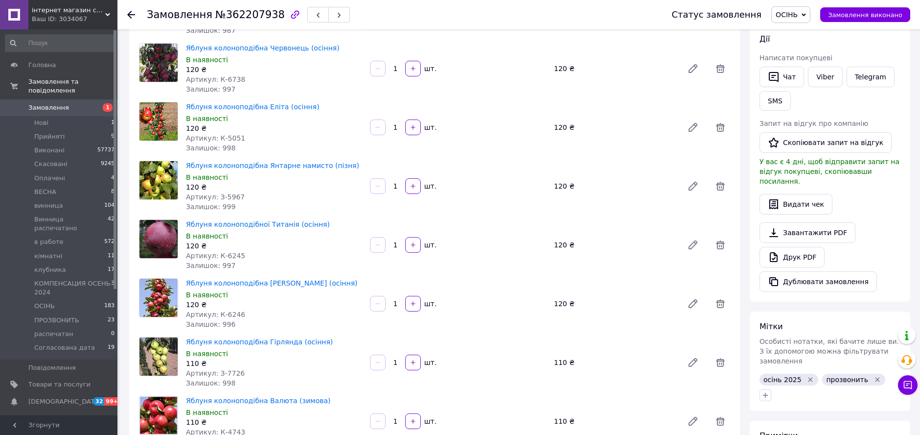
scroll to position [0, 0]
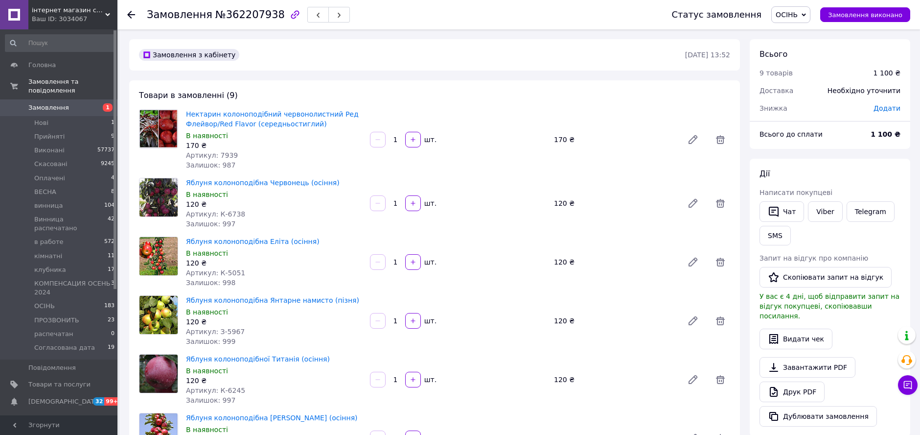
click at [648, 87] on div "Товари в замовленні (9) Нектарин колоноподібний червонолистний Ред Флейвор/Red …" at bounding box center [434, 383] width 611 height 606
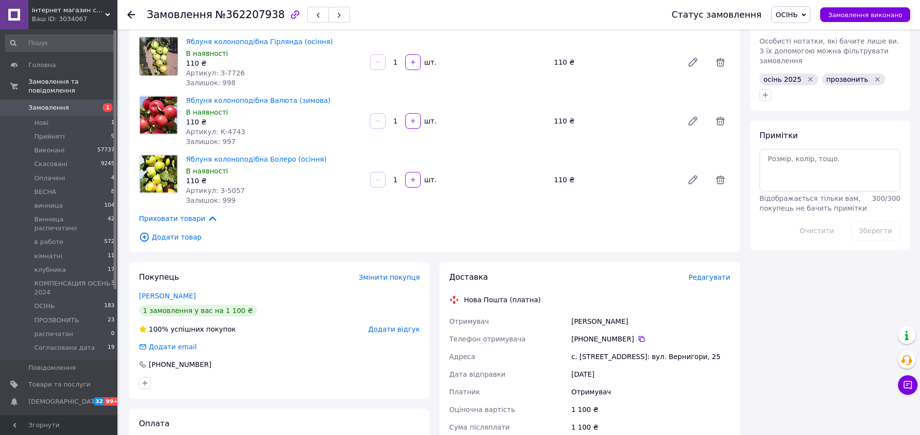
scroll to position [490, 0]
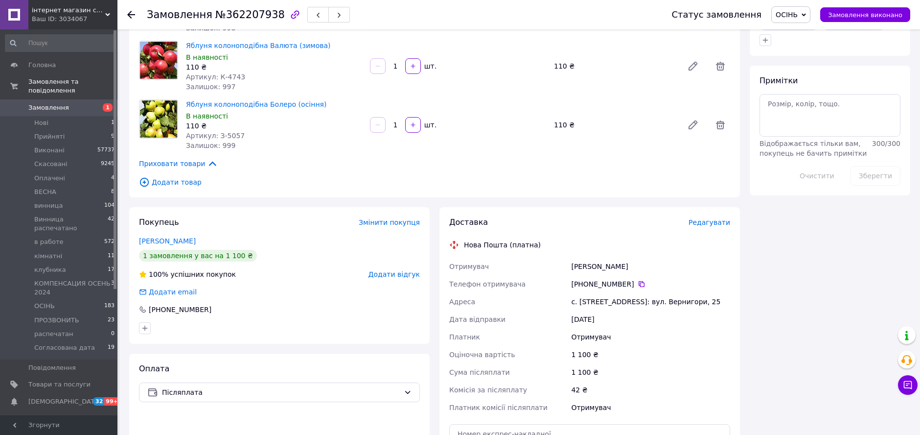
click at [603, 300] on div "с. [STREET_ADDRESS]: вул. Вернигори, 25" at bounding box center [650, 302] width 163 height 18
drag, startPoint x: 603, startPoint y: 300, endPoint x: 621, endPoint y: 300, distance: 18.6
click at [621, 300] on div "с. [STREET_ADDRESS]: вул. Вернигори, 25" at bounding box center [650, 302] width 163 height 18
drag, startPoint x: 756, startPoint y: 280, endPoint x: 773, endPoint y: 258, distance: 27.2
click at [759, 278] on div "Всього 9 товарів 1 100 ₴ Доставка Необхідно уточнити Знижка Додати Всього до сп…" at bounding box center [830, 171] width 170 height 1243
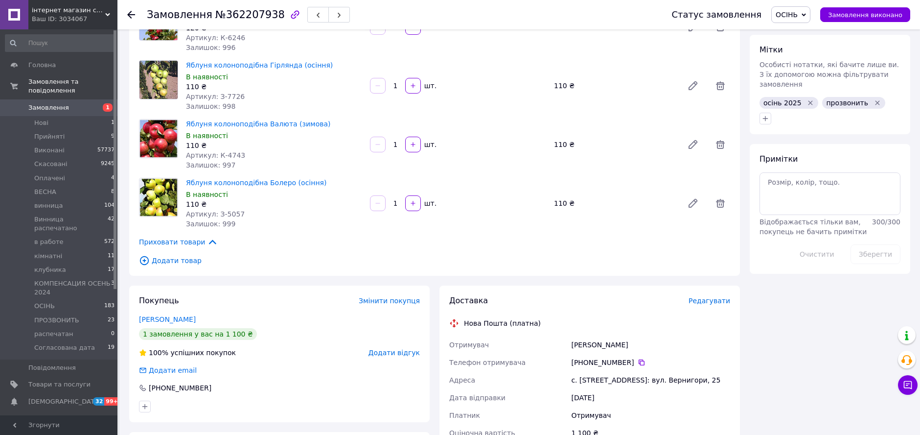
scroll to position [326, 0]
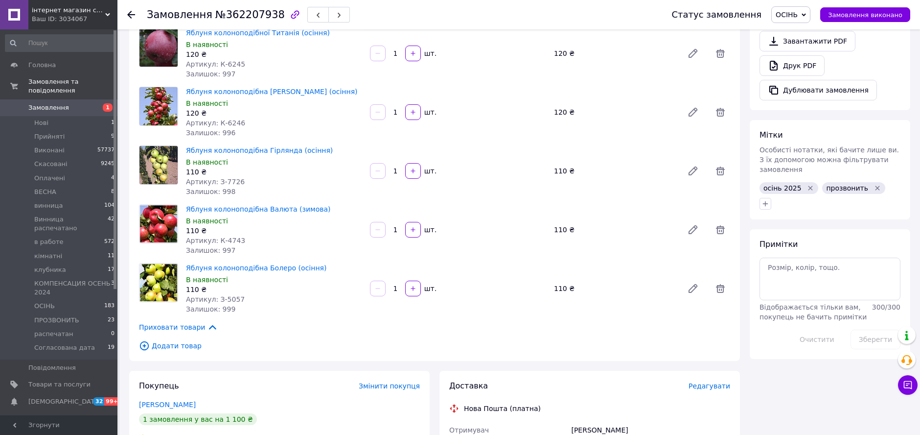
click at [807, 184] on icon "Видалити мітку" at bounding box center [811, 188] width 8 height 8
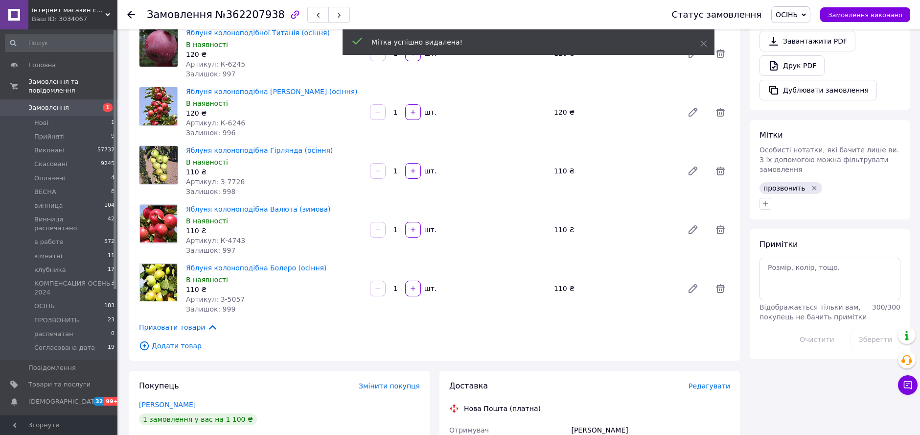
click at [811, 184] on icon "Видалити мітку" at bounding box center [815, 188] width 8 height 8
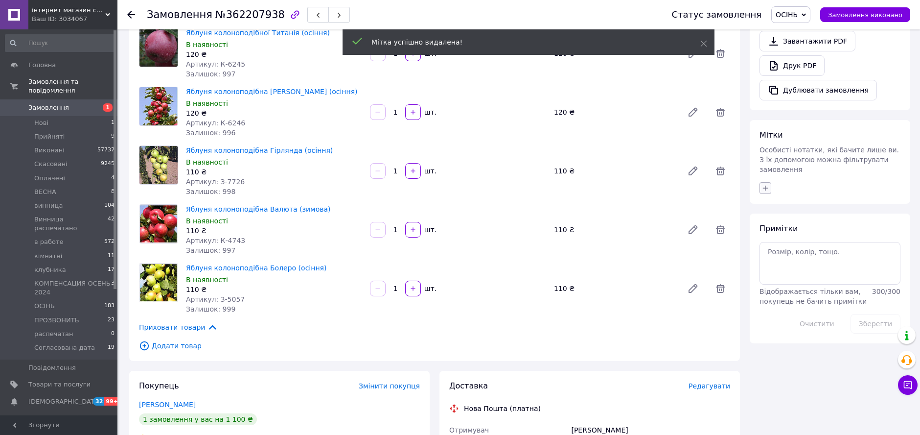
click at [766, 184] on icon "button" at bounding box center [766, 188] width 8 height 8
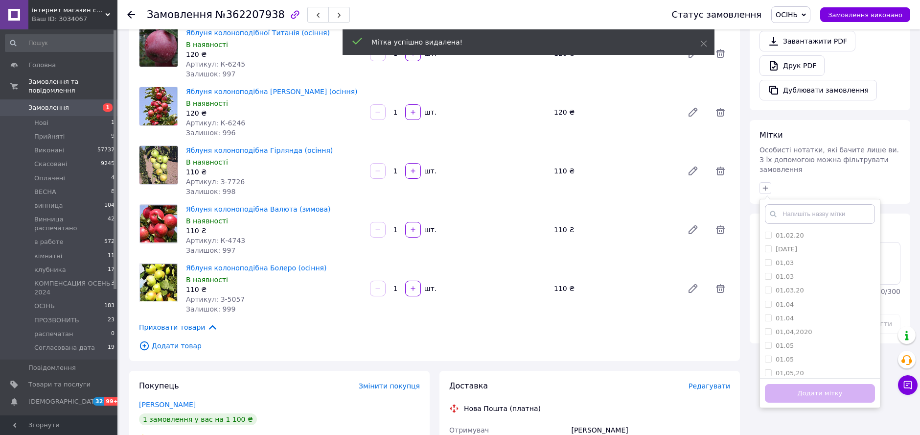
click at [808, 204] on input "text" at bounding box center [820, 214] width 110 height 20
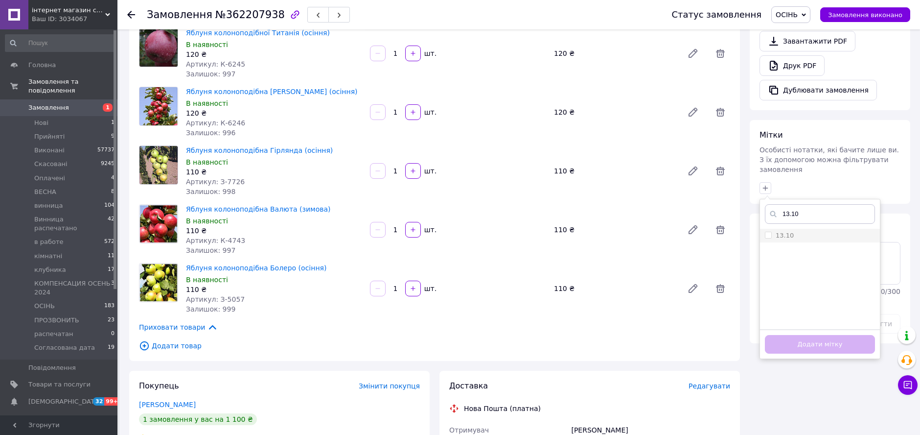
type input "13.10"
click at [769, 232] on input "13.10" at bounding box center [768, 235] width 6 height 6
checkbox input "true"
click at [837, 332] on div "Додати мітку" at bounding box center [820, 344] width 120 height 30
click at [839, 335] on button "Додати мітку" at bounding box center [820, 344] width 110 height 19
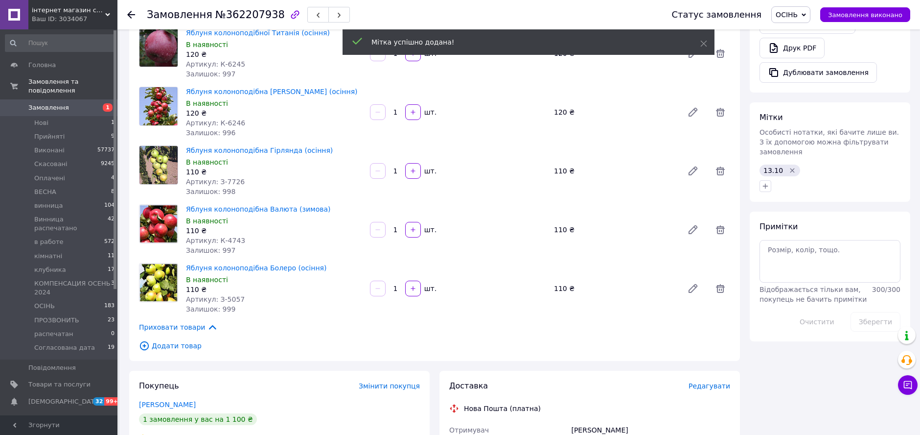
click at [790, 13] on span "ОСІНЬ" at bounding box center [787, 15] width 22 height 8
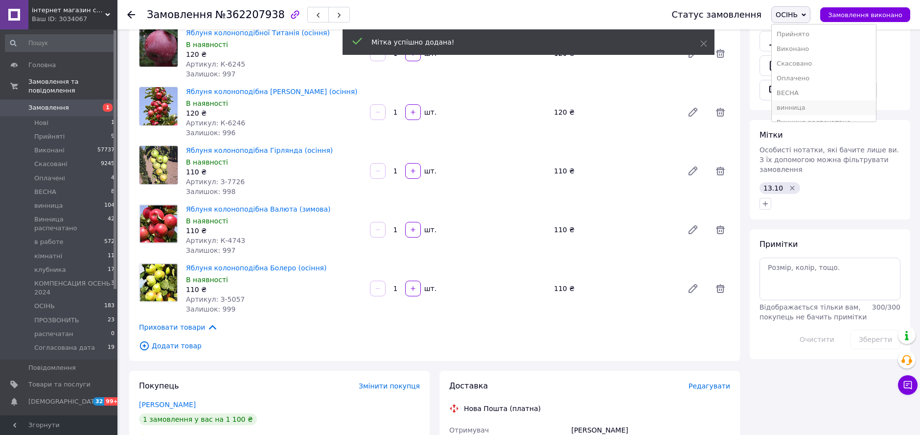
click at [828, 104] on li "винница" at bounding box center [824, 107] width 104 height 15
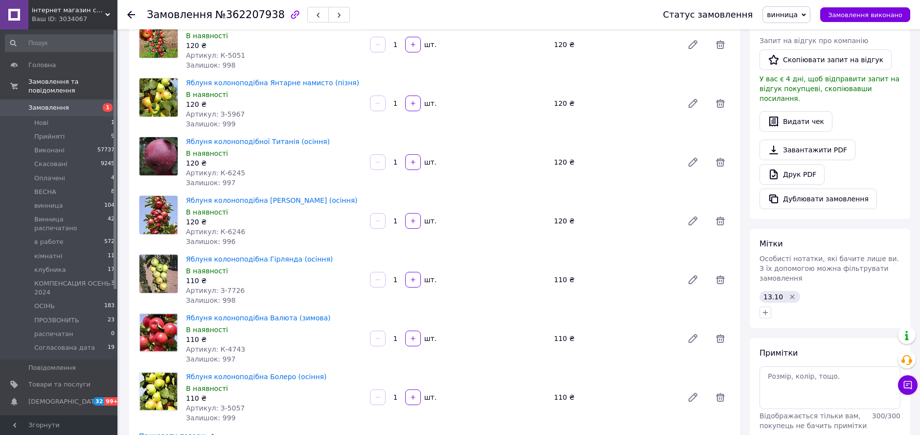
scroll to position [0, 0]
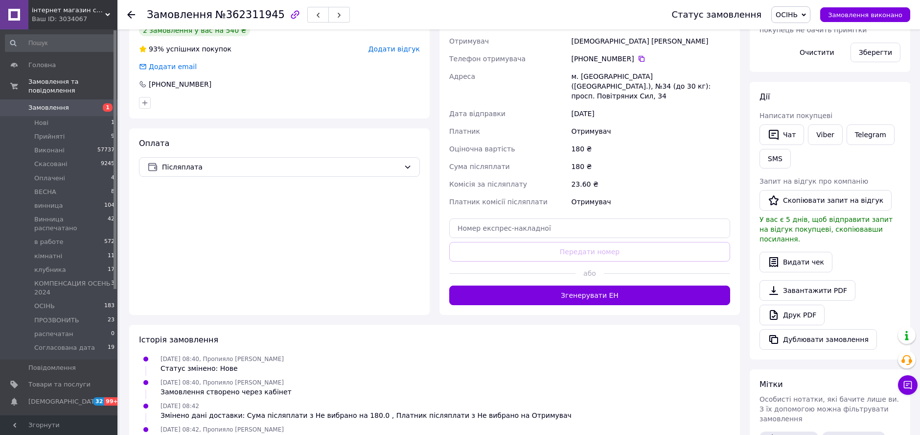
scroll to position [163, 0]
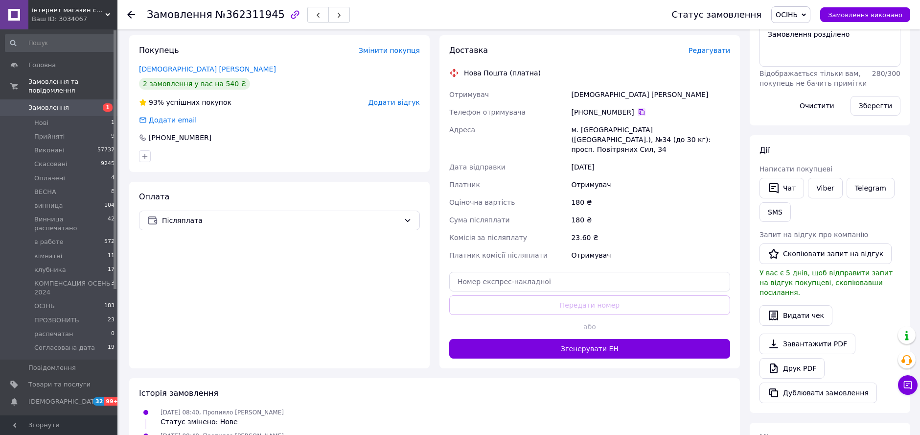
click at [639, 110] on icon at bounding box center [642, 112] width 6 height 6
drag, startPoint x: 651, startPoint y: 175, endPoint x: 703, endPoint y: 188, distance: 53.9
click at [651, 176] on div "Отримувач" at bounding box center [650, 185] width 163 height 18
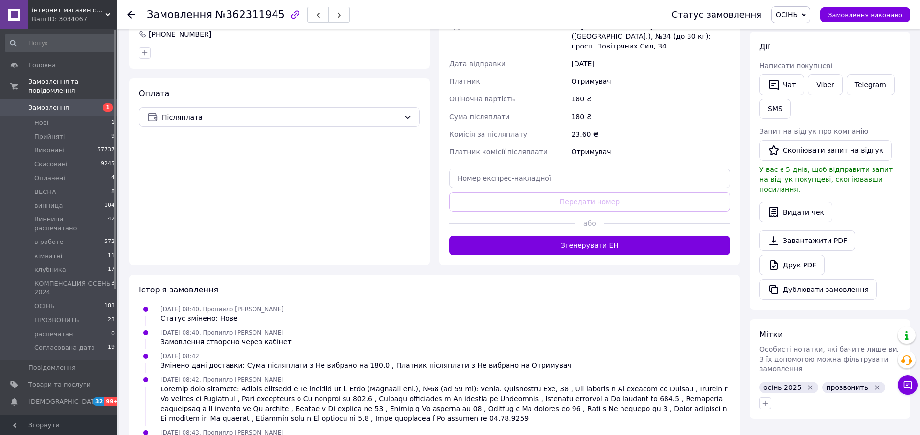
scroll to position [357, 0]
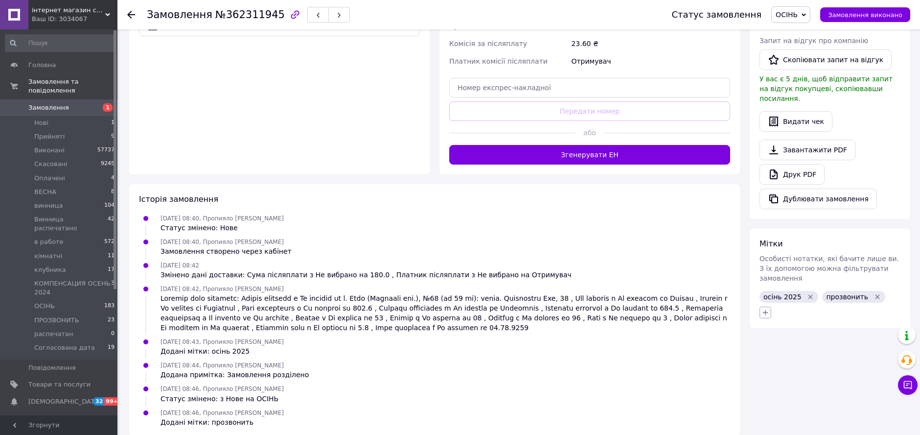
click at [768, 308] on icon "button" at bounding box center [766, 312] width 8 height 8
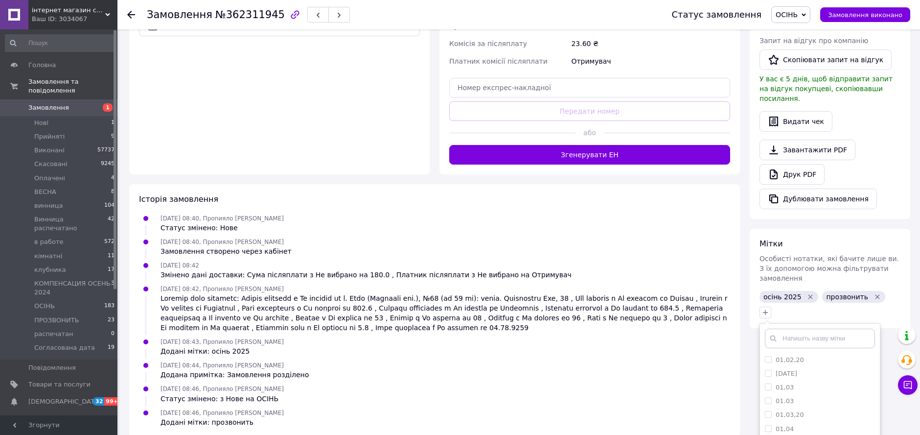
click at [795, 328] on input "text" at bounding box center [820, 338] width 110 height 20
type input "не отв"
click at [769, 356] on input "не отв" at bounding box center [768, 359] width 6 height 6
checkbox input "true"
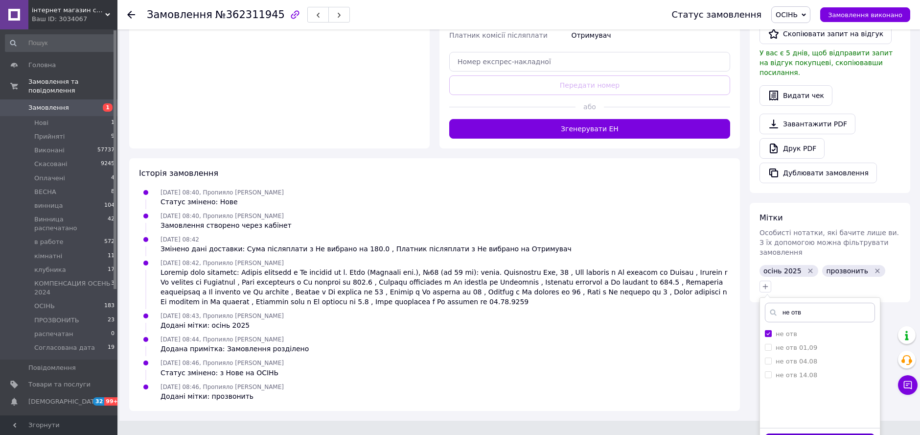
click at [819, 433] on button "Додати мітку" at bounding box center [820, 442] width 110 height 19
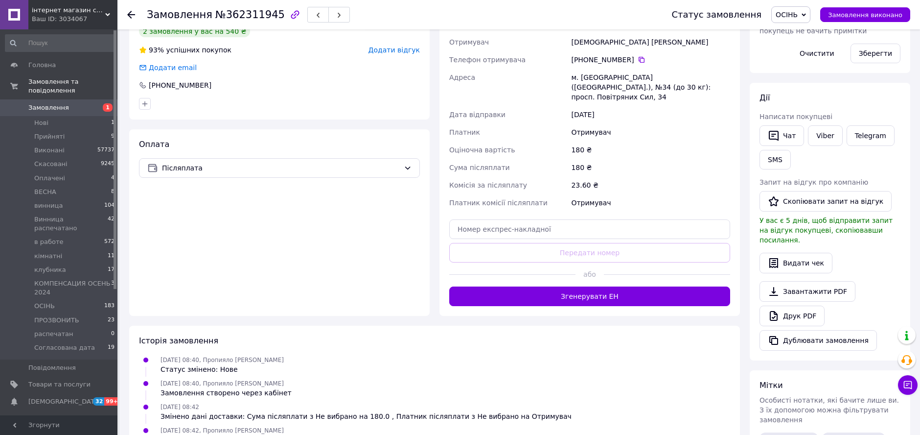
scroll to position [54, 0]
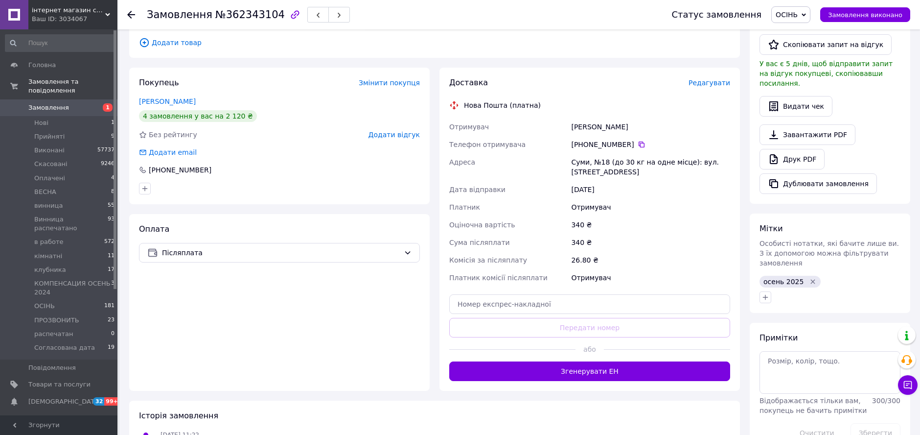
scroll to position [217, 0]
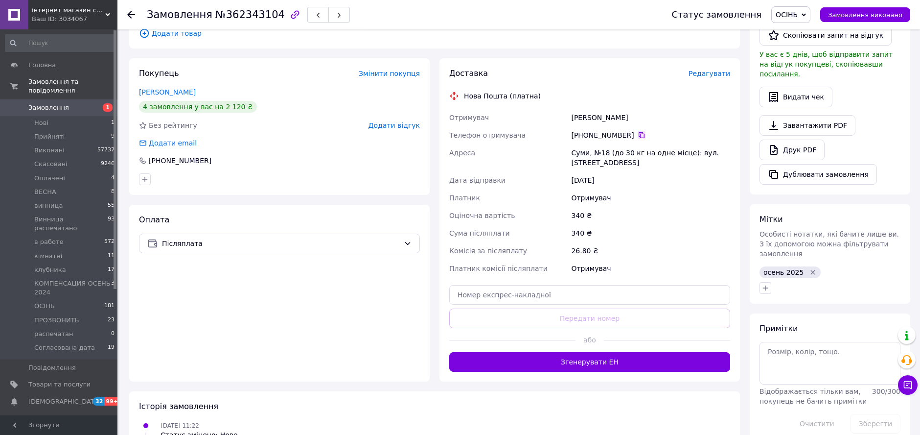
click at [638, 136] on icon at bounding box center [642, 135] width 8 height 8
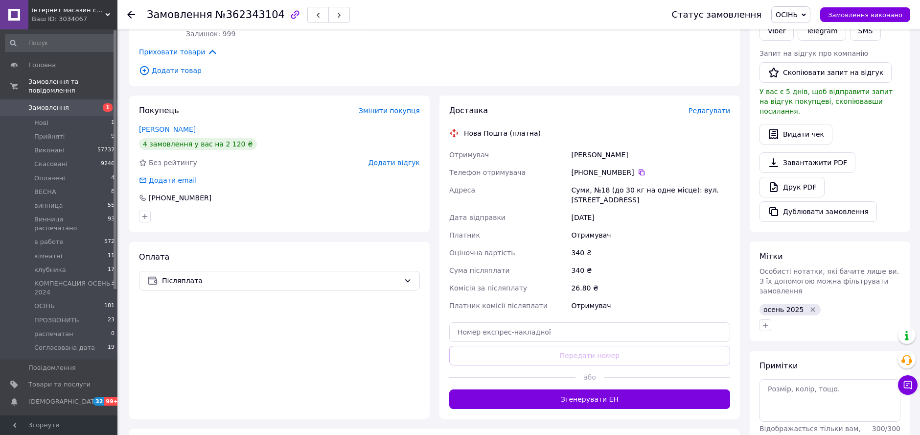
scroll to position [163, 0]
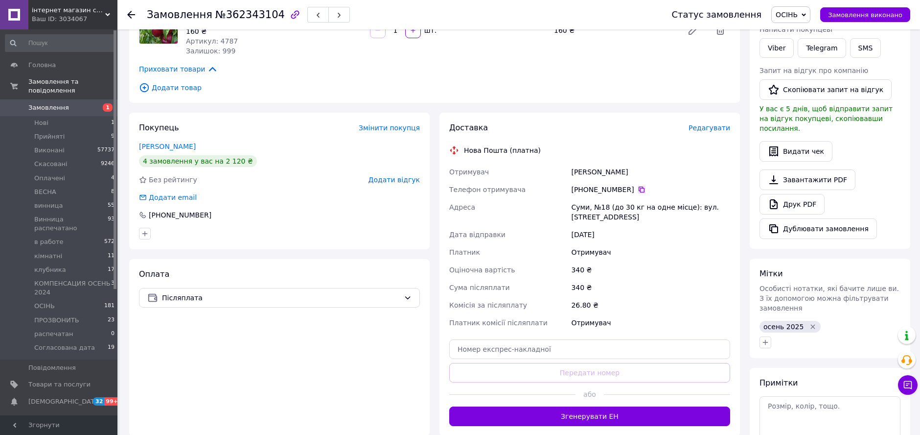
click at [638, 186] on icon at bounding box center [642, 190] width 8 height 8
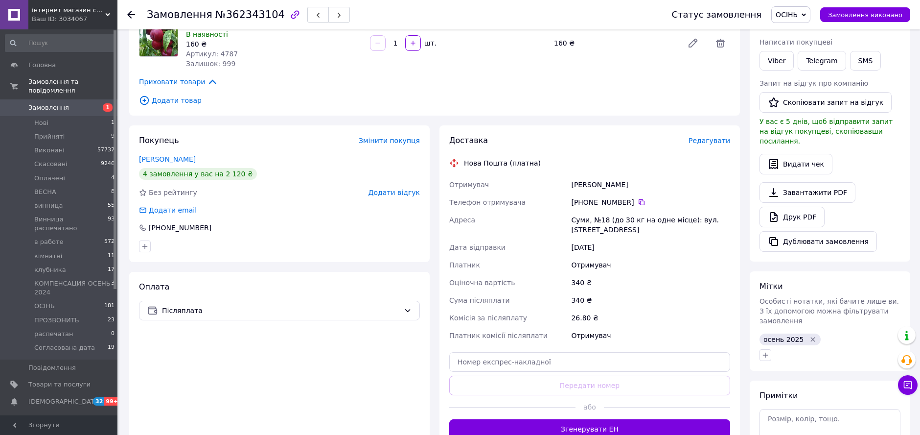
scroll to position [217, 0]
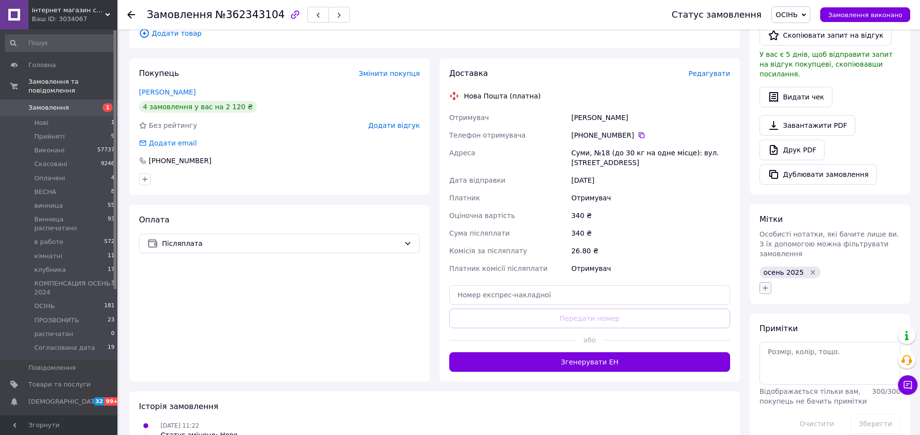
click at [770, 282] on button "button" at bounding box center [766, 288] width 12 height 12
click at [798, 304] on input "text" at bounding box center [820, 314] width 110 height 20
type input "не отв"
click at [765, 331] on input "не отв" at bounding box center [768, 334] width 6 height 6
checkbox input "true"
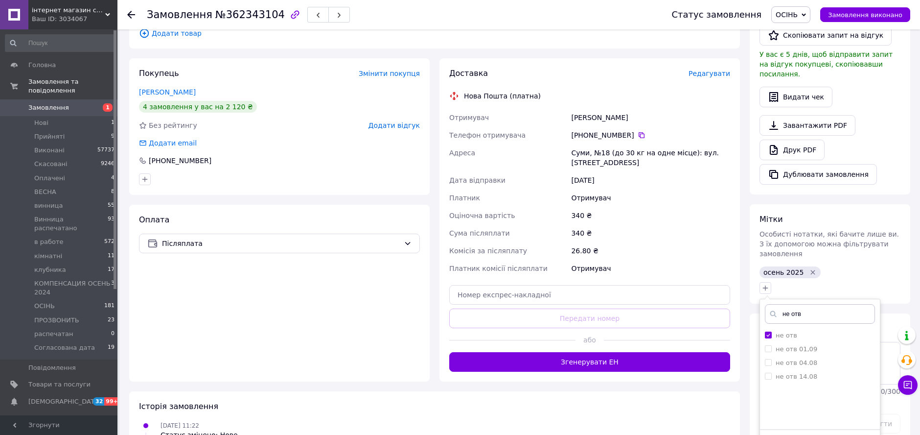
scroll to position [326, 0]
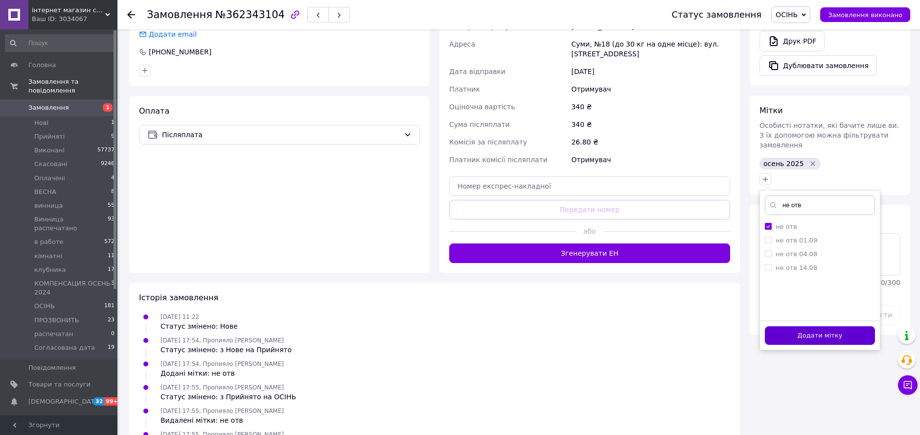
click at [831, 326] on button "Додати мітку" at bounding box center [820, 335] width 110 height 19
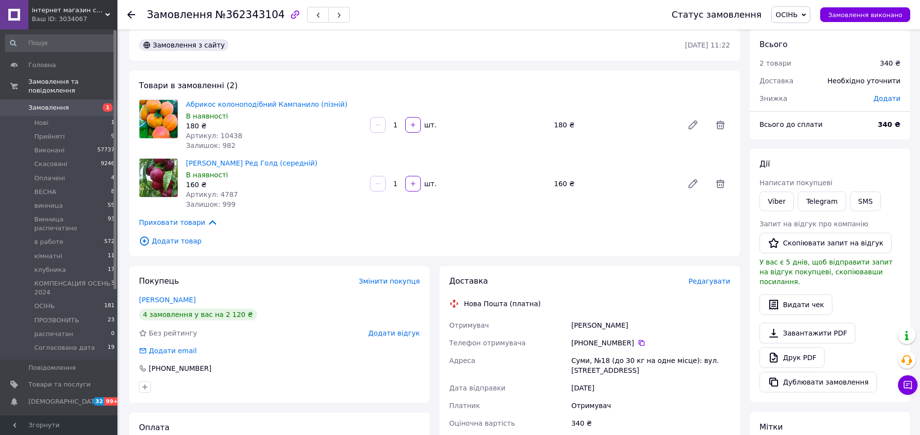
scroll to position [0, 0]
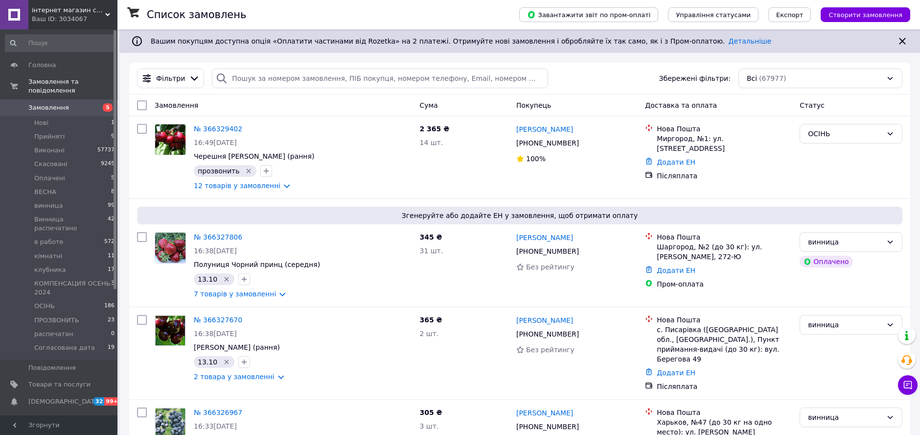
click at [863, 14] on span "Створити замовлення" at bounding box center [866, 14] width 74 height 7
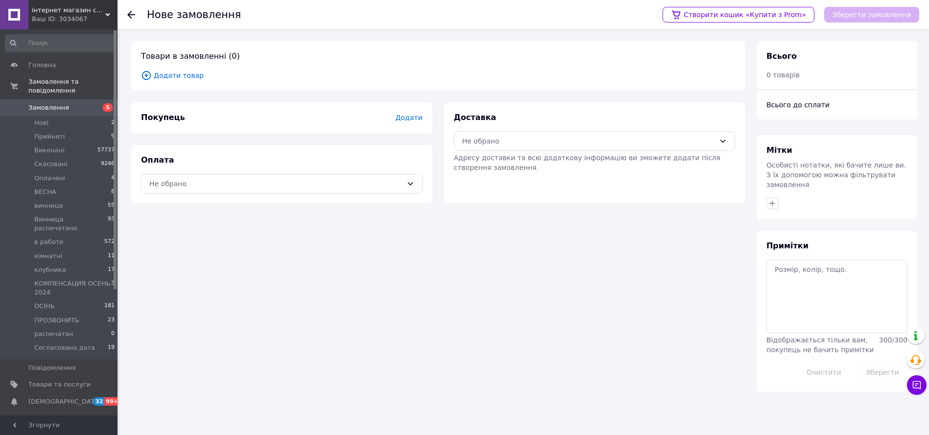
click at [163, 80] on span "Додати товар" at bounding box center [438, 75] width 594 height 11
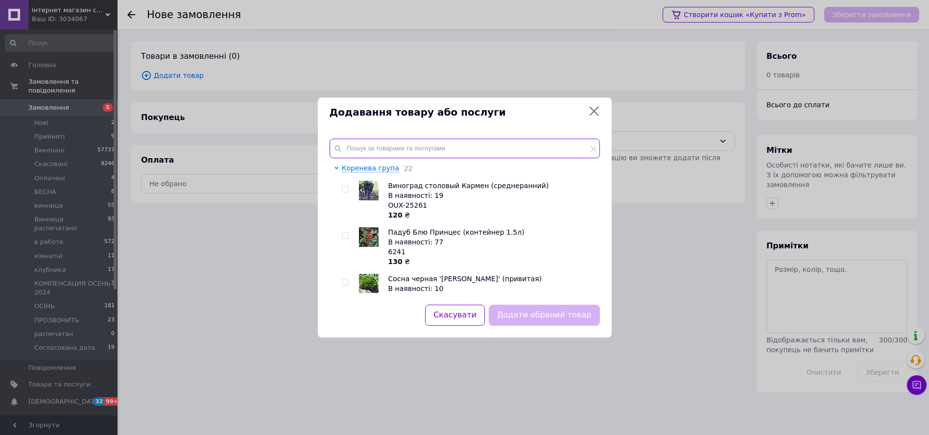
click at [414, 140] on input "text" at bounding box center [464, 149] width 270 height 20
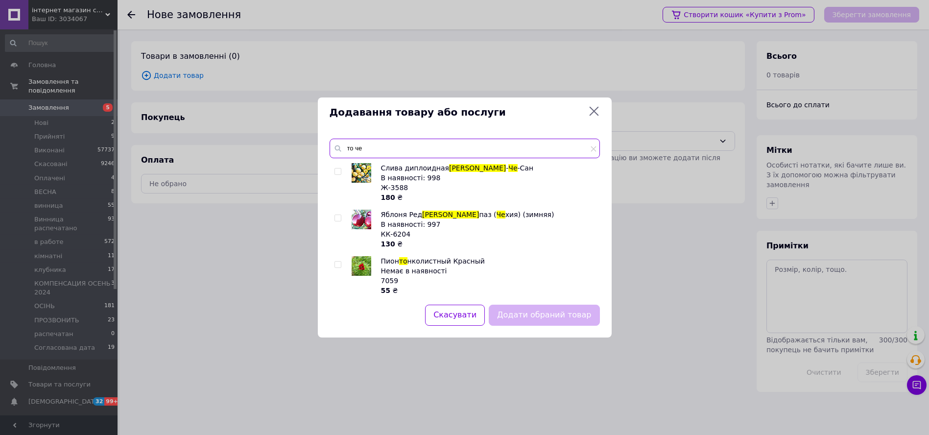
type input "то че"
click at [340, 170] on input "checkbox" at bounding box center [337, 171] width 6 height 6
checkbox input "true"
click at [350, 154] on input "то че" at bounding box center [464, 149] width 270 height 20
click at [351, 154] on input "то че" at bounding box center [464, 149] width 270 height 20
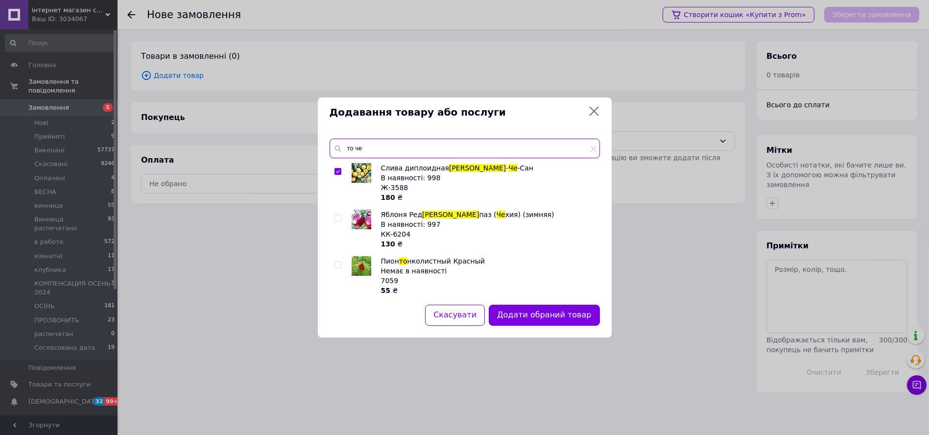
click at [357, 150] on input "то че" at bounding box center [464, 149] width 270 height 20
drag, startPoint x: 356, startPoint y: 151, endPoint x: 351, endPoint y: 150, distance: 5.4
click at [351, 150] on input "то че" at bounding box center [464, 149] width 270 height 20
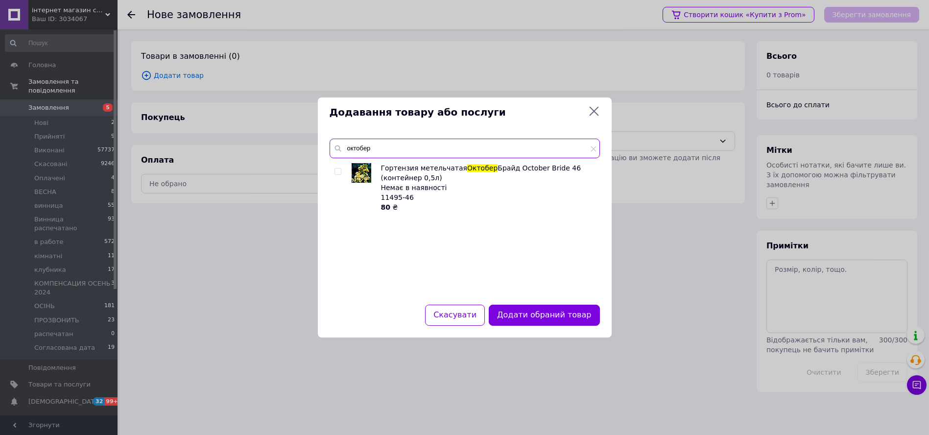
click at [371, 149] on input "октобер" at bounding box center [464, 149] width 270 height 20
type input "октоб"
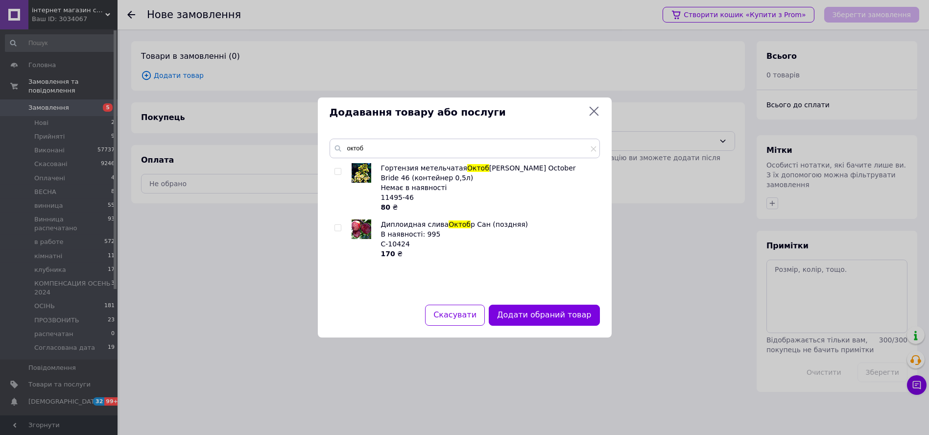
click at [337, 225] on input "checkbox" at bounding box center [337, 228] width 6 height 6
checkbox input "true"
click at [358, 140] on input "октоб" at bounding box center [464, 149] width 270 height 20
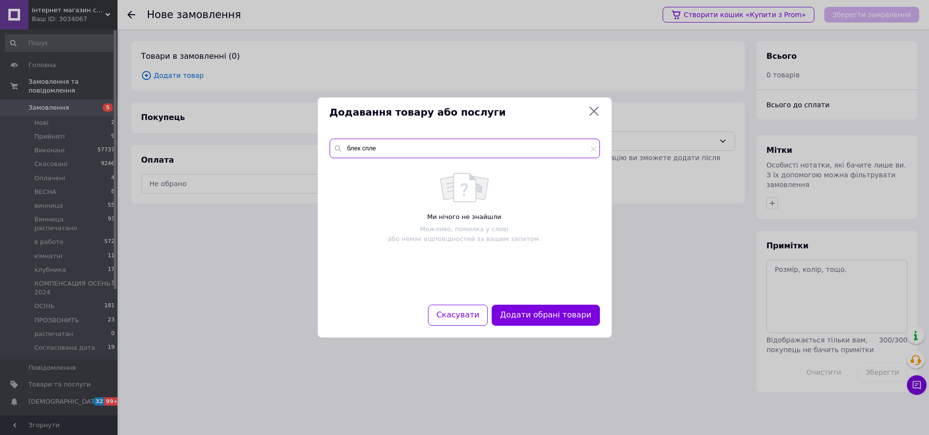
click at [377, 146] on input "блек спле" at bounding box center [464, 149] width 270 height 20
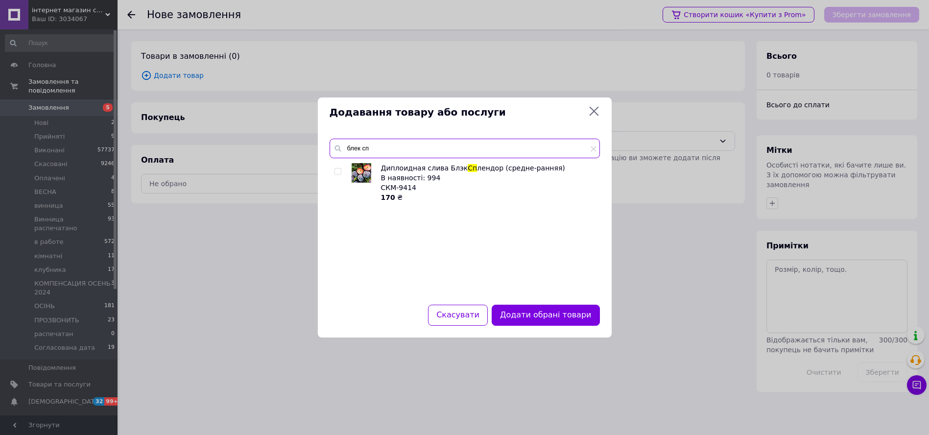
type input "блек сп"
click at [335, 170] on input "checkbox" at bounding box center [337, 171] width 6 height 6
checkbox input "true"
click at [555, 314] on button "Додати обрані товари" at bounding box center [545, 314] width 108 height 21
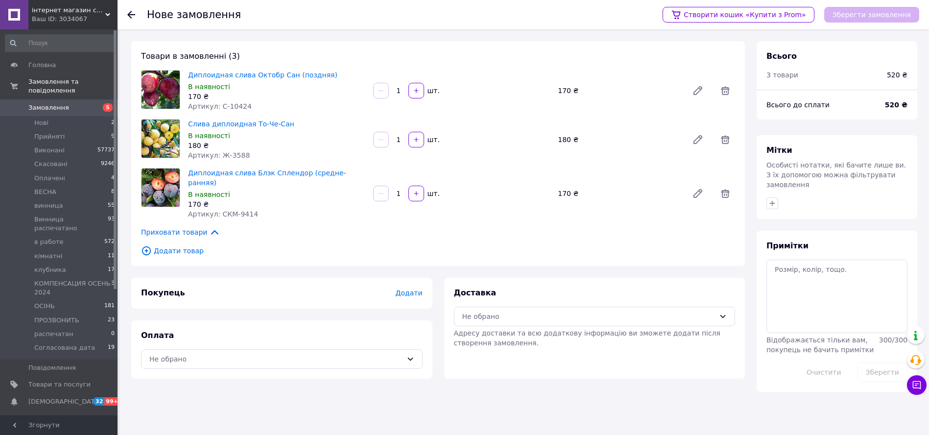
click at [410, 289] on span "Додати" at bounding box center [408, 293] width 27 height 8
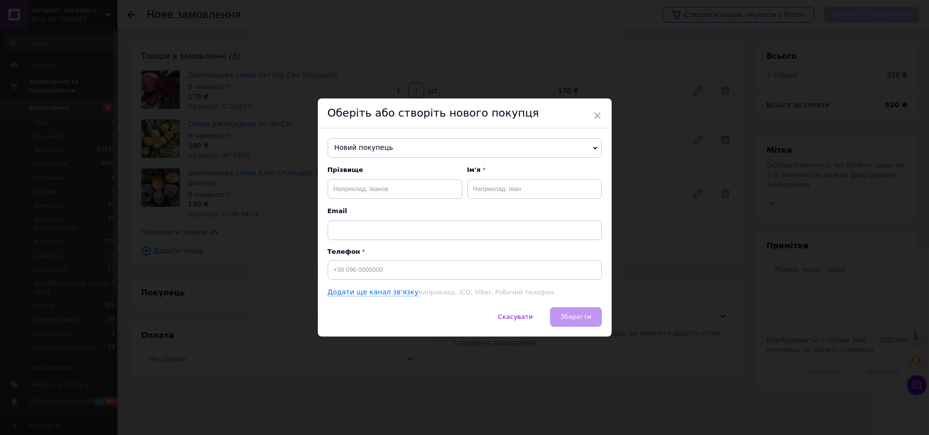
click at [394, 152] on span "Новий покупець" at bounding box center [464, 148] width 274 height 20
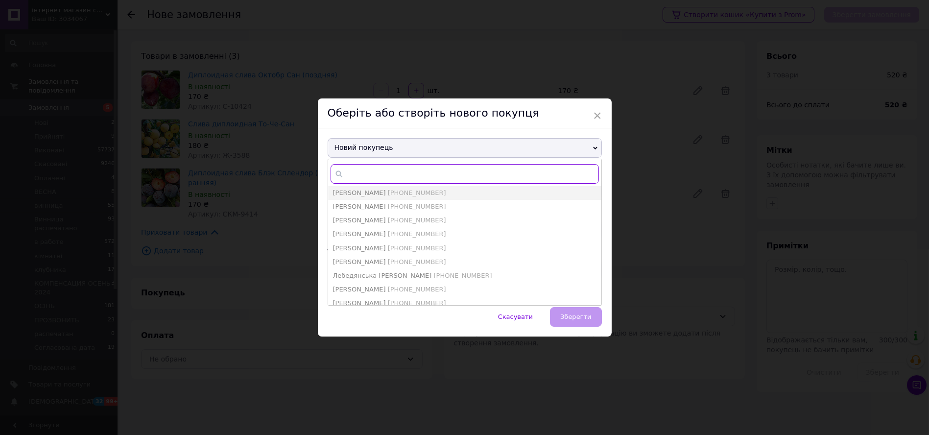
click at [387, 178] on input "text" at bounding box center [464, 174] width 268 height 20
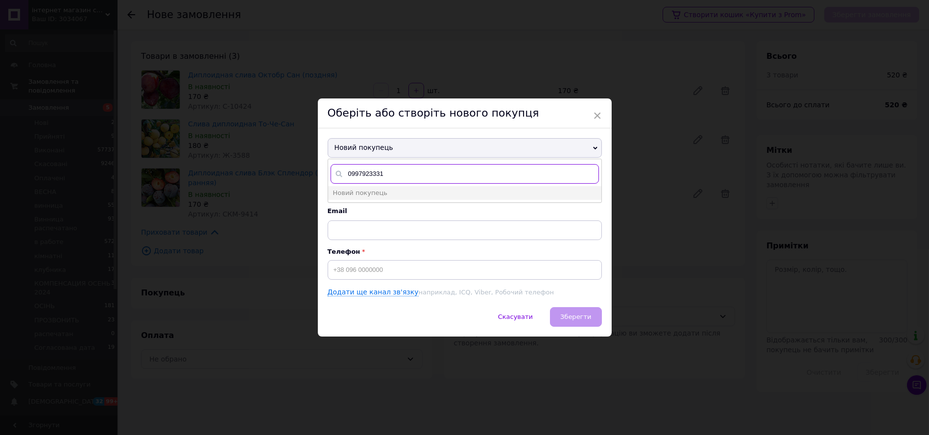
drag, startPoint x: 384, startPoint y: 167, endPoint x: 347, endPoint y: 168, distance: 37.7
click at [347, 168] on input "0997923331" at bounding box center [464, 174] width 268 height 20
type input "0997923331"
click at [352, 272] on input at bounding box center [464, 270] width 274 height 20
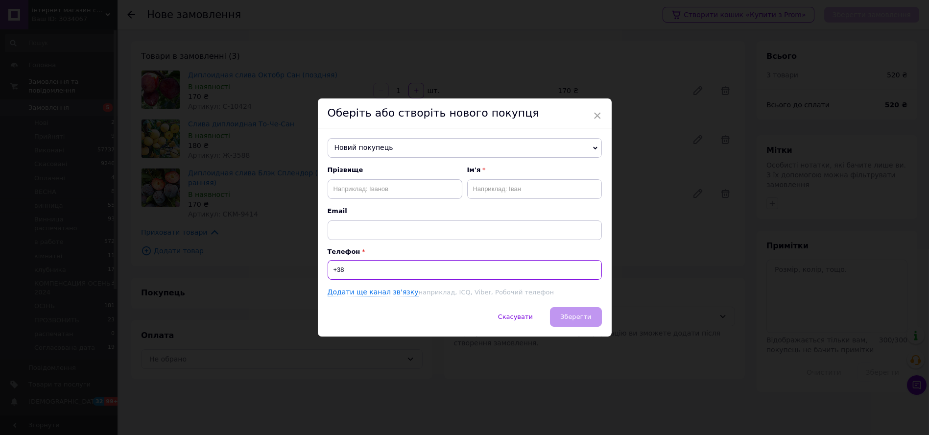
paste input "0997923331"
type input "+380997923331"
click at [412, 194] on input "text" at bounding box center [394, 189] width 135 height 20
type input "Андрійчук"
click at [474, 189] on input "text" at bounding box center [534, 189] width 135 height 20
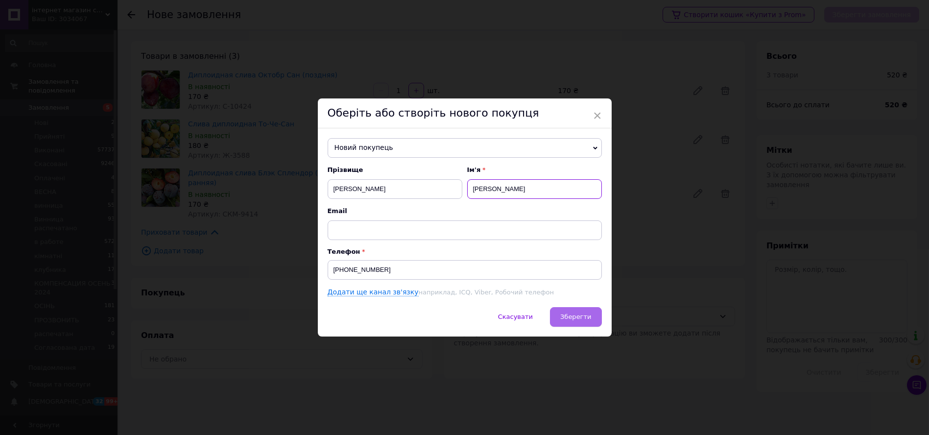
type input "Олександр"
click at [577, 308] on button "Зберегти" at bounding box center [575, 317] width 51 height 20
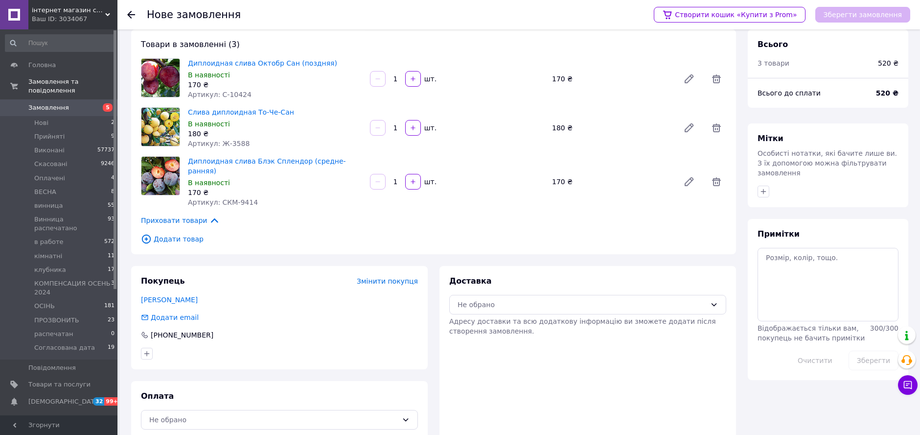
scroll to position [18, 0]
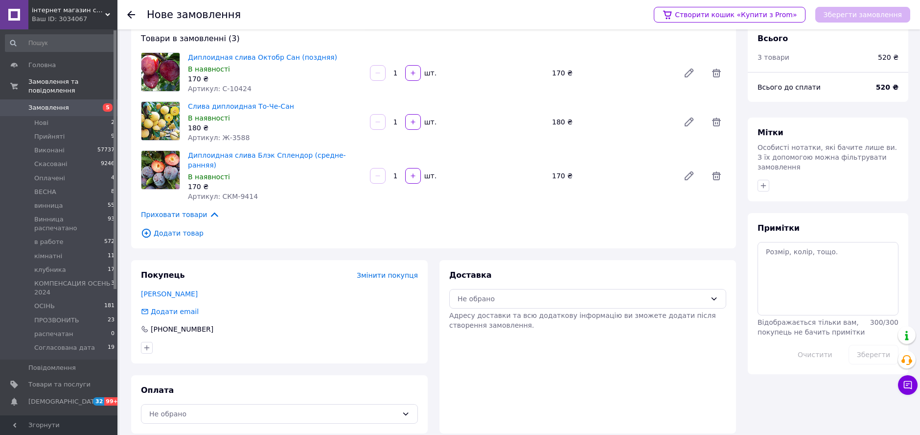
click at [226, 413] on div "Оплата Не обрано" at bounding box center [279, 404] width 297 height 58
drag, startPoint x: 227, startPoint y: 401, endPoint x: 219, endPoint y: 398, distance: 7.7
click at [226, 408] on div "Не обрано" at bounding box center [273, 413] width 249 height 11
click at [211, 358] on div "Післяплата" at bounding box center [279, 364] width 276 height 19
click at [543, 299] on div "Доставка Не обрано Адресу доставки та всю додаткову інформацію ви зможете додат…" at bounding box center [587, 300] width 277 height 60
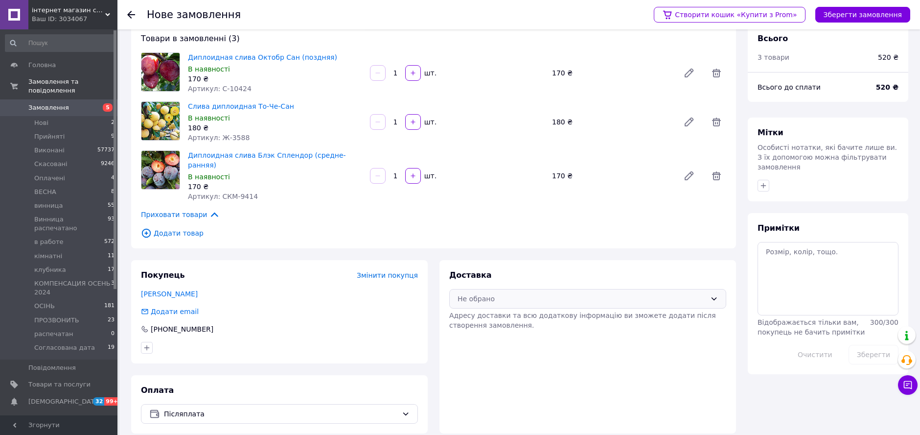
click at [545, 293] on div "Не обрано" at bounding box center [582, 298] width 249 height 11
click at [513, 309] on span "Нова Пошта (платна)" at bounding box center [595, 310] width 246 height 10
click at [881, 12] on button "Зберегти замовлення" at bounding box center [863, 15] width 95 height 16
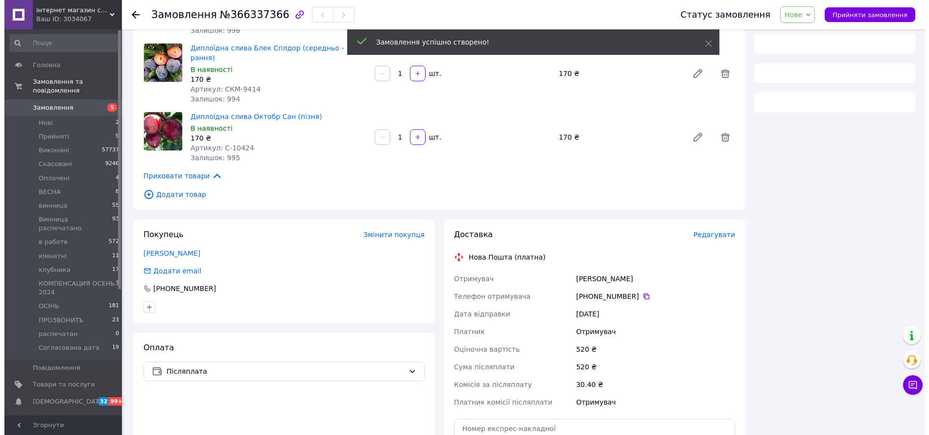
scroll to position [126, 0]
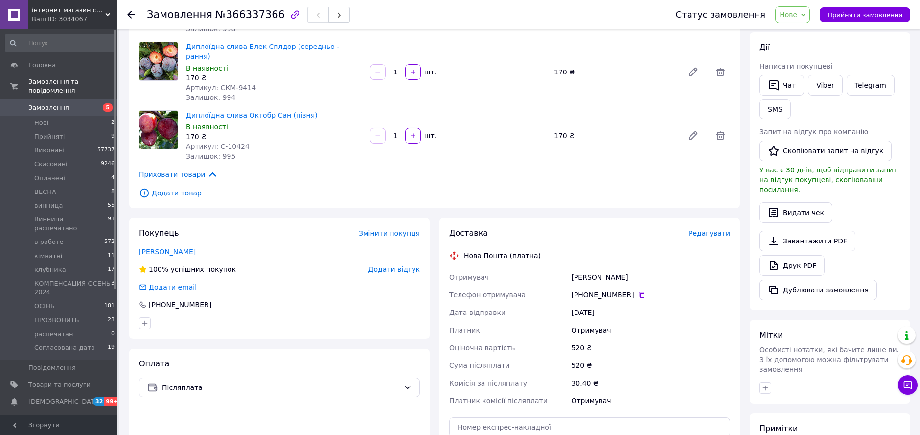
click at [705, 229] on span "Редагувати" at bounding box center [710, 233] width 42 height 8
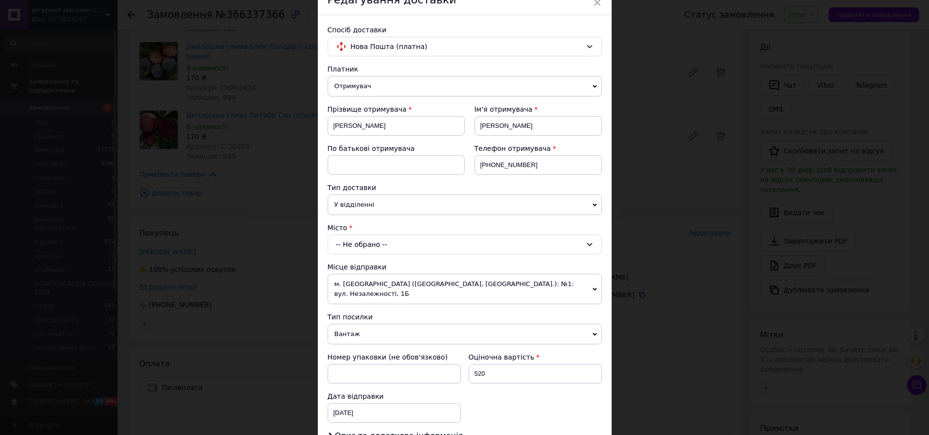
scroll to position [54, 0]
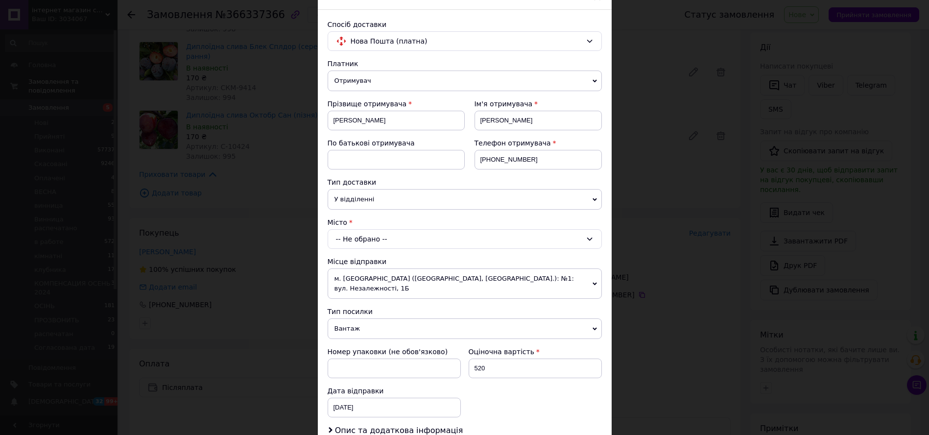
click at [406, 239] on div "-- Не обрано --" at bounding box center [464, 239] width 274 height 20
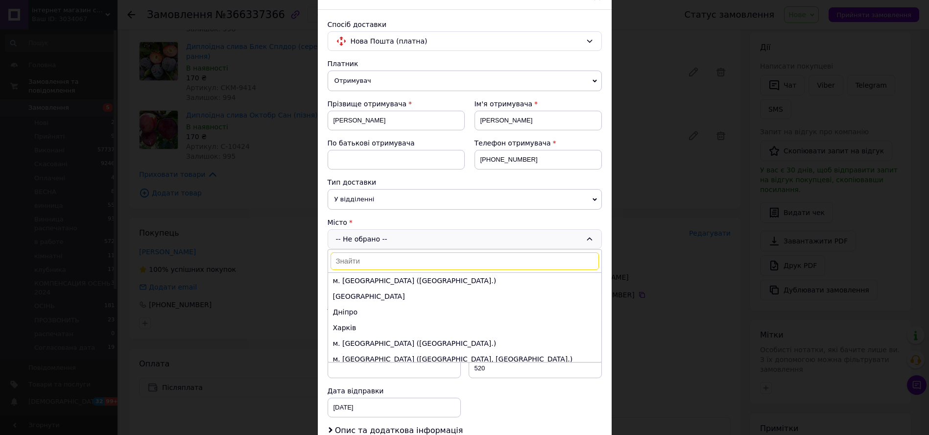
click at [408, 254] on input at bounding box center [464, 261] width 268 height 18
type input "вільнян"
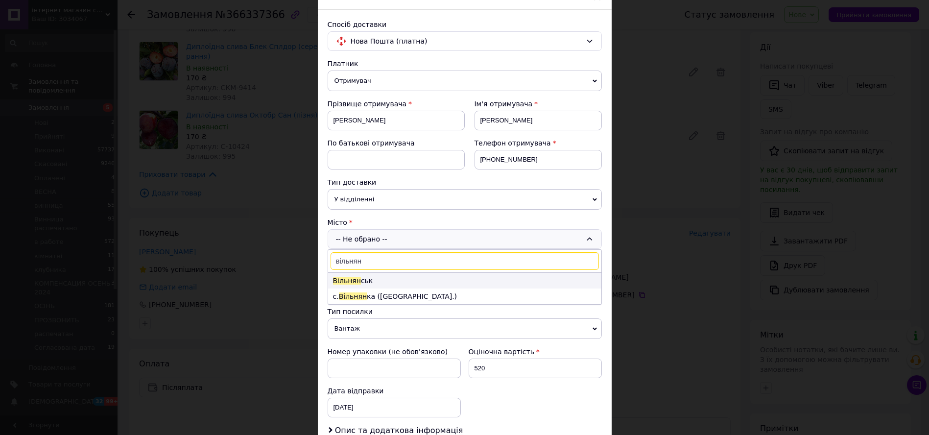
click at [400, 278] on li "Вільнян ськ" at bounding box center [464, 281] width 273 height 16
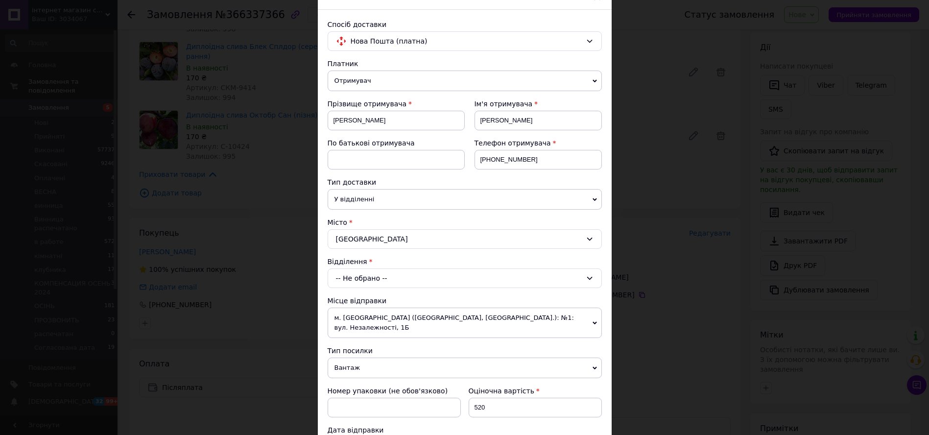
click at [377, 277] on div "-- Не обрано --" at bounding box center [464, 278] width 274 height 20
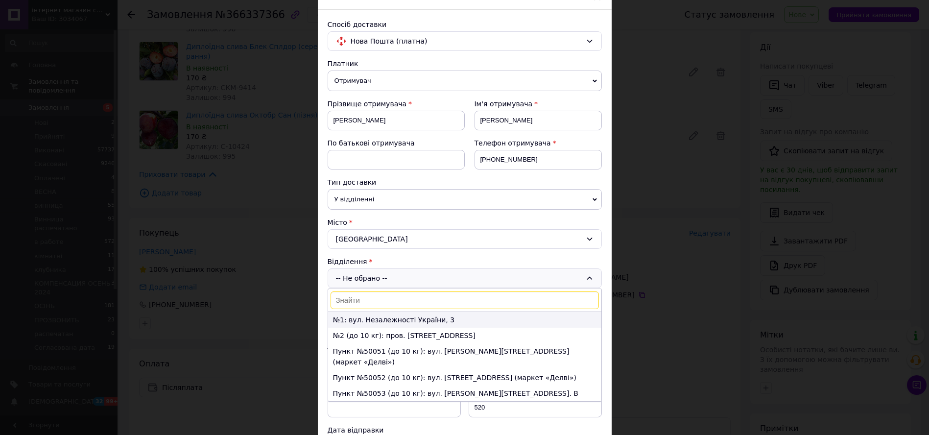
click at [408, 315] on li "№1: вул. Незалежності України, 3" at bounding box center [464, 320] width 273 height 16
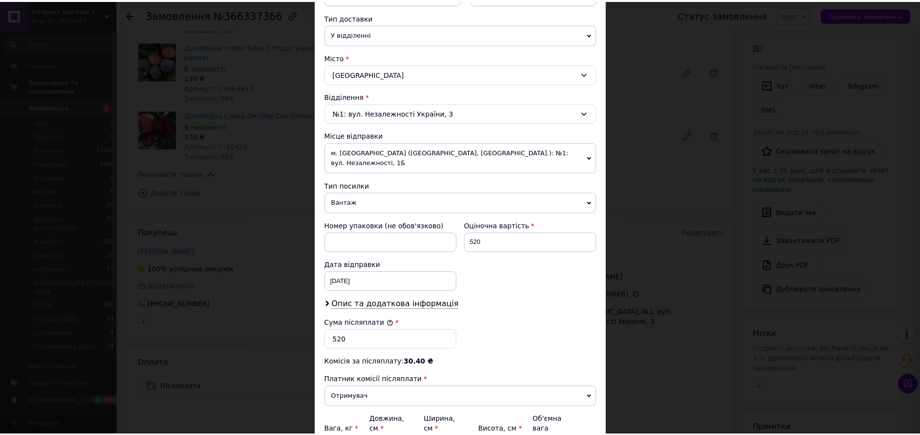
scroll to position [308, 0]
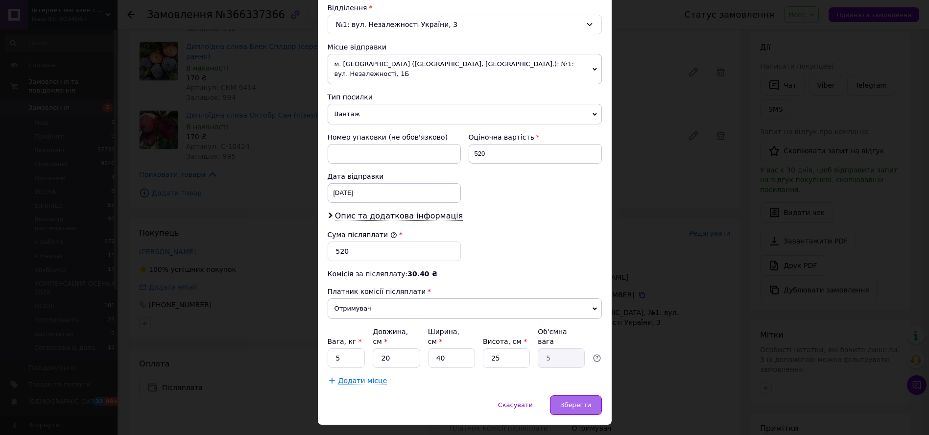
click at [574, 401] on span "Зберегти" at bounding box center [575, 404] width 31 height 7
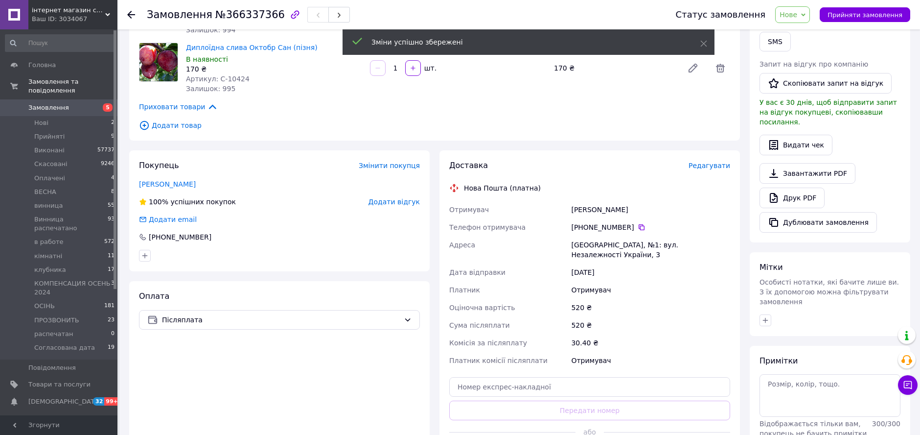
scroll to position [289, 0]
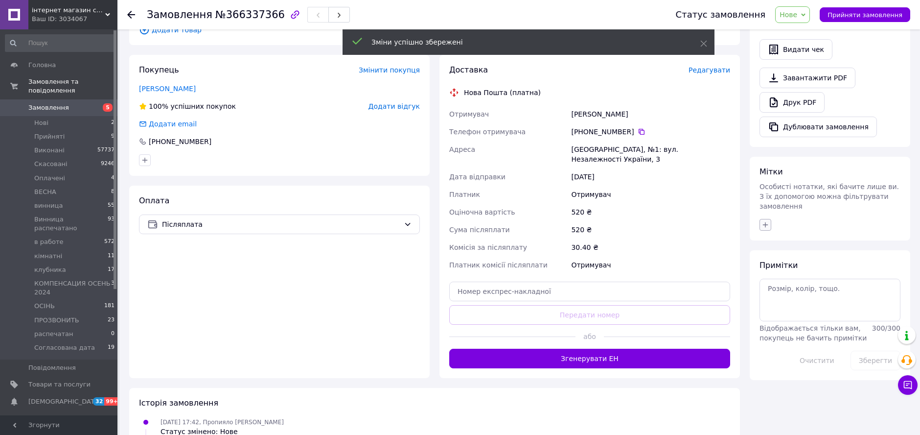
click at [767, 221] on icon "button" at bounding box center [766, 225] width 8 height 8
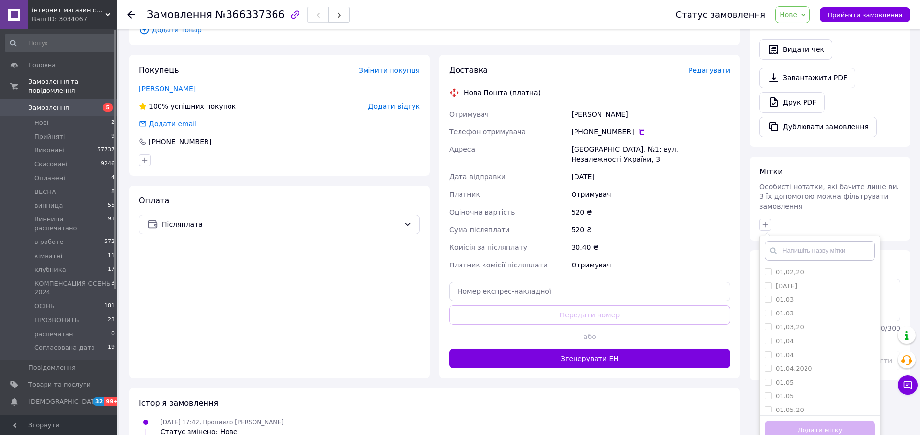
click at [822, 241] on input "text" at bounding box center [820, 251] width 110 height 20
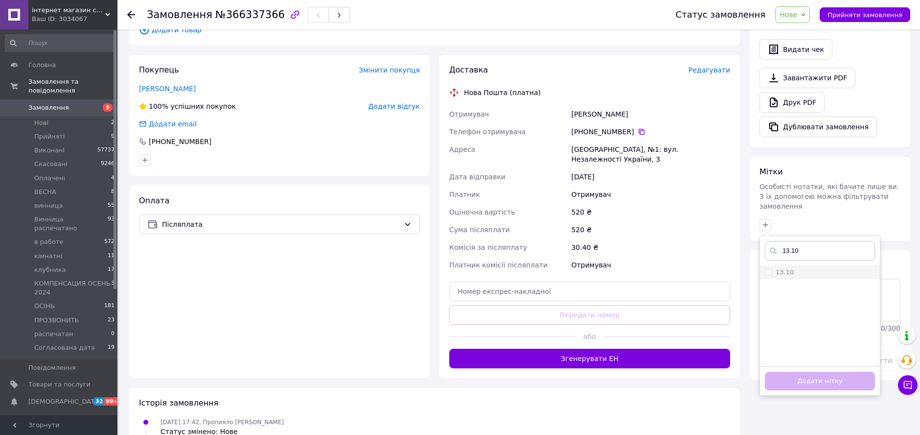
type input "13.10"
click at [767, 268] on input "13.10" at bounding box center [768, 271] width 6 height 6
checkbox input "true"
click at [816, 372] on button "Додати мітку" at bounding box center [820, 381] width 110 height 19
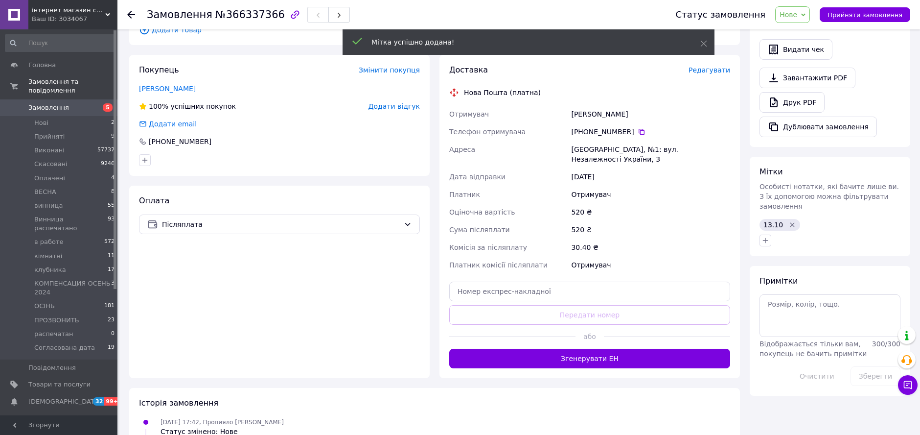
click at [797, 16] on span "Нове" at bounding box center [789, 15] width 18 height 8
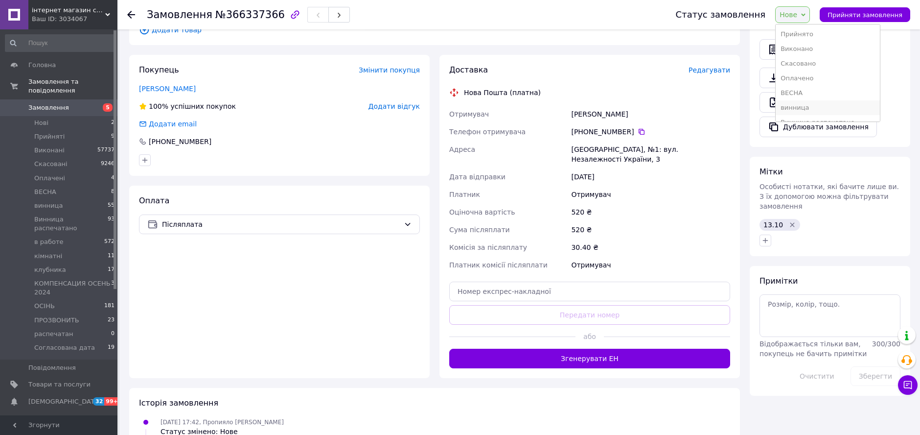
click at [821, 105] on li "винница" at bounding box center [828, 107] width 104 height 15
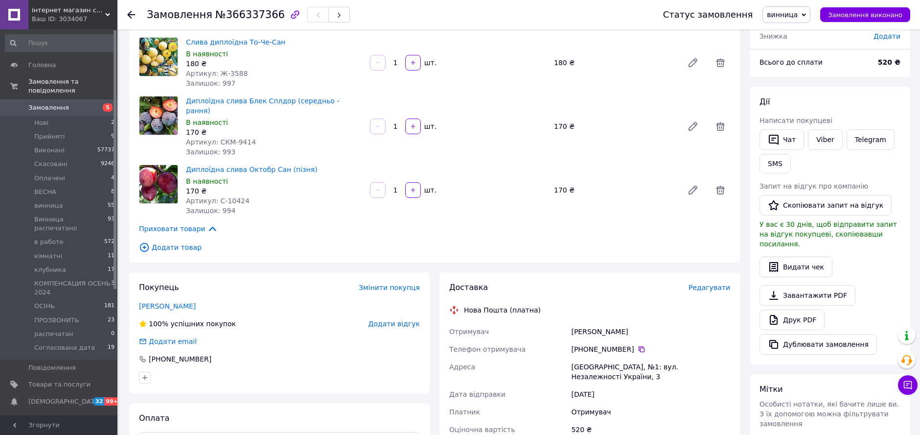
scroll to position [0, 0]
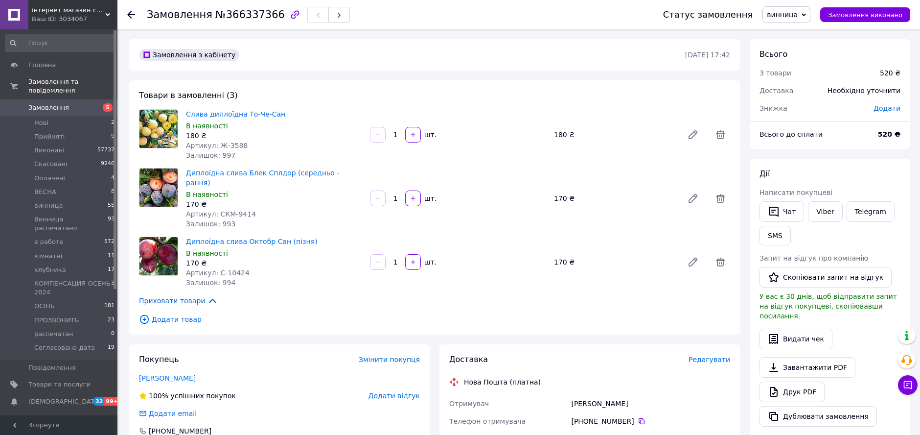
click at [560, 104] on div "Товари в замовленні (3) Слива диплоїдна То-Че-Сан В наявності 180 ₴ Артикул: Ж-…" at bounding box center [434, 207] width 611 height 254
click at [129, 15] on use at bounding box center [131, 15] width 8 height 8
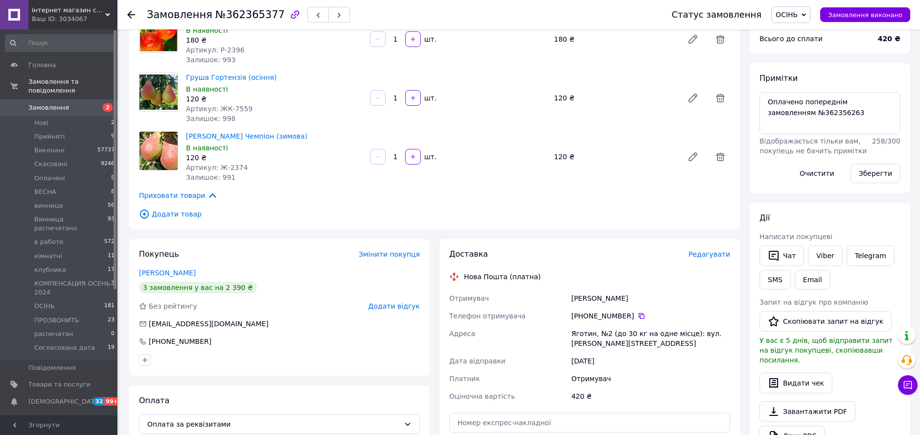
scroll to position [217, 0]
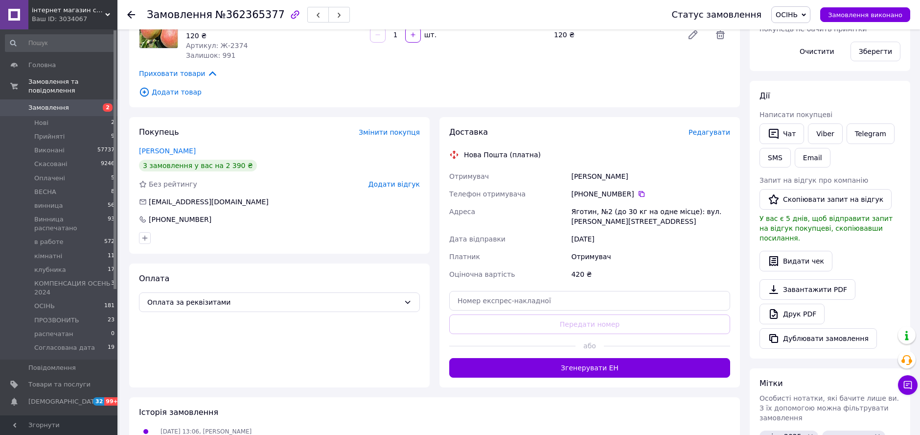
click at [633, 198] on div "+380 50 184 93 37" at bounding box center [650, 194] width 159 height 10
click at [638, 195] on icon at bounding box center [642, 194] width 8 height 8
click at [637, 113] on div "Замовлення з кабінету 17.09.2025 • 13:06 Товари в замовленні (3) Черешня присад…" at bounding box center [434, 212] width 621 height 780
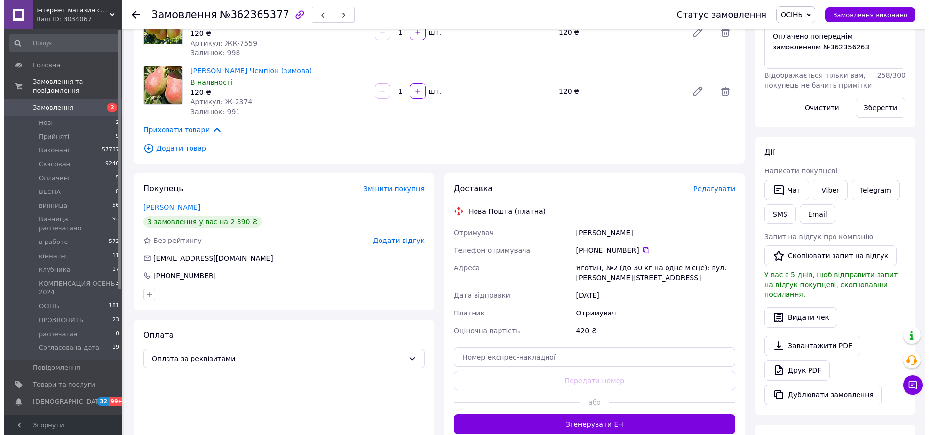
scroll to position [109, 0]
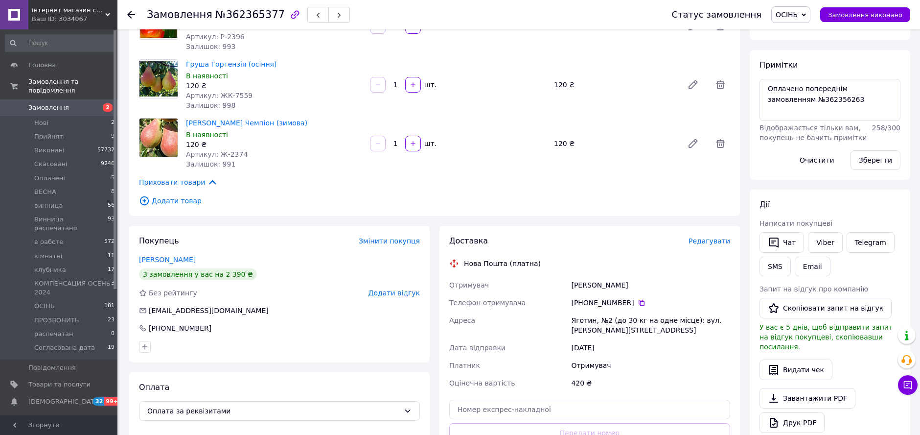
click at [647, 128] on div "Груша Гранд Чемпіон (зимова) В наявності 120 ₴ Артикул: Ж-2374 Залишок: 991 1  …" at bounding box center [458, 143] width 552 height 55
click at [587, 320] on div "Яготин, №2 (до 30 кг на одне місце): вул. Котляревського, 4" at bounding box center [650, 324] width 163 height 27
drag, startPoint x: 587, startPoint y: 320, endPoint x: 601, endPoint y: 317, distance: 14.0
click at [601, 317] on div "Яготин, №2 (до 30 кг на одне місце): вул. Котляревського, 4" at bounding box center [650, 324] width 163 height 27
click at [700, 241] on span "Редагувати" at bounding box center [710, 241] width 42 height 8
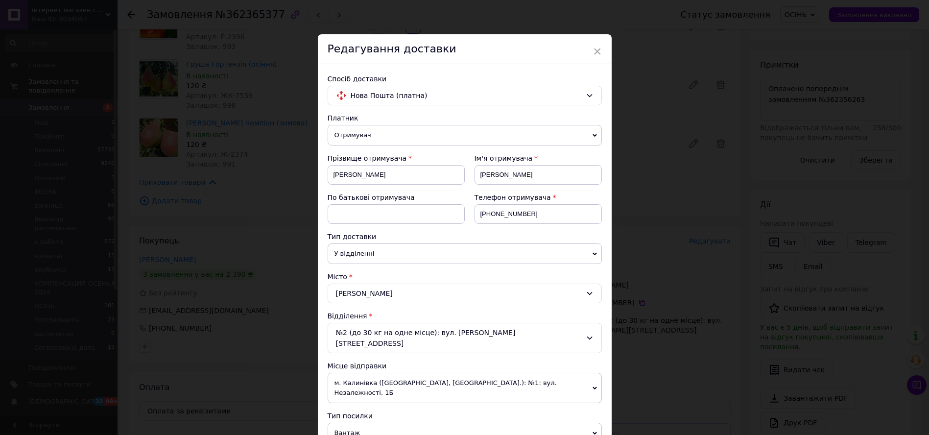
click at [453, 333] on div "№2 (до 30 кг на одне місце): вул. Котляревського, 4" at bounding box center [464, 338] width 274 height 30
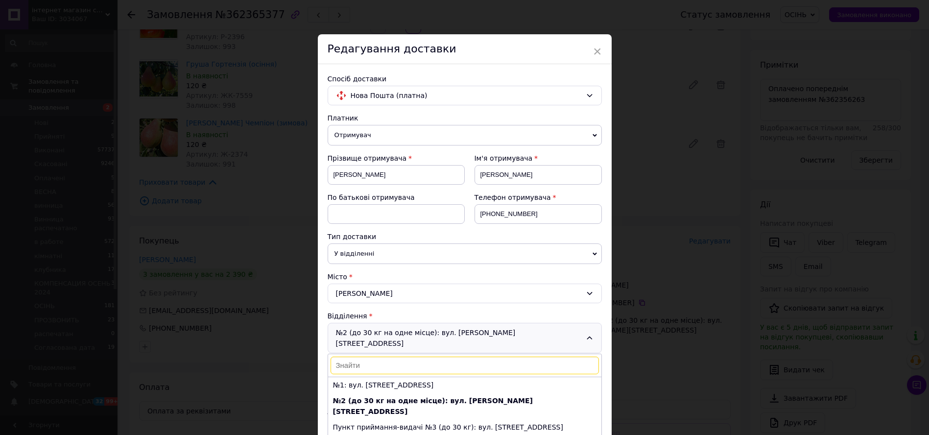
click at [563, 314] on div "Відділення" at bounding box center [464, 316] width 274 height 10
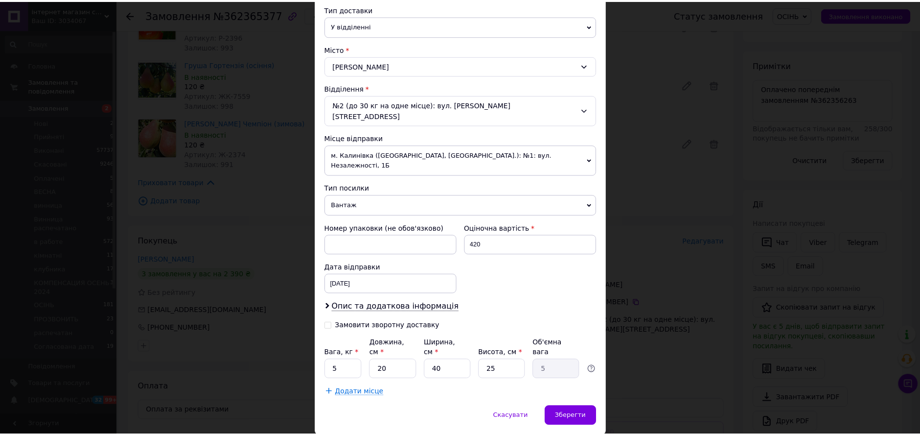
scroll to position [229, 0]
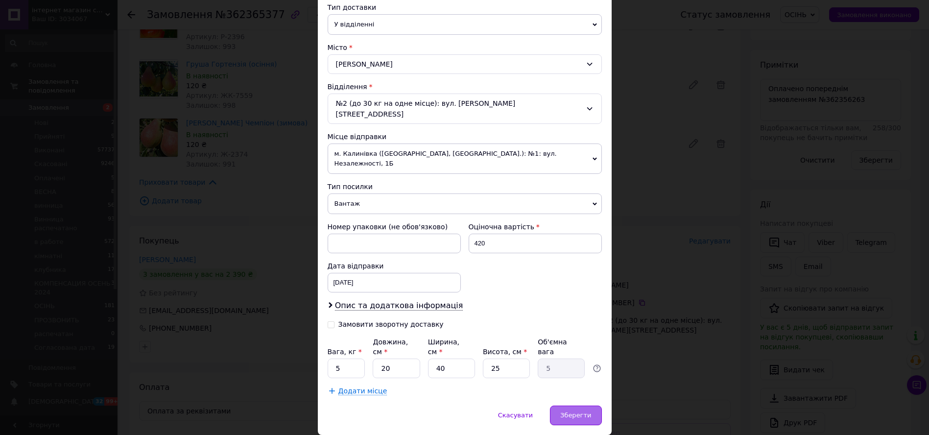
click at [577, 405] on div "Зберегти" at bounding box center [575, 415] width 51 height 20
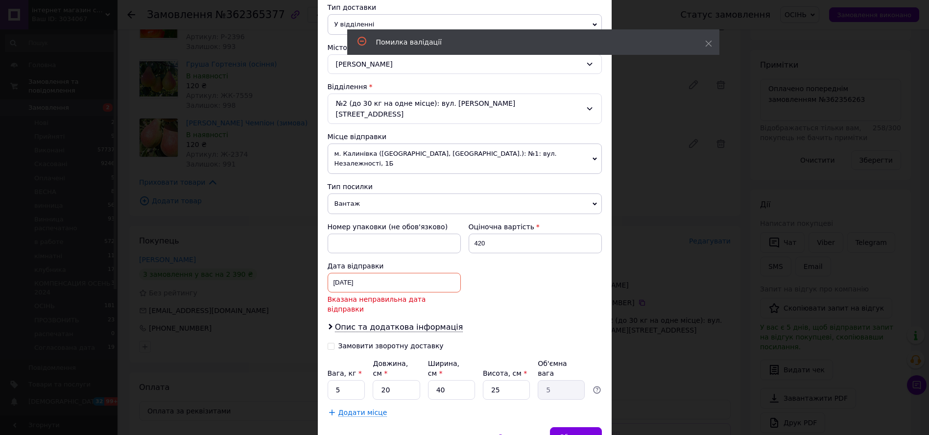
click at [360, 273] on div "17.09.2025 < 2025 > < Сентябрь > Пн Вт Ср Чт Пт Сб Вс 1 2 3 4 5 6 7 8 9 10 11 1…" at bounding box center [393, 283] width 133 height 20
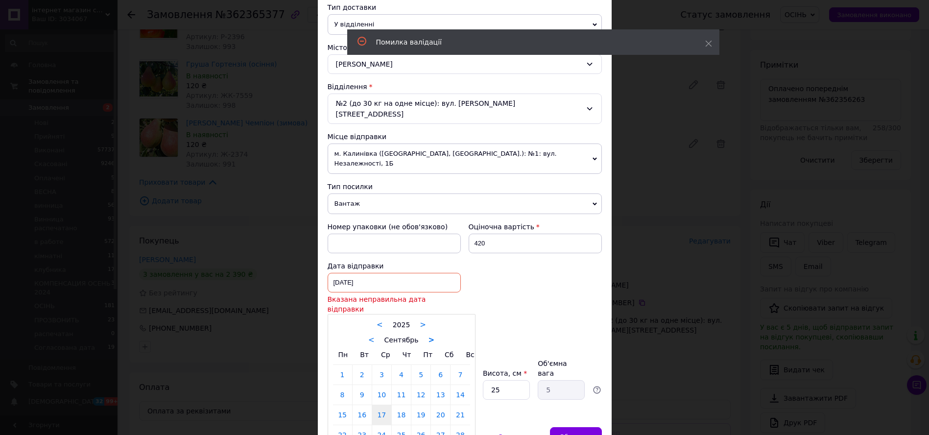
click at [428, 335] on link ">" at bounding box center [431, 339] width 6 height 9
click at [337, 405] on link "13" at bounding box center [342, 415] width 19 height 20
type input "13.10.2025"
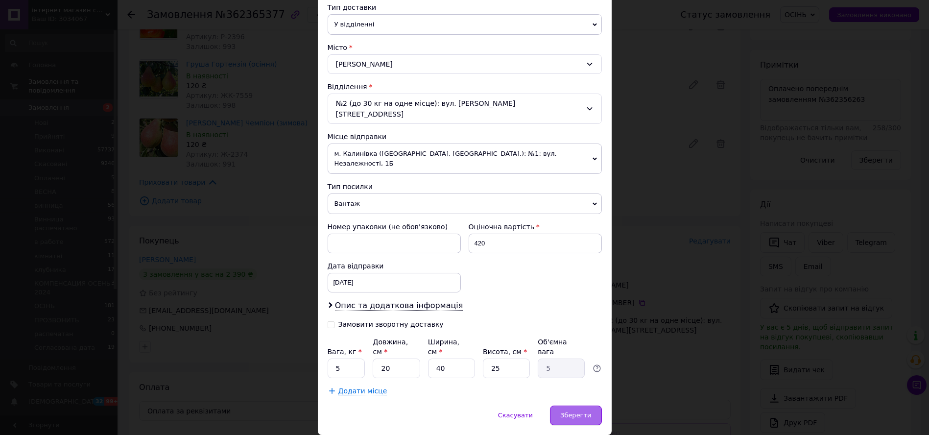
click at [578, 411] on span "Зберегти" at bounding box center [575, 414] width 31 height 7
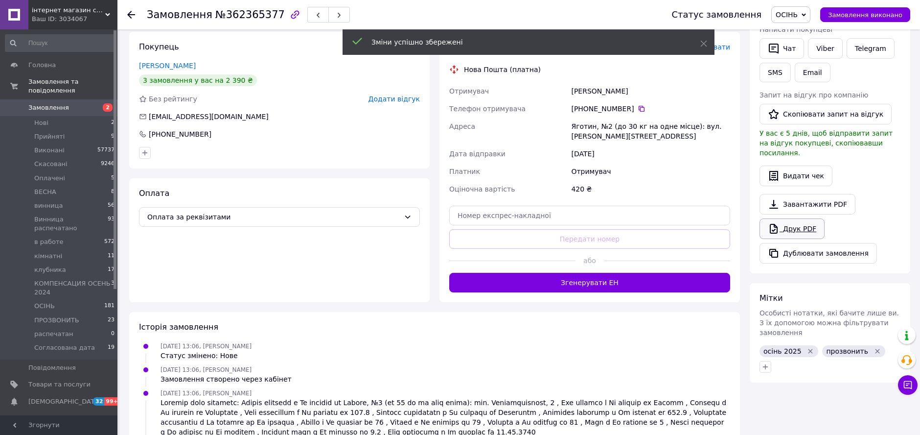
scroll to position [380, 0]
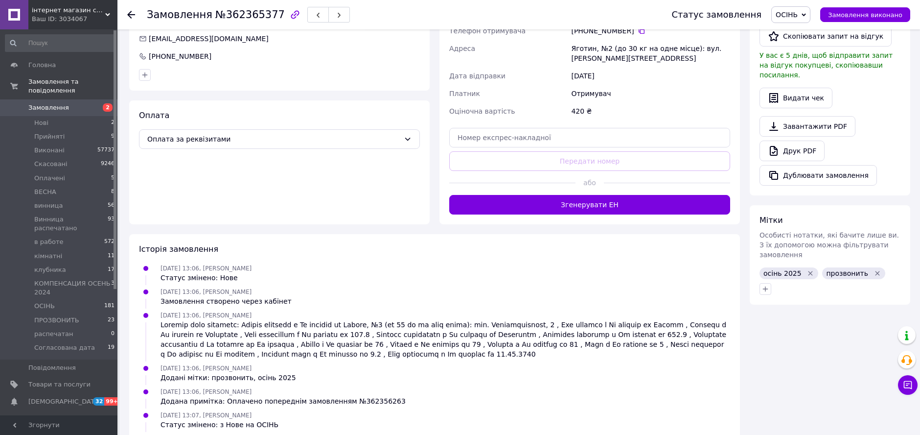
click at [807, 269] on icon "Видалити мітку" at bounding box center [811, 273] width 8 height 8
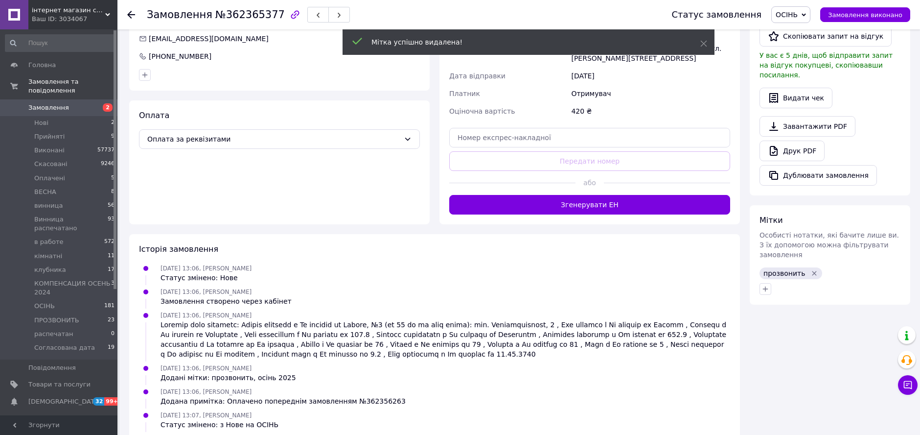
click at [813, 271] on icon "Видалити мітку" at bounding box center [815, 273] width 4 height 4
click at [764, 269] on icon "button" at bounding box center [766, 273] width 8 height 8
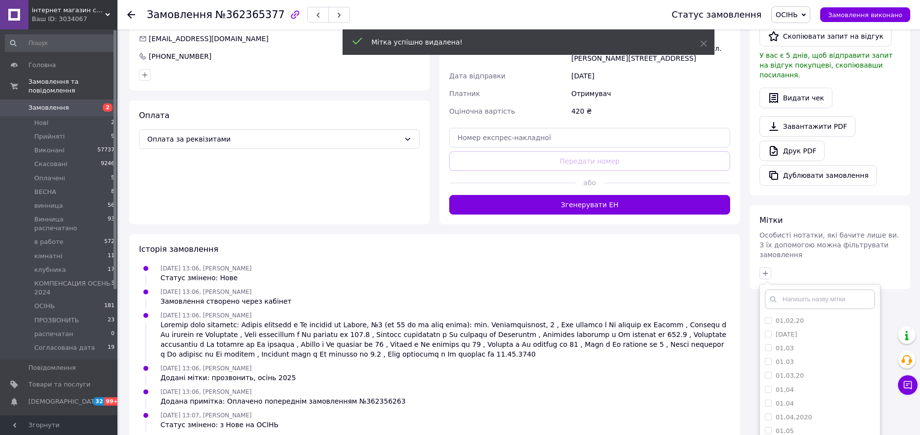
click at [795, 289] on input "text" at bounding box center [820, 299] width 110 height 20
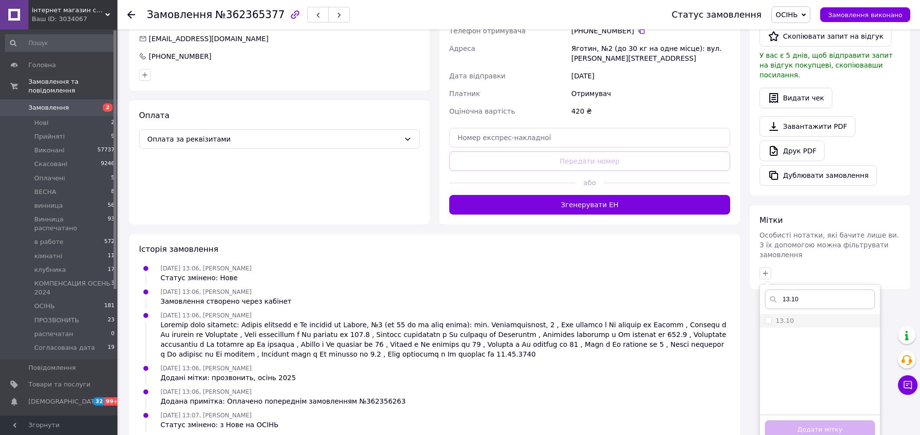
type input "13.10"
click at [773, 314] on li "13.10" at bounding box center [820, 321] width 120 height 14
checkbox input "true"
click at [808, 420] on button "Додати мітку" at bounding box center [820, 429] width 110 height 19
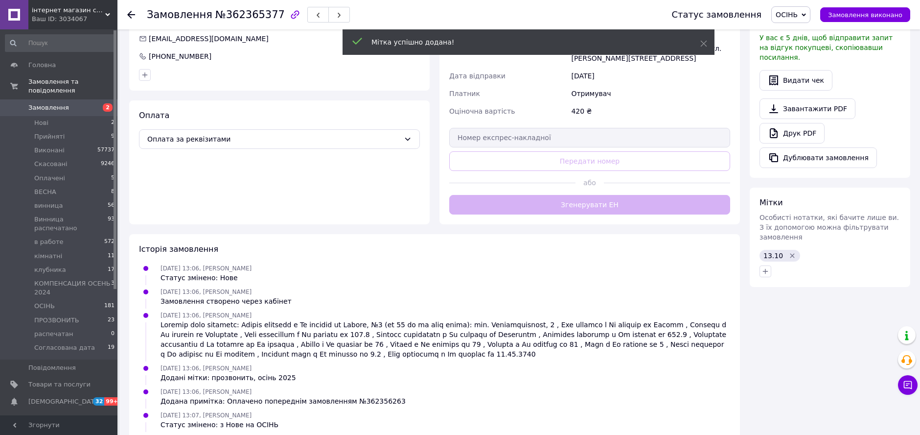
scroll to position [163, 0]
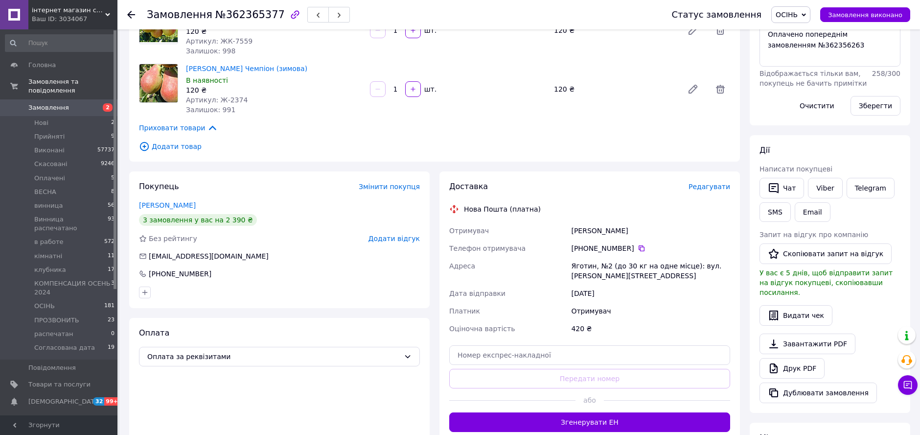
click at [905, 211] on div "Дії Написати покупцеві   Чат Viber Telegram SMS Email Запит на відгук про компа…" at bounding box center [830, 274] width 161 height 278
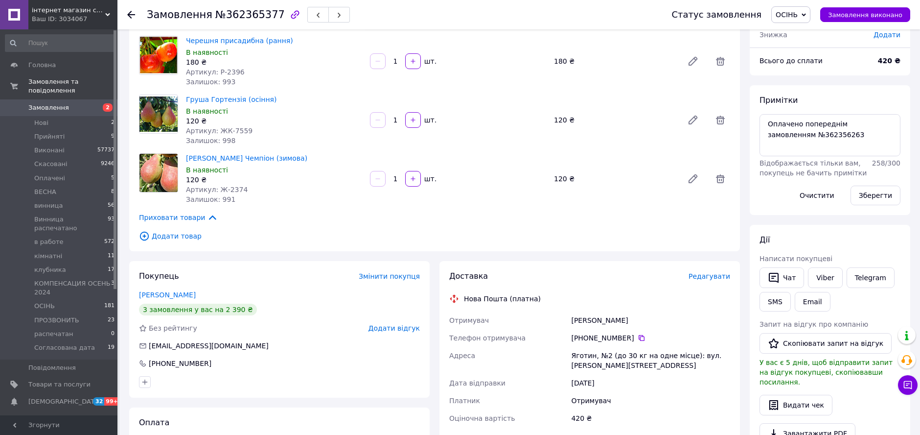
scroll to position [0, 0]
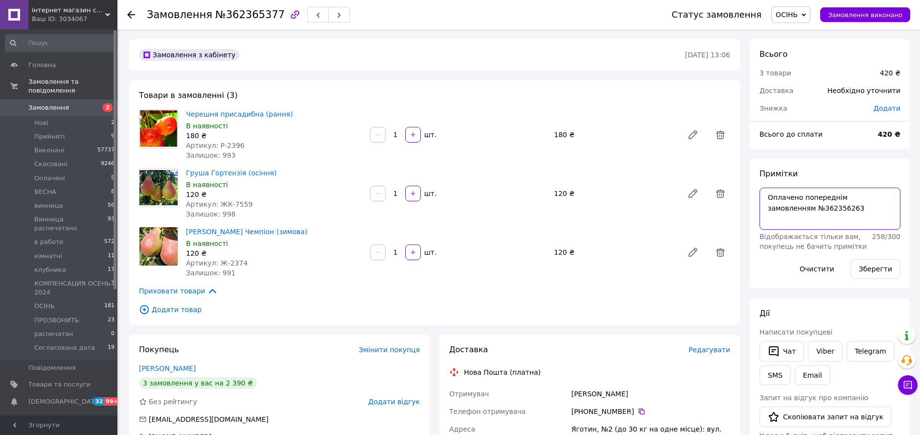
click at [762, 198] on textarea "Оплачено попереднім замовленням №362356263" at bounding box center [830, 208] width 141 height 42
type textarea "120см Оплачено попереднім замовленням №362356263"
click at [876, 266] on button "Зберегти" at bounding box center [876, 269] width 50 height 20
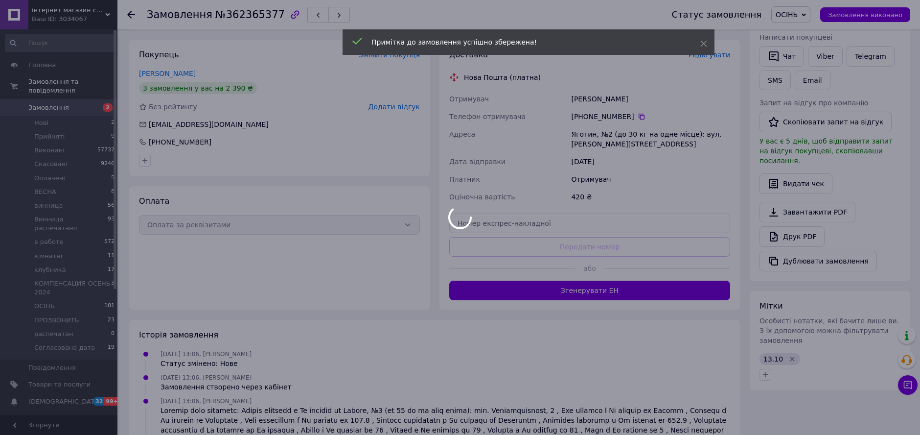
scroll to position [326, 0]
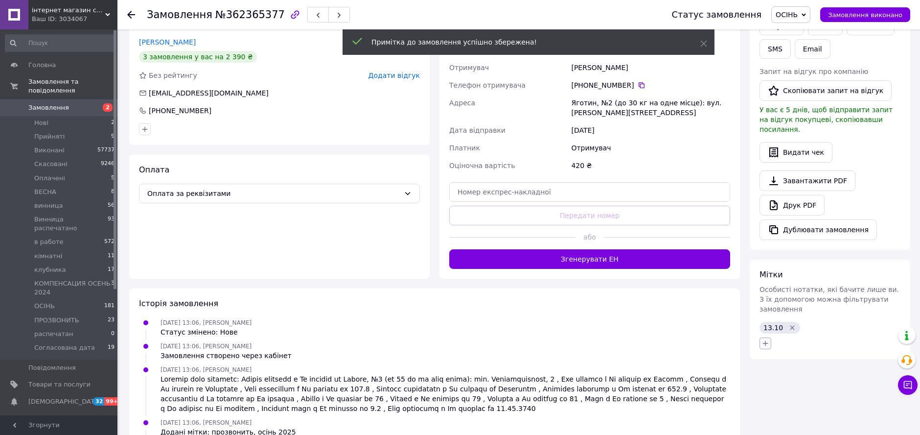
click at [768, 339] on icon "button" at bounding box center [766, 343] width 8 height 8
click at [794, 359] on input "text" at bounding box center [820, 369] width 110 height 20
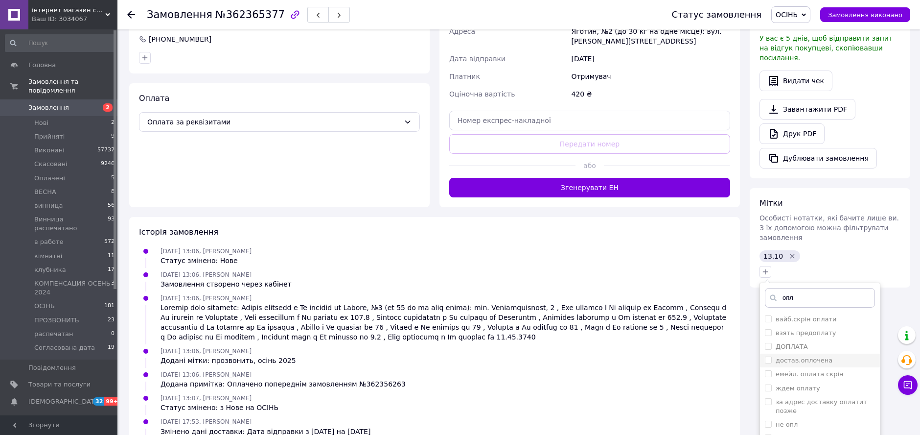
scroll to position [435, 0]
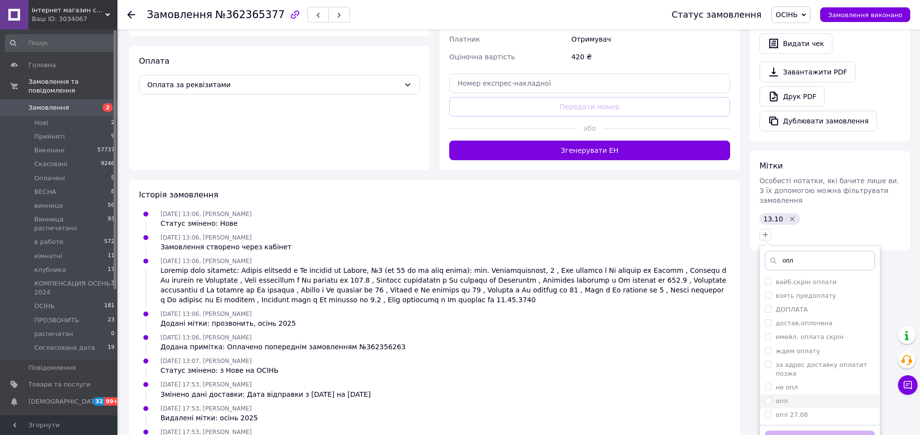
type input "опл"
click at [770, 397] on input "опл" at bounding box center [768, 400] width 6 height 6
checkbox input "true"
click at [804, 430] on button "Додати мітку" at bounding box center [820, 439] width 110 height 19
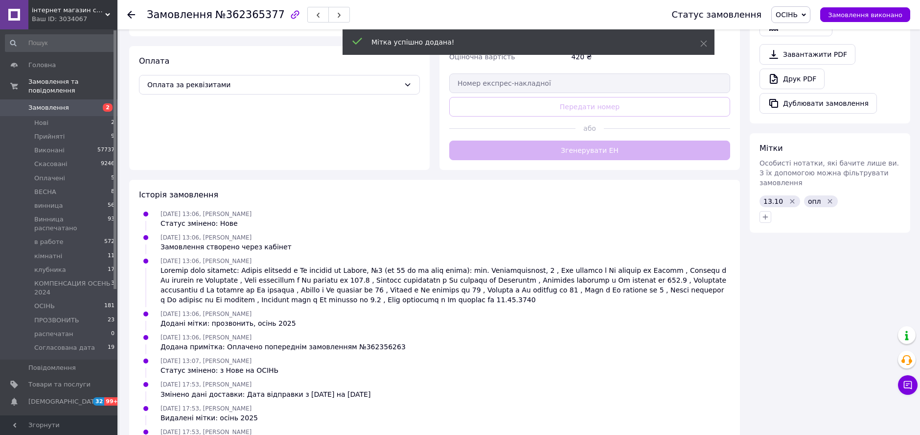
scroll to position [14, 0]
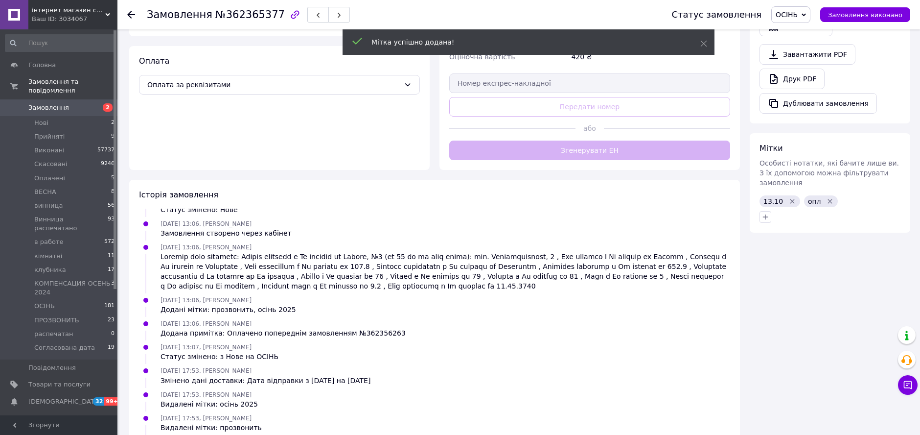
click at [798, 12] on span "ОСІНЬ" at bounding box center [787, 15] width 22 height 8
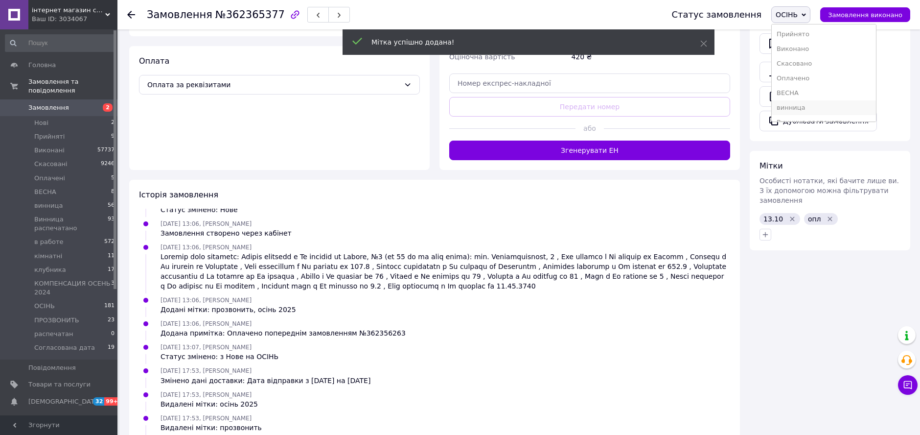
click at [804, 111] on li "винница" at bounding box center [824, 107] width 104 height 15
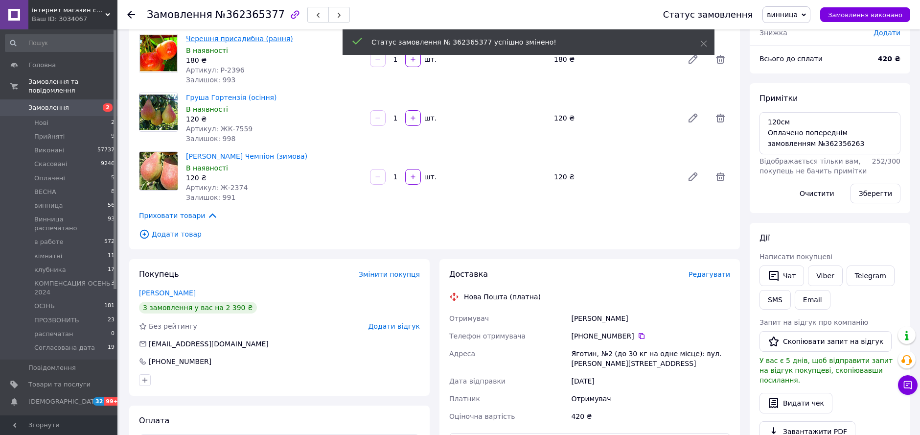
scroll to position [0, 0]
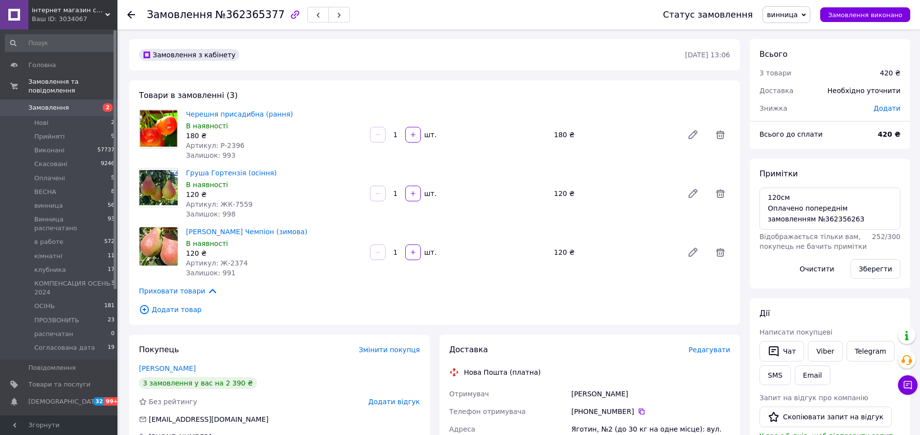
click at [131, 15] on icon at bounding box center [131, 15] width 8 height 8
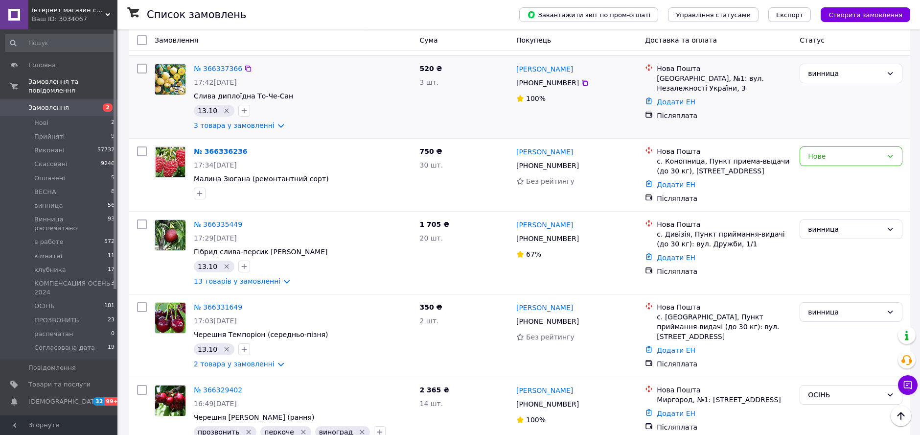
scroll to position [109, 0]
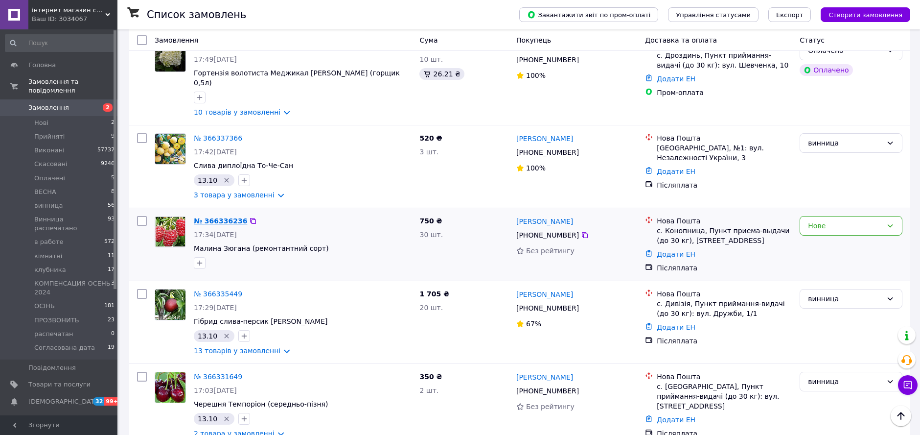
click at [205, 217] on link "№ 366336236" at bounding box center [220, 221] width 53 height 8
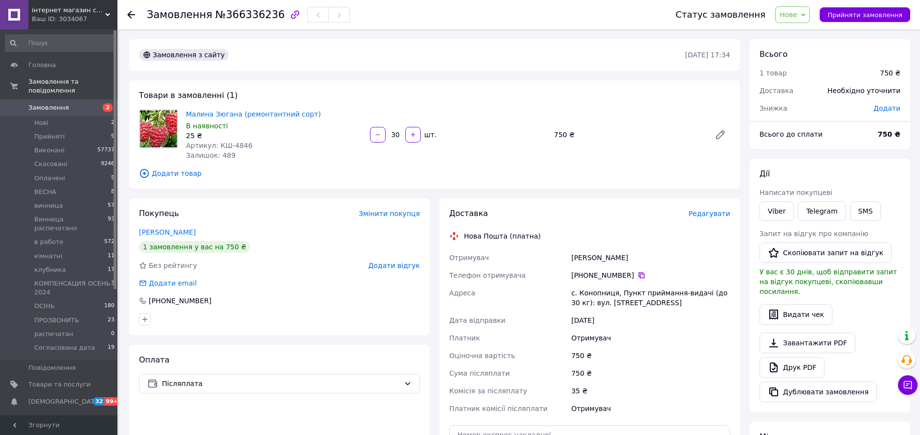
click at [638, 272] on icon at bounding box center [642, 275] width 8 height 8
click at [657, 113] on div "Малина Зюгана (ремонтантний сорт) В наявності 25 ₴ Артикул: КШ-4846 Залишок: 48…" at bounding box center [458, 134] width 552 height 55
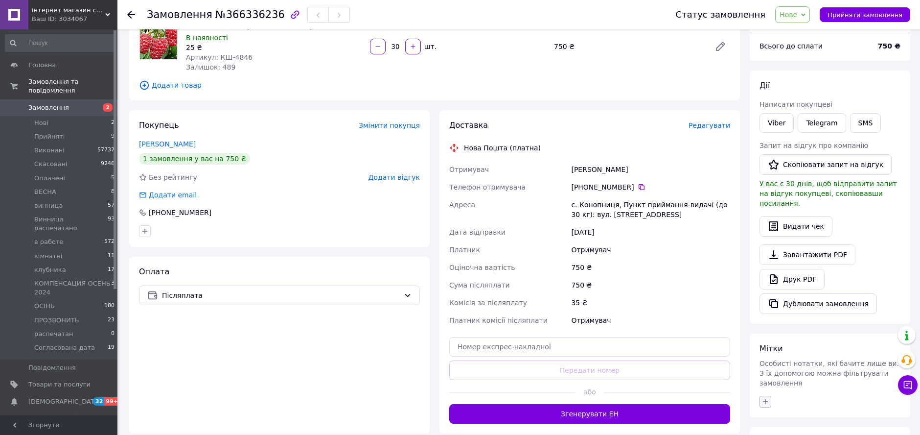
scroll to position [163, 0]
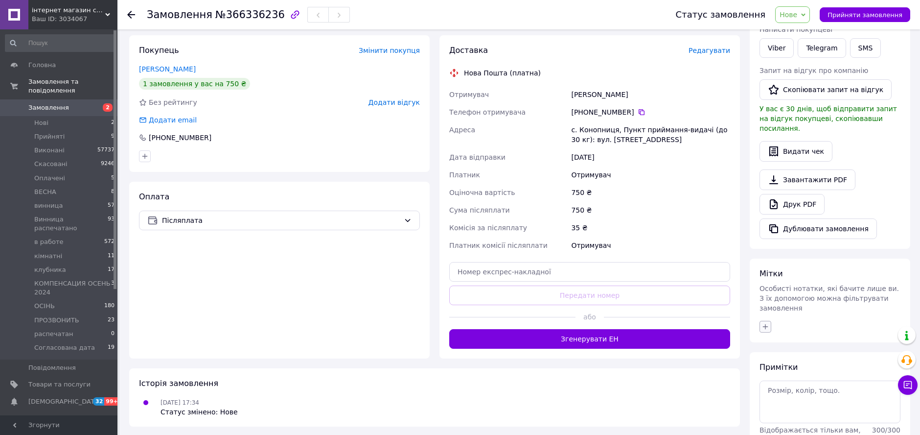
click at [765, 324] on icon "button" at bounding box center [765, 326] width 5 height 5
click at [823, 343] on input "text" at bounding box center [820, 353] width 110 height 20
type input "13.10"
click at [772, 370] on label "13.10" at bounding box center [779, 374] width 29 height 9
click at [771, 370] on input "13.10" at bounding box center [768, 373] width 6 height 6
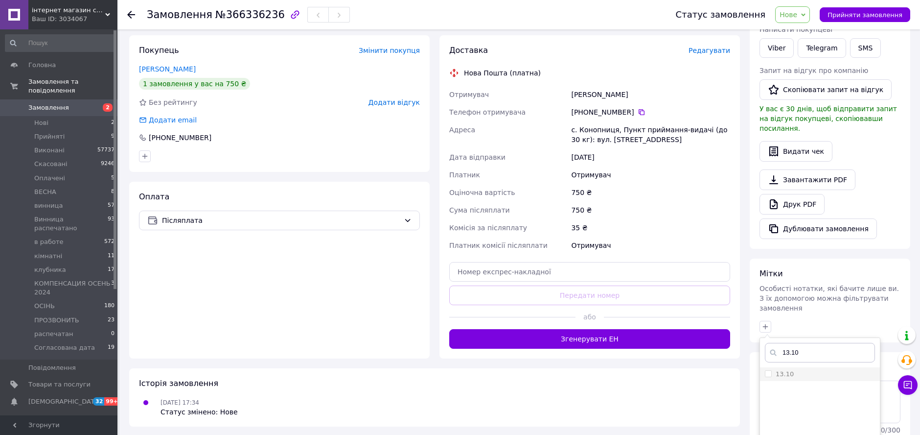
click at [769, 370] on input "13.10" at bounding box center [768, 373] width 6 height 6
checkbox input "true"
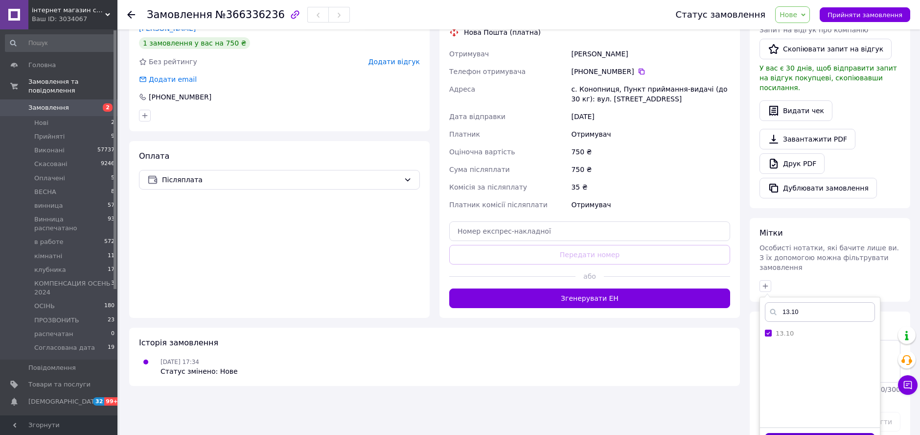
click at [805, 433] on button "Додати мітку" at bounding box center [820, 442] width 110 height 19
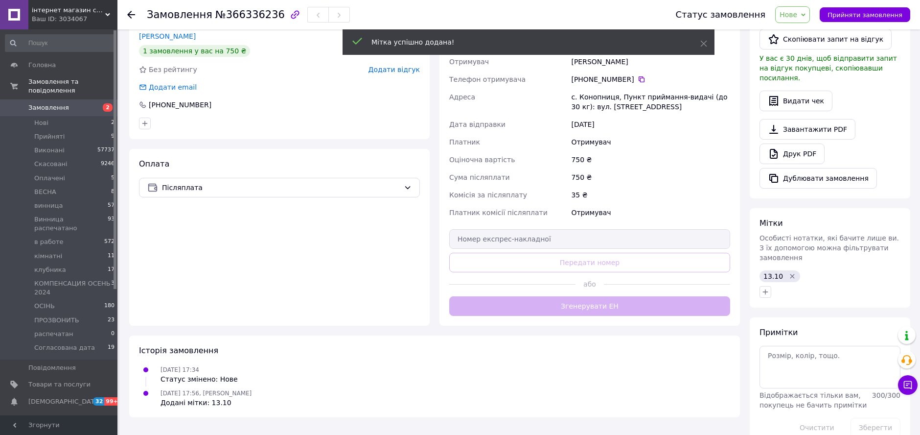
click at [797, 12] on span "Нове" at bounding box center [789, 15] width 18 height 8
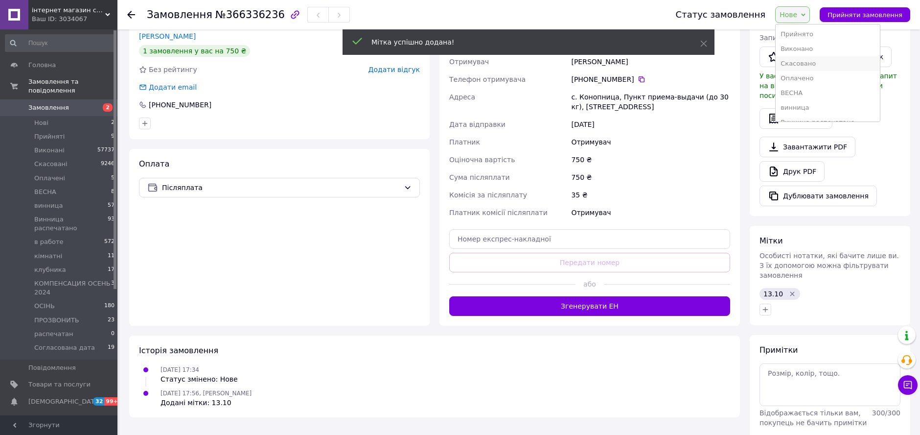
scroll to position [204, 0]
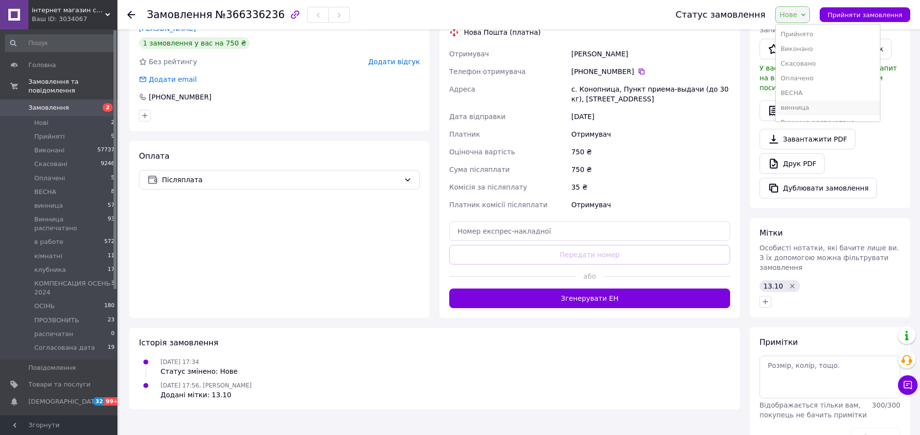
click at [815, 106] on li "винница" at bounding box center [828, 107] width 104 height 15
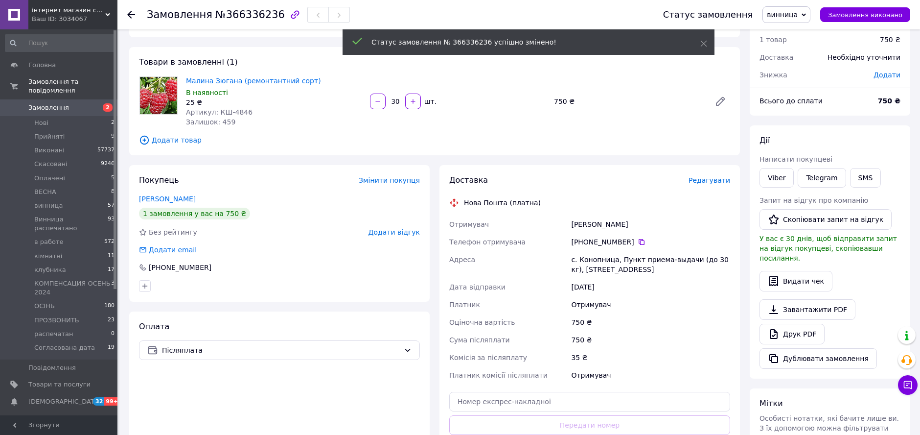
scroll to position [0, 0]
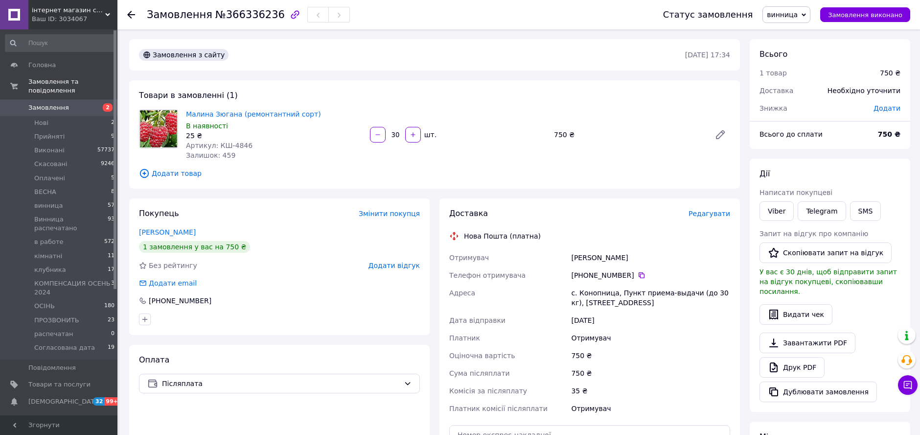
click at [131, 14] on use at bounding box center [131, 15] width 8 height 8
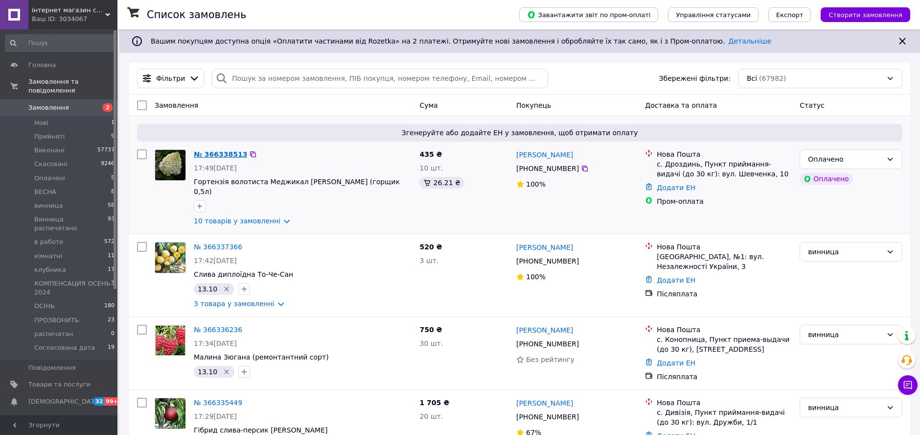
click at [219, 153] on link "№ 366338513" at bounding box center [220, 154] width 53 height 8
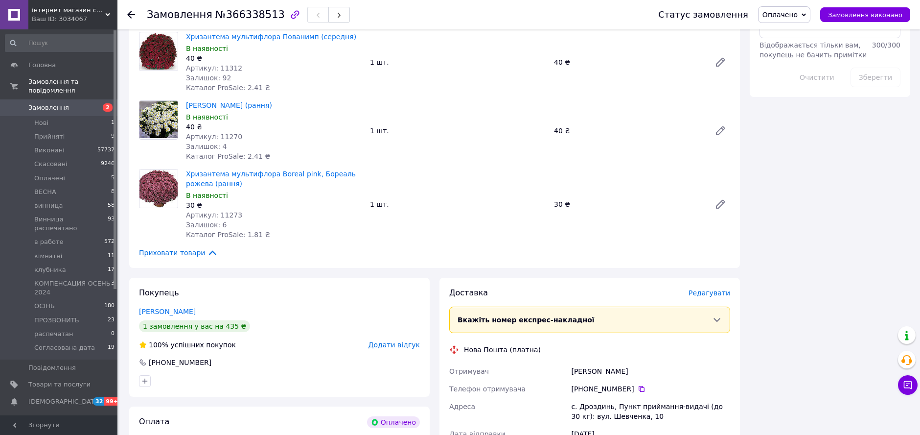
scroll to position [707, 0]
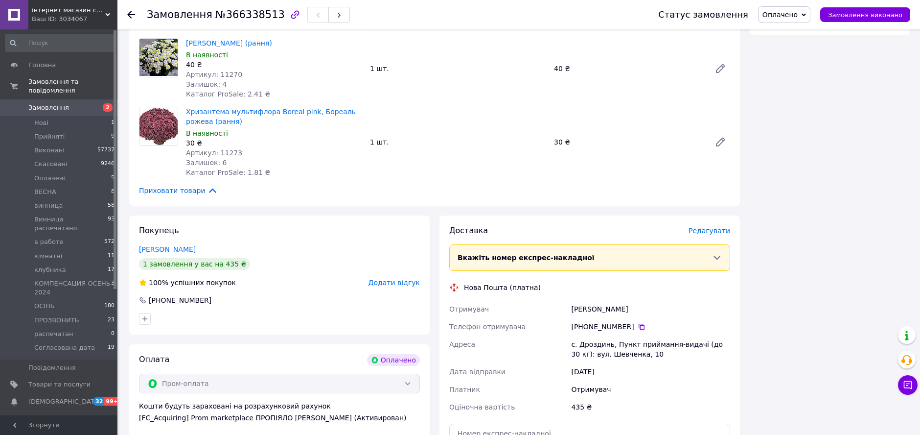
click at [636, 322] on div "+380 97 315 35 26" at bounding box center [650, 327] width 159 height 10
click at [638, 323] on icon at bounding box center [642, 327] width 8 height 8
click at [639, 108] on div "Хризантема мультифлора Boreal pink, Бореаль рожева (рання) В наявності 30 ₴ Арт…" at bounding box center [458, 142] width 552 height 74
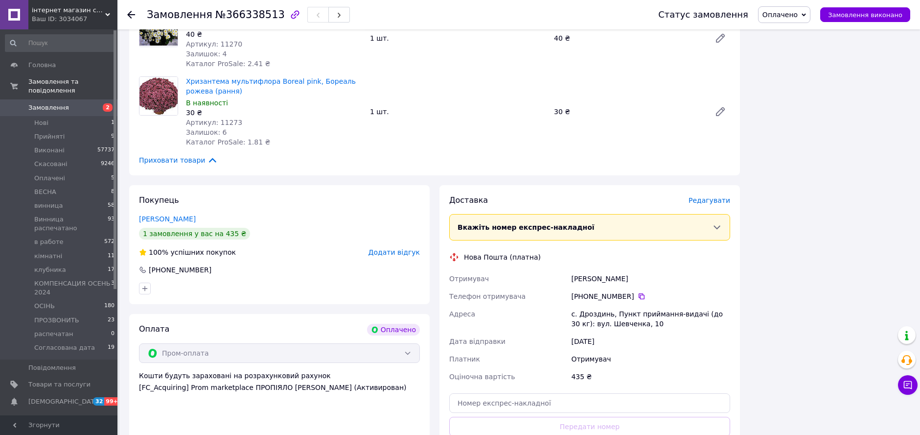
scroll to position [761, 0]
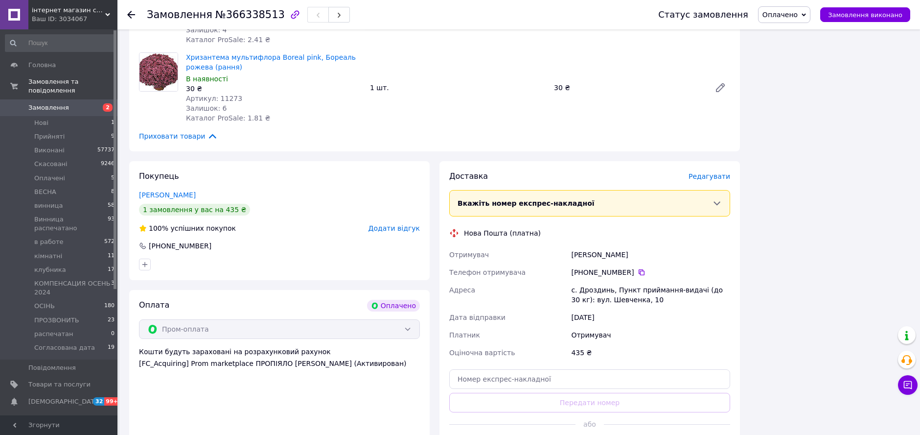
click at [587, 281] on div "с. Дроздинь, Пункт приймання-видачі (до 30 кг): вул. Шевченка, 10" at bounding box center [650, 294] width 163 height 27
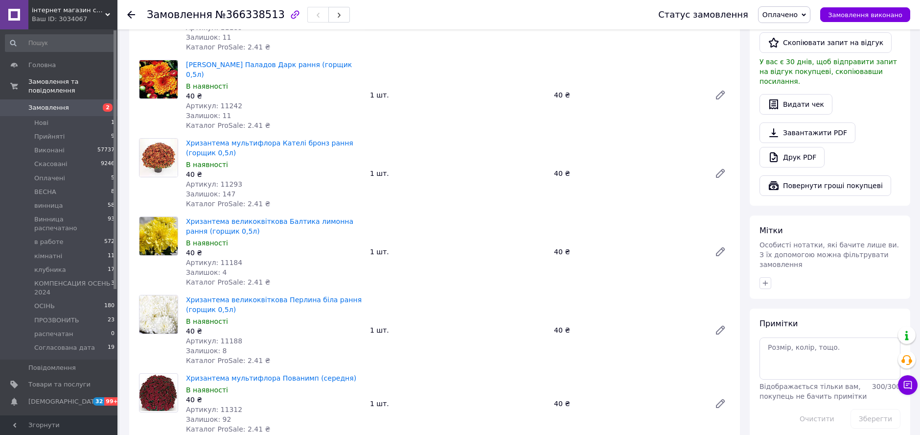
scroll to position [217, 0]
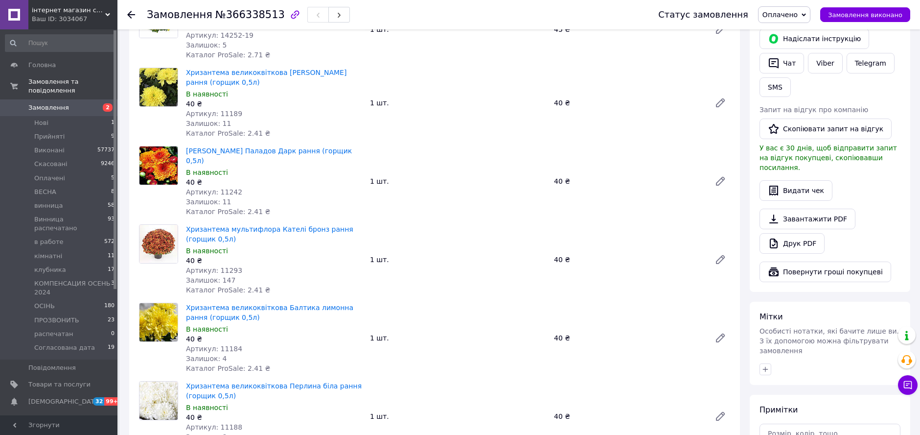
drag, startPoint x: 769, startPoint y: 346, endPoint x: 772, endPoint y: 352, distance: 7.0
click at [768, 365] on icon "button" at bounding box center [766, 369] width 8 height 8
click at [783, 385] on input "text" at bounding box center [820, 395] width 110 height 20
click at [783, 385] on input "1.10" at bounding box center [820, 395] width 110 height 20
click at [784, 385] on input "1.10" at bounding box center [820, 395] width 110 height 20
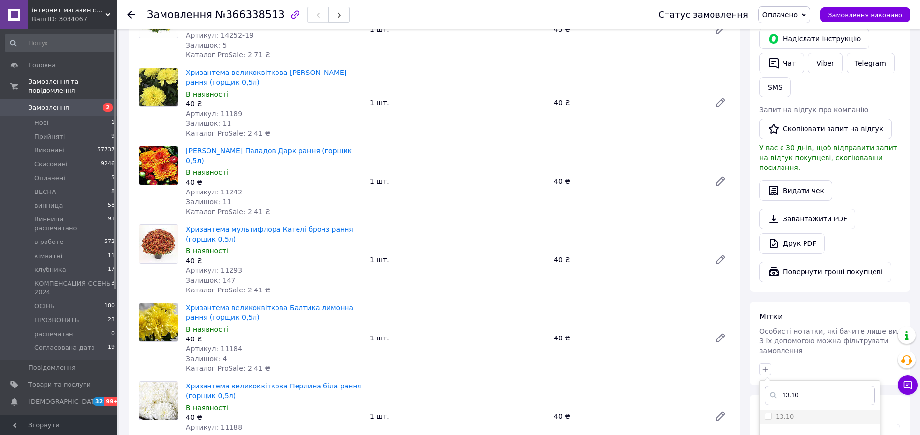
type input "13.10"
click at [767, 413] on input "13.10" at bounding box center [768, 416] width 6 height 6
checkbox input "true"
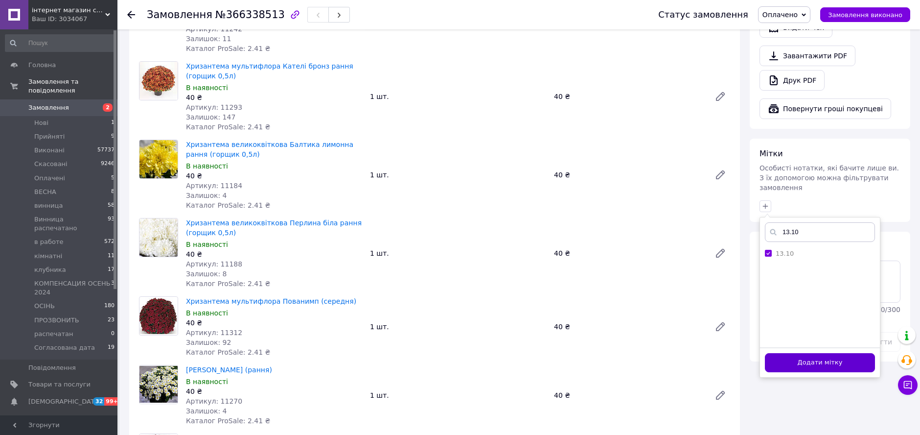
click at [801, 353] on button "Додати мітку" at bounding box center [820, 362] width 110 height 19
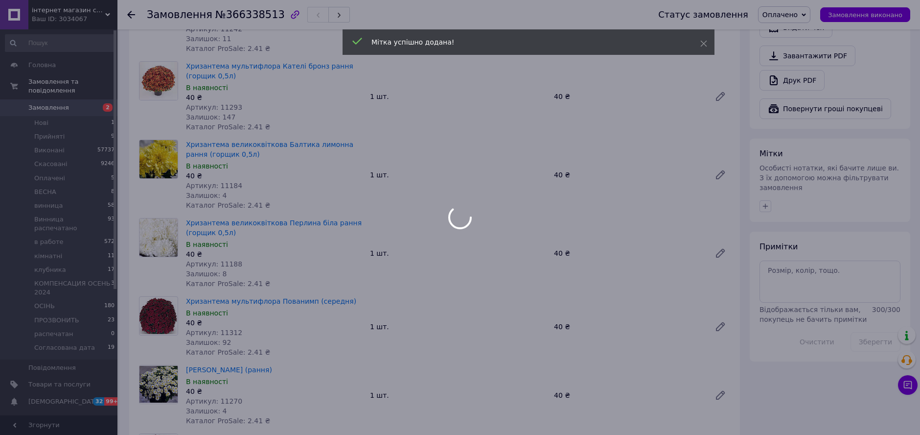
click at [790, 13] on span "Оплачено" at bounding box center [780, 15] width 35 height 8
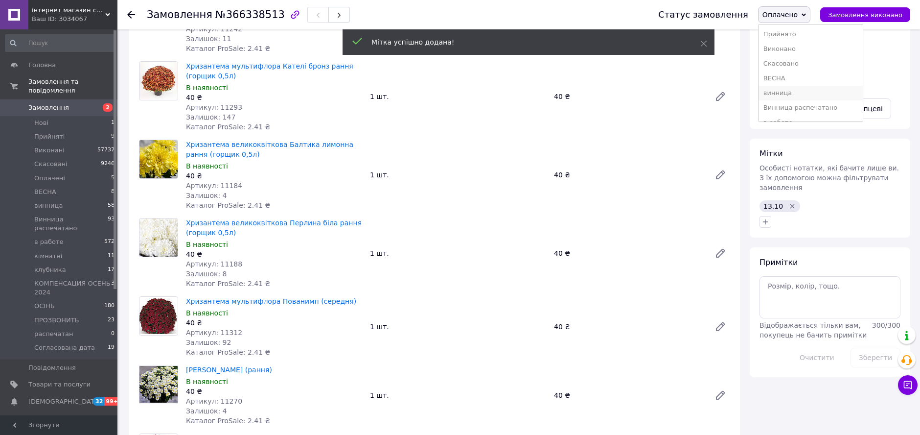
click at [810, 92] on li "винница" at bounding box center [811, 93] width 104 height 15
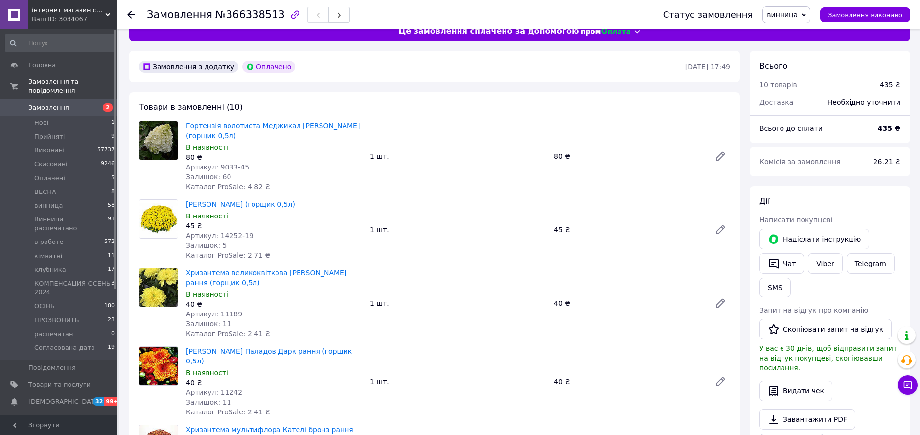
scroll to position [0, 0]
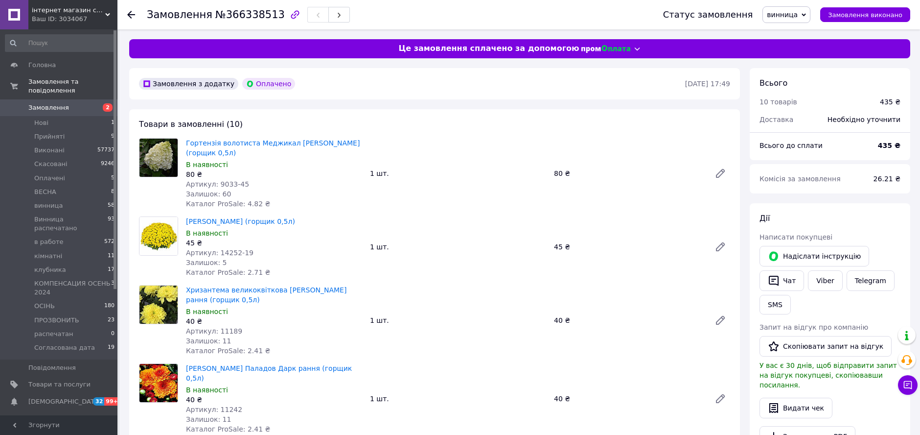
click at [128, 15] on use at bounding box center [131, 15] width 8 height 8
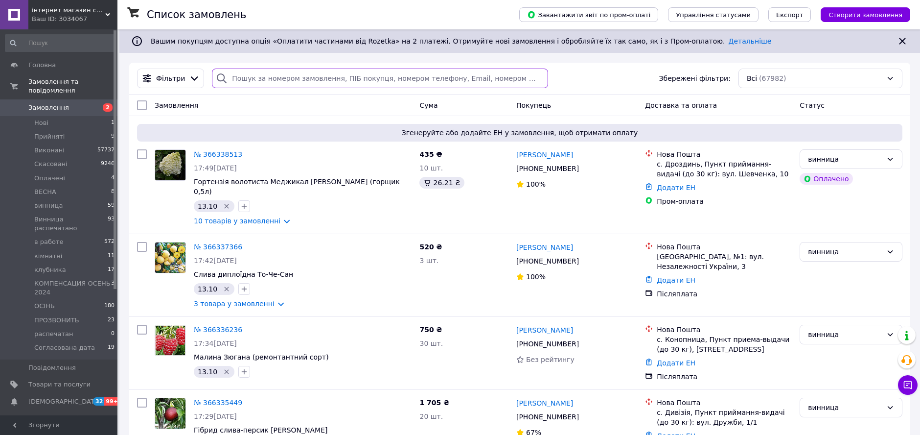
click at [281, 76] on input "search" at bounding box center [380, 79] width 336 height 20
paste input "0672540035"
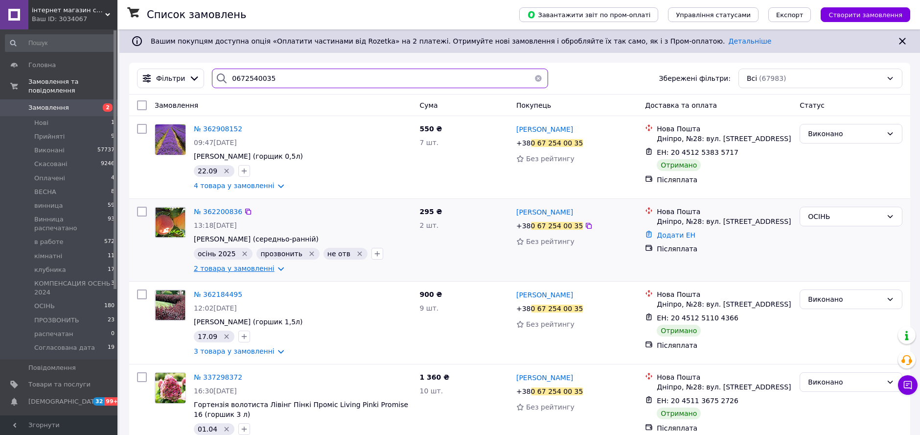
type input "0672540035"
click at [241, 272] on link "2 товара у замовленні" at bounding box center [234, 268] width 81 height 8
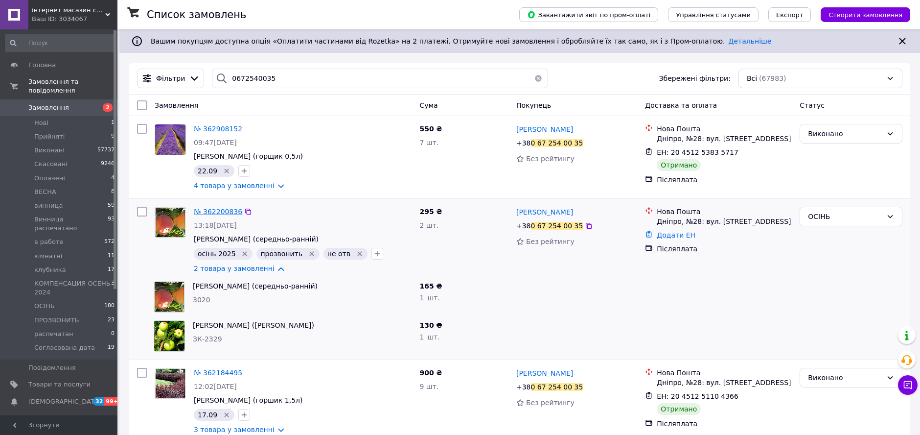
click at [221, 212] on span "№ 362200836" at bounding box center [218, 212] width 48 height 8
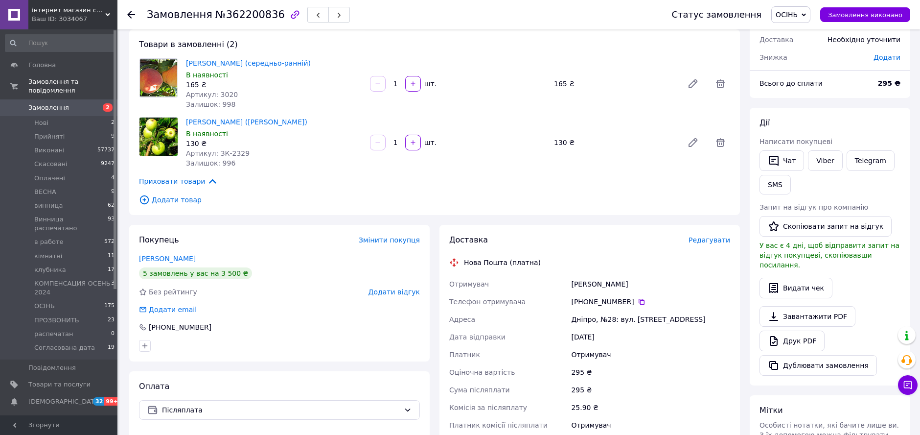
scroll to position [109, 0]
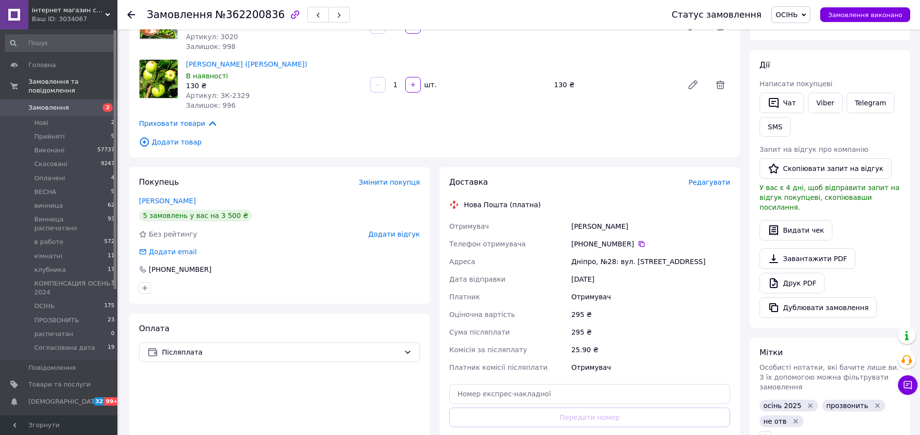
click at [589, 261] on div "Дніпро, №28: вул. Березинська, 58" at bounding box center [650, 262] width 163 height 18
drag, startPoint x: 589, startPoint y: 261, endPoint x: 602, endPoint y: 262, distance: 12.8
click at [602, 262] on div "Дніпро, №28: вул. Березинська, 58" at bounding box center [650, 262] width 163 height 18
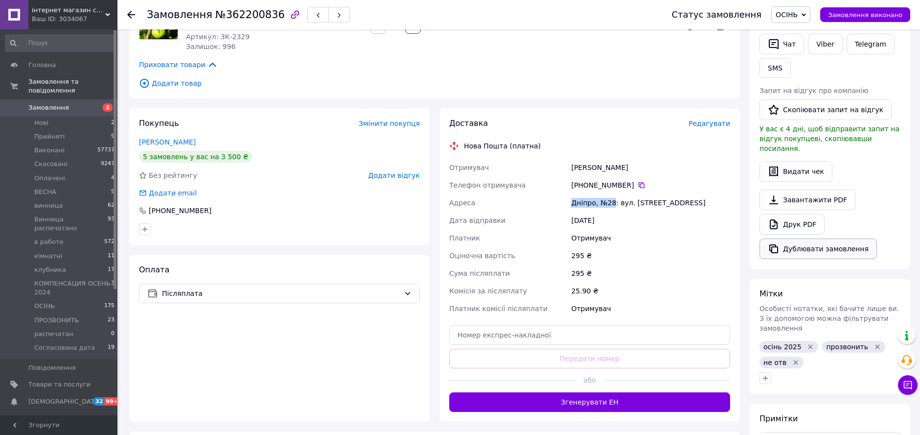
scroll to position [217, 0]
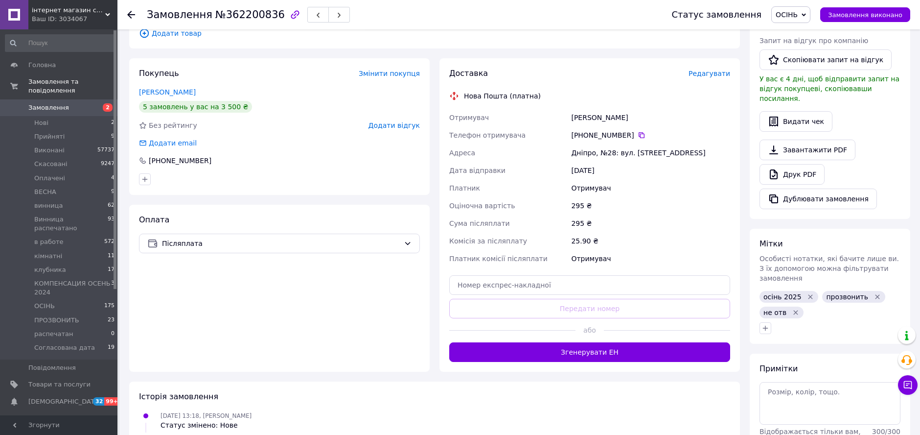
click at [807, 293] on icon "Видалити мітку" at bounding box center [811, 297] width 8 height 8
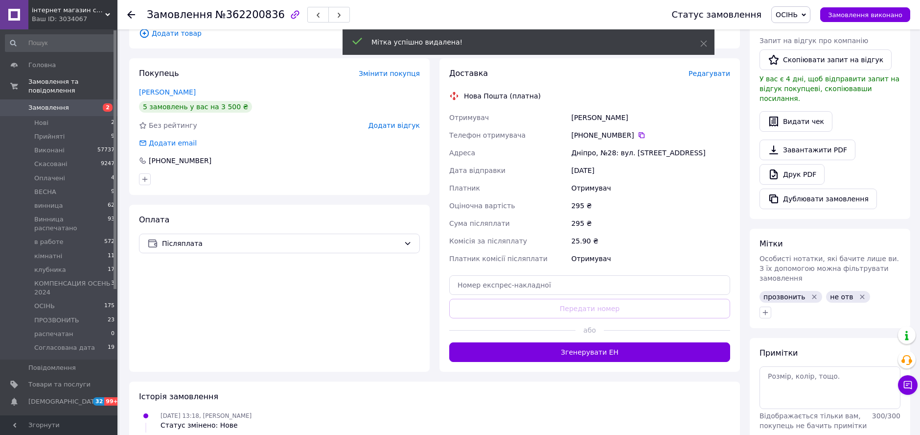
click at [813, 294] on icon "Видалити мітку" at bounding box center [815, 296] width 4 height 4
click at [794, 293] on icon "Видалити мітку" at bounding box center [796, 297] width 8 height 8
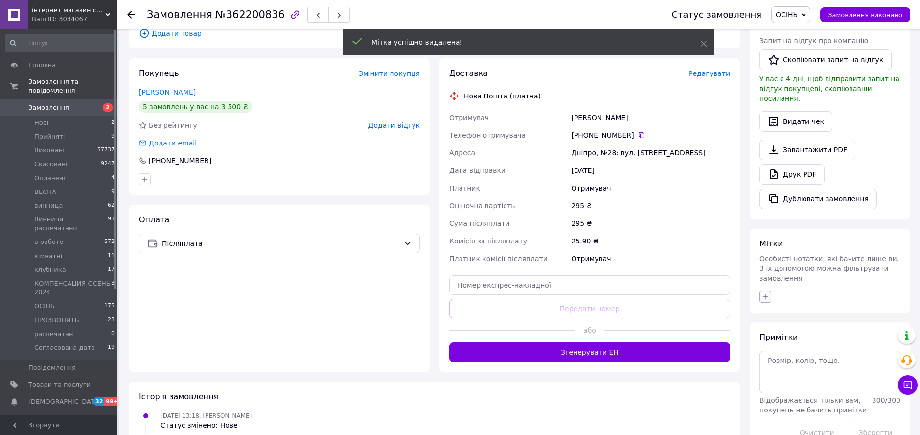
click at [764, 291] on button "button" at bounding box center [766, 297] width 12 height 12
click at [794, 313] on input "text" at bounding box center [820, 323] width 110 height 20
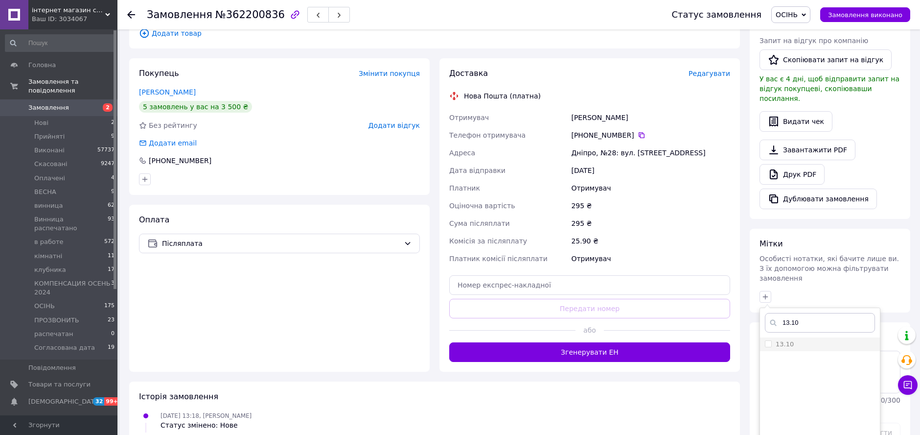
type input "13.10"
click at [772, 340] on label "13.10" at bounding box center [779, 344] width 29 height 9
click at [771, 340] on input "13.10" at bounding box center [768, 343] width 6 height 6
click at [769, 340] on input "13.10" at bounding box center [768, 343] width 6 height 6
checkbox input "true"
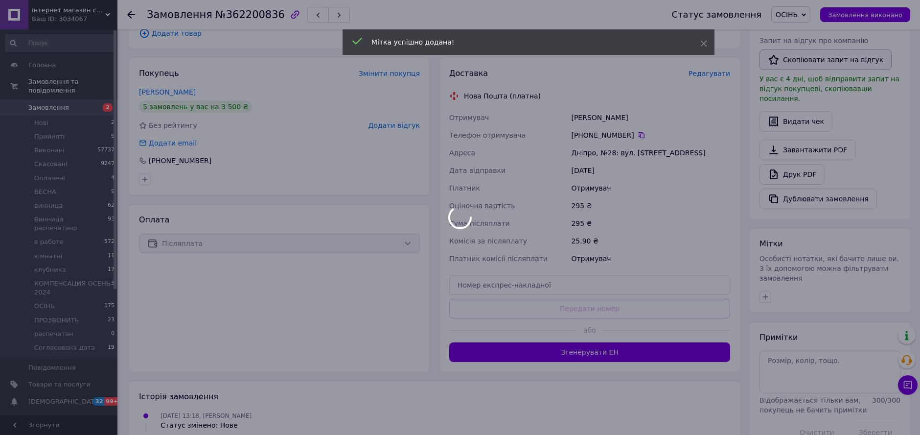
scroll to position [14, 0]
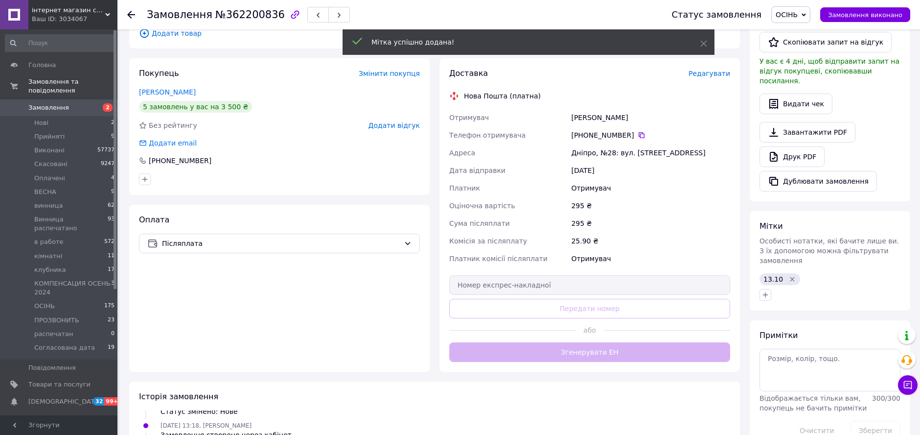
click at [795, 12] on span "ОСІНЬ" at bounding box center [787, 15] width 22 height 8
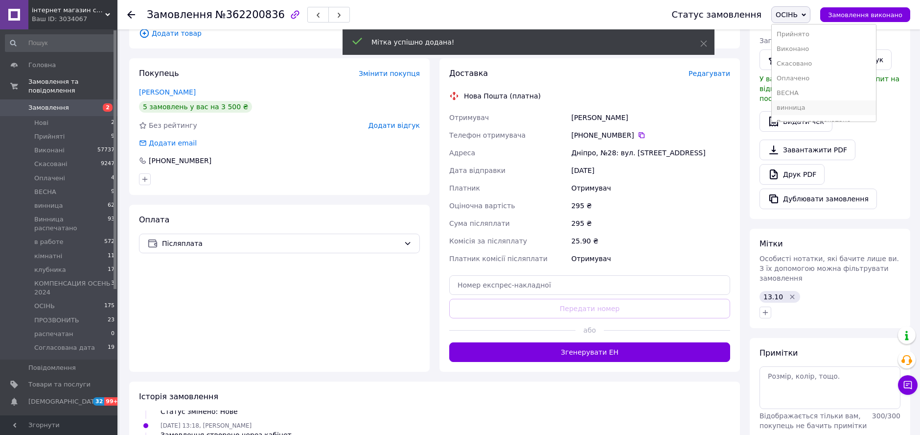
click at [800, 103] on li "винница" at bounding box center [824, 107] width 104 height 15
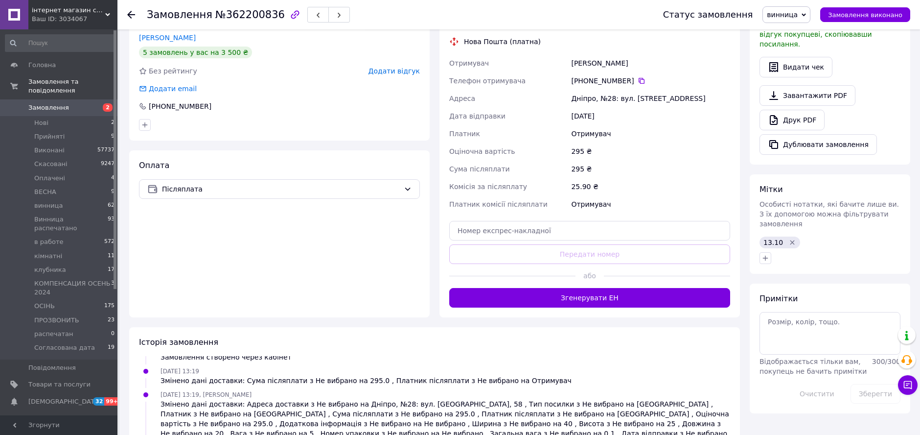
scroll to position [0, 0]
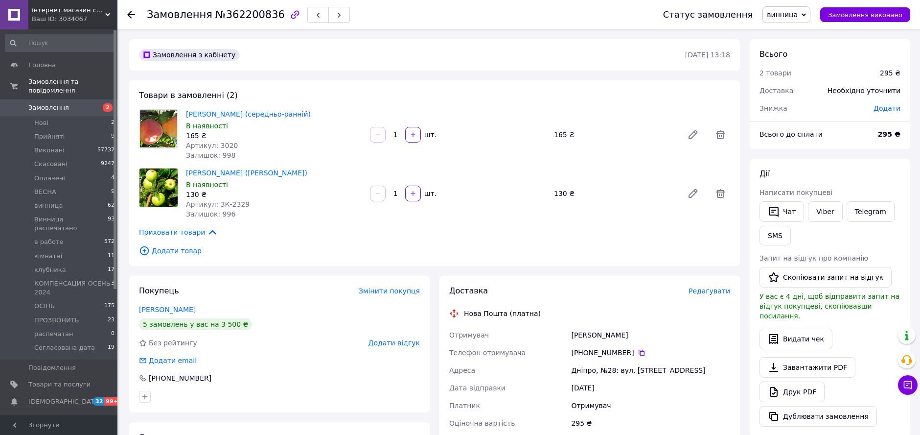
click at [130, 16] on icon at bounding box center [131, 15] width 8 height 8
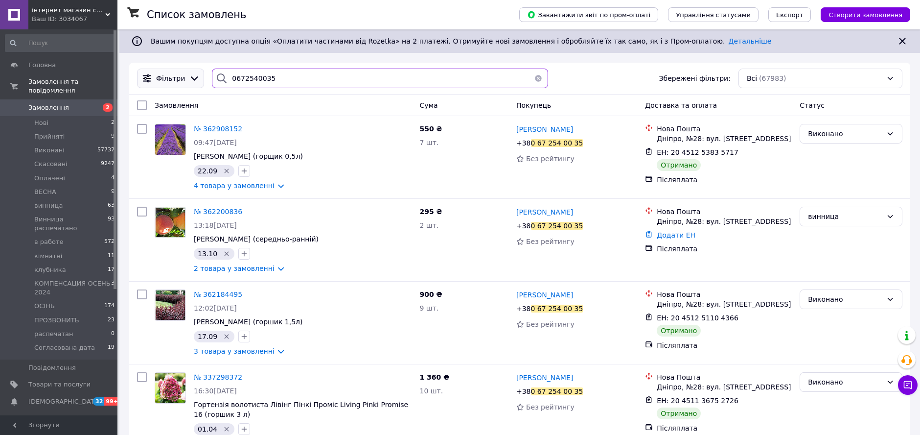
drag, startPoint x: 353, startPoint y: 77, endPoint x: 194, endPoint y: 80, distance: 159.1
click at [194, 80] on div "Фільтри 0672540035 Збережені фільтри: Всі (67983)" at bounding box center [519, 79] width 773 height 20
paste input "975577810"
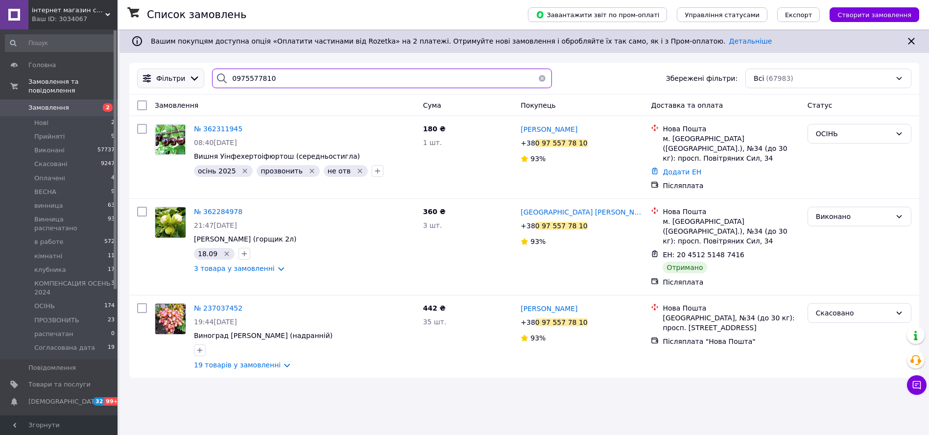
drag, startPoint x: 272, startPoint y: 82, endPoint x: 199, endPoint y: 80, distance: 73.4
click at [199, 80] on div "Фільтри 0975577810 Збережені фільтри: Всі (67983)" at bounding box center [524, 79] width 782 height 20
paste input "2056999"
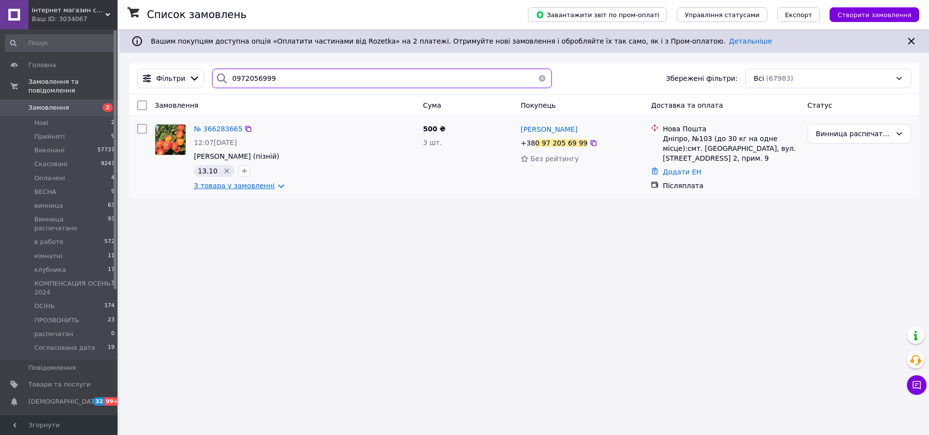
type input "0972056999"
click at [253, 184] on link "3 товара у замовленні" at bounding box center [234, 186] width 81 height 8
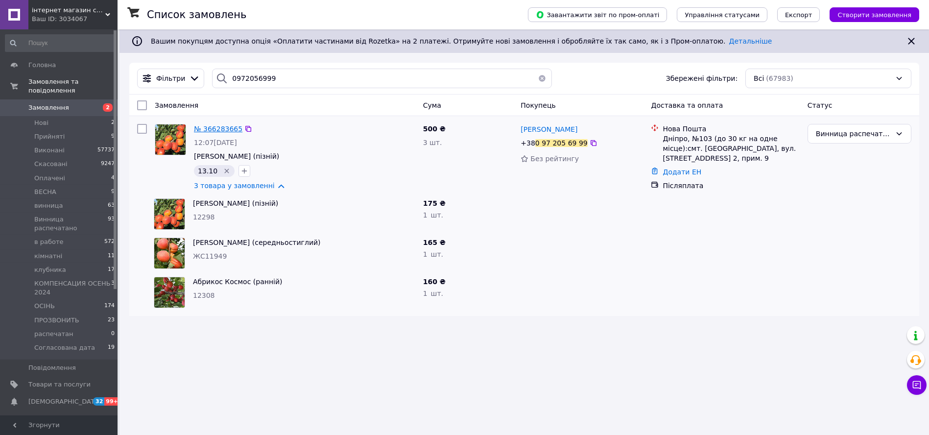
click at [222, 128] on span "№ 366283665" at bounding box center [218, 129] width 48 height 8
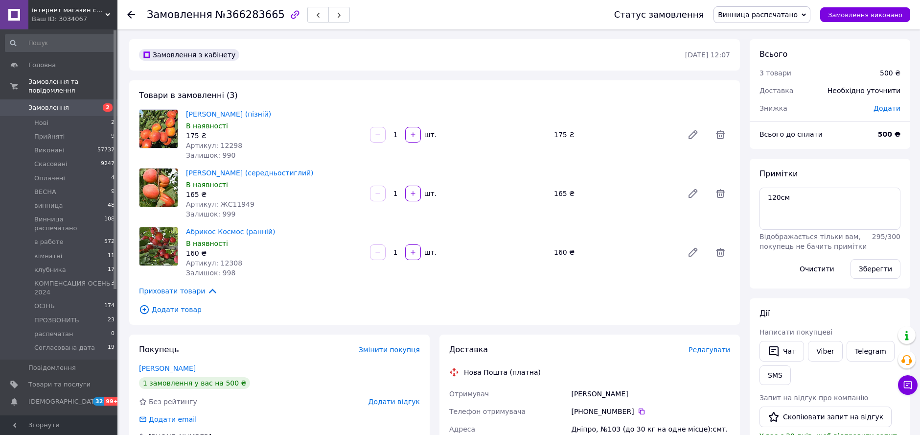
click at [183, 309] on span "Додати товар" at bounding box center [434, 309] width 591 height 11
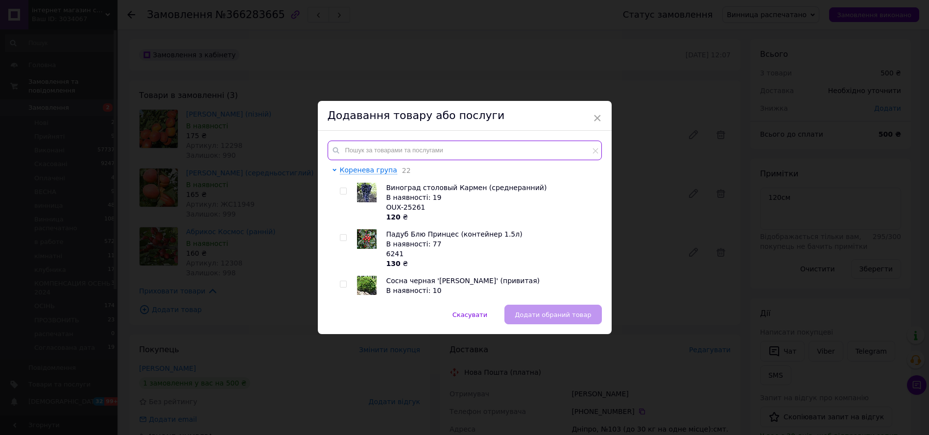
click at [390, 151] on input "text" at bounding box center [464, 150] width 274 height 20
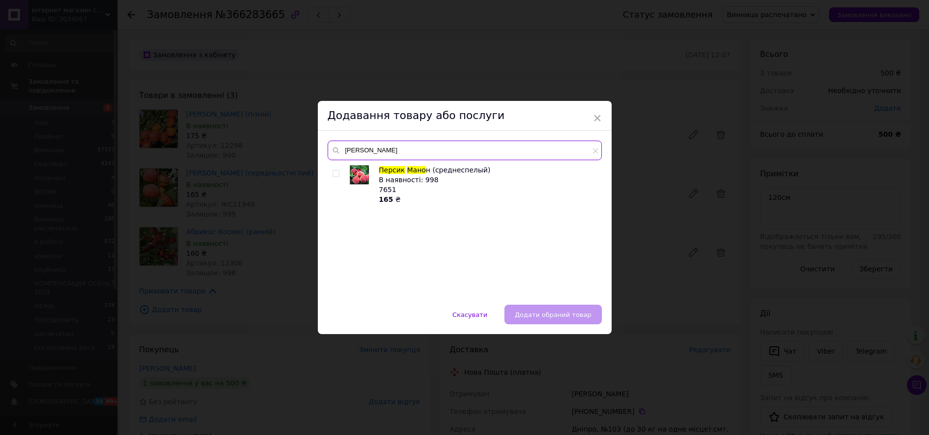
type input "персик мано"
click at [334, 172] on input "checkbox" at bounding box center [335, 173] width 6 height 6
checkbox input "true"
click at [560, 309] on button "Додати обраний товар" at bounding box center [552, 314] width 97 height 20
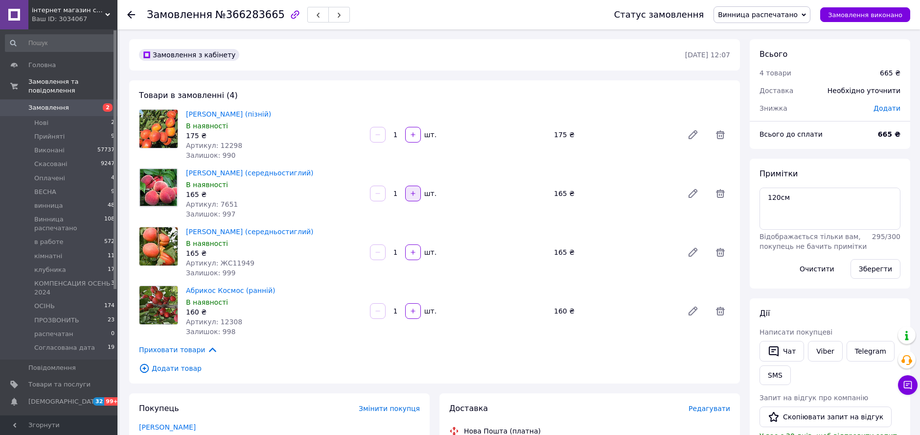
click at [412, 196] on icon "button" at bounding box center [413, 193] width 7 height 7
type input "2"
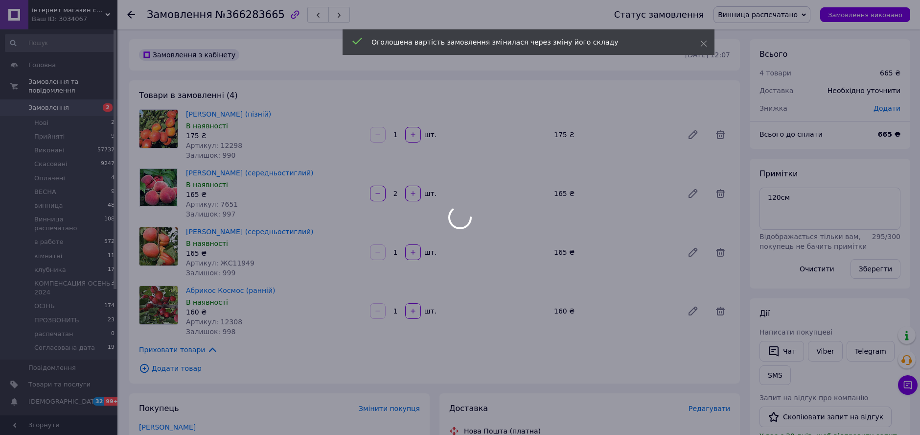
type input "2"
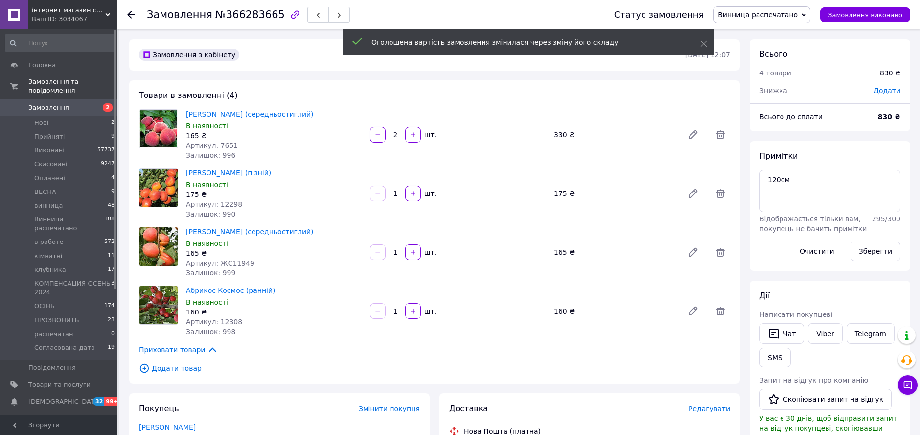
click at [626, 117] on div "Персик Манон (середньостиглий) В наявності 165 ₴ Артикул: 7651 Залишок: 996 2  …" at bounding box center [458, 134] width 552 height 55
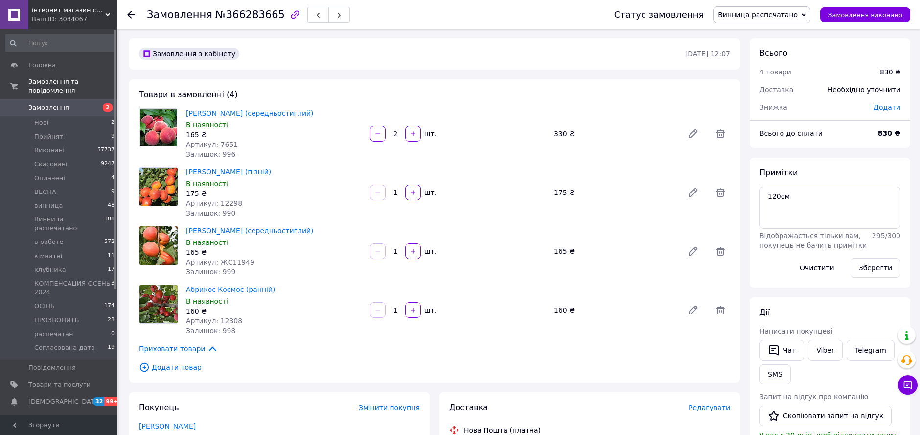
scroll to position [0, 0]
click at [486, 97] on div "Товари в замовленні (4) Персик Манон (середньостиглий) В наявності 165 ₴ Артику…" at bounding box center [434, 231] width 611 height 303
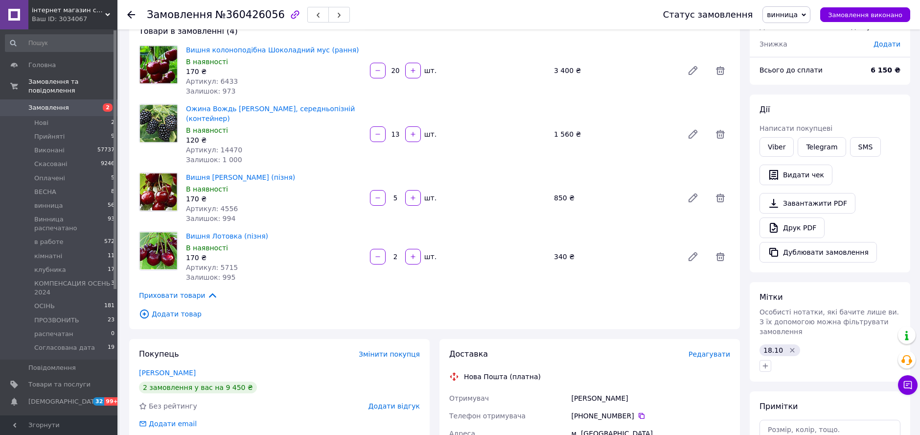
scroll to position [163, 0]
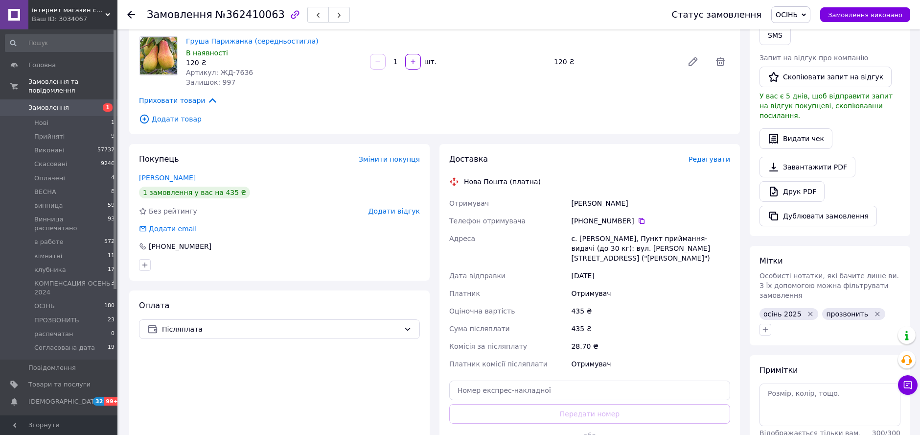
scroll to position [217, 0]
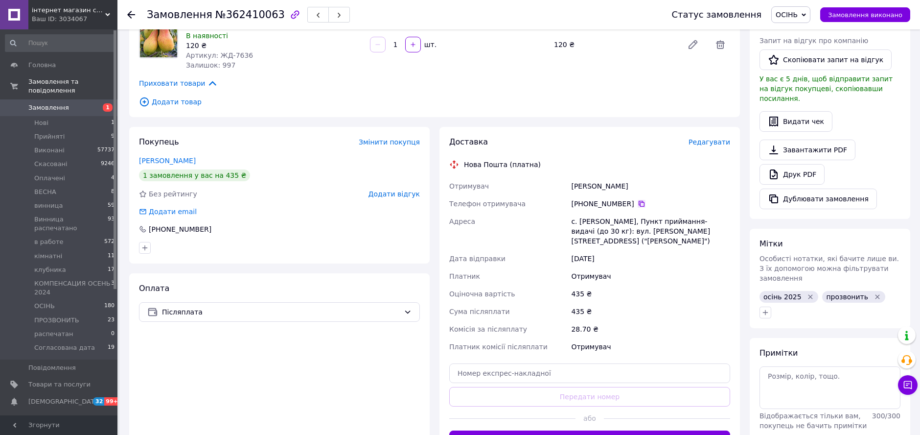
click at [638, 200] on icon at bounding box center [642, 204] width 8 height 8
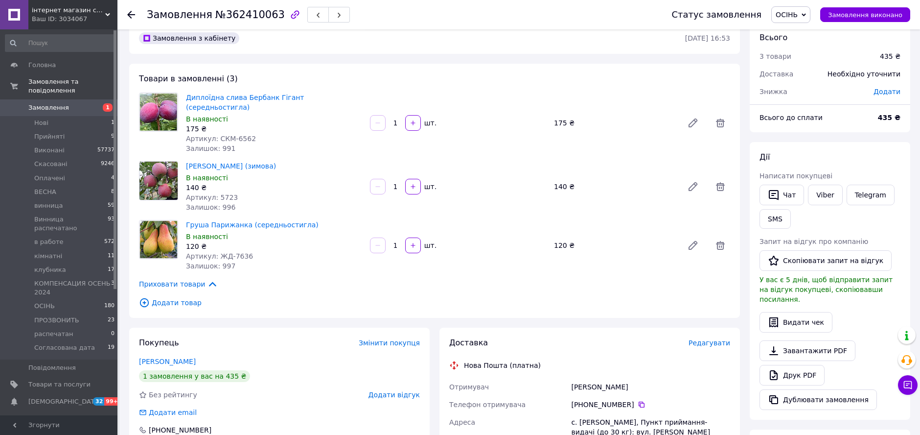
scroll to position [0, 0]
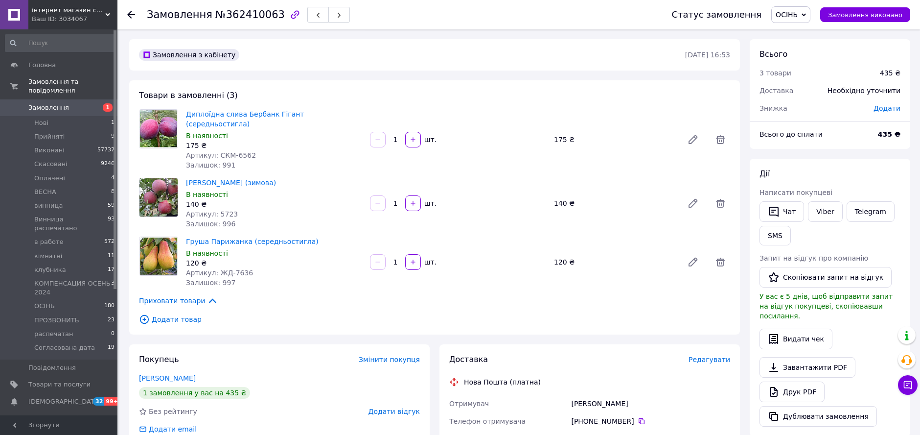
click at [594, 81] on div "Товари в замовленні (3) Диплоїдна слива Бербанк Гігант (середньостигла) В наявн…" at bounding box center [434, 207] width 611 height 254
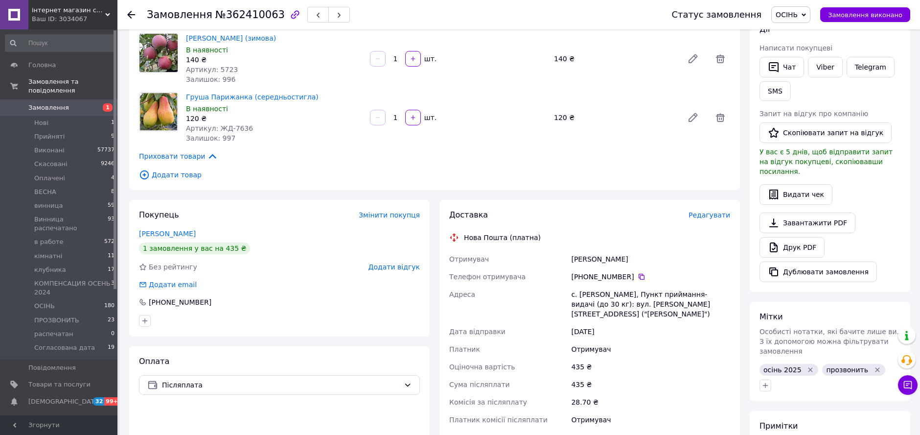
scroll to position [109, 0]
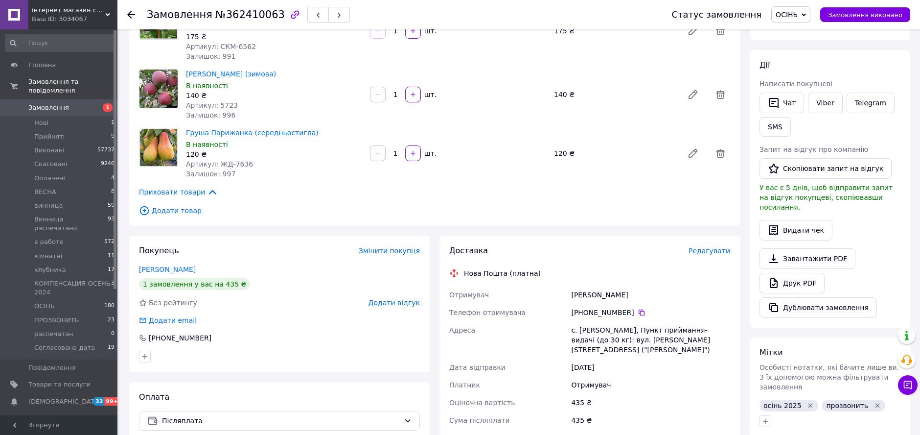
click at [807, 399] on div "осінь 2025" at bounding box center [789, 405] width 59 height 12
click at [809, 403] on icon "Видалити мітку" at bounding box center [811, 405] width 4 height 4
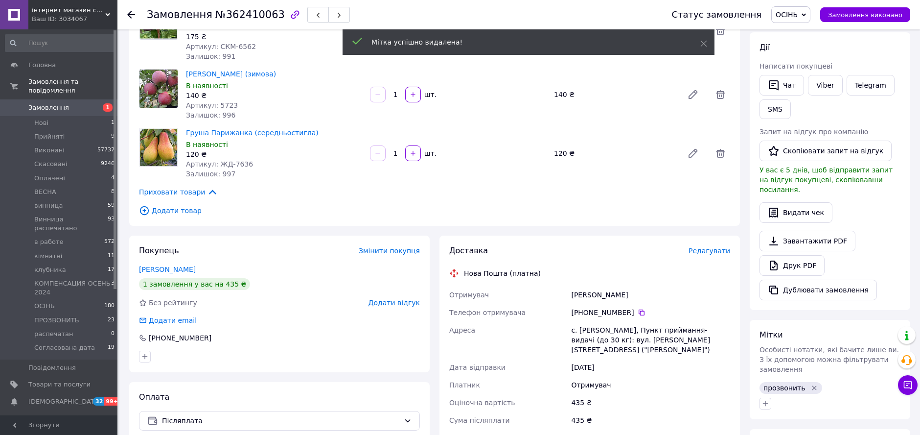
click at [808, 17] on span "ОСІНЬ" at bounding box center [790, 14] width 39 height 17
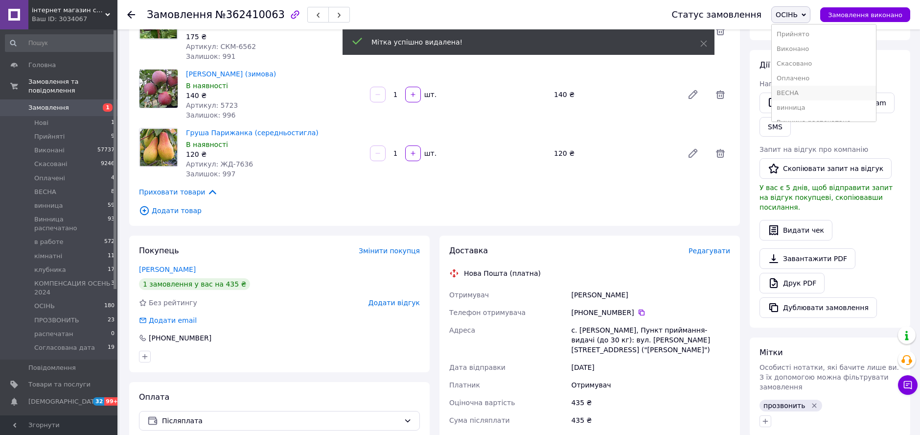
click at [816, 87] on li "ВЕСНА" at bounding box center [824, 93] width 104 height 15
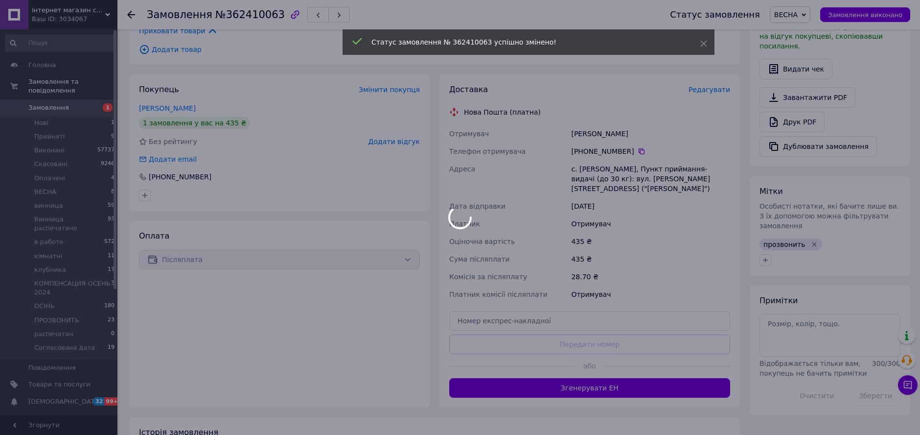
scroll to position [272, 0]
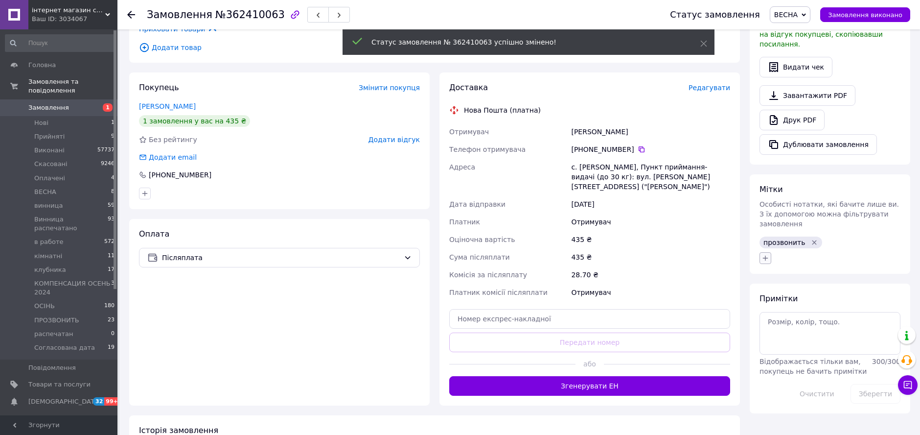
click at [765, 254] on icon "button" at bounding box center [766, 258] width 8 height 8
click at [803, 274] on input "text" at bounding box center [820, 284] width 110 height 20
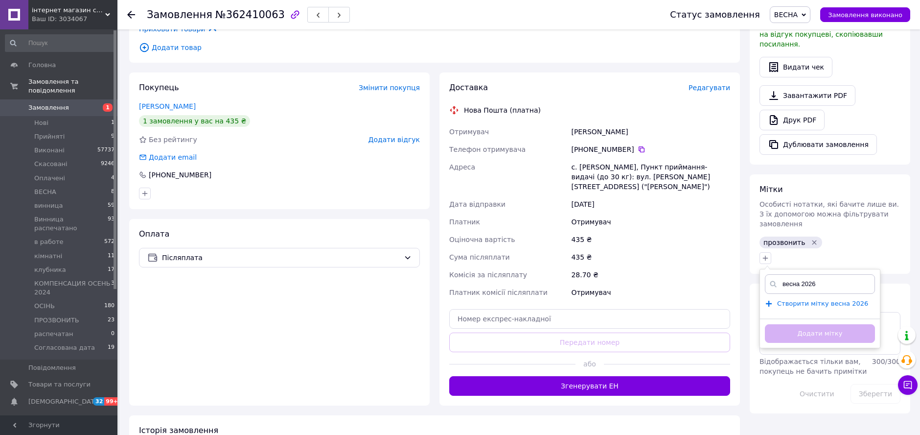
type input "весна 2026"
click at [821, 300] on span "Створити мітку весна 2026" at bounding box center [822, 304] width 91 height 8
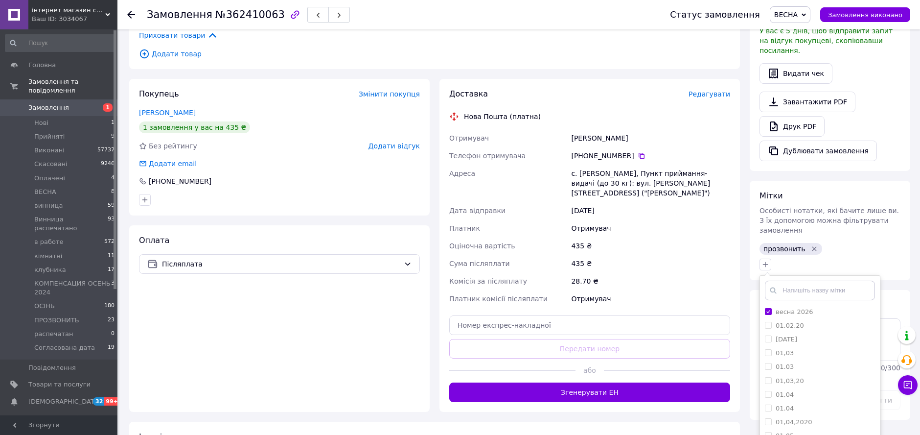
scroll to position [326, 0]
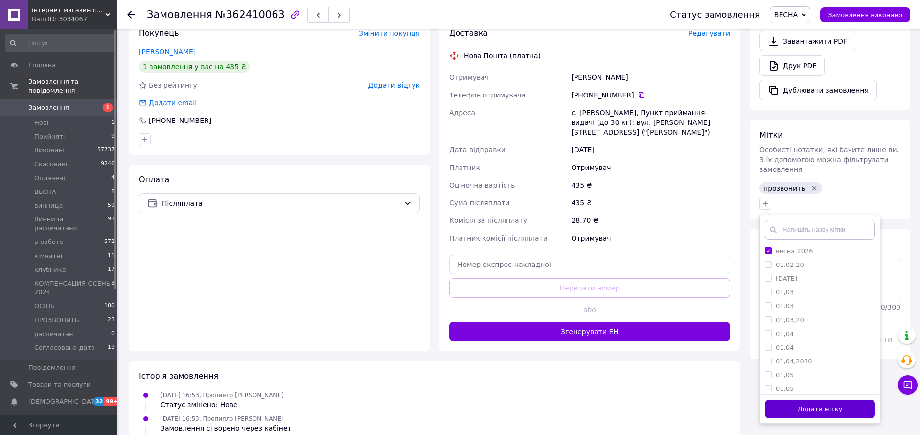
click at [823, 399] on button "Додати мітку" at bounding box center [820, 408] width 110 height 19
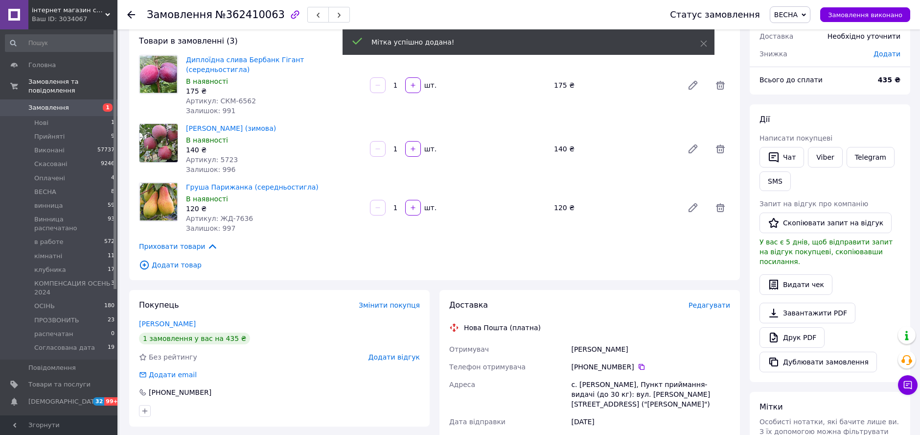
scroll to position [0, 0]
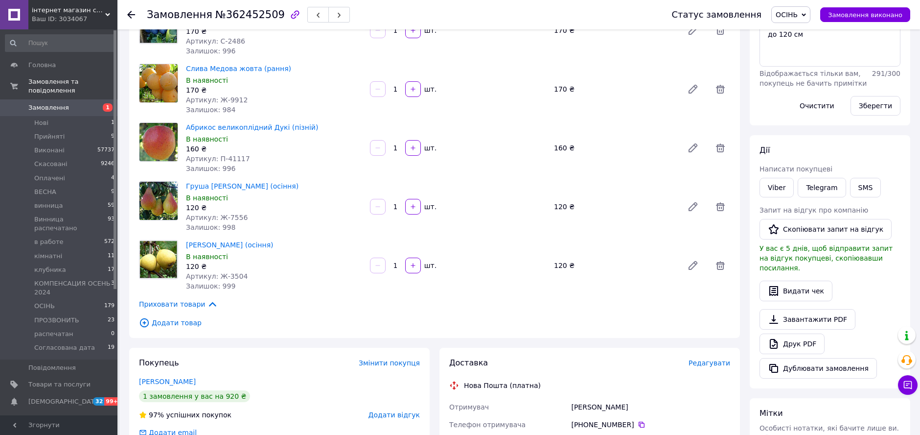
scroll to position [272, 0]
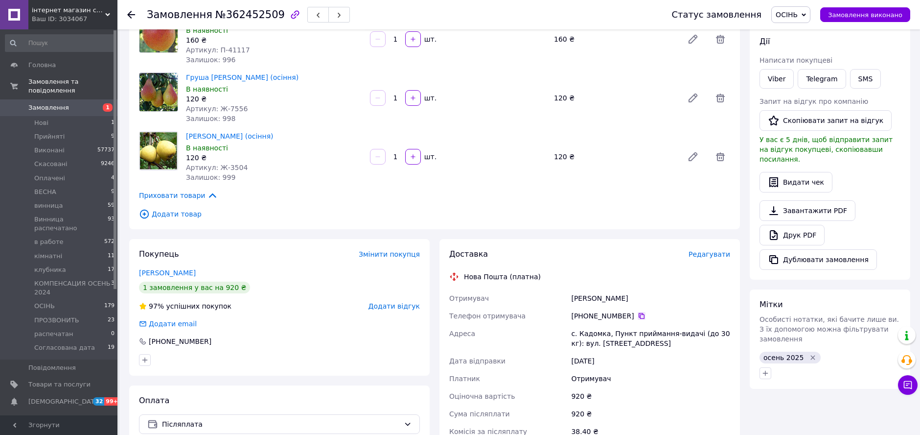
click at [638, 317] on icon at bounding box center [642, 316] width 8 height 8
click at [521, 128] on div "Товари в замовленні (6) Черешня Світ [PERSON_NAME] (пізня) В наявності 180 ₴ Ар…" at bounding box center [434, 19] width 611 height 420
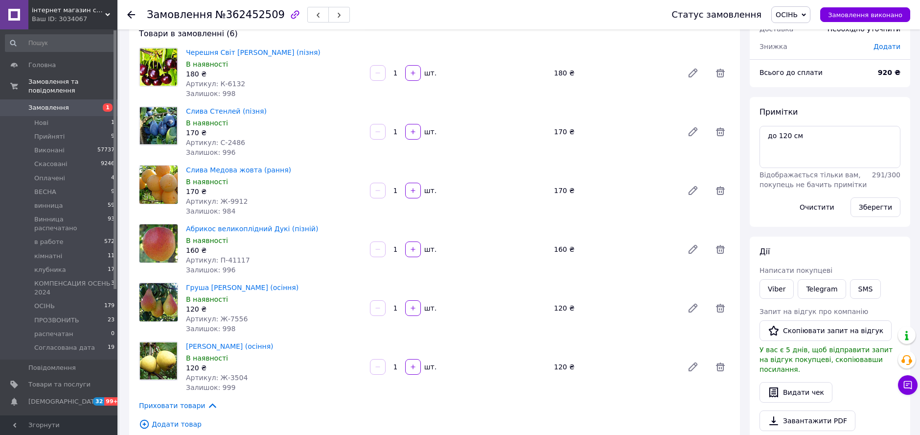
scroll to position [54, 0]
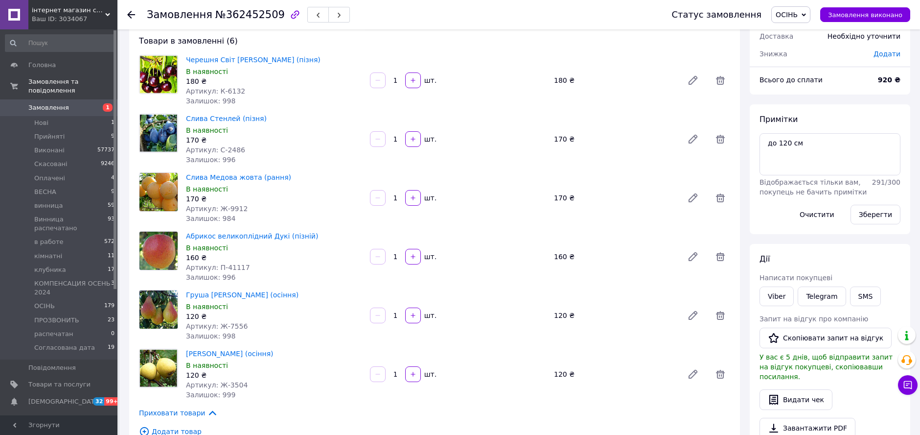
click at [589, 108] on div "Товари в замовленні (6) Черешня Світ [PERSON_NAME] (пізня) В наявності 180 ₴ Ар…" at bounding box center [434, 236] width 611 height 420
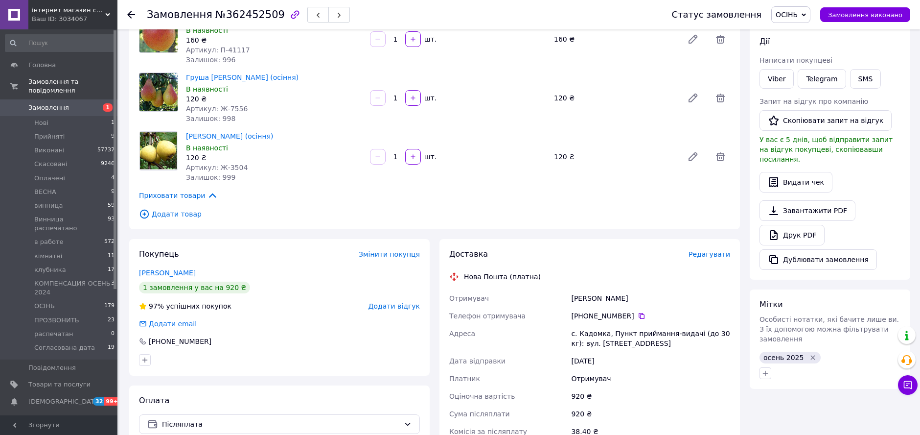
scroll to position [326, 0]
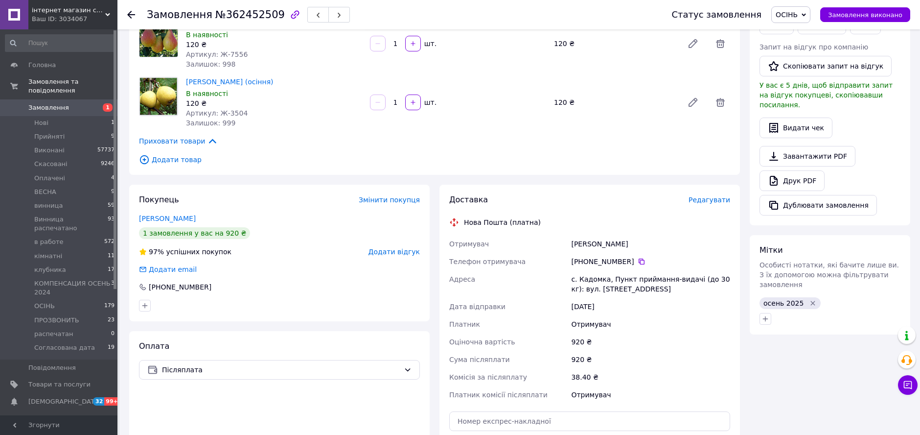
click at [809, 299] on icon "Видалити мітку" at bounding box center [813, 303] width 8 height 8
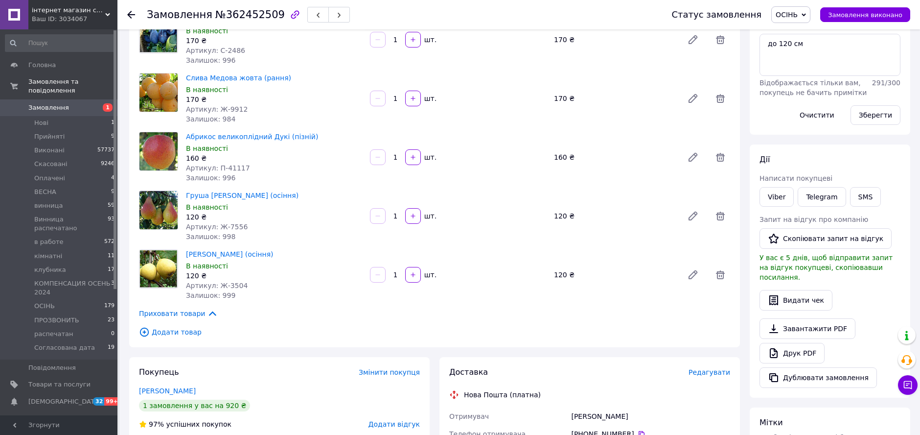
scroll to position [217, 0]
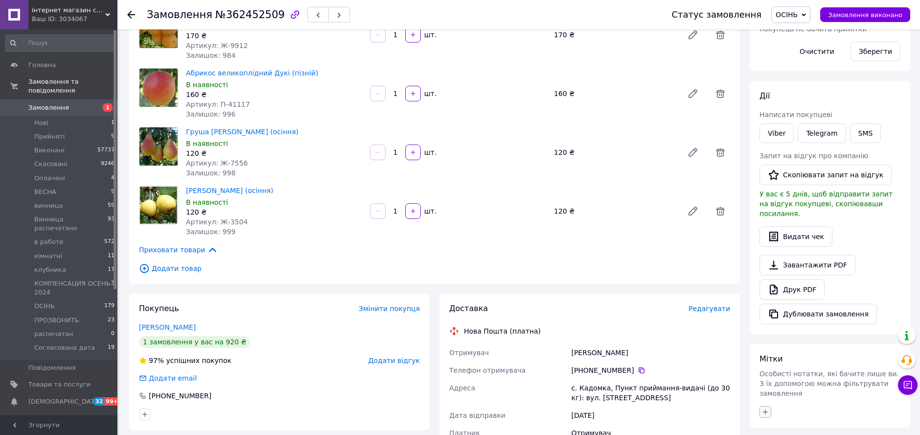
click at [769, 408] on icon "button" at bounding box center [766, 412] width 8 height 8
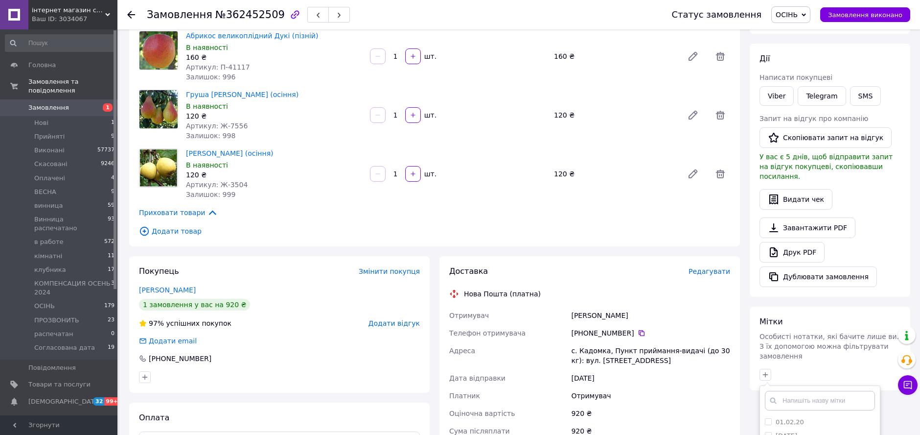
scroll to position [272, 0]
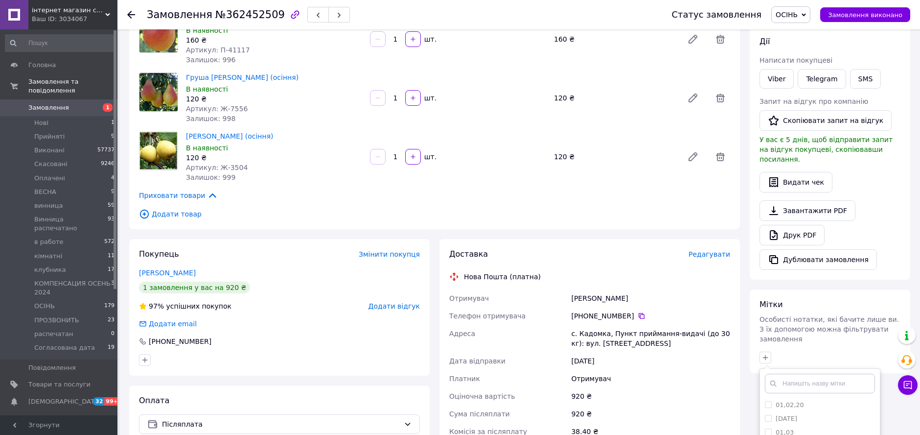
click at [792, 373] on input "text" at bounding box center [820, 383] width 110 height 20
type input "13.10"
click at [766, 401] on input "13.10" at bounding box center [768, 404] width 6 height 6
checkbox input "true"
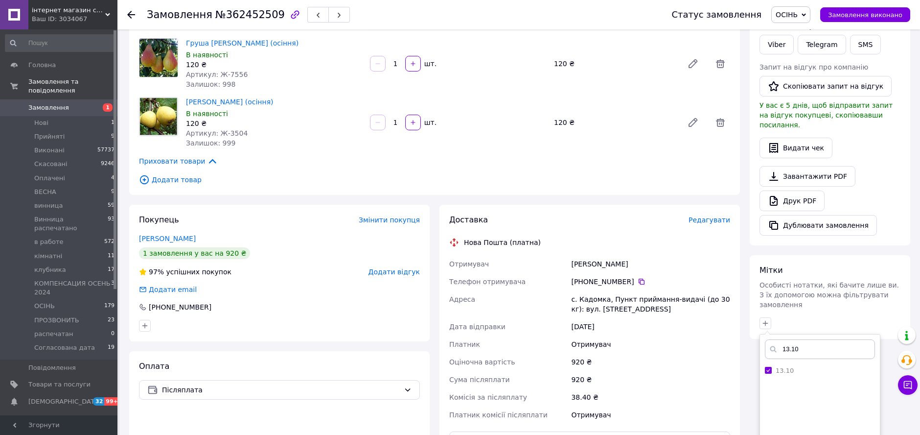
scroll to position [435, 0]
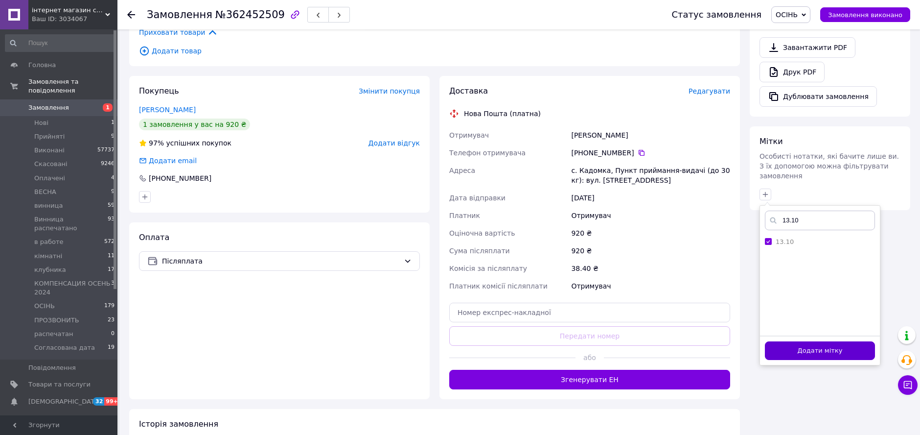
click at [815, 341] on button "Додати мітку" at bounding box center [820, 350] width 110 height 19
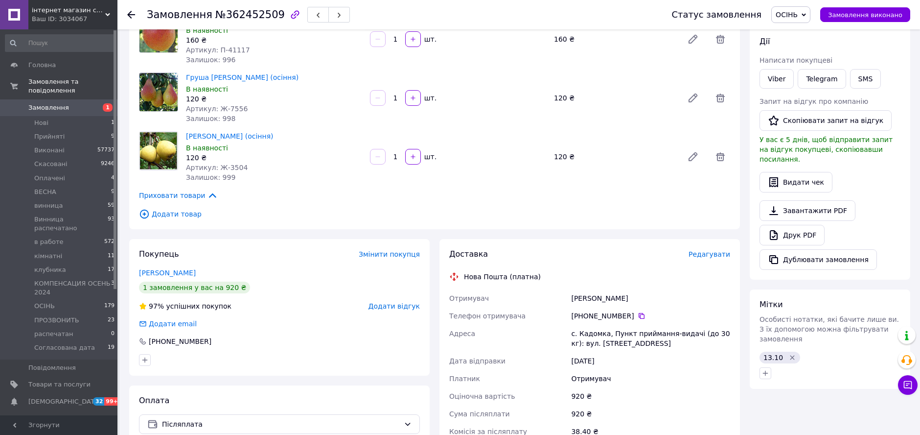
scroll to position [0, 0]
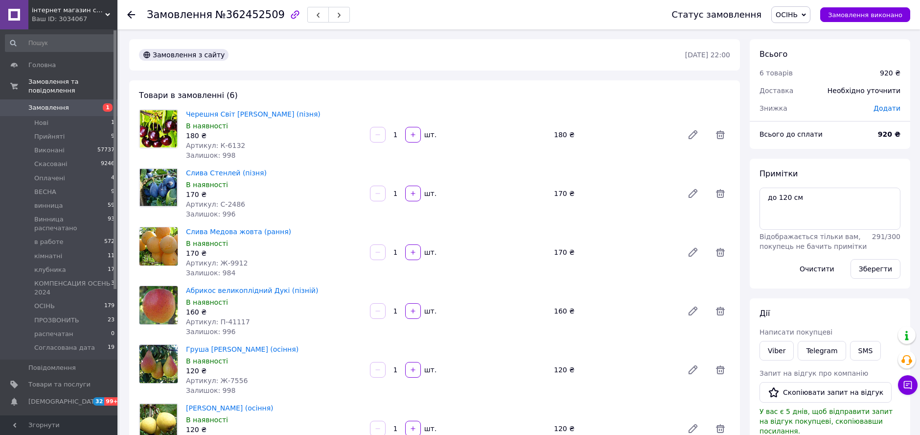
click at [798, 17] on span "ОСІНЬ" at bounding box center [787, 15] width 22 height 8
click at [803, 105] on li "винница" at bounding box center [824, 107] width 104 height 15
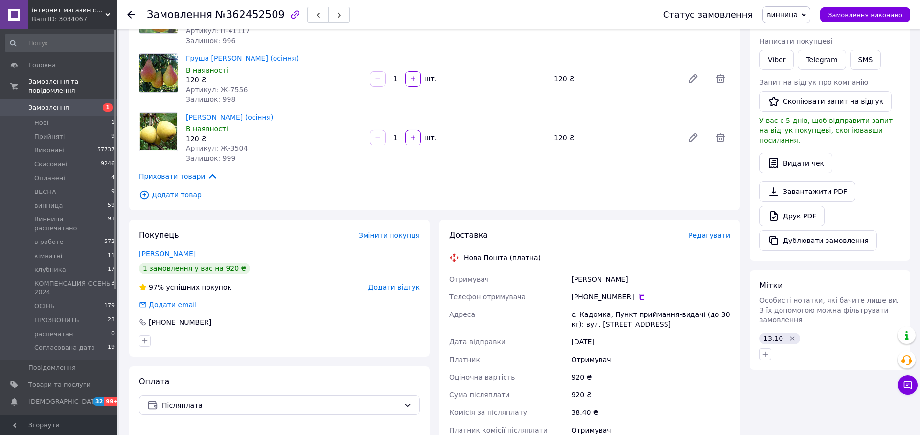
scroll to position [326, 0]
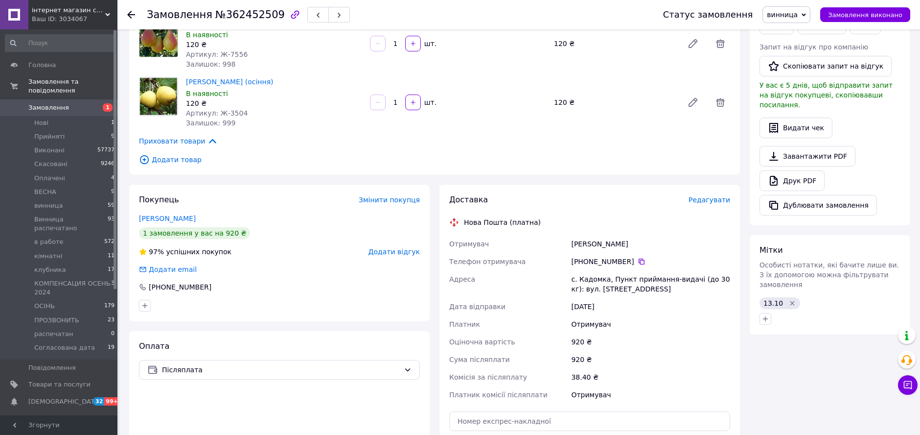
click at [660, 183] on div "Замовлення з сайту 17.09.2025 • 22:00 Товари в замовленні (6) Черешня Світ харт…" at bounding box center [434, 215] width 621 height 1004
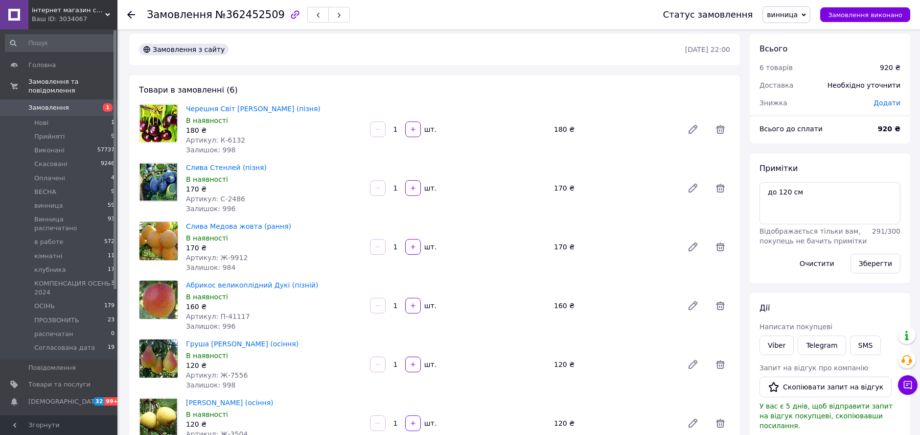
scroll to position [0, 0]
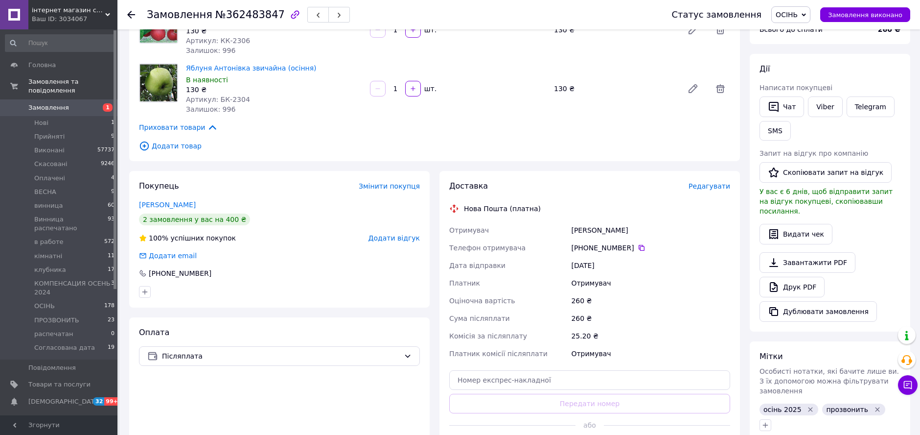
scroll to position [109, 0]
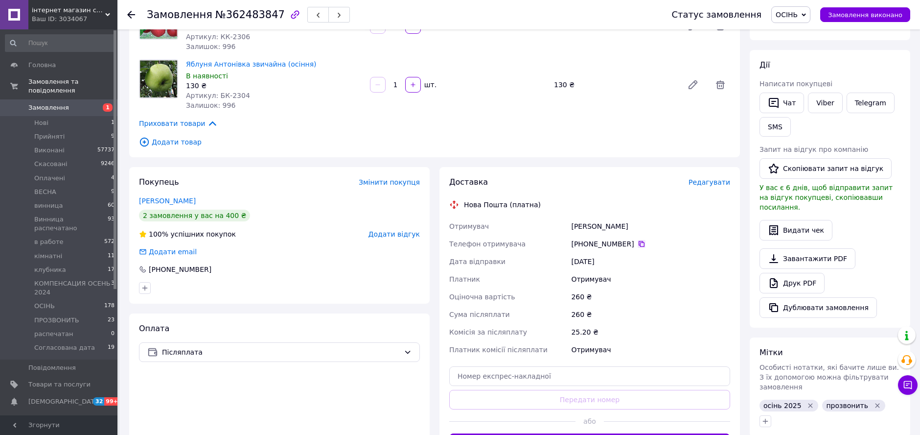
click at [638, 240] on icon at bounding box center [642, 244] width 8 height 8
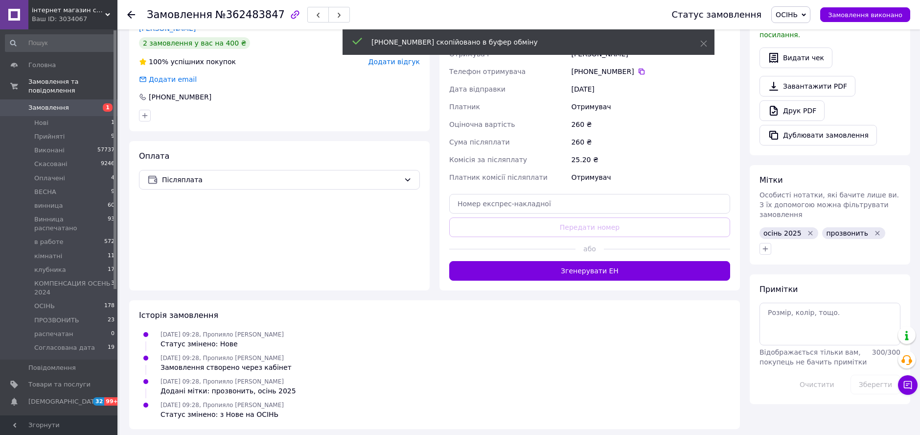
scroll to position [284, 0]
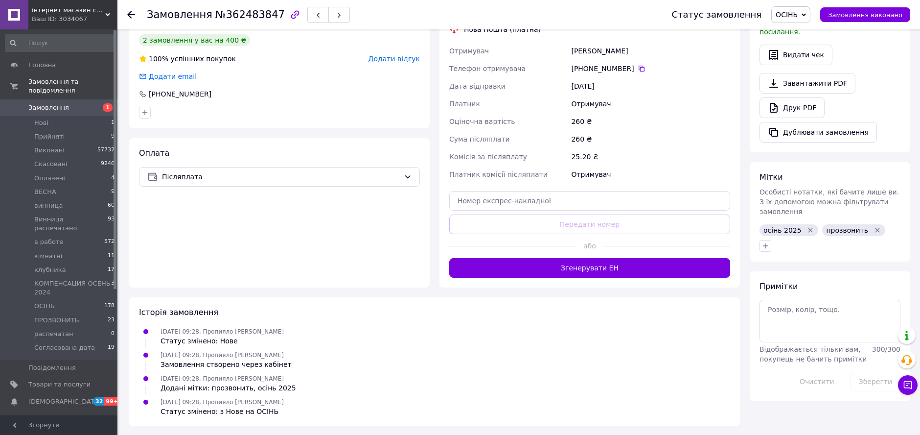
click at [662, 135] on div "260 ₴" at bounding box center [650, 139] width 163 height 18
click at [807, 226] on icon "Видалити мітку" at bounding box center [811, 230] width 8 height 8
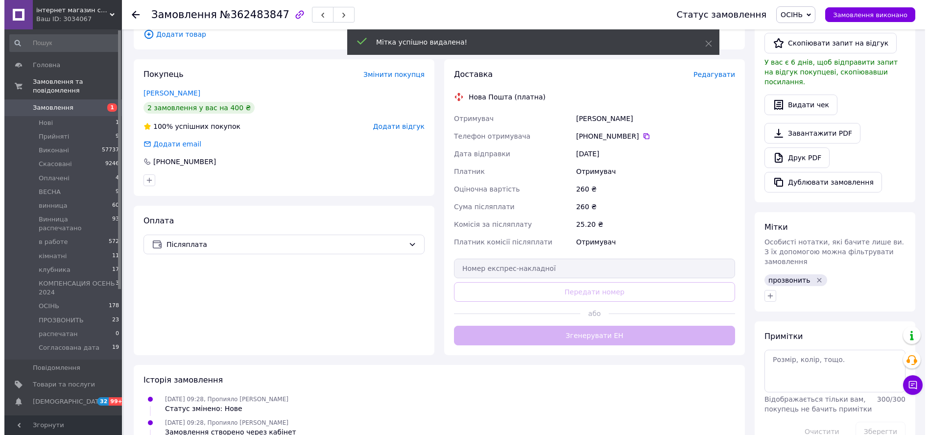
scroll to position [120, 0]
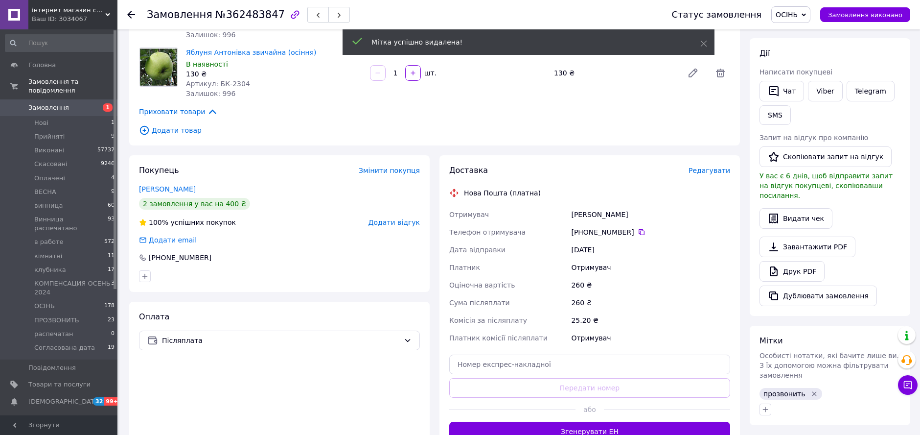
click at [704, 171] on span "Редагувати" at bounding box center [710, 170] width 42 height 8
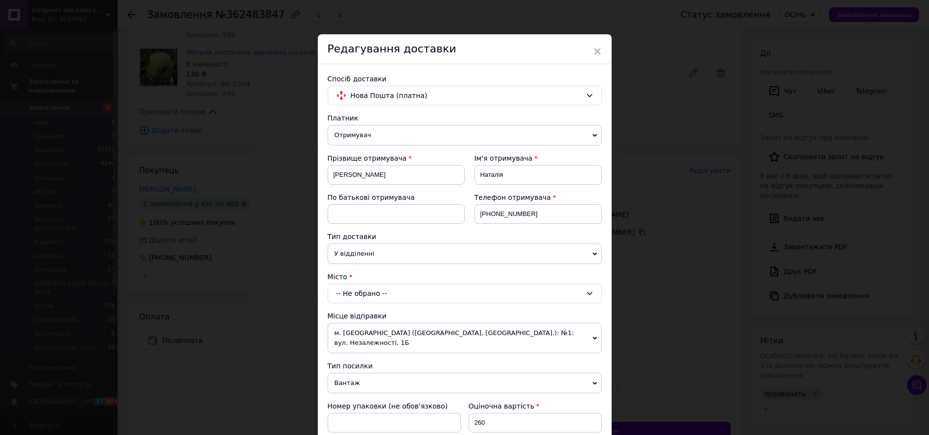
click at [427, 287] on div "-- Не обрано --" at bounding box center [464, 293] width 274 height 20
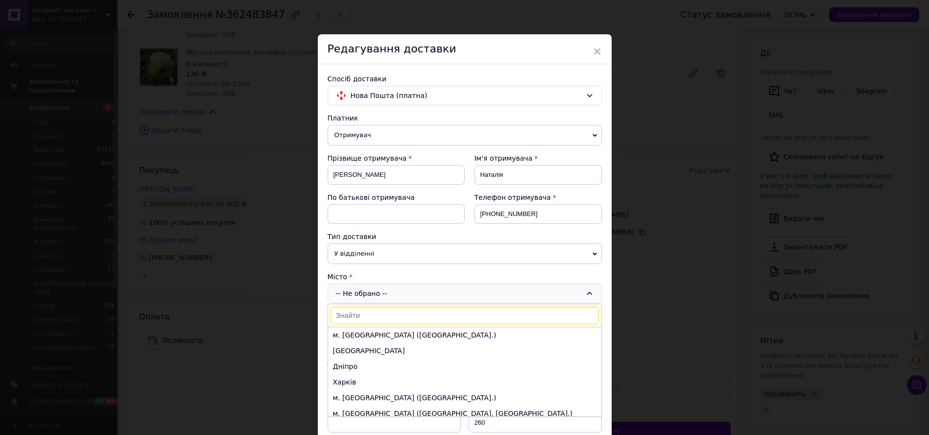
click at [415, 308] on input at bounding box center [464, 315] width 268 height 18
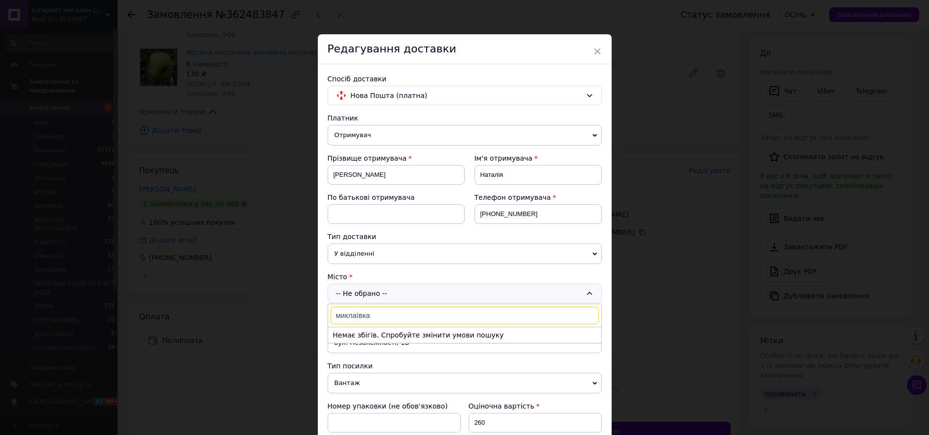
click at [347, 311] on input "миклаївка" at bounding box center [464, 315] width 268 height 18
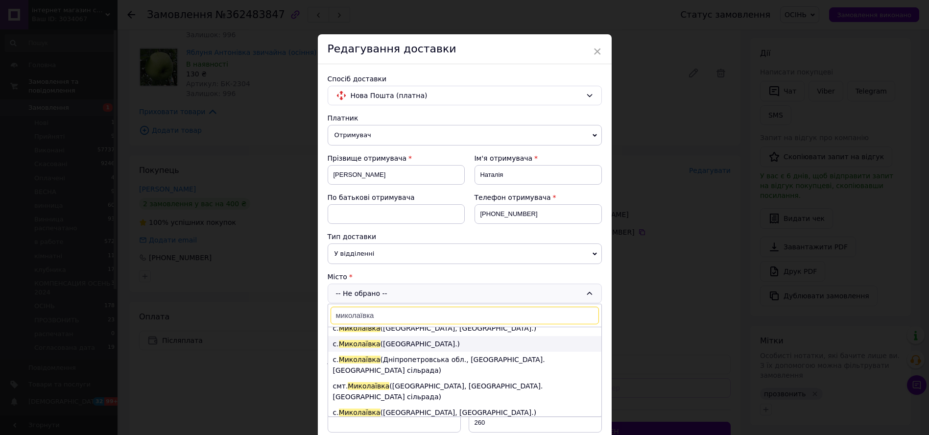
scroll to position [109, 0]
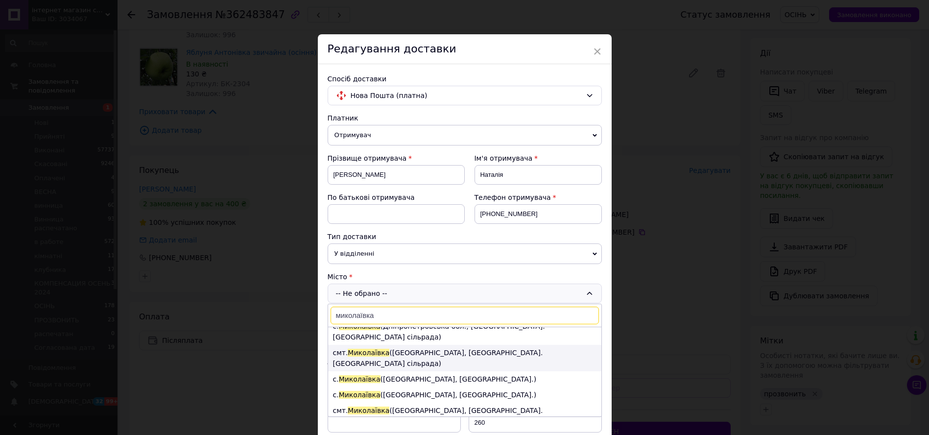
type input "миколаївка"
click at [433, 345] on li "смт. [GEOGRAPHIC_DATA] ([GEOGRAPHIC_DATA], [GEOGRAPHIC_DATA]. [GEOGRAPHIC_DATA]…" at bounding box center [464, 358] width 273 height 26
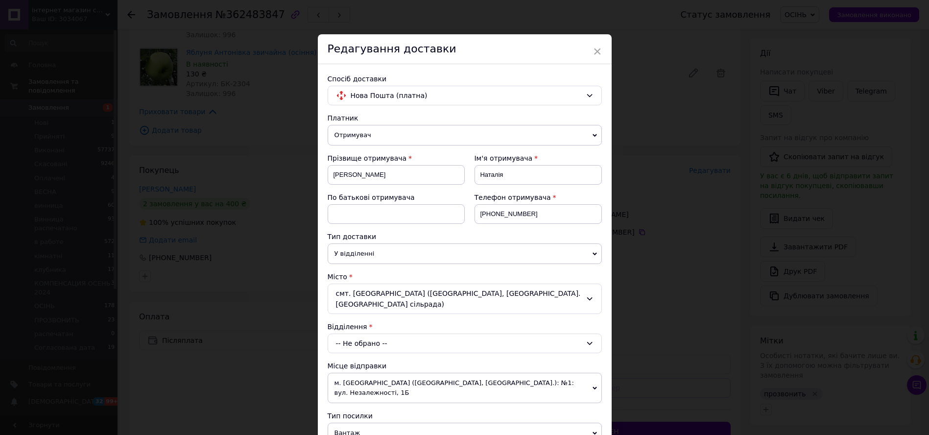
click at [393, 333] on div "-- Не обрано --" at bounding box center [464, 343] width 274 height 20
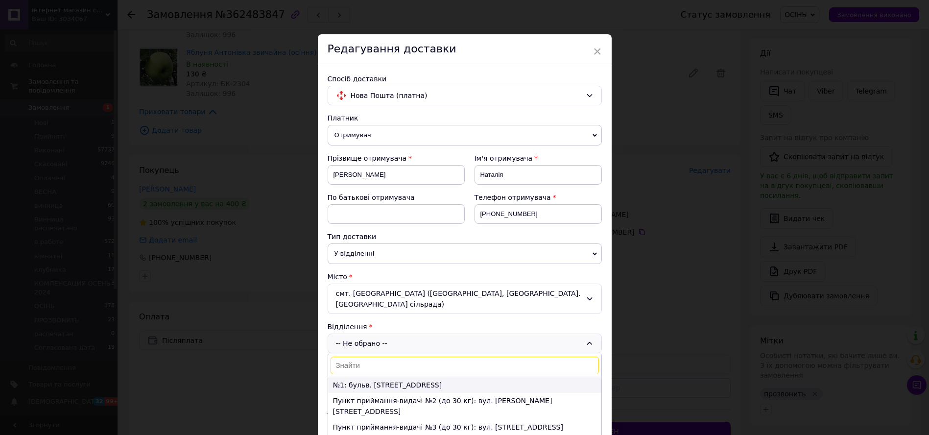
click at [436, 377] on li "№1: бульв. [STREET_ADDRESS]" at bounding box center [464, 385] width 273 height 16
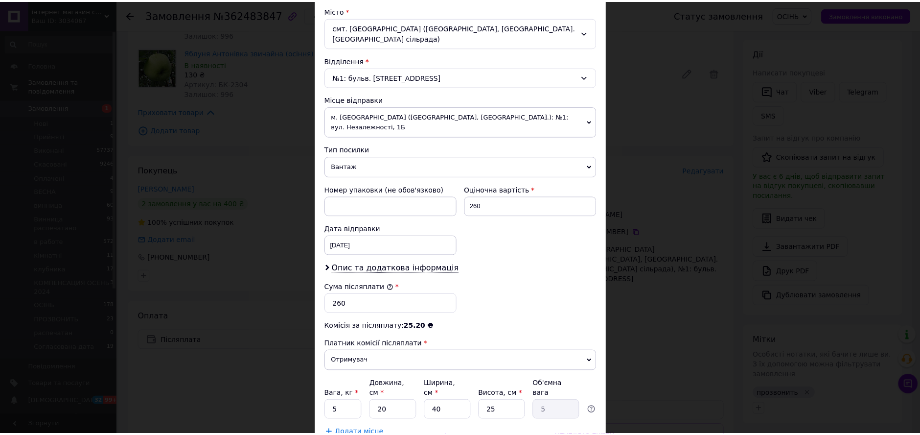
scroll to position [308, 0]
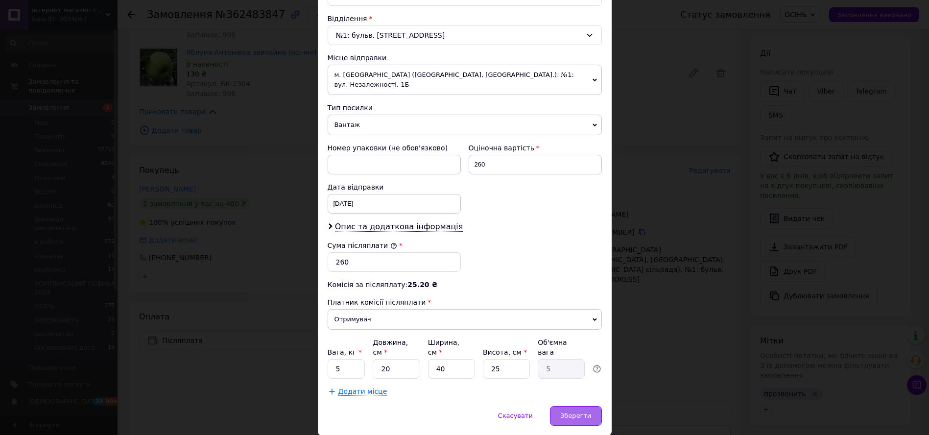
click at [565, 412] on span "Зберегти" at bounding box center [575, 415] width 31 height 7
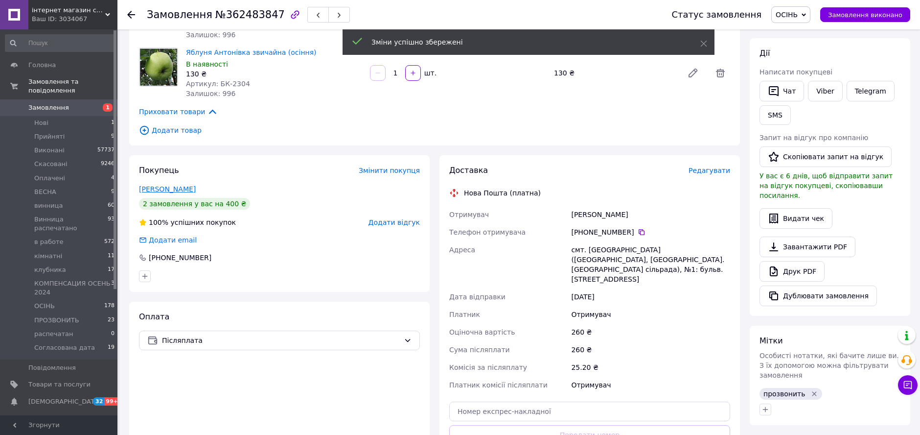
click at [179, 191] on link "[PERSON_NAME]" at bounding box center [167, 189] width 57 height 8
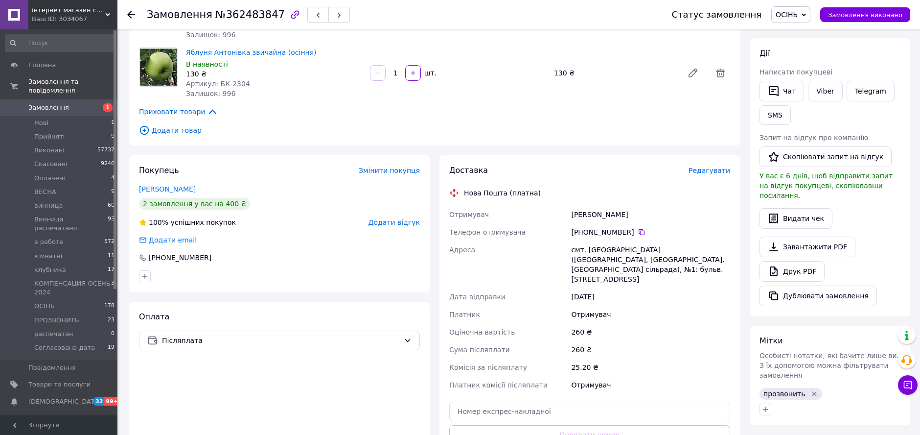
scroll to position [175, 0]
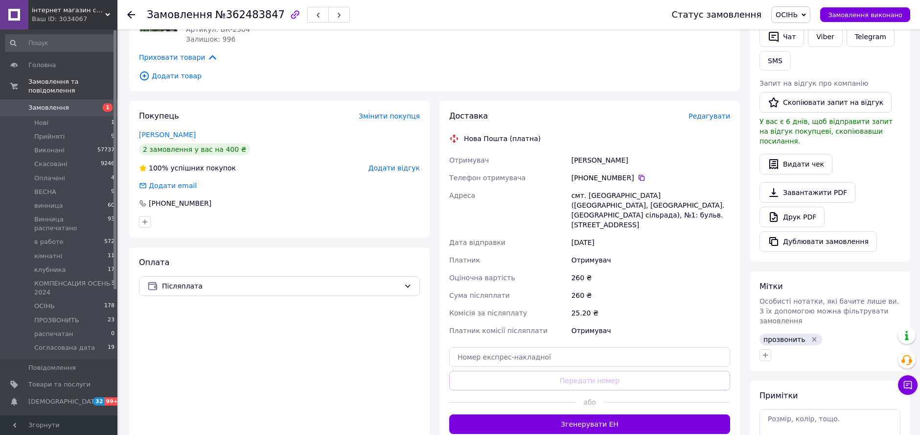
click at [813, 335] on icon "Видалити мітку" at bounding box center [815, 339] width 8 height 8
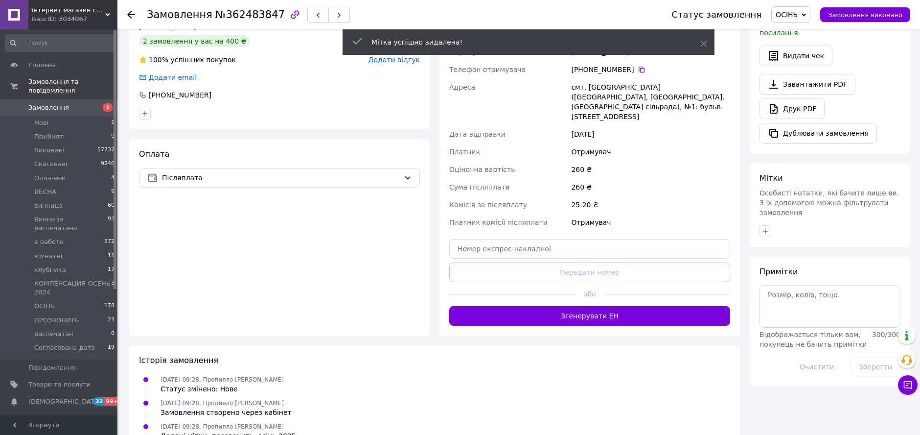
scroll to position [284, 0]
click at [765, 224] on button "button" at bounding box center [766, 230] width 12 height 12
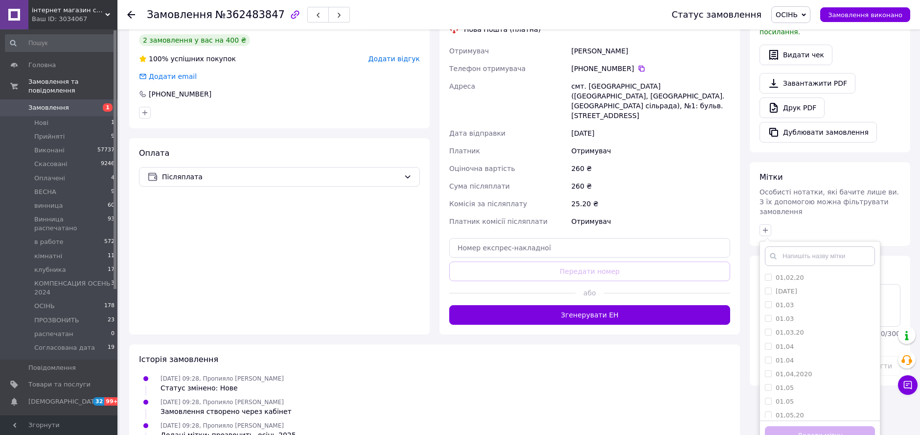
click at [800, 246] on input "text" at bounding box center [820, 256] width 110 height 20
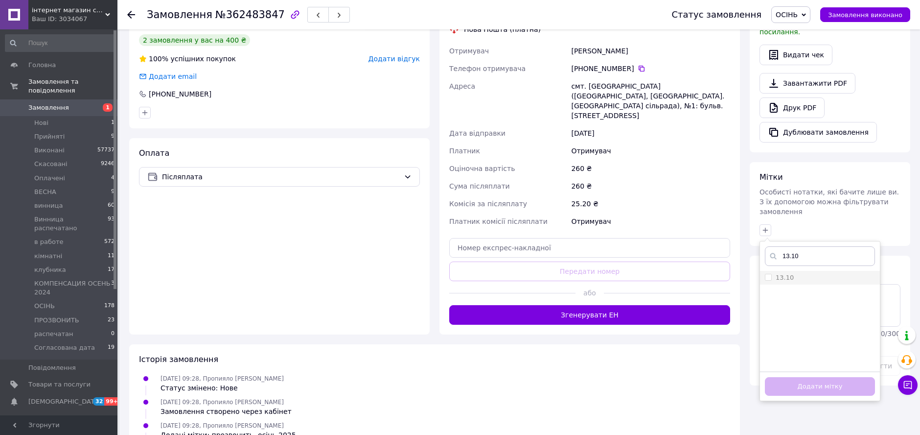
type input "13.10"
click at [770, 274] on input "13.10" at bounding box center [768, 277] width 6 height 6
checkbox input "true"
click at [820, 377] on button "Додати мітку" at bounding box center [820, 386] width 110 height 19
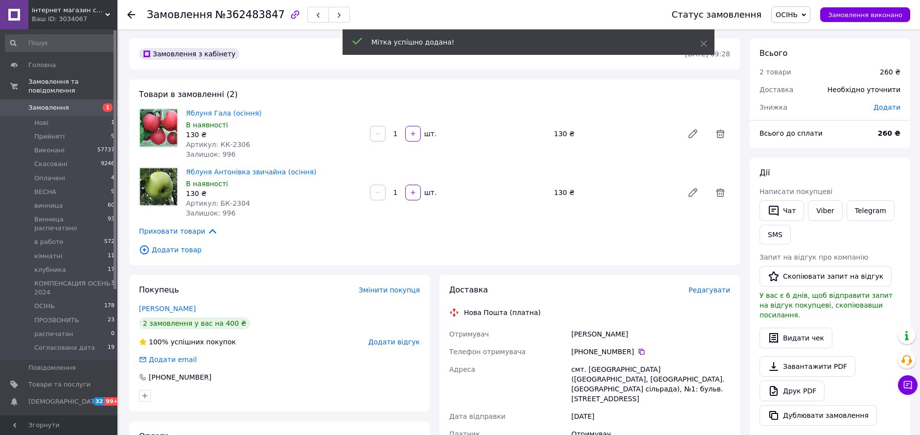
scroll to position [0, 0]
click at [792, 15] on span "ОСІНЬ" at bounding box center [787, 15] width 22 height 8
click at [806, 104] on li "винница" at bounding box center [824, 107] width 104 height 15
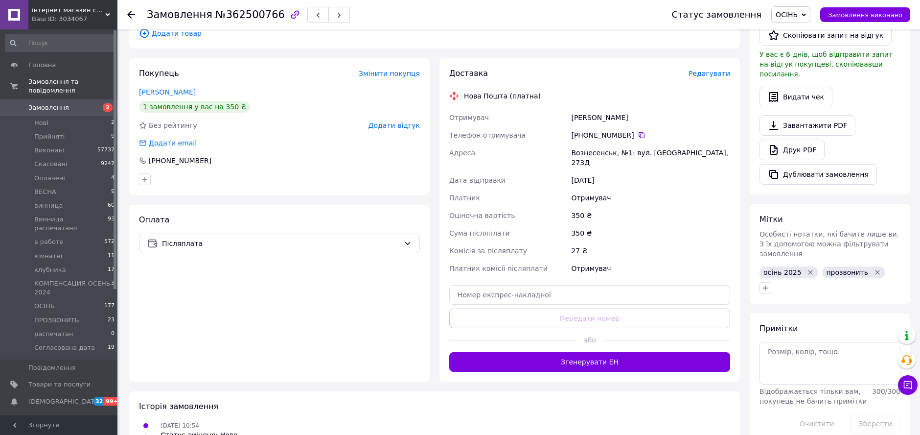
scroll to position [54, 0]
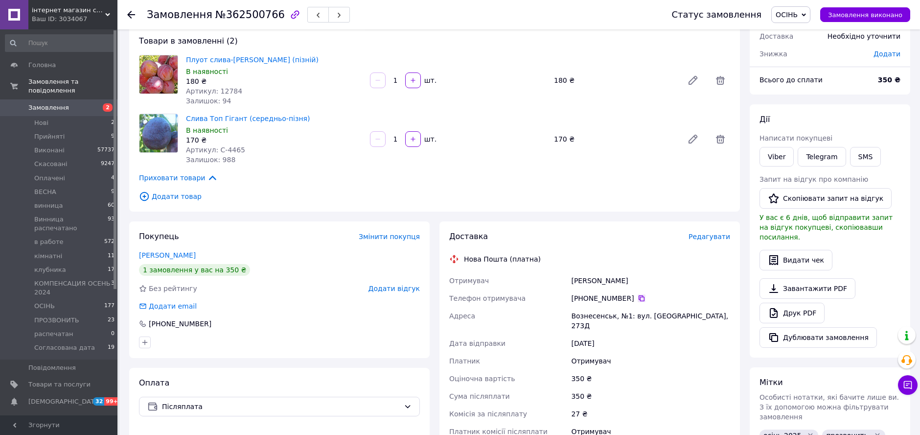
click at [638, 297] on icon at bounding box center [642, 298] width 8 height 8
click at [637, 161] on div "Слива Топ Гігант (середньо-пізня) В наявності 170 ₴ Артикул: С-4465 Залишок: 98…" at bounding box center [458, 139] width 552 height 55
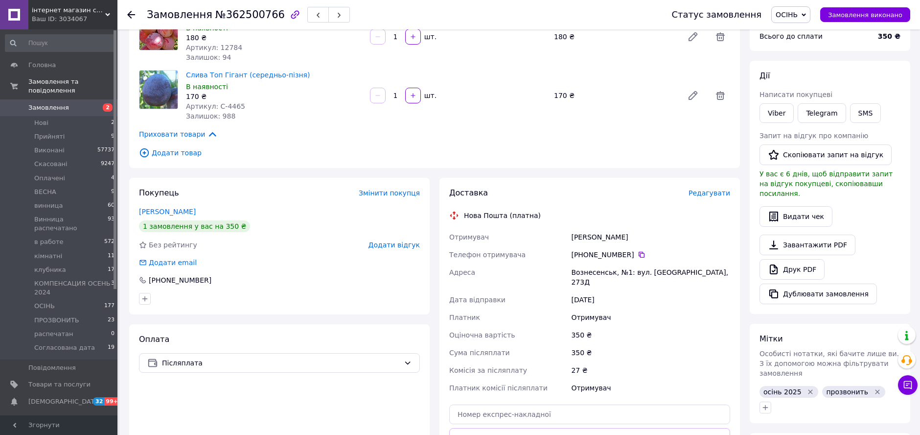
scroll to position [163, 0]
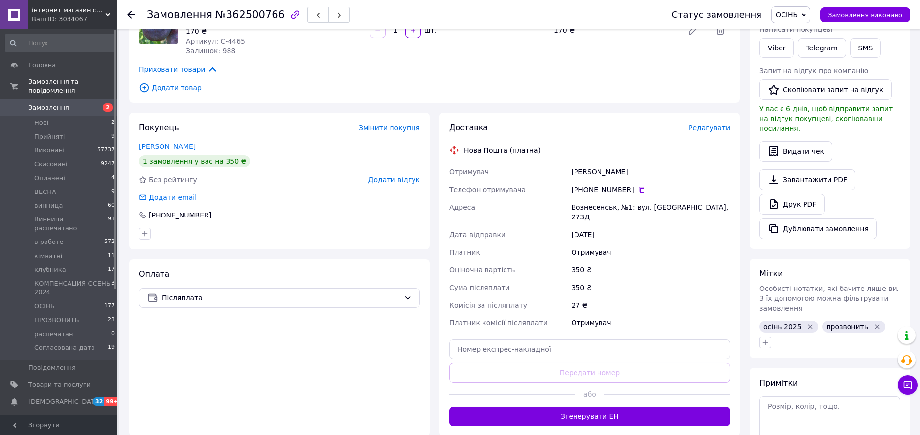
click at [596, 205] on div "Вознесенськ, №1: вул. [GEOGRAPHIC_DATA], 273Д" at bounding box center [650, 211] width 163 height 27
drag, startPoint x: 596, startPoint y: 205, endPoint x: 620, endPoint y: 210, distance: 25.1
click at [620, 210] on div "Вознесенськ, №1: вул. [GEOGRAPHIC_DATA], 273Д" at bounding box center [650, 211] width 163 height 27
click at [807, 323] on icon "Видалити мітку" at bounding box center [811, 327] width 8 height 8
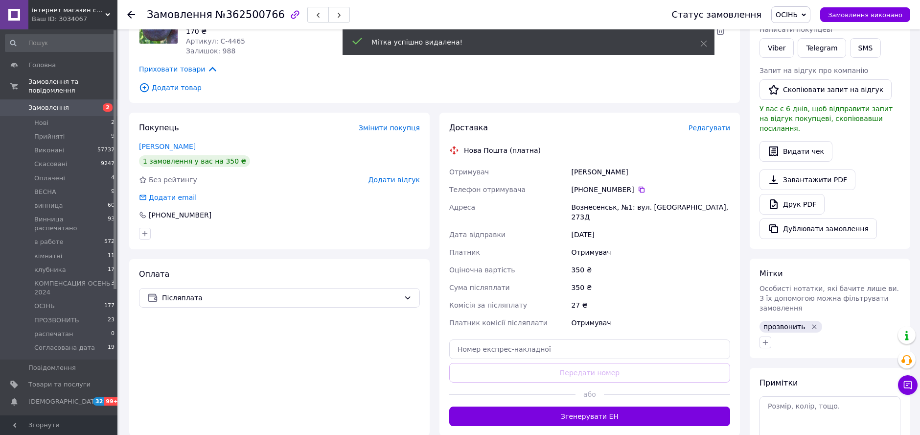
click at [811, 323] on icon "Видалити мітку" at bounding box center [815, 327] width 8 height 8
click at [766, 321] on button "button" at bounding box center [766, 327] width 12 height 12
click at [793, 343] on input "text" at bounding box center [820, 353] width 110 height 20
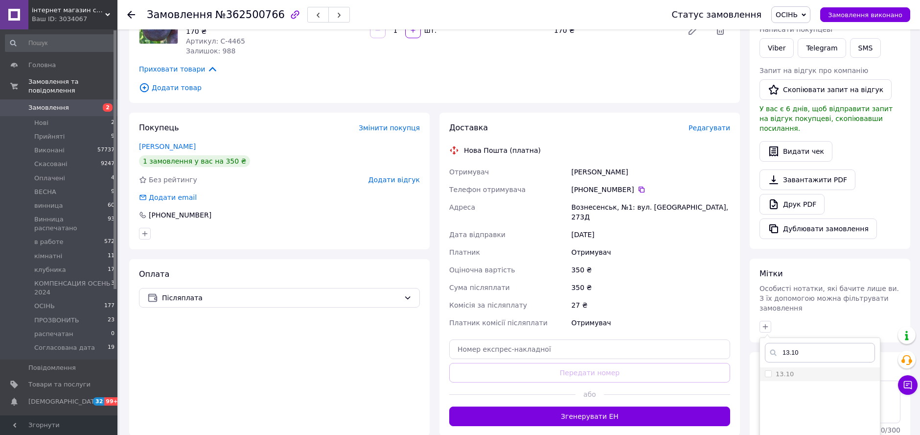
type input "13.10"
click at [769, 370] on input "13.10" at bounding box center [768, 373] width 6 height 6
checkbox input "true"
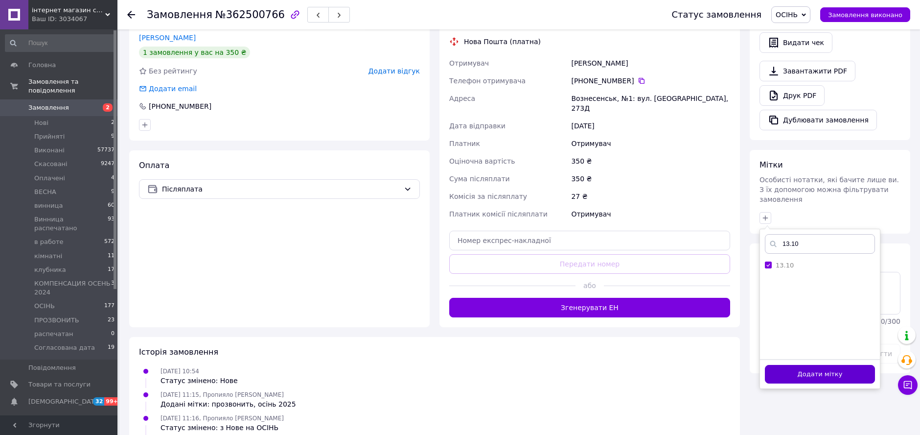
click at [798, 365] on button "Додати мітку" at bounding box center [820, 374] width 110 height 19
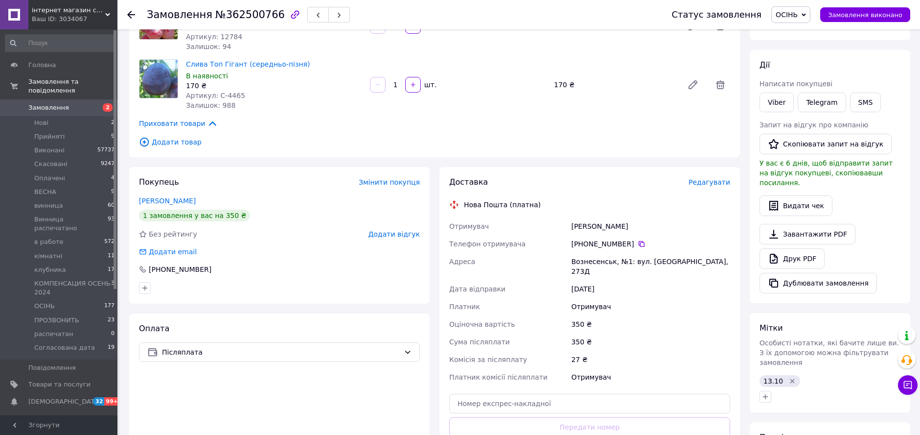
scroll to position [163, 0]
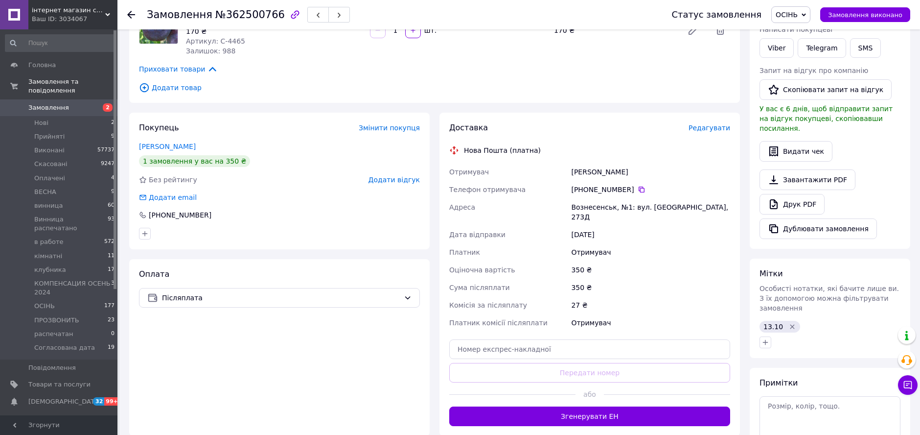
click at [792, 13] on span "ОСІНЬ" at bounding box center [787, 15] width 22 height 8
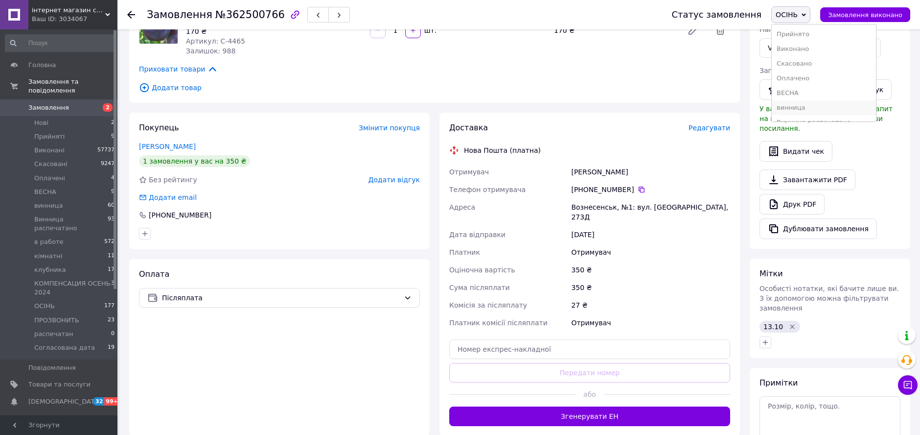
click at [821, 106] on li "винница" at bounding box center [824, 107] width 104 height 15
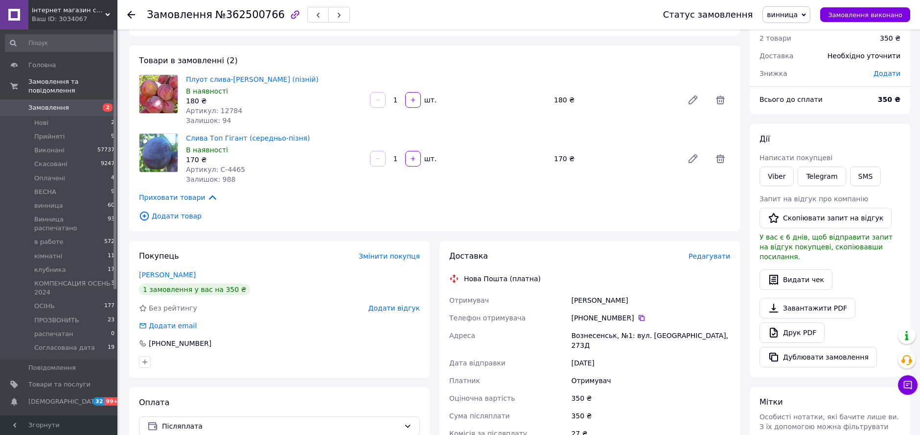
scroll to position [0, 0]
